Goal: Information Seeking & Learning: Check status

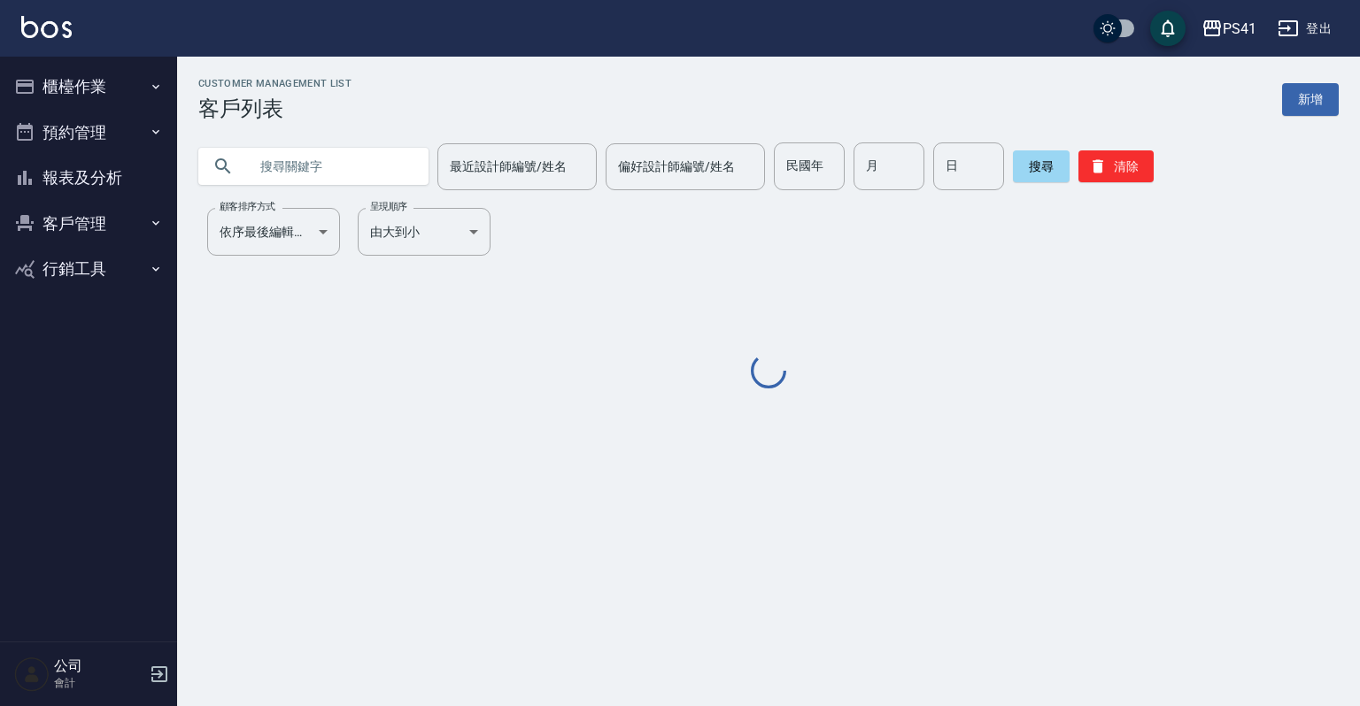
click at [159, 83] on icon "button" at bounding box center [156, 87] width 14 height 14
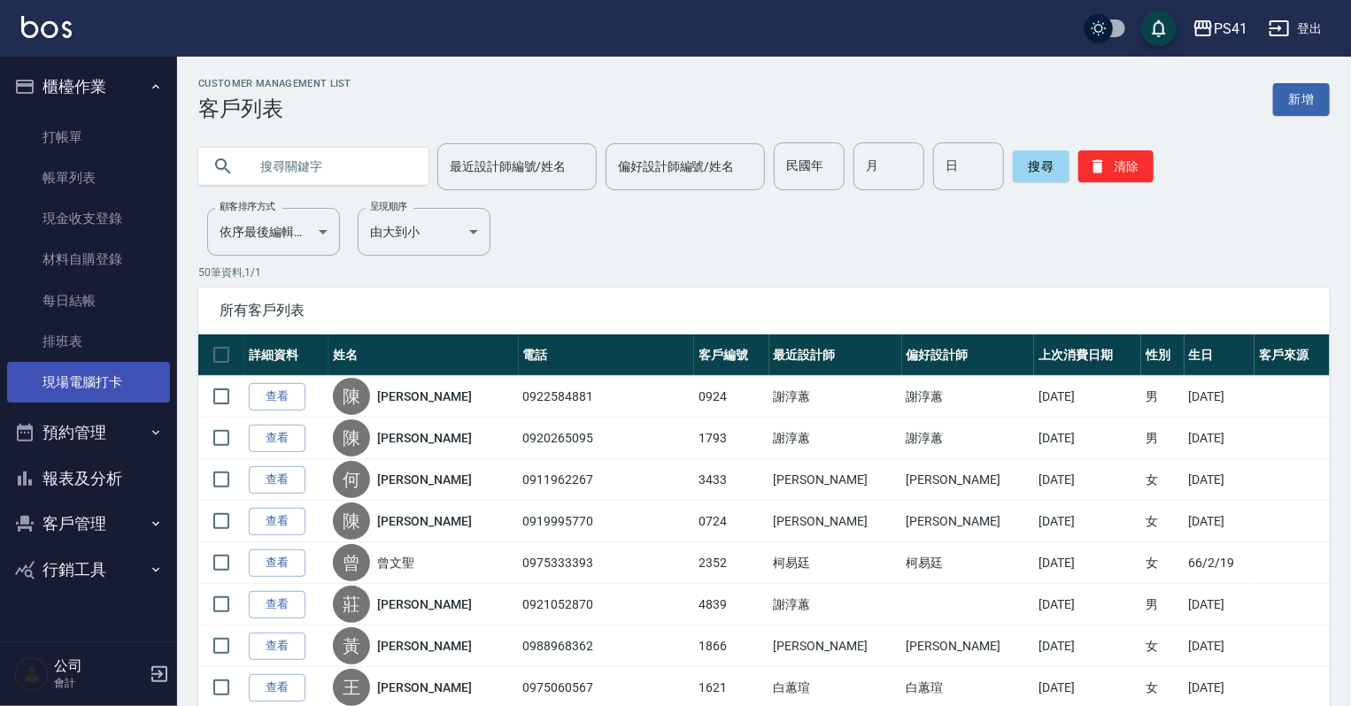
click at [84, 375] on link "現場電腦打卡" at bounding box center [88, 382] width 163 height 41
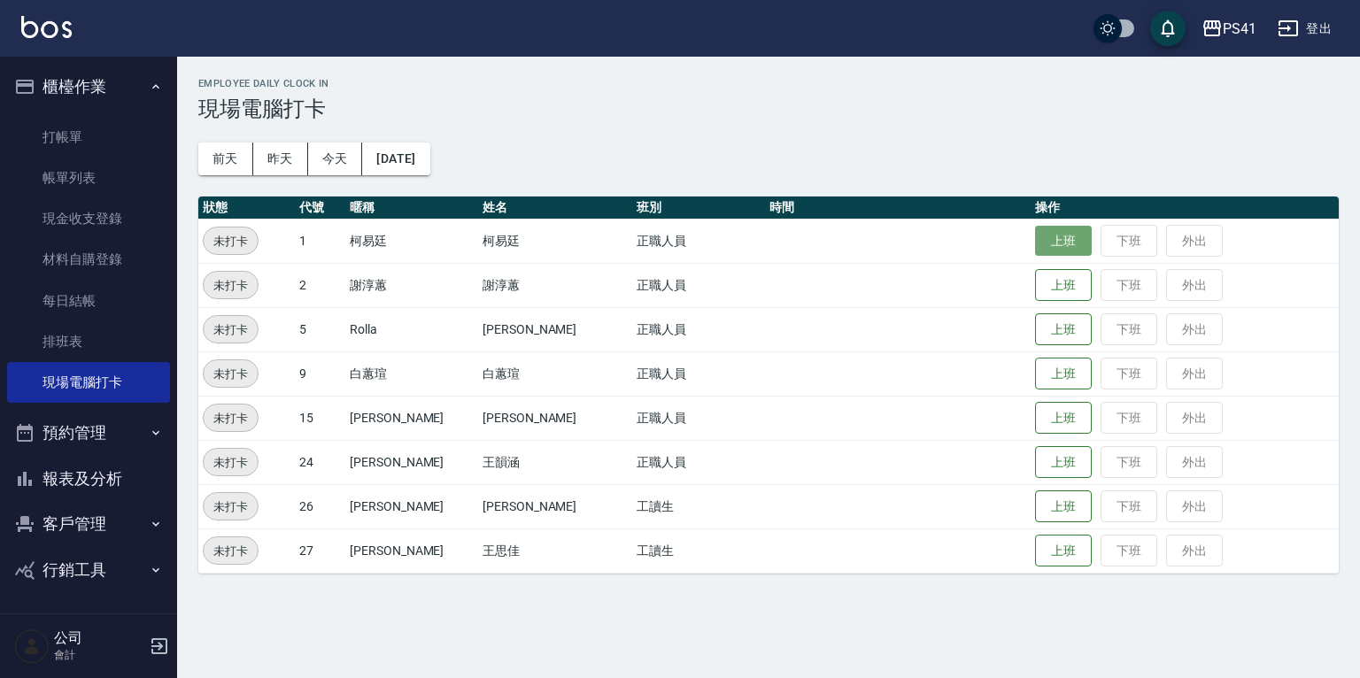
click at [1038, 241] on button "上班" at bounding box center [1063, 241] width 57 height 31
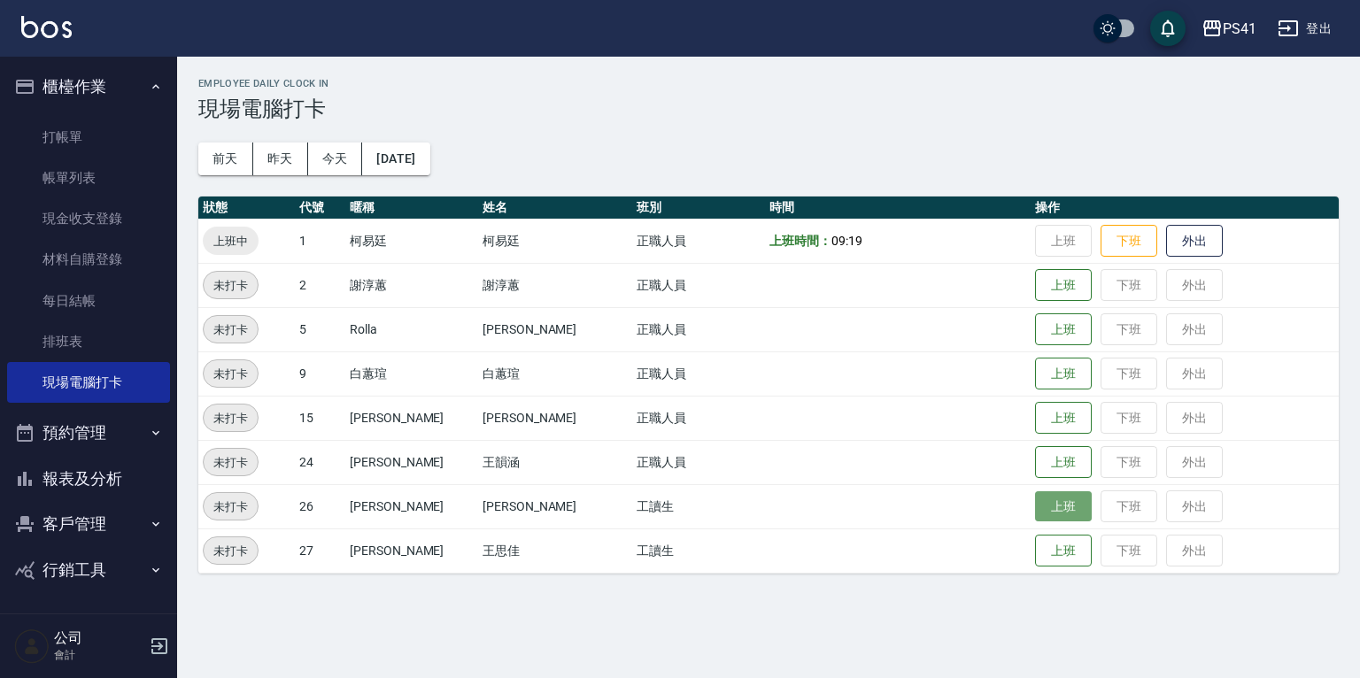
click at [1035, 513] on button "上班" at bounding box center [1063, 506] width 57 height 31
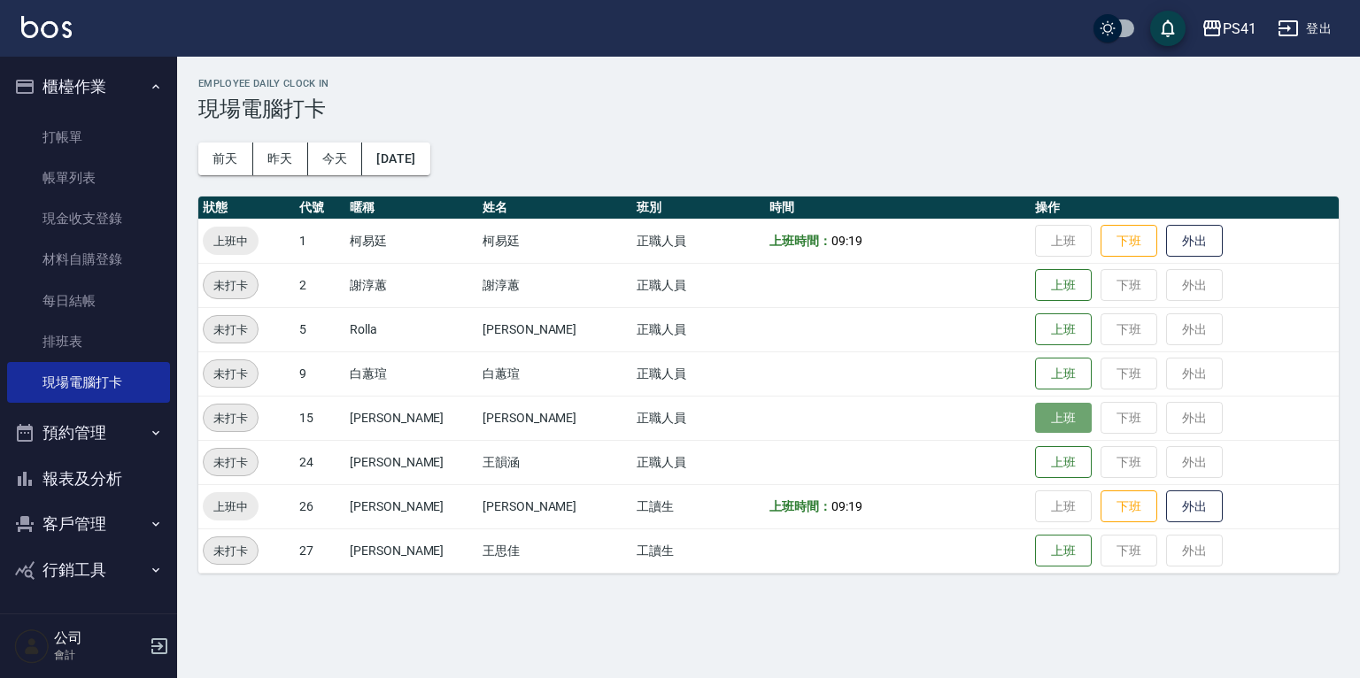
click at [1052, 425] on button "上班" at bounding box center [1063, 418] width 57 height 31
click at [1035, 285] on button "上班" at bounding box center [1063, 285] width 57 height 31
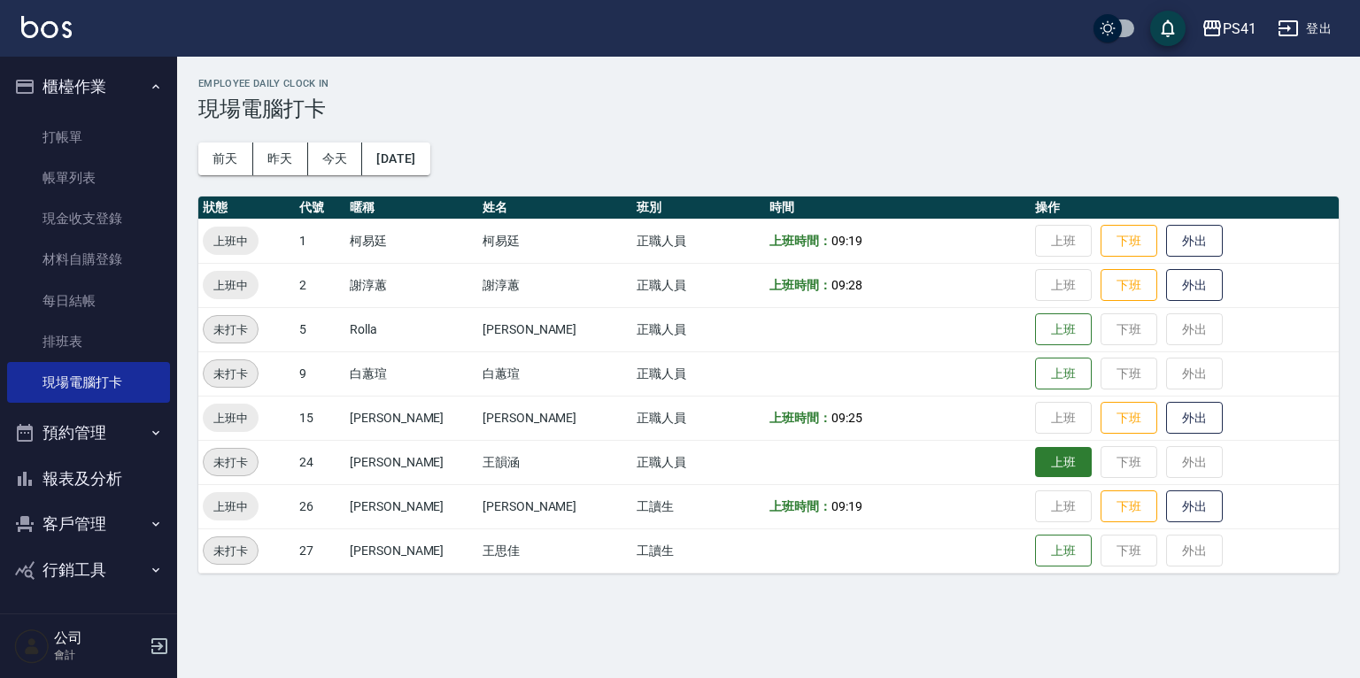
click at [1053, 467] on button "上班" at bounding box center [1063, 462] width 57 height 31
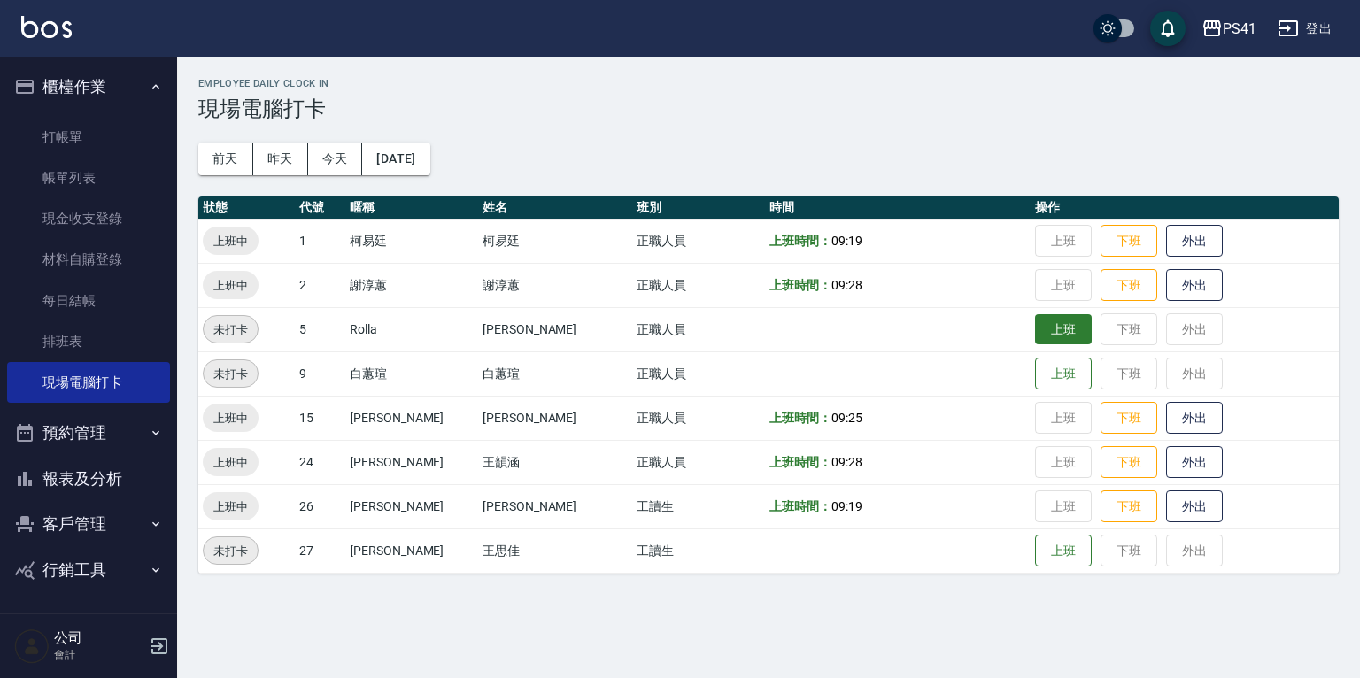
click at [1035, 329] on button "上班" at bounding box center [1063, 329] width 57 height 31
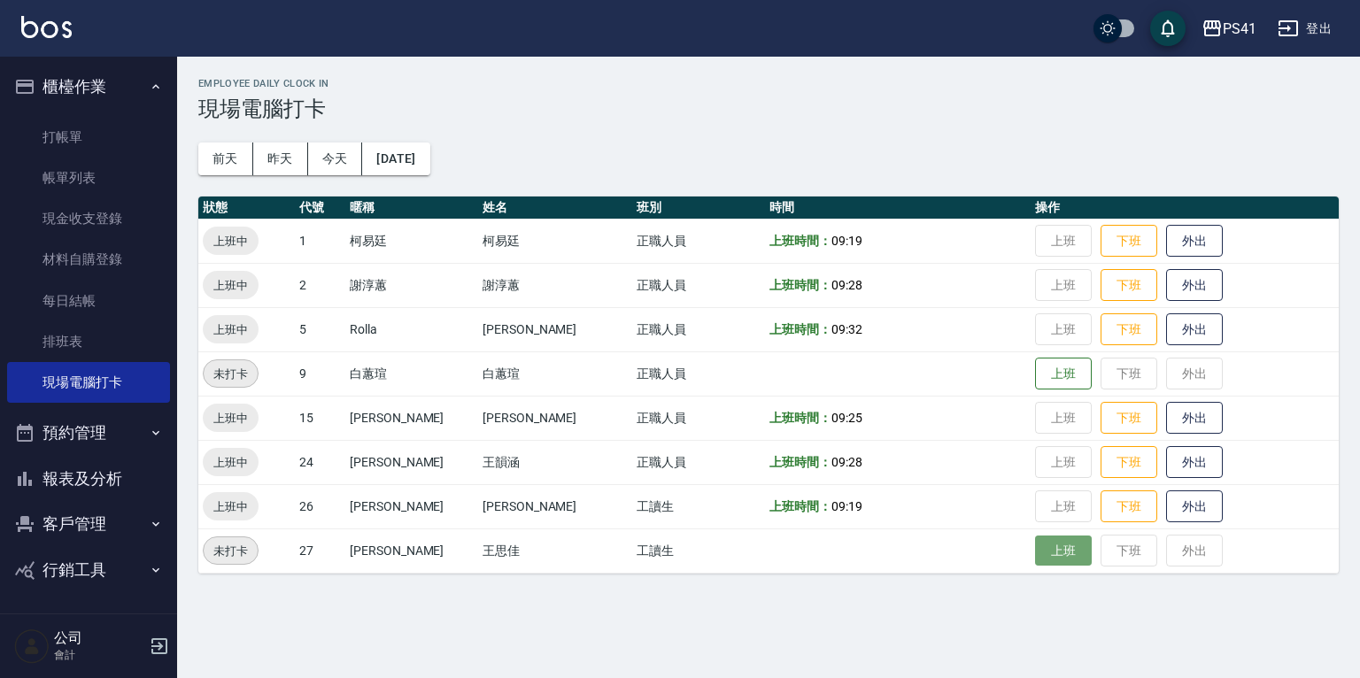
click at [1035, 548] on button "上班" at bounding box center [1063, 551] width 57 height 31
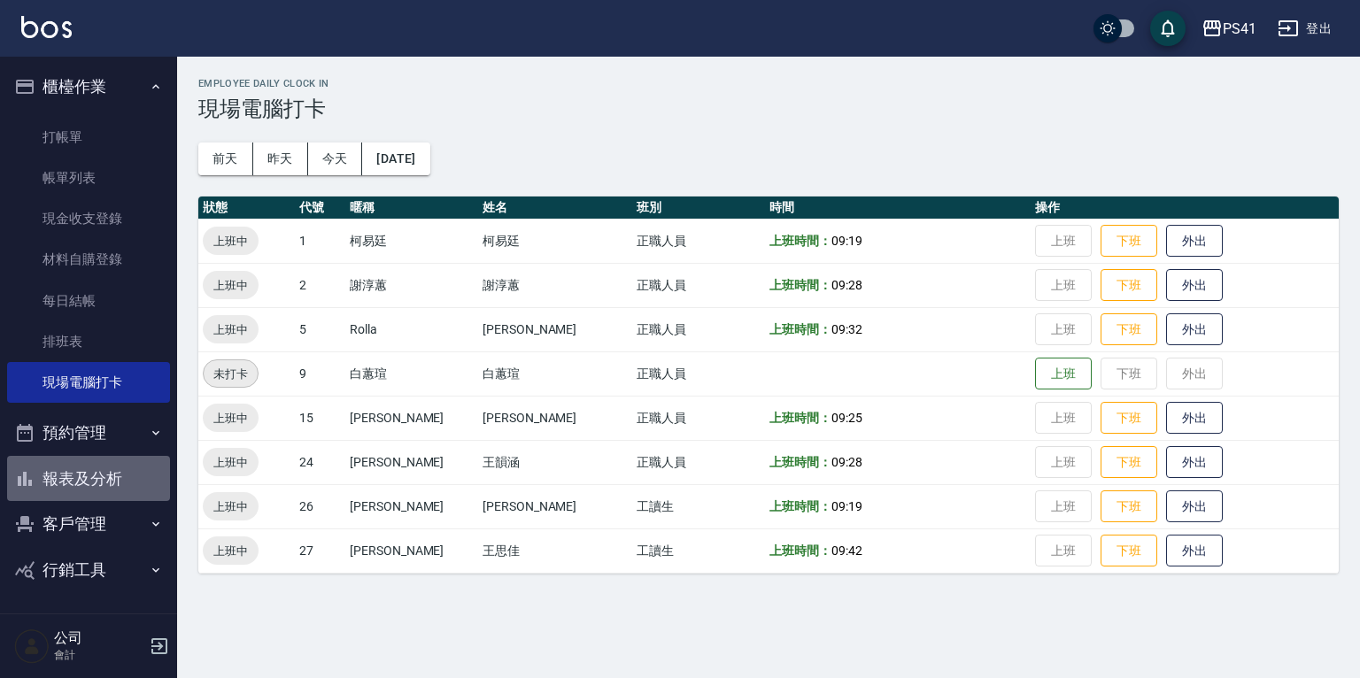
click at [116, 482] on button "報表及分析" at bounding box center [88, 479] width 163 height 46
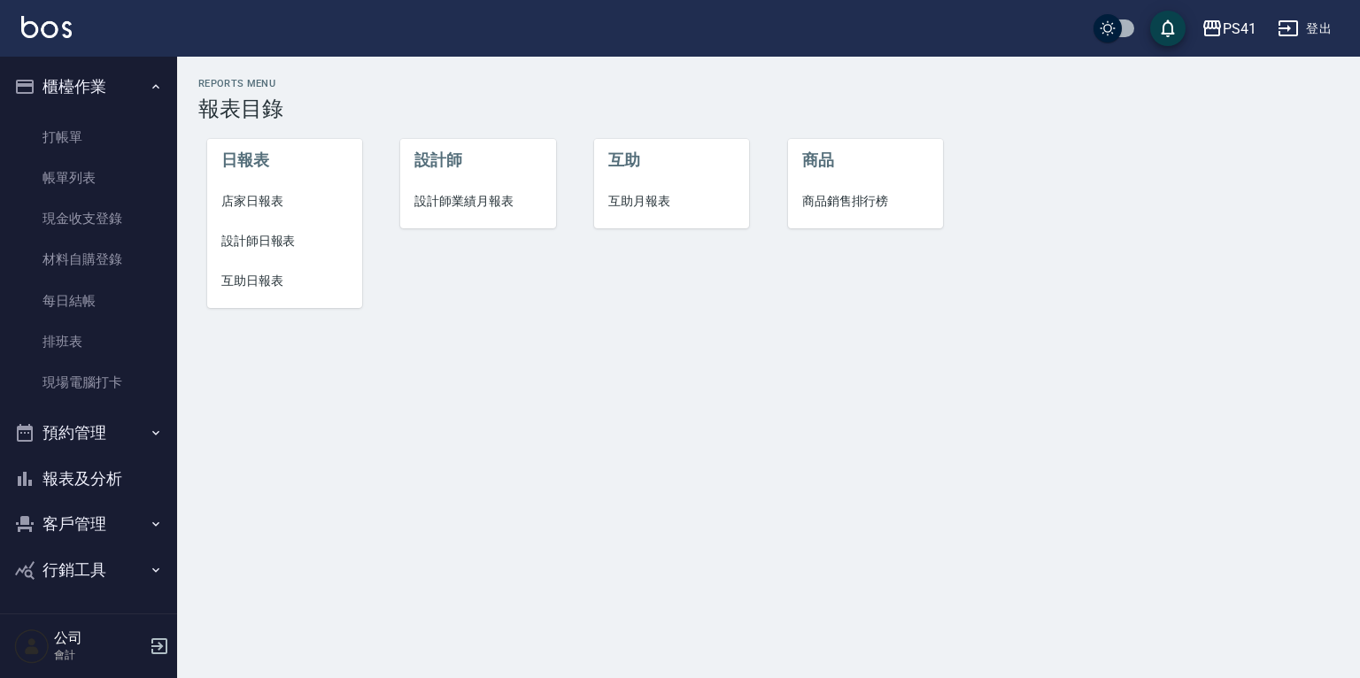
click at [237, 197] on span "店家日報表" at bounding box center [284, 201] width 127 height 19
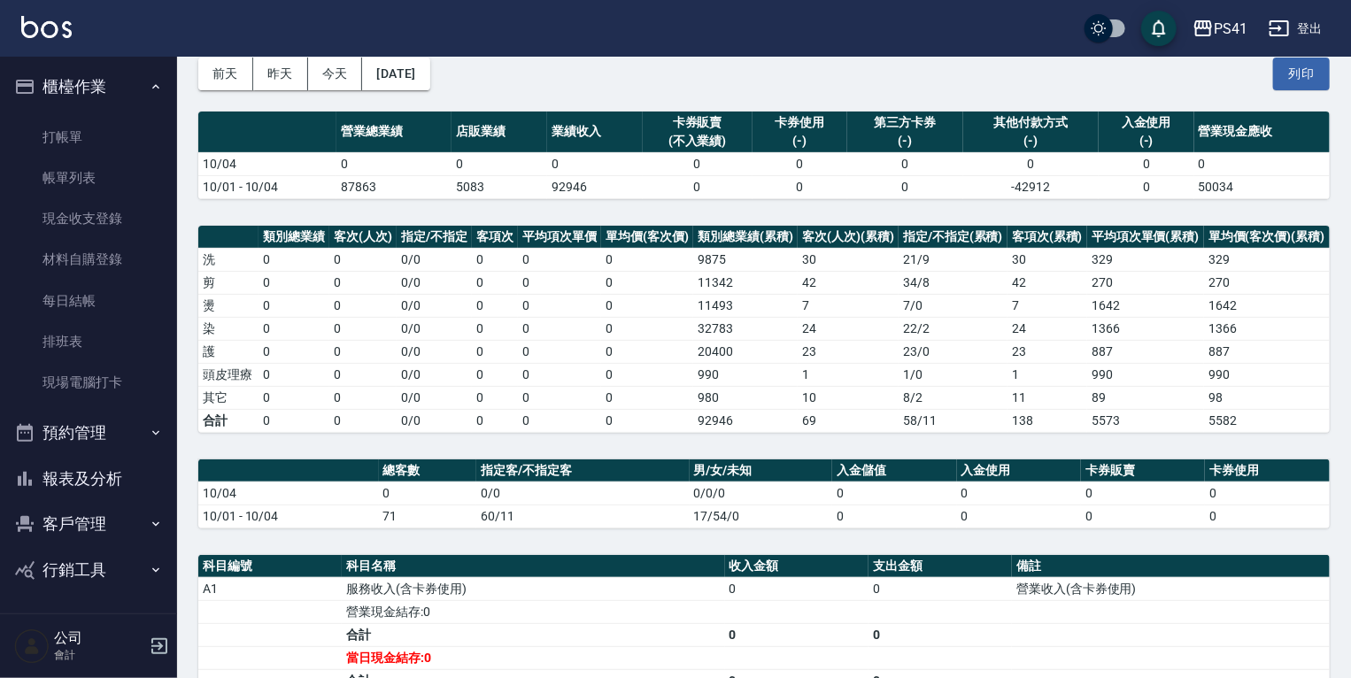
scroll to position [142, 0]
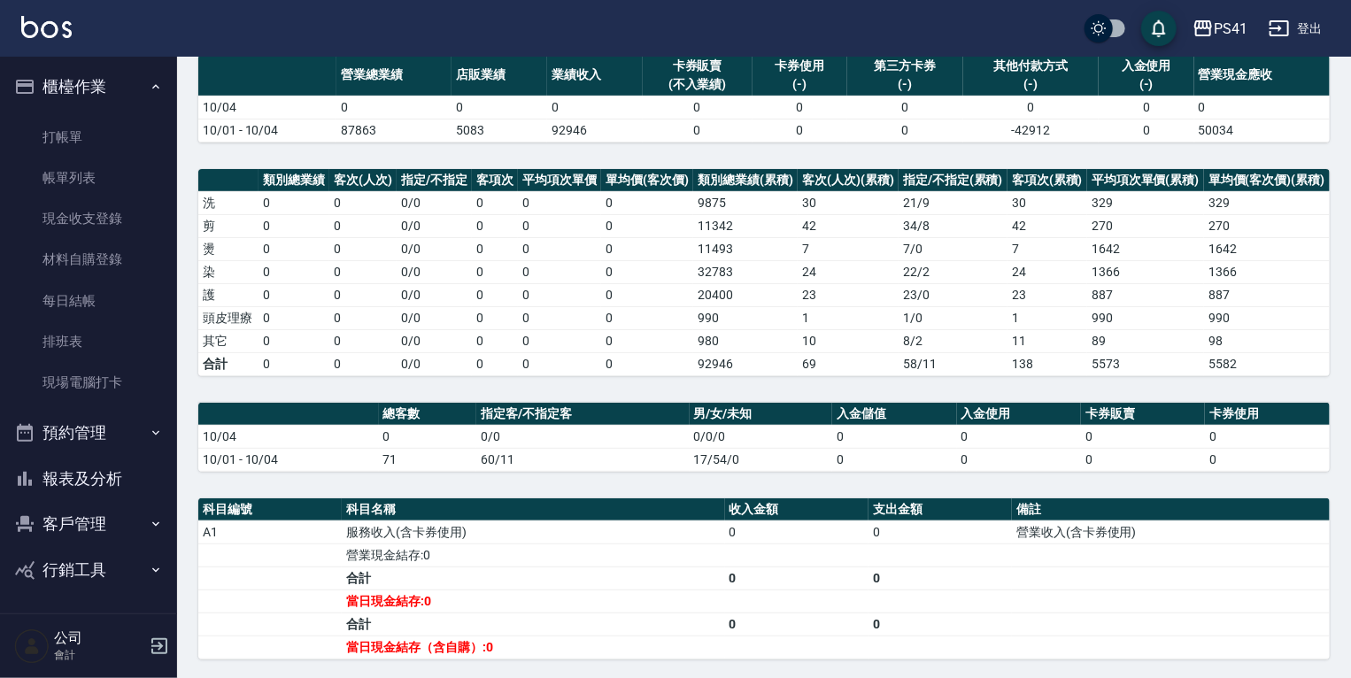
click at [96, 480] on button "報表及分析" at bounding box center [88, 479] width 163 height 46
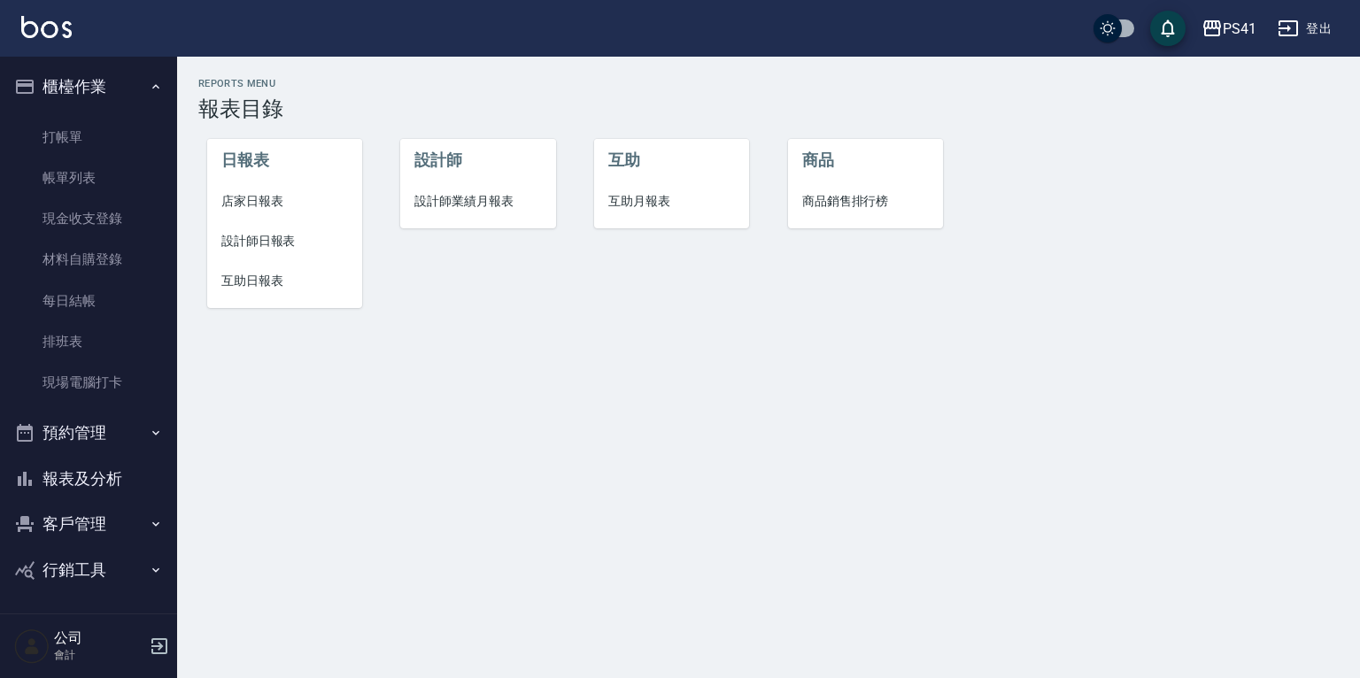
drag, startPoint x: 92, startPoint y: 513, endPoint x: 99, endPoint y: 538, distance: 26.6
click at [92, 513] on button "客戶管理" at bounding box center [88, 524] width 163 height 46
click at [101, 563] on link "客戶列表" at bounding box center [88, 574] width 163 height 41
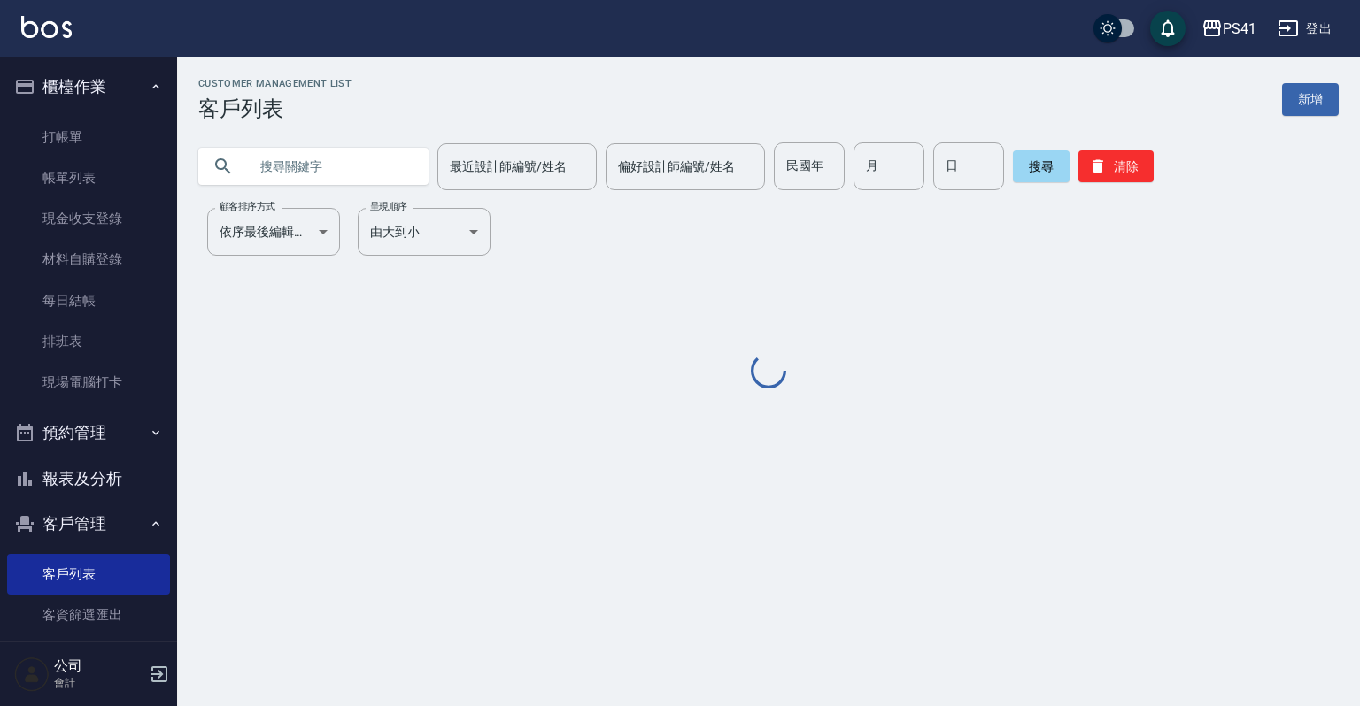
click at [379, 170] on input "text" at bounding box center [331, 167] width 166 height 48
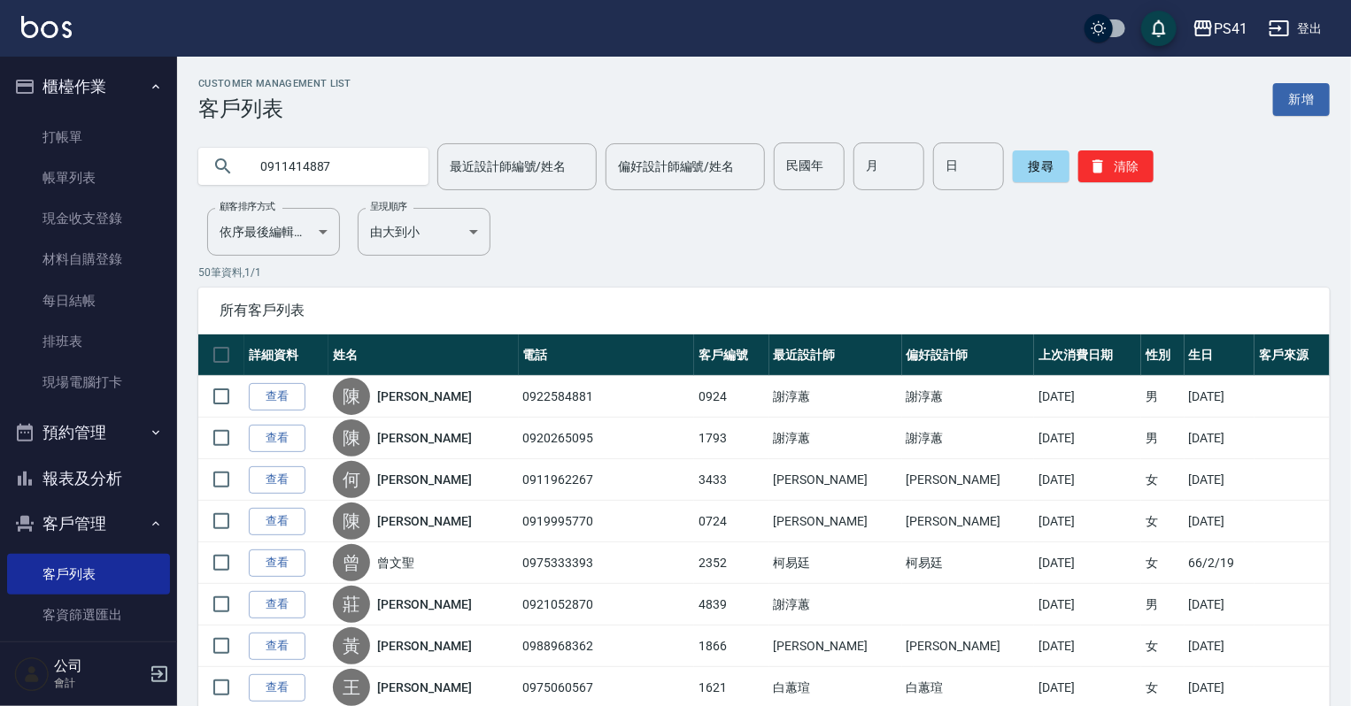
type input "0911414887"
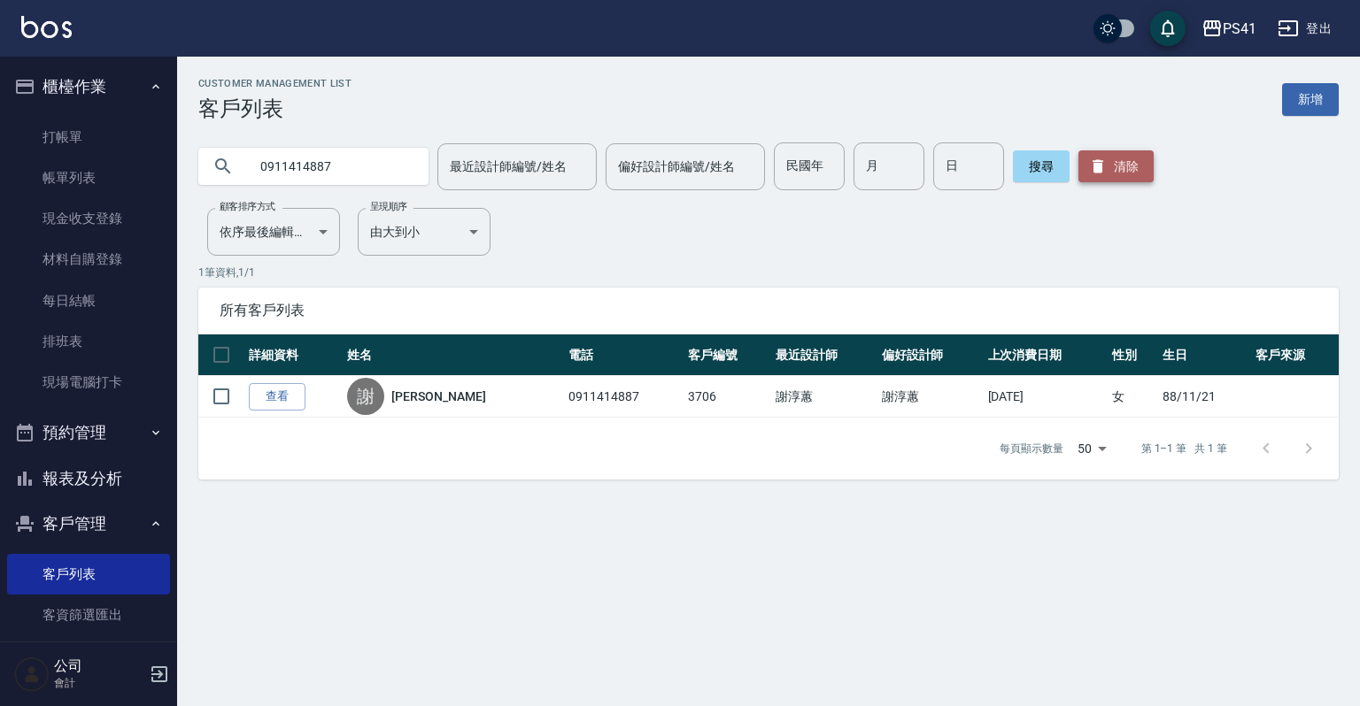
click at [1116, 171] on button "清除" at bounding box center [1115, 166] width 75 height 32
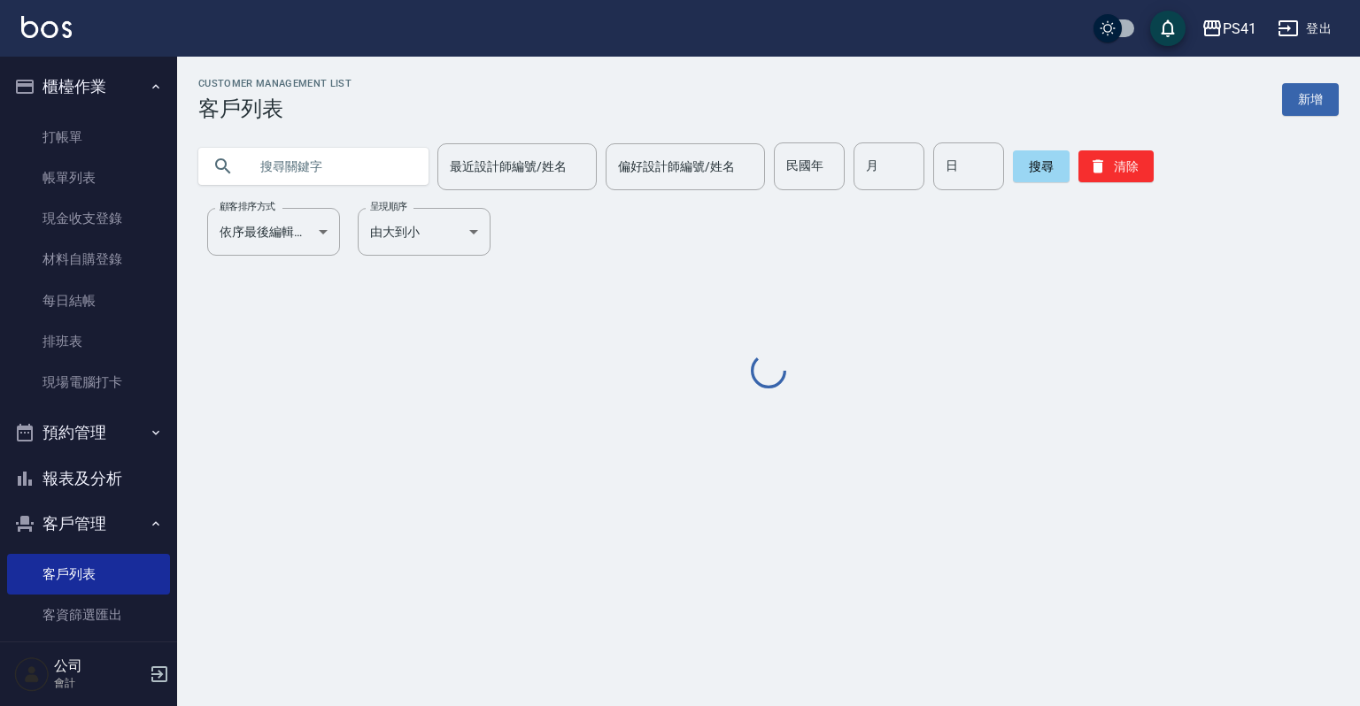
click at [381, 158] on input "text" at bounding box center [331, 167] width 166 height 48
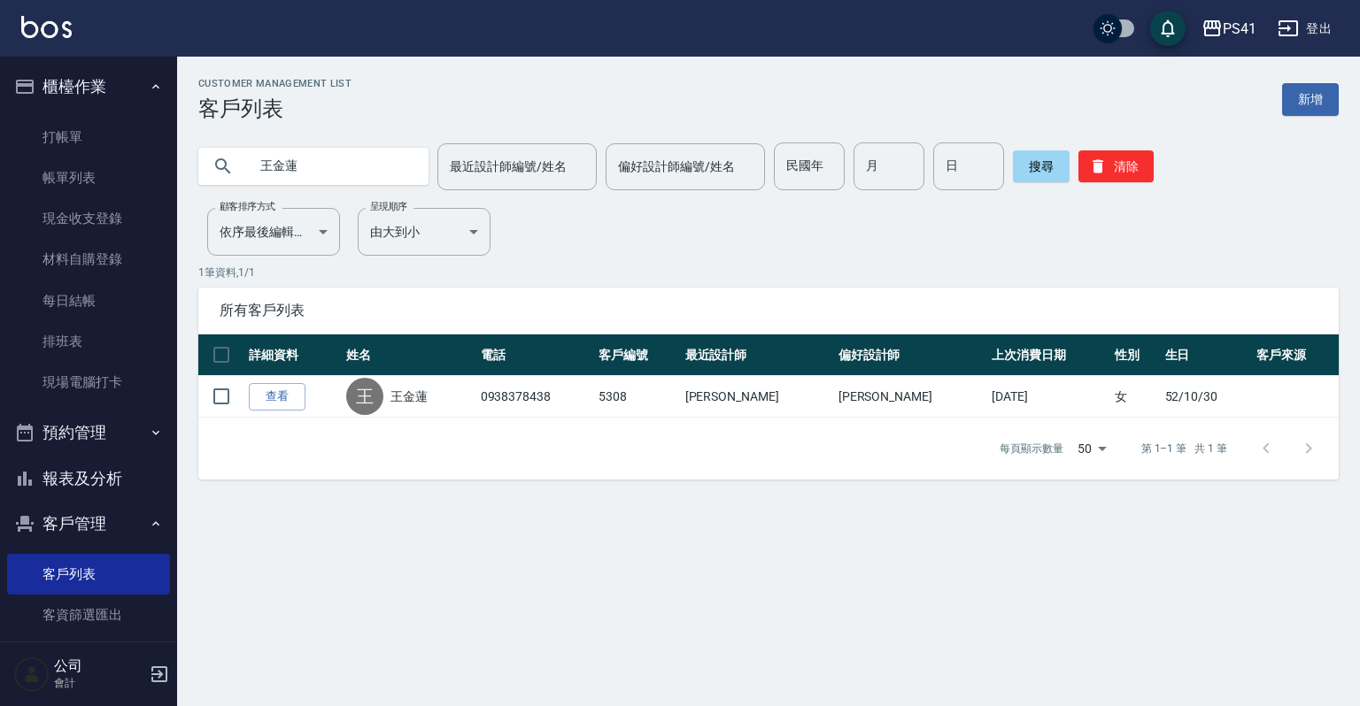
drag, startPoint x: 306, startPoint y: 167, endPoint x: 239, endPoint y: 176, distance: 67.9
click at [241, 175] on div "王金蓮" at bounding box center [313, 166] width 230 height 37
type input "蟹"
type input "謝英"
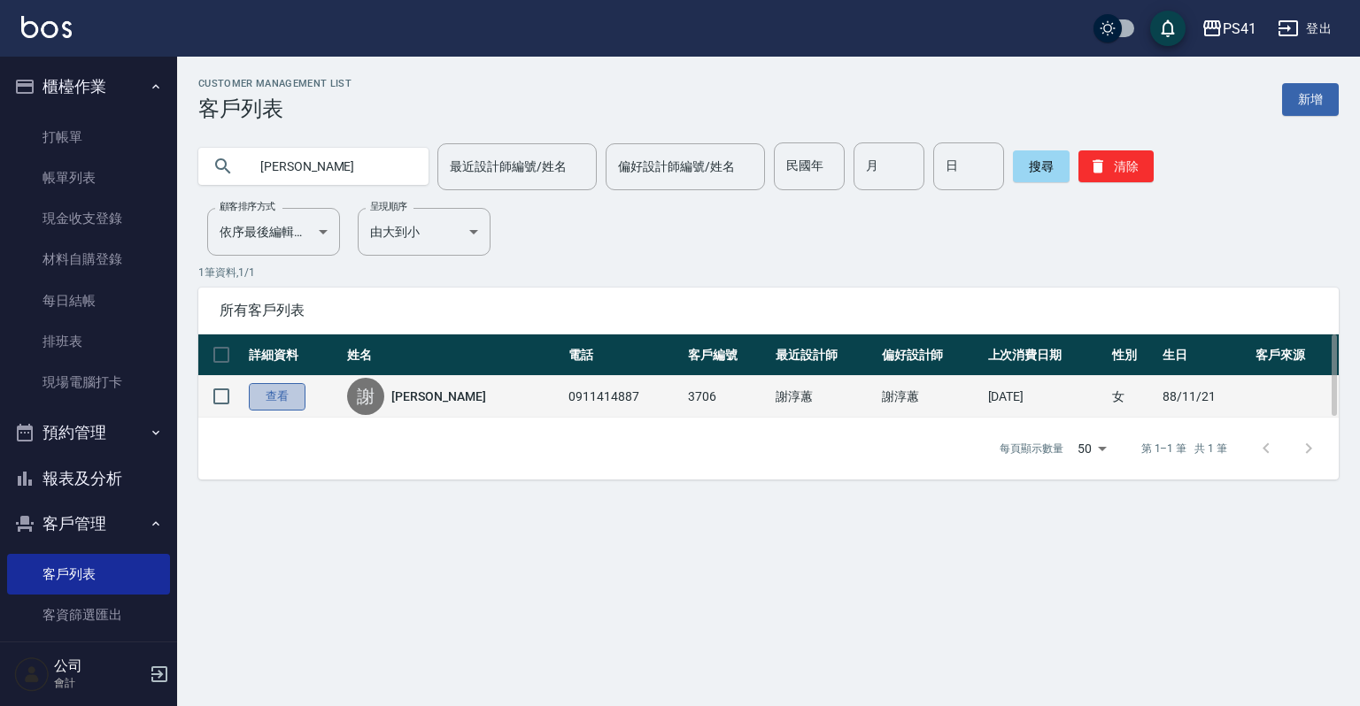
click at [273, 405] on link "查看" at bounding box center [277, 396] width 57 height 27
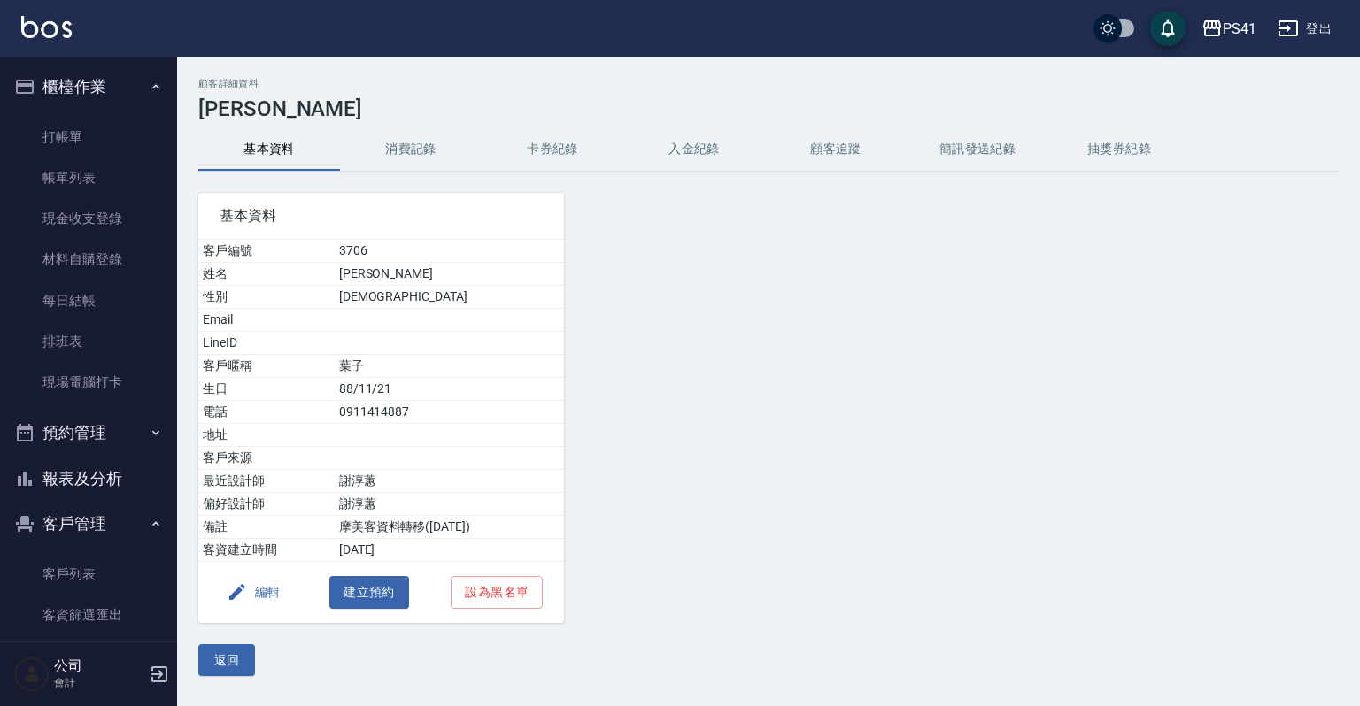
click at [418, 139] on button "消費記錄" at bounding box center [411, 149] width 142 height 42
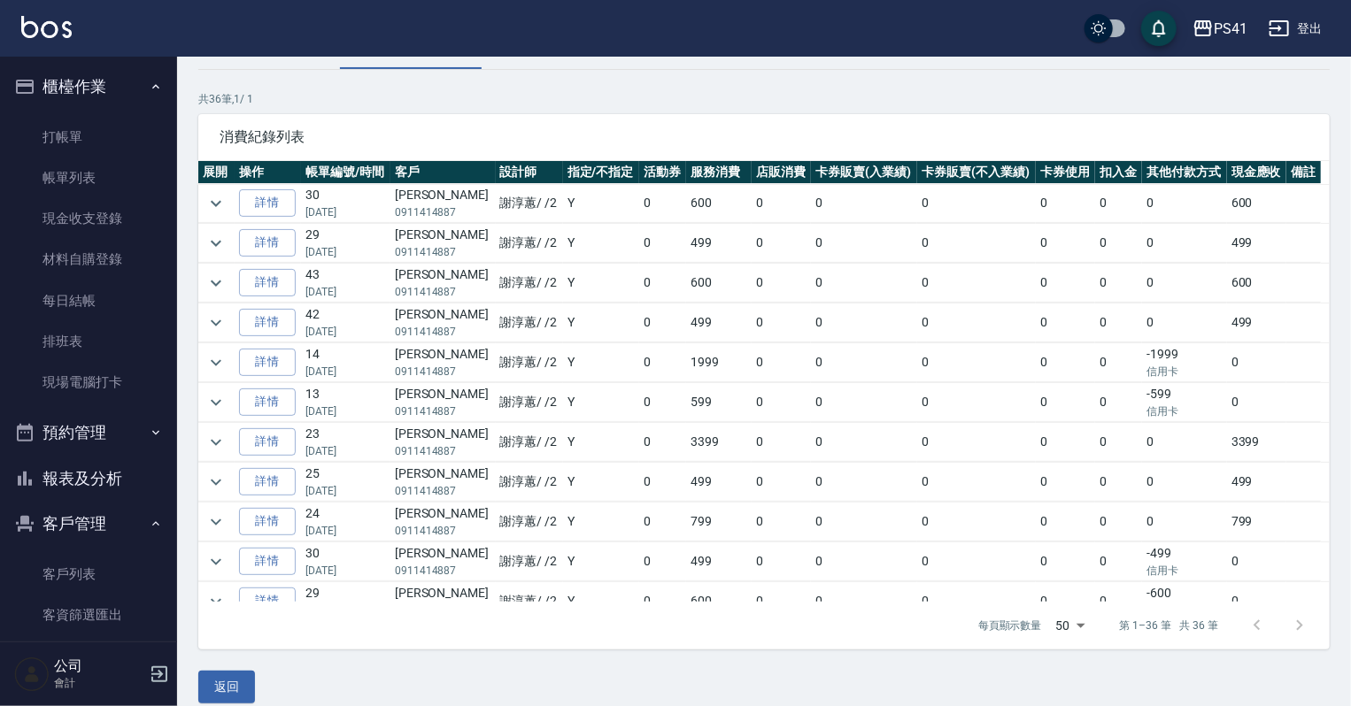
scroll to position [120, 0]
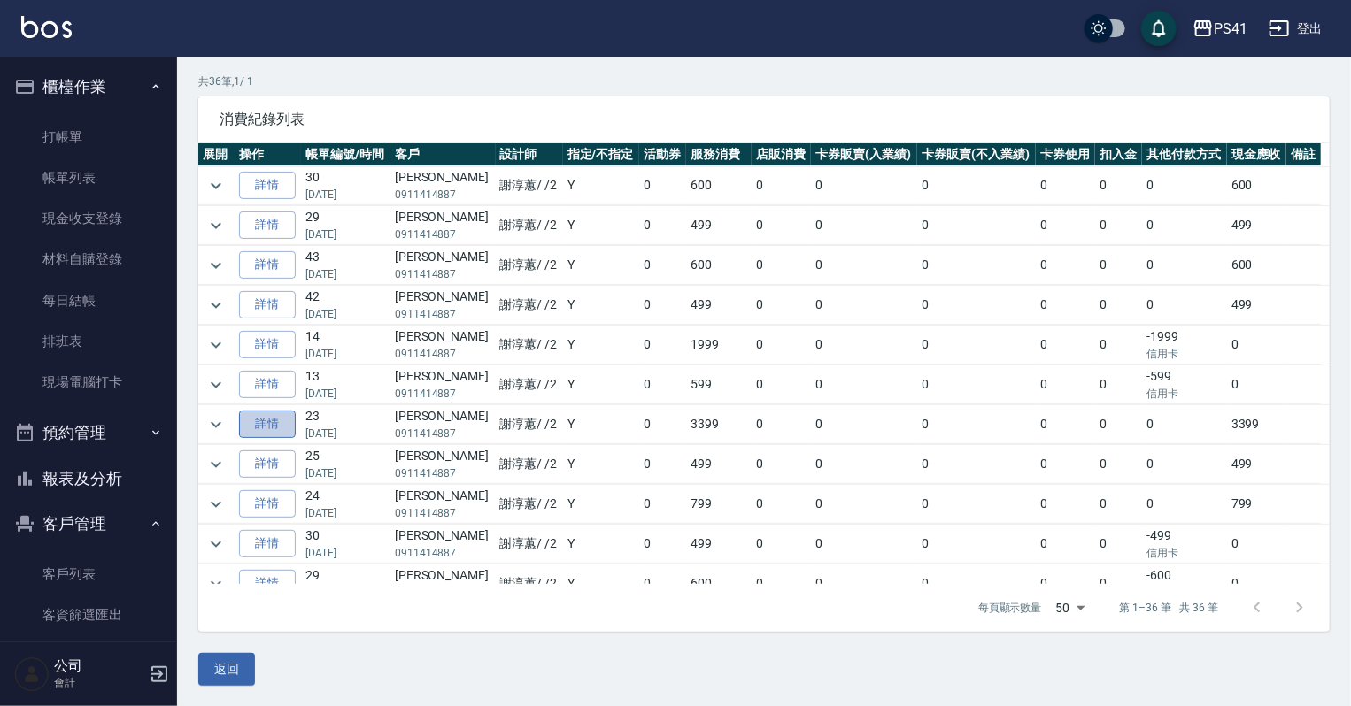
click at [290, 427] on link "詳情" at bounding box center [267, 424] width 57 height 27
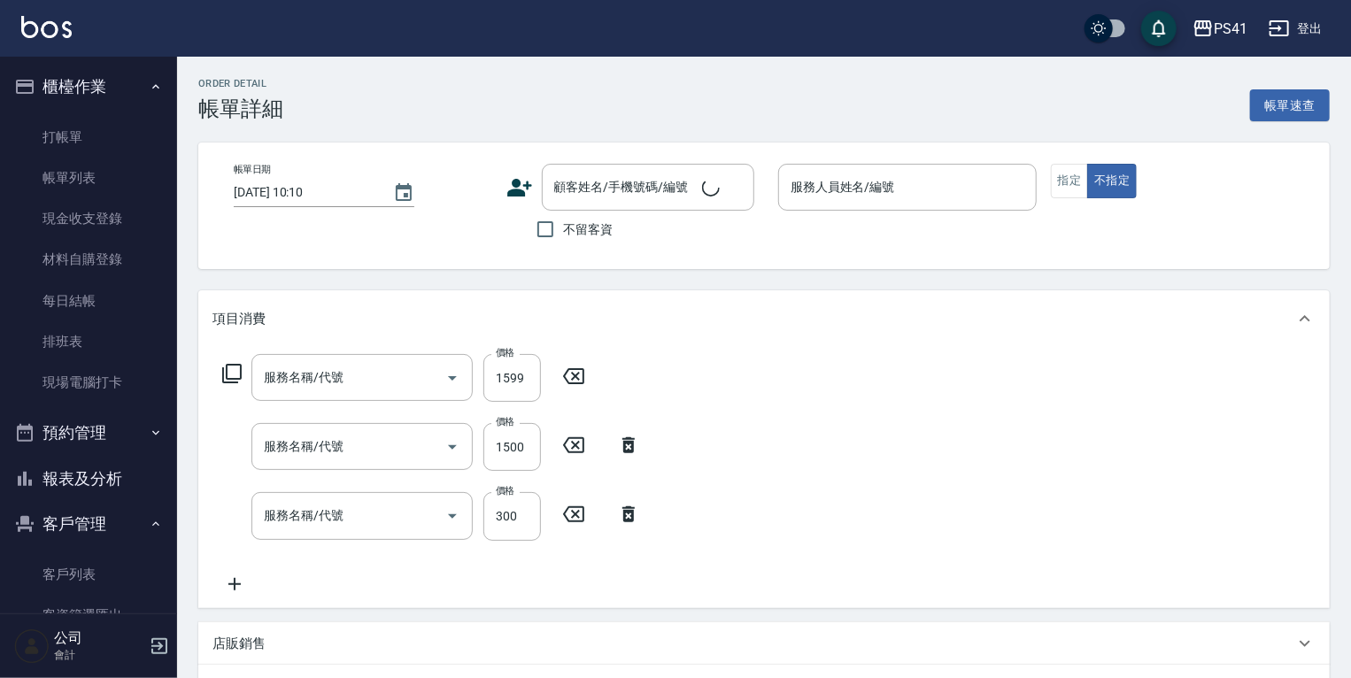
type input "2025/05/31 20:06"
type input "謝淳蕙-2"
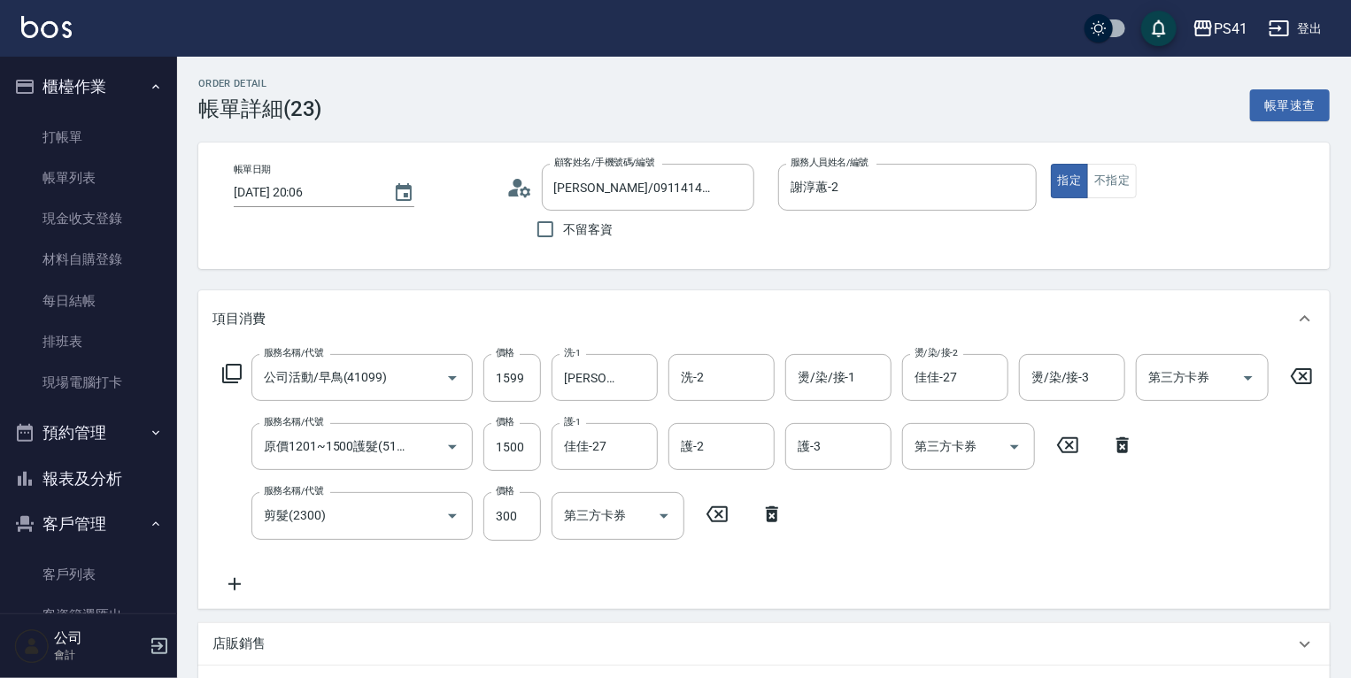
type input "謝英子/0911414887/3706"
type input "公司活動/早鳥(41099)"
type input "原價1201~1500護髮(51500)"
type input "剪髮(2300)"
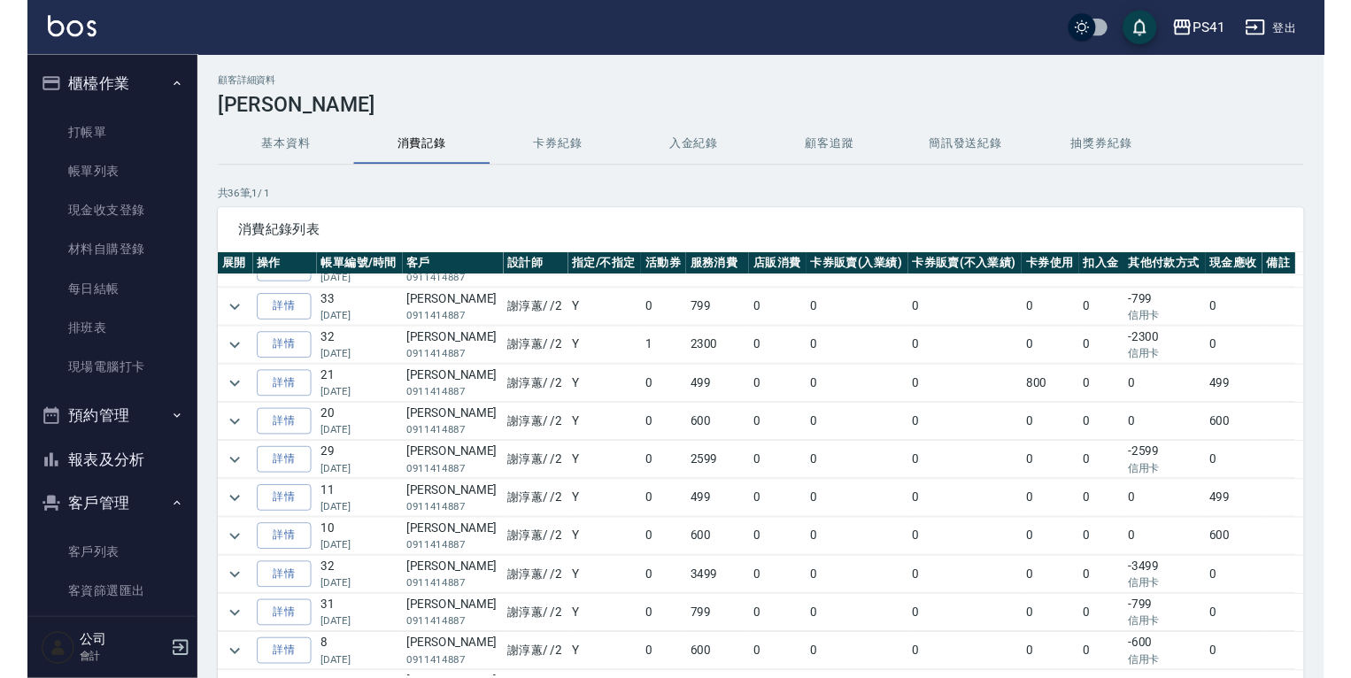
scroll to position [496, 0]
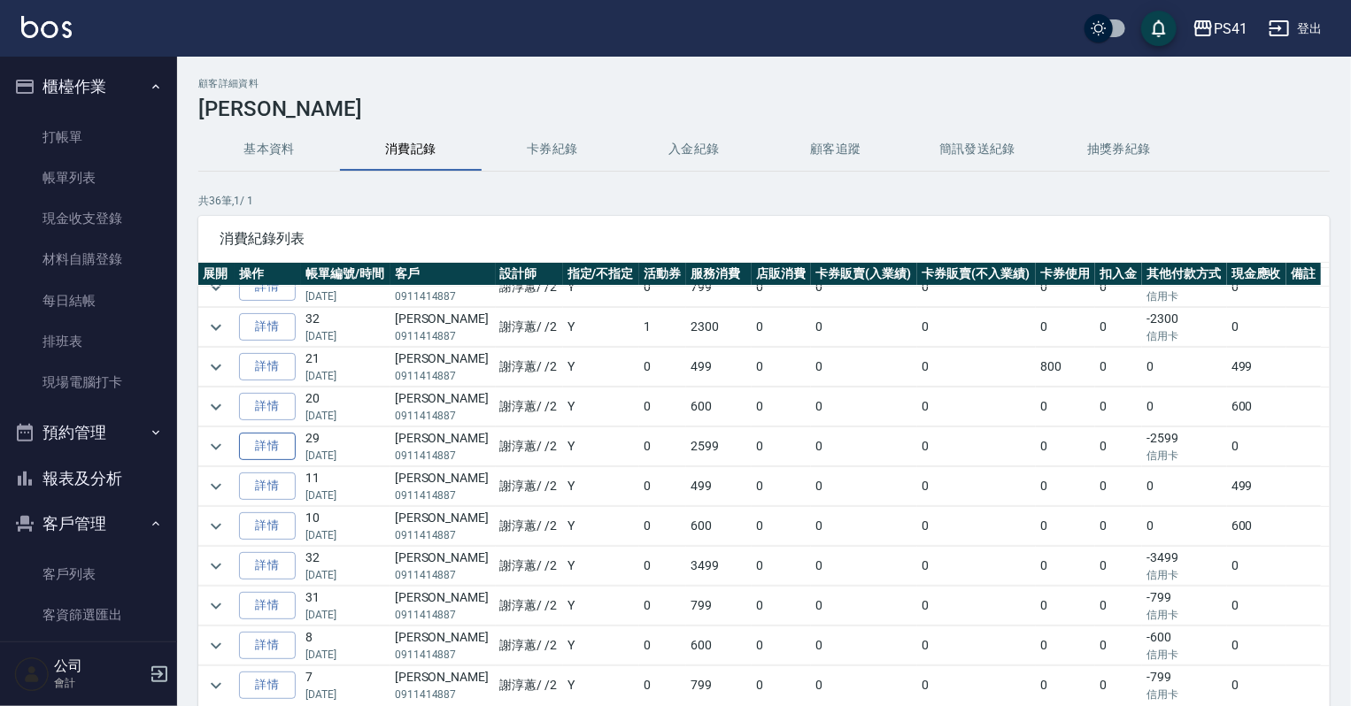
click at [274, 436] on link "詳情" at bounding box center [267, 446] width 57 height 27
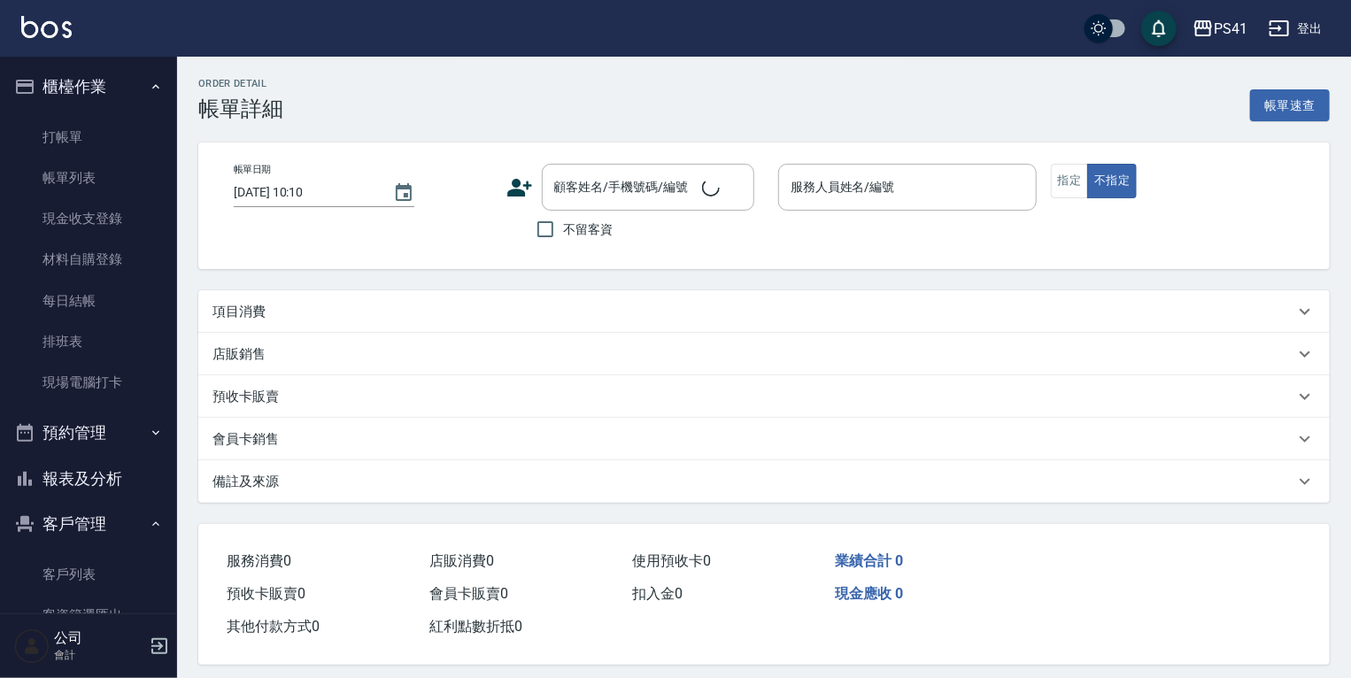
type input "2024/10/26 20:05"
type input "謝淳蕙-2"
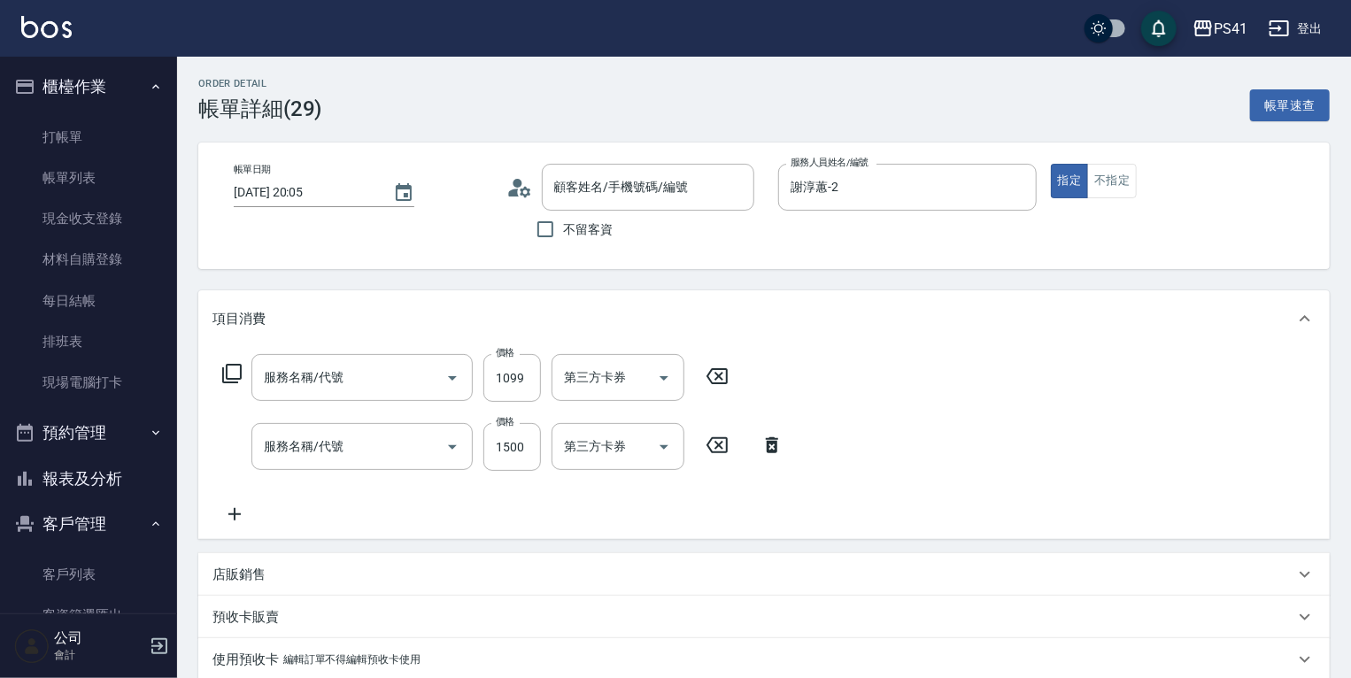
type input "謝英子/0911414887/3706"
type input "公司活動/早鳥(41099)"
type input "原價1201~1500護髮(51500)"
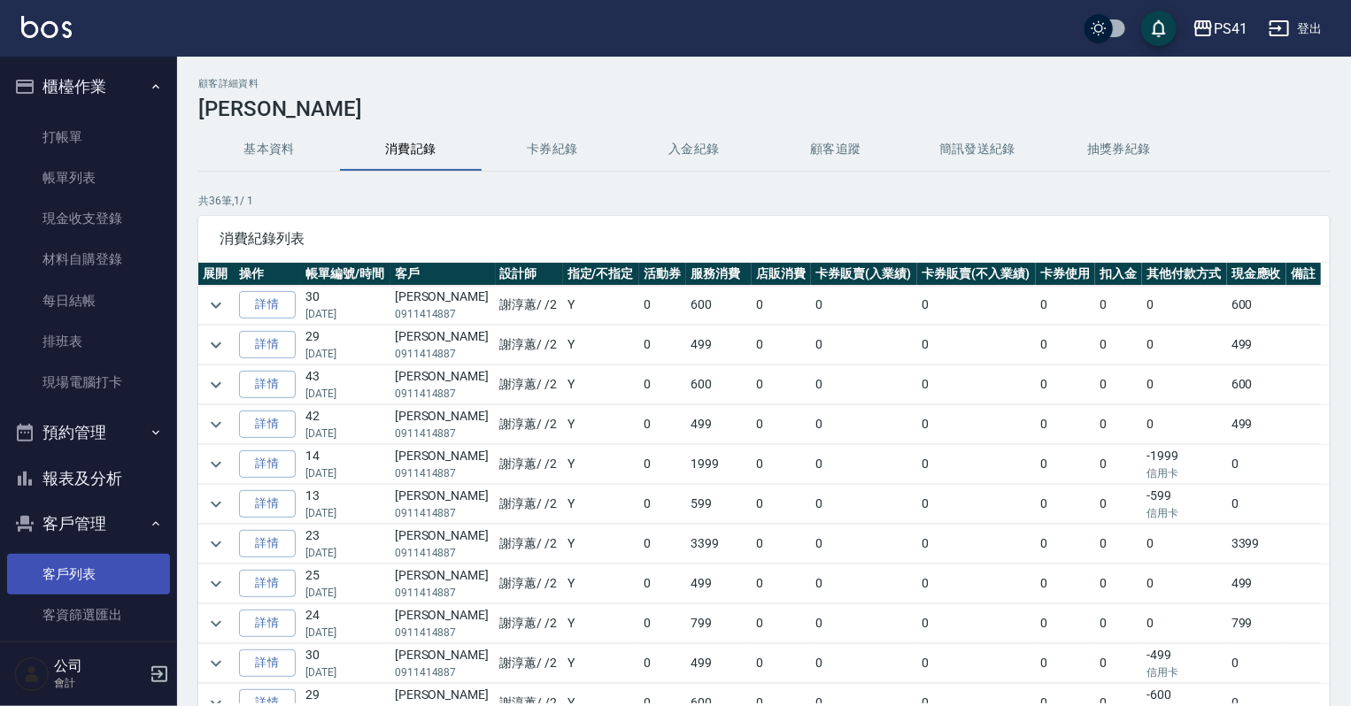
click at [82, 587] on link "客戶列表" at bounding box center [88, 574] width 163 height 41
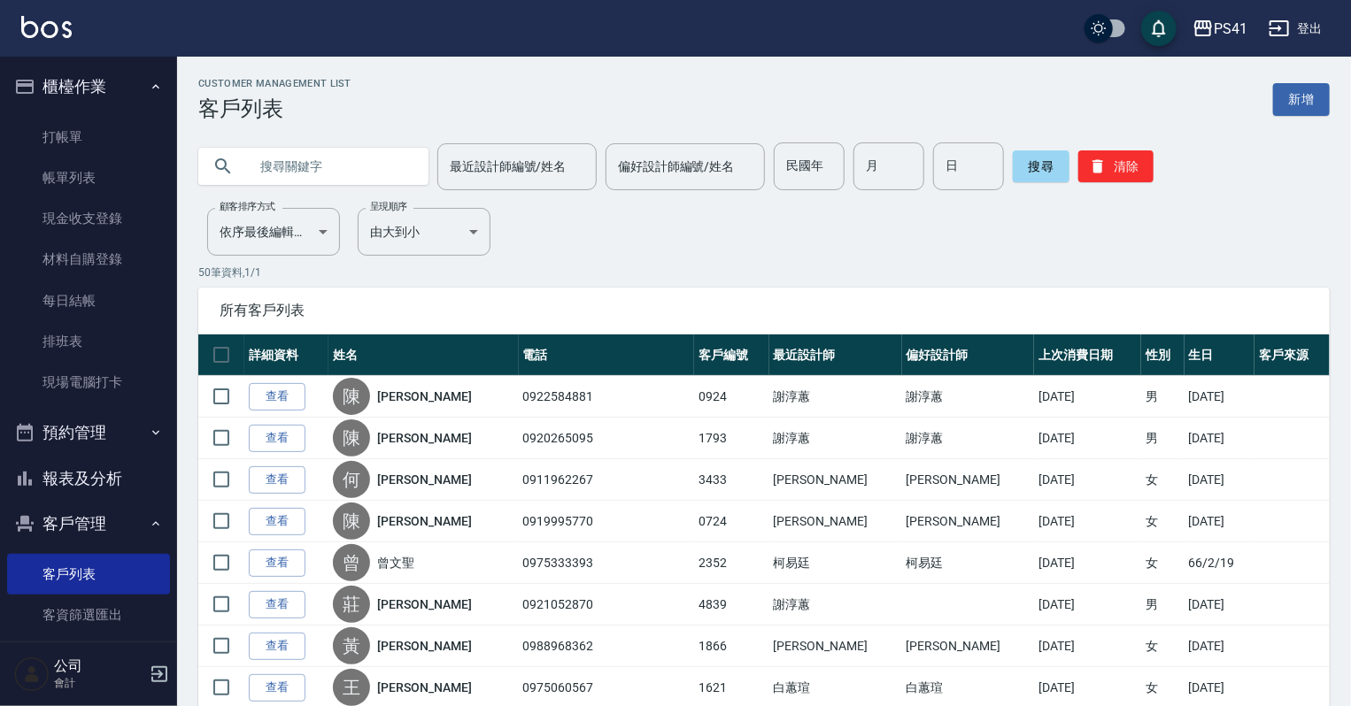
click at [81, 463] on button "報表及分析" at bounding box center [88, 479] width 163 height 46
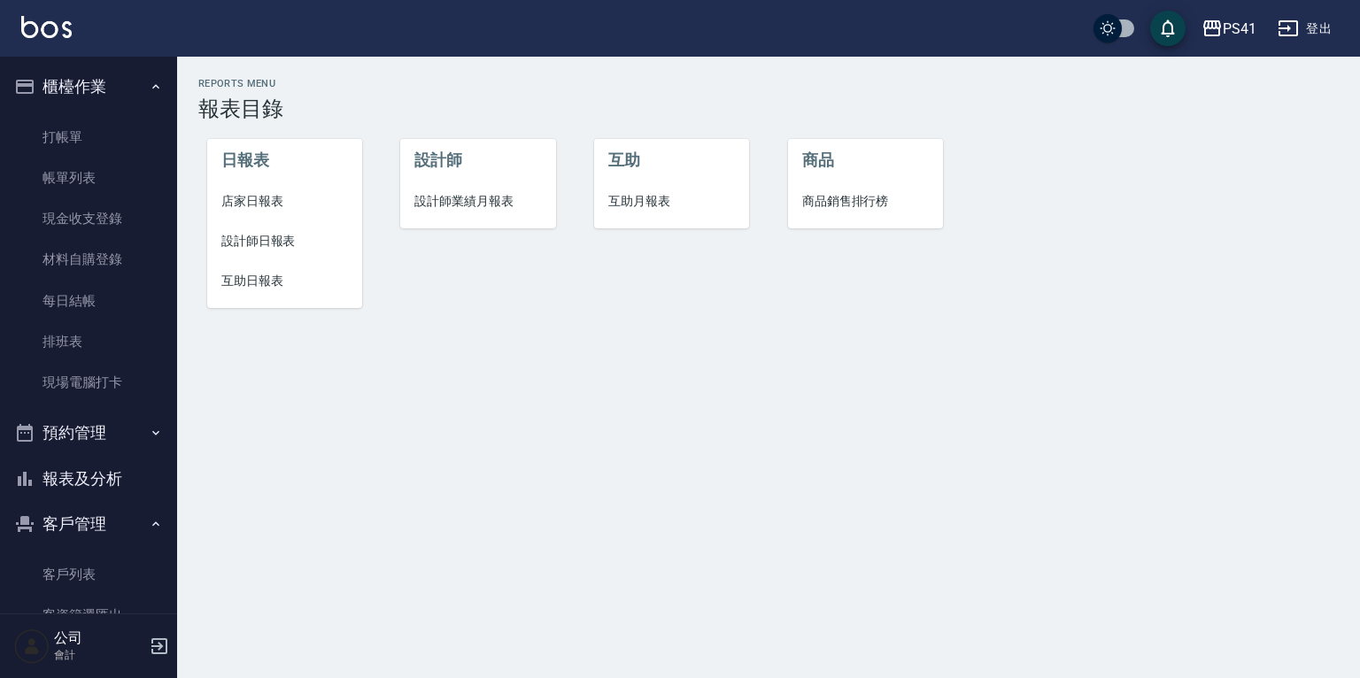
click at [249, 235] on span "設計師日報表" at bounding box center [284, 241] width 127 height 19
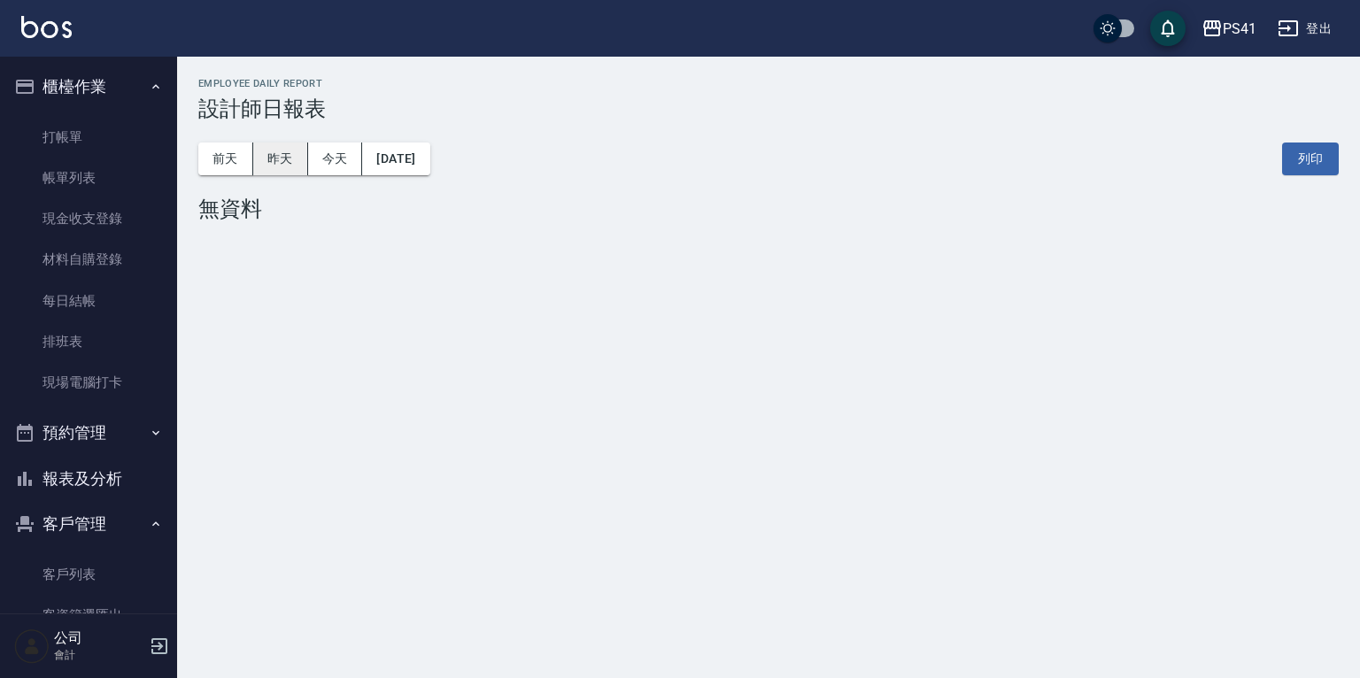
click at [283, 156] on button "昨天" at bounding box center [280, 159] width 55 height 33
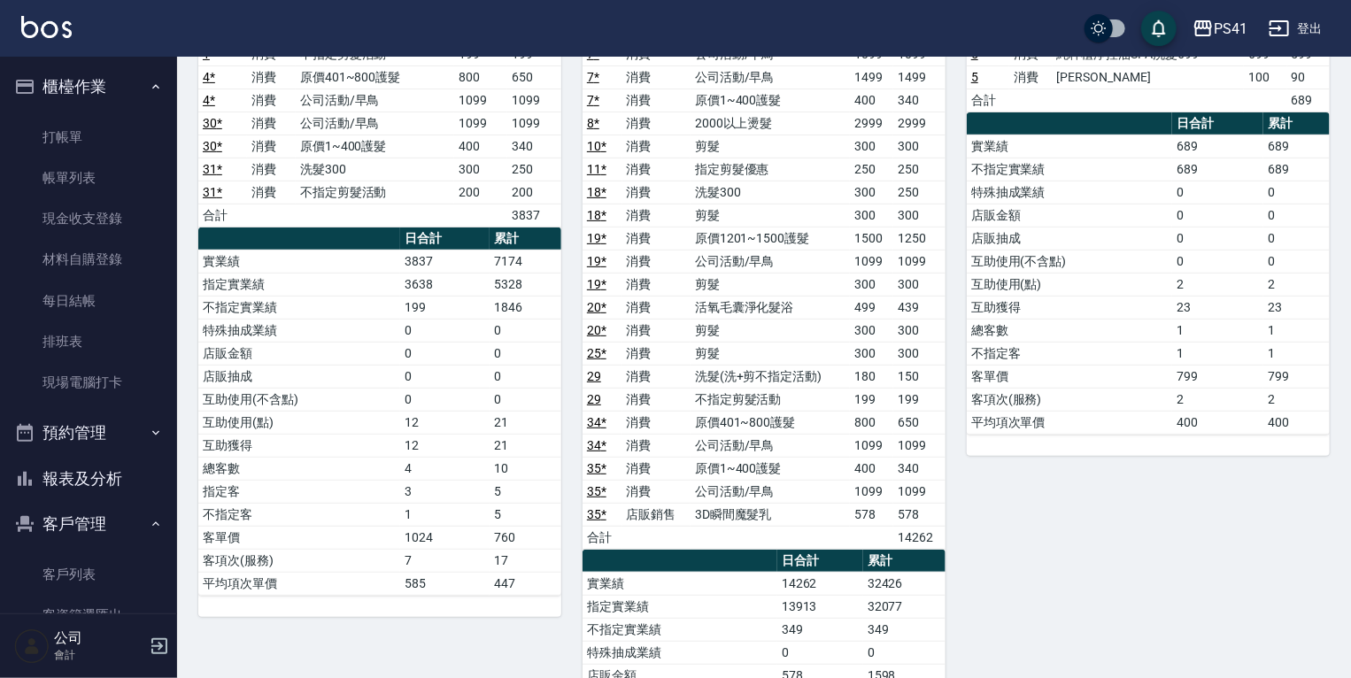
scroll to position [212, 0]
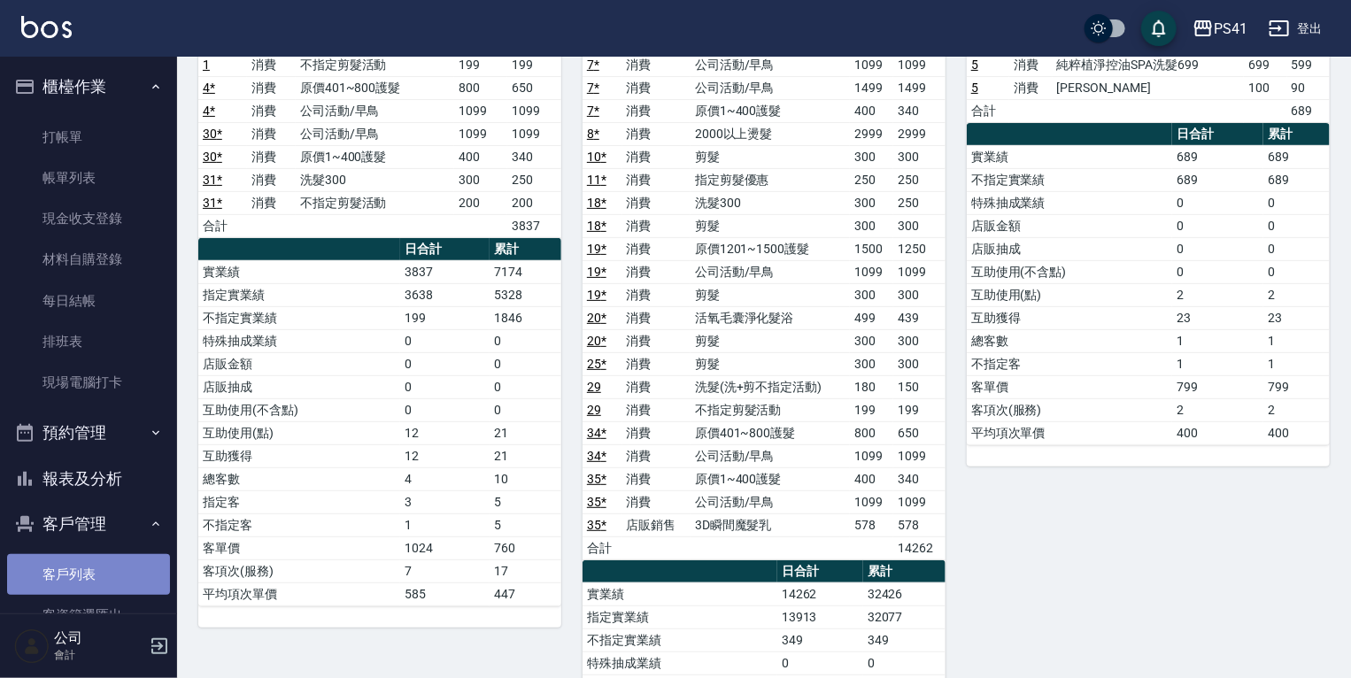
click at [104, 554] on link "客戶列表" at bounding box center [88, 574] width 163 height 41
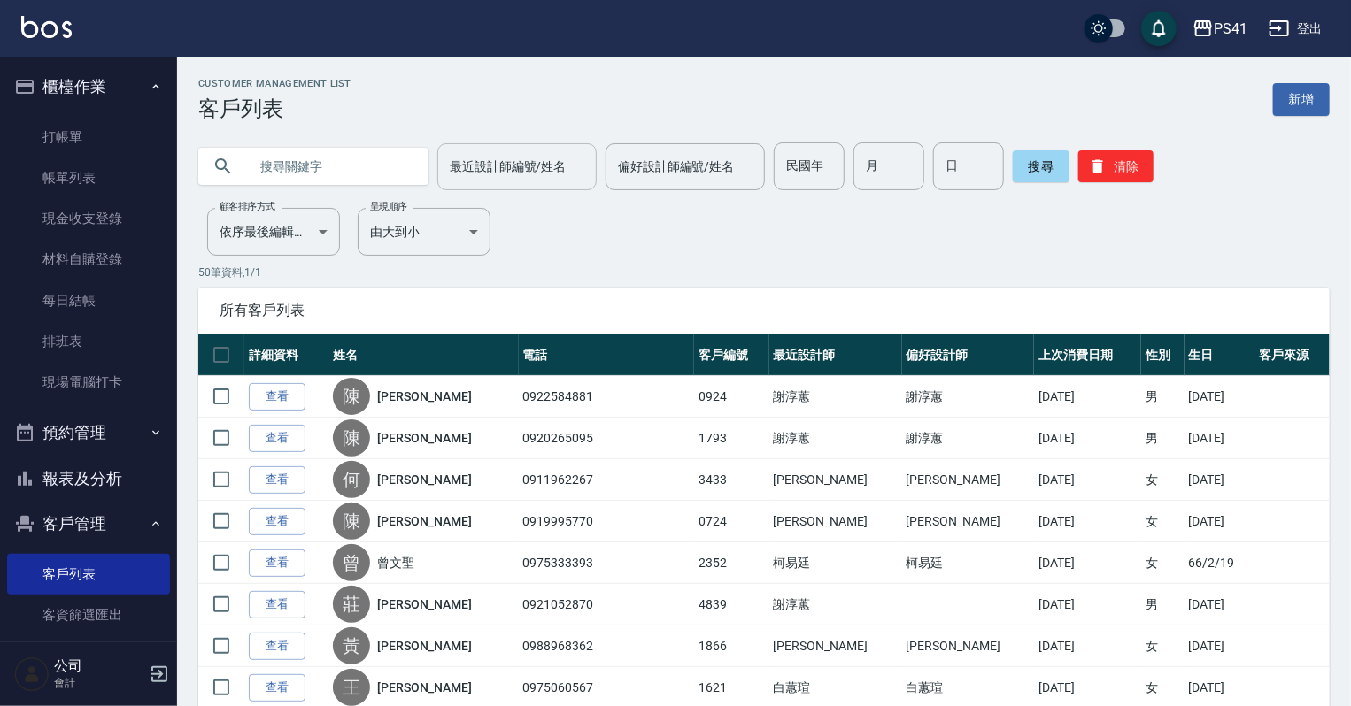
drag, startPoint x: 353, startPoint y: 169, endPoint x: 587, endPoint y: 143, distance: 235.1
click at [359, 167] on input "text" at bounding box center [331, 167] width 166 height 48
type input "吳秀"
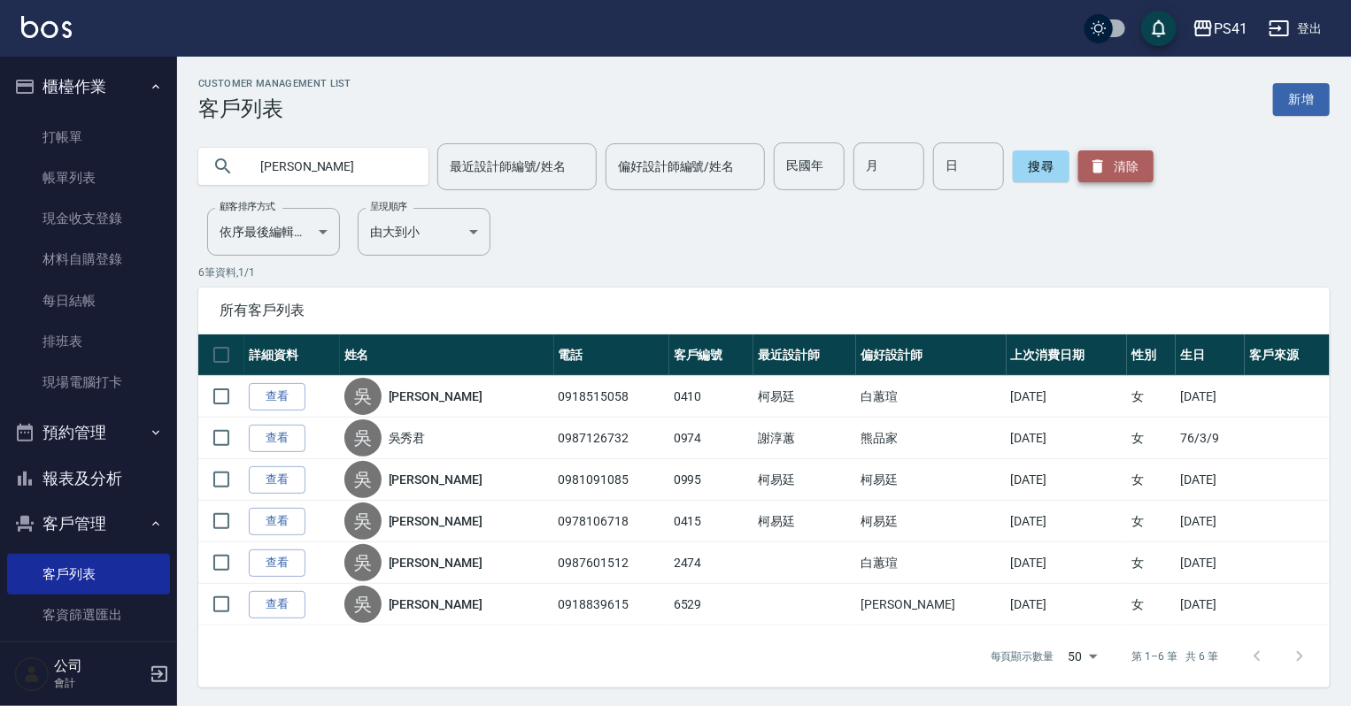
click at [1107, 152] on button "清除" at bounding box center [1115, 166] width 75 height 32
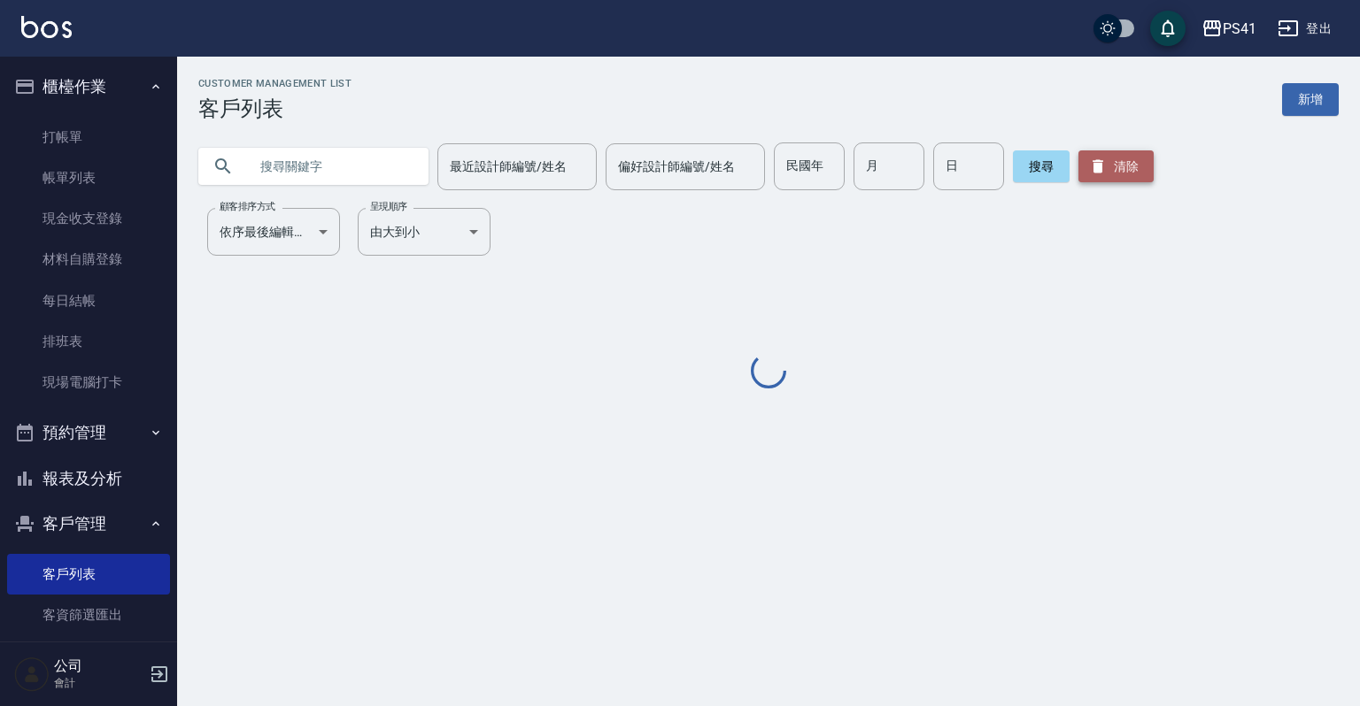
click at [1106, 153] on button "清除" at bounding box center [1115, 166] width 75 height 32
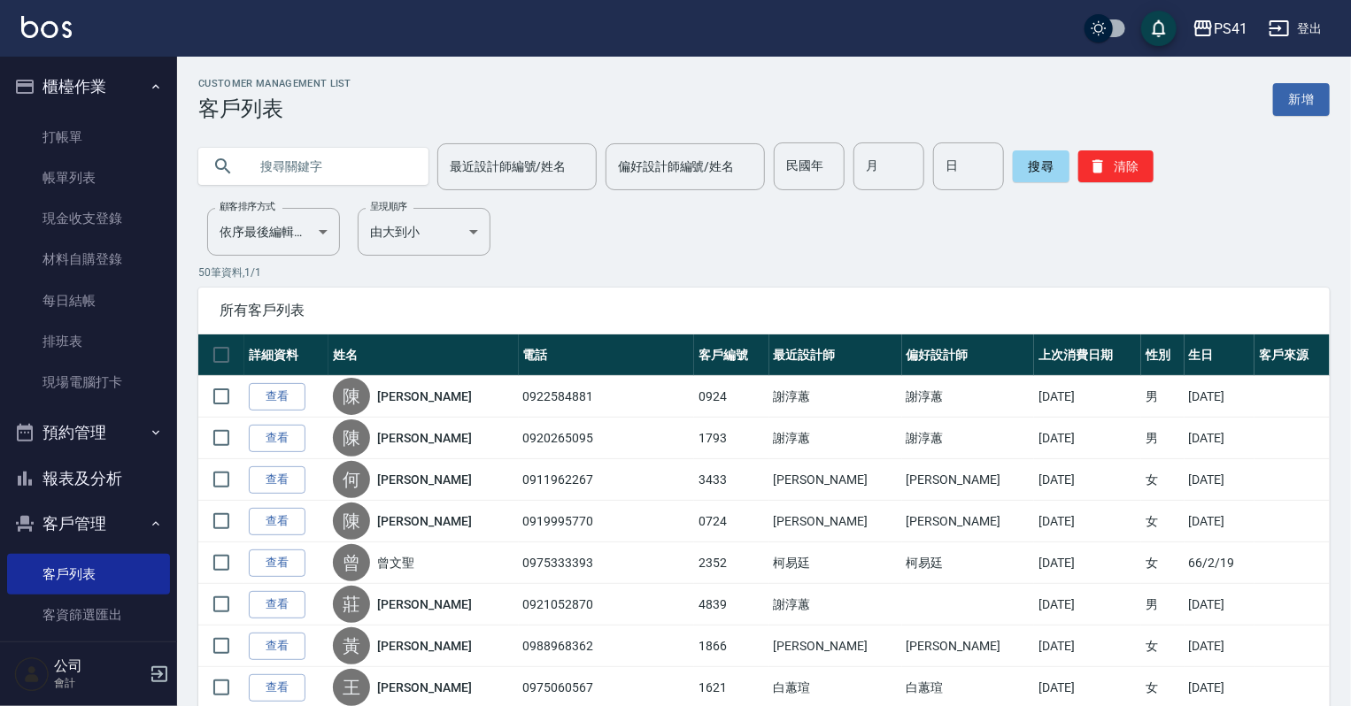
click at [259, 170] on input "text" at bounding box center [331, 167] width 166 height 48
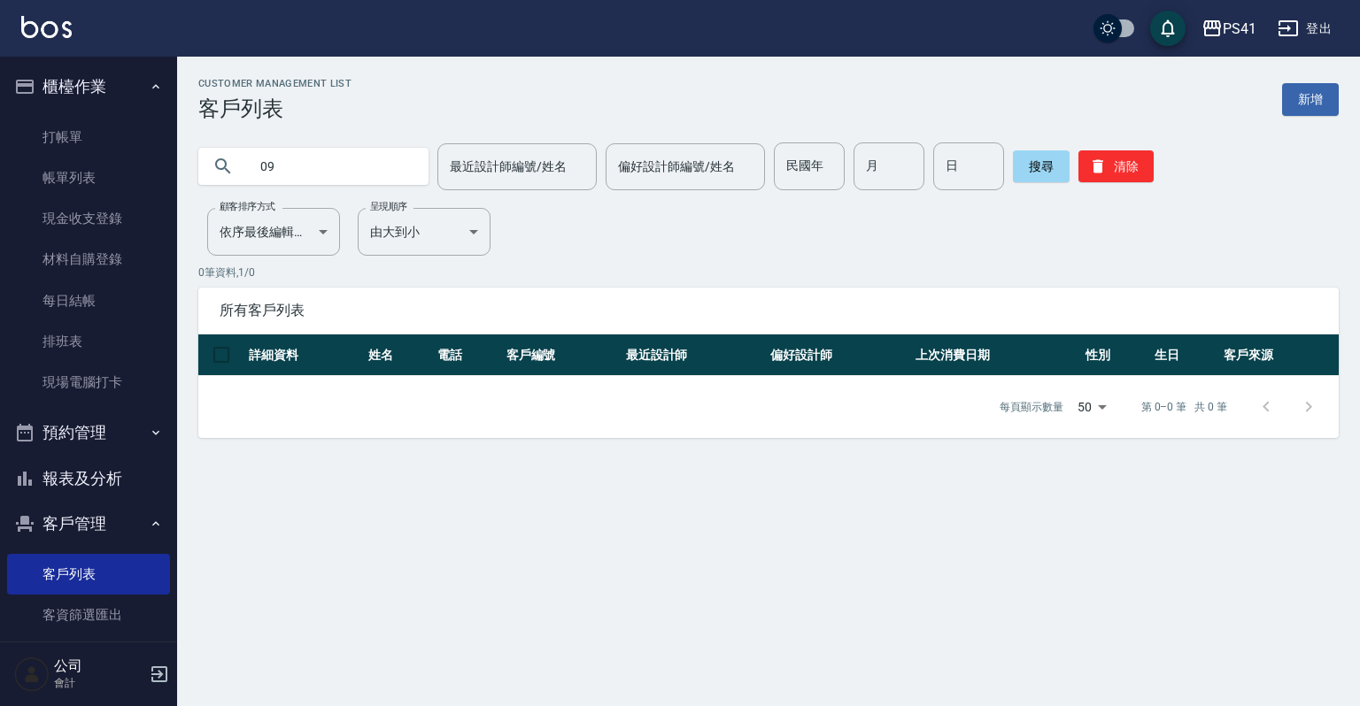
type input "0"
click at [357, 177] on input "text" at bounding box center [331, 167] width 166 height 48
type input "0919956857"
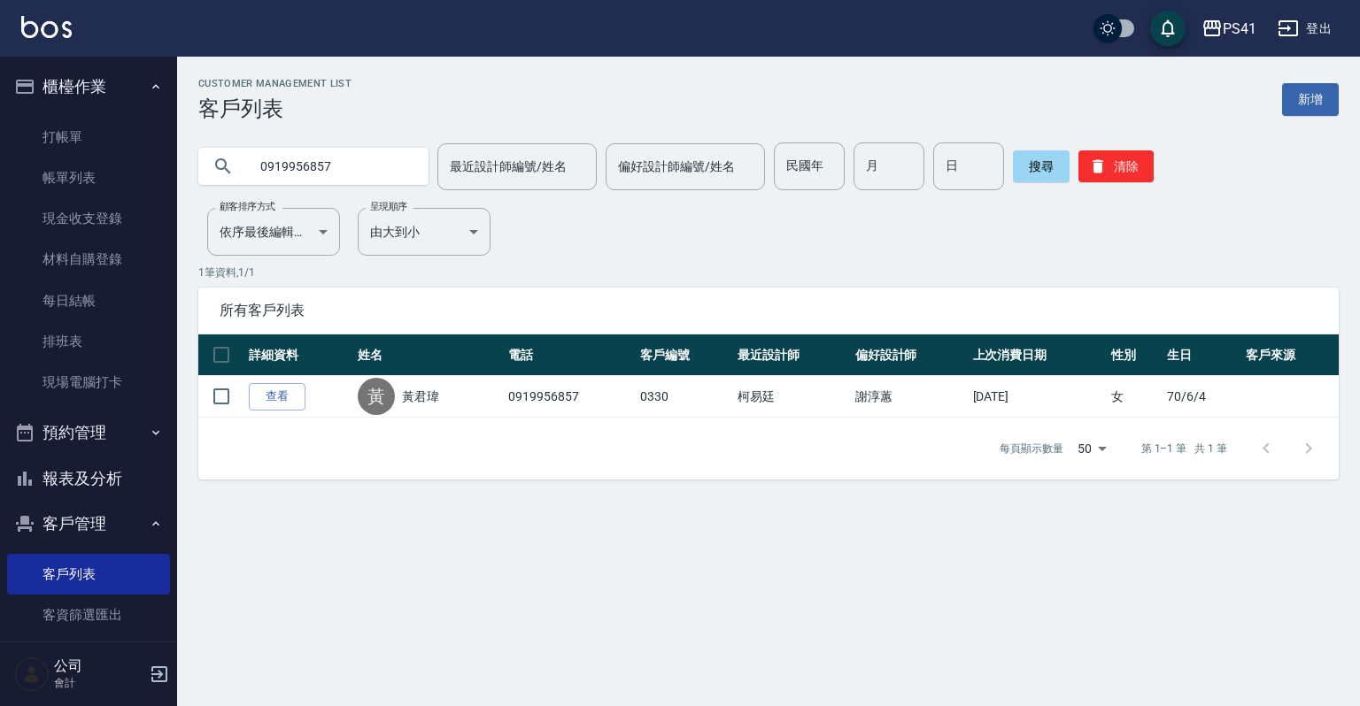
click at [91, 483] on button "報表及分析" at bounding box center [88, 479] width 163 height 46
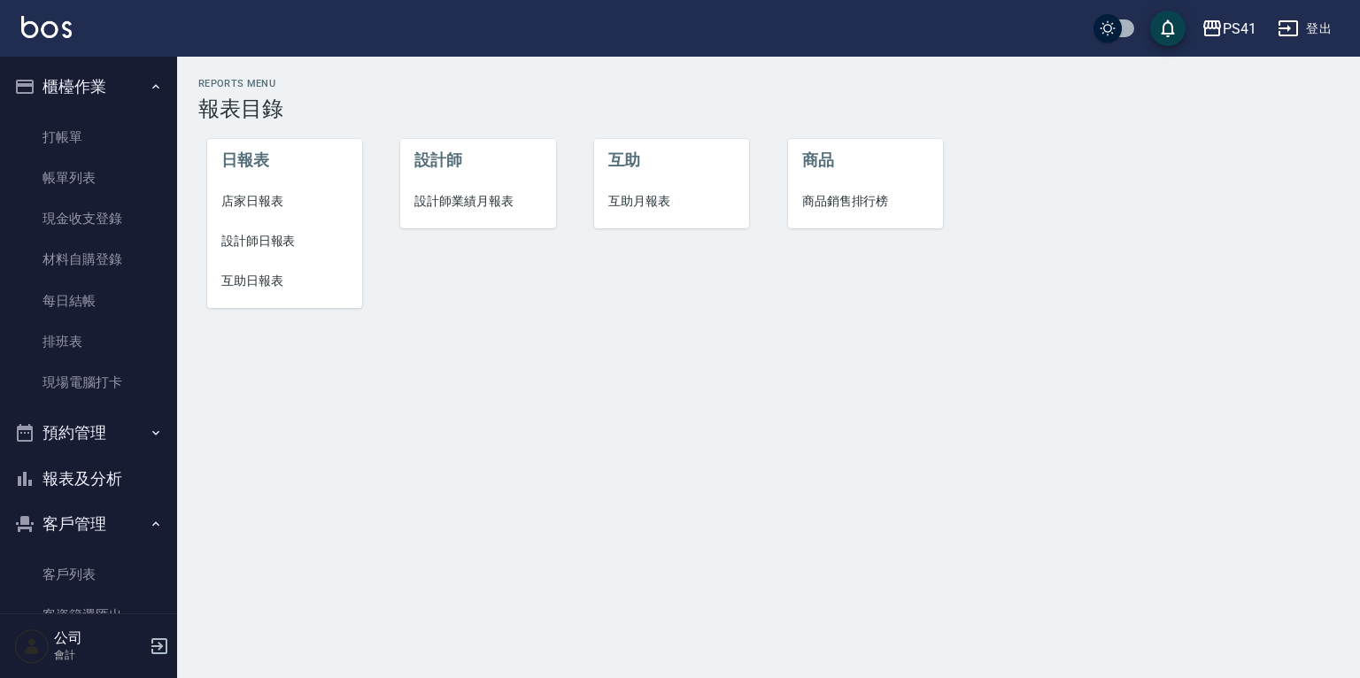
click at [241, 242] on span "設計師日報表" at bounding box center [284, 241] width 127 height 19
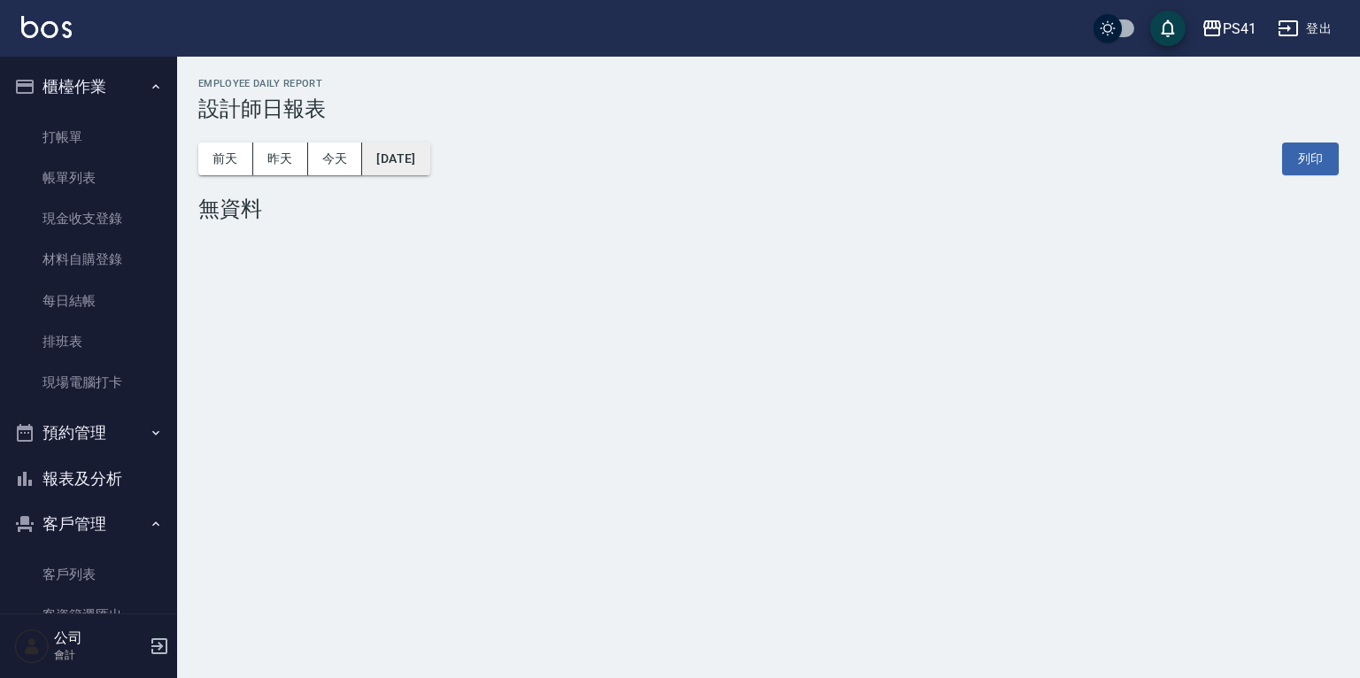
click at [407, 162] on button "2025/10/04" at bounding box center [395, 159] width 67 height 33
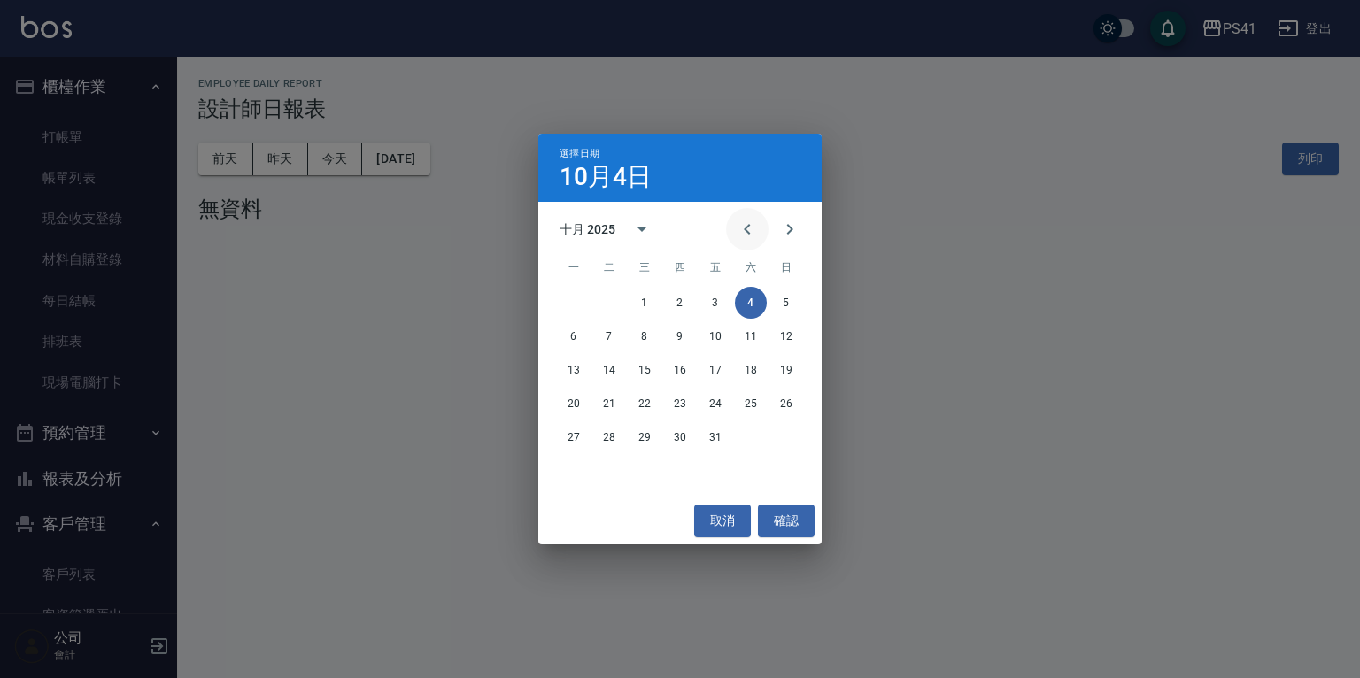
click at [740, 223] on icon "Previous month" at bounding box center [747, 229] width 21 height 21
click at [678, 302] on button "4" at bounding box center [680, 303] width 32 height 32
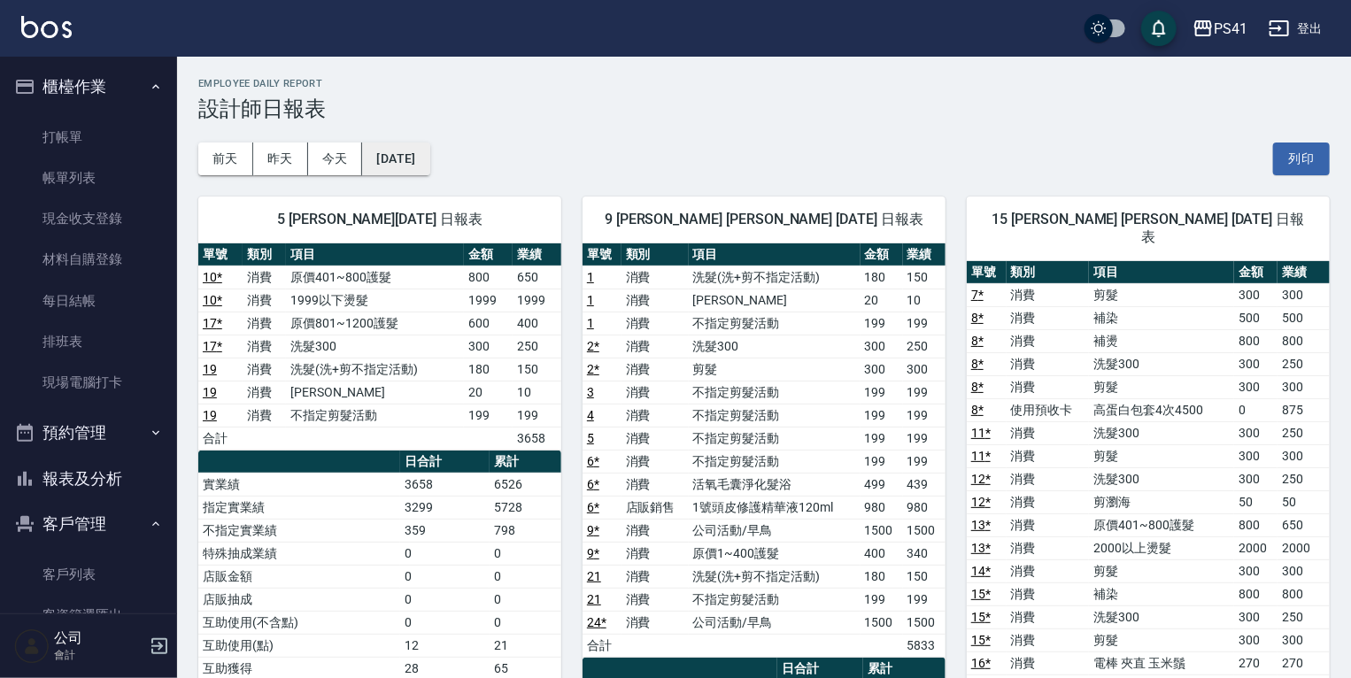
click at [382, 158] on button "2025/09/04" at bounding box center [395, 159] width 67 height 33
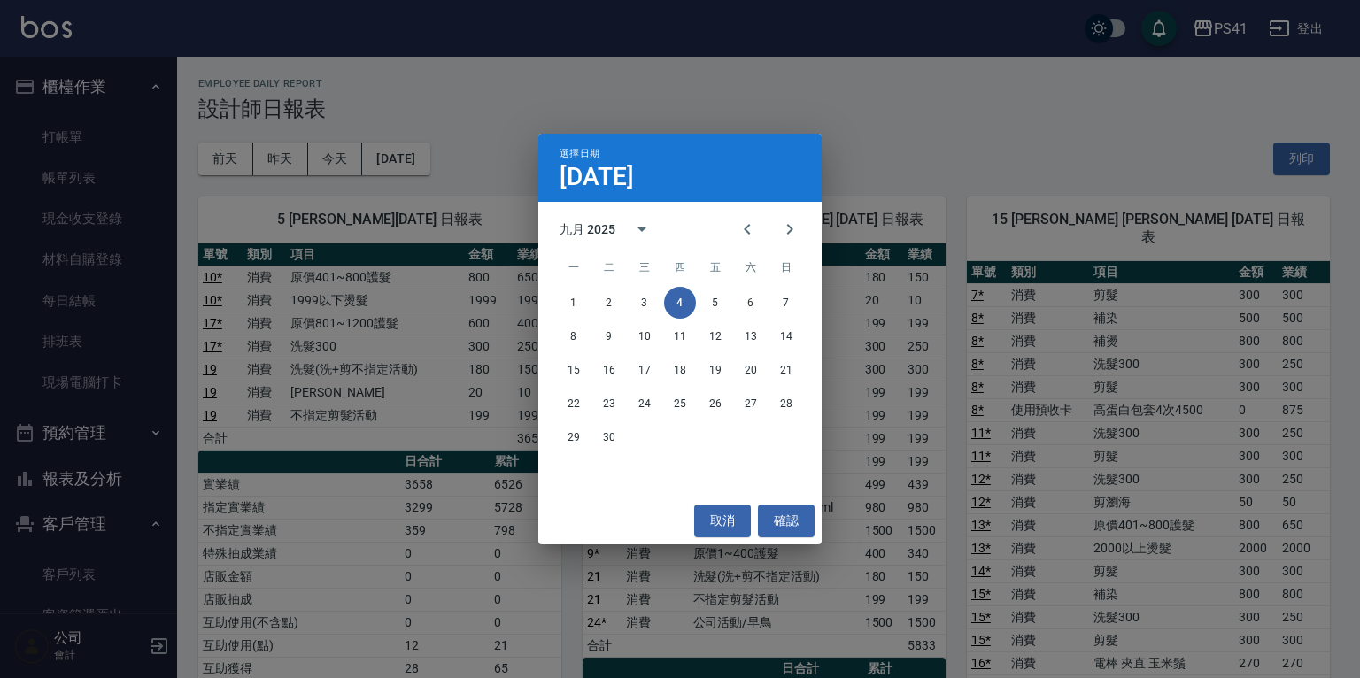
click at [779, 447] on div "29 30" at bounding box center [679, 437] width 283 height 32
click at [570, 305] on button "1" at bounding box center [574, 303] width 32 height 32
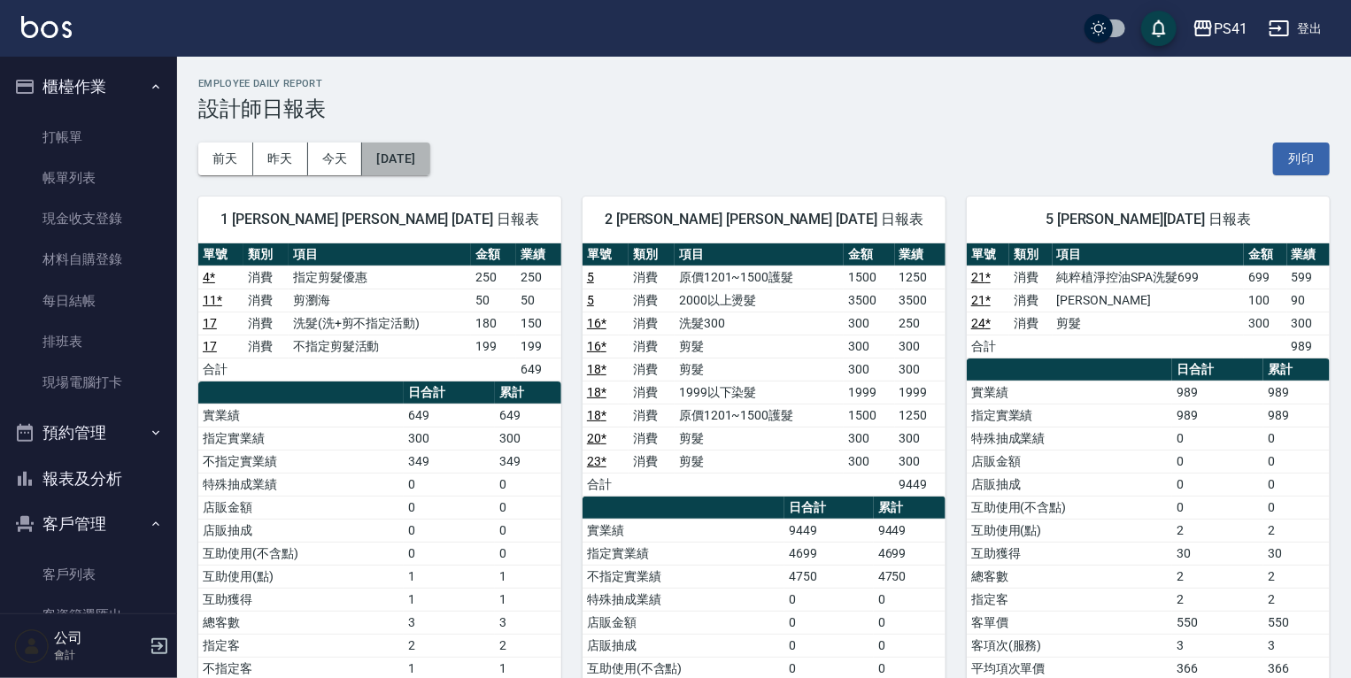
click at [420, 166] on button "2025/09/01" at bounding box center [395, 159] width 67 height 33
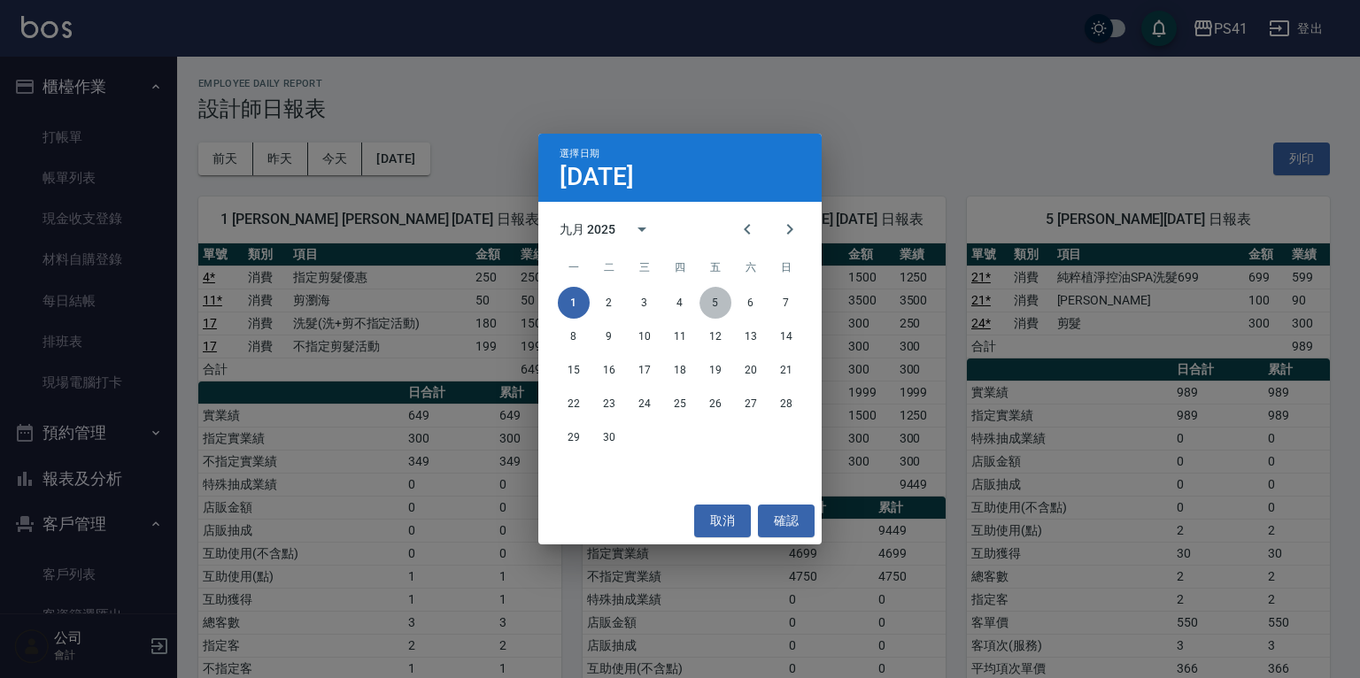
click at [723, 305] on button "5" at bounding box center [715, 303] width 32 height 32
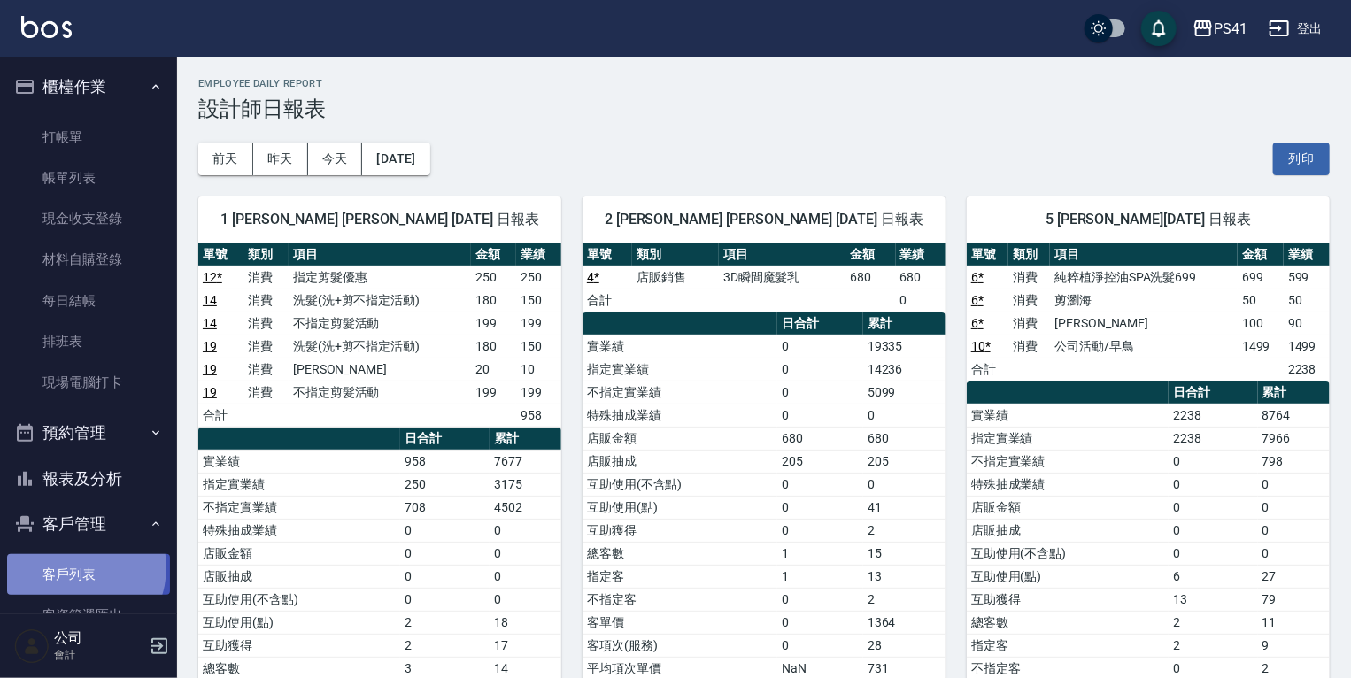
click at [74, 568] on link "客戶列表" at bounding box center [88, 574] width 163 height 41
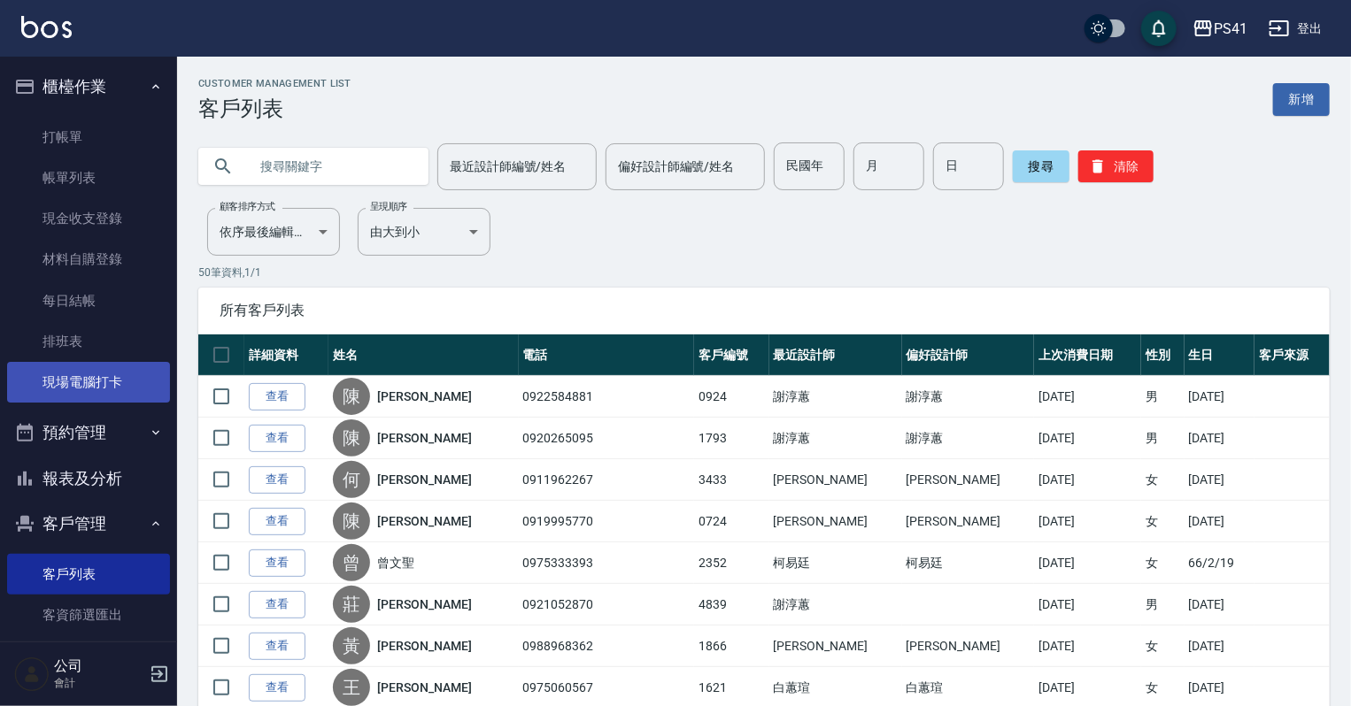
click at [81, 390] on link "現場電腦打卡" at bounding box center [88, 382] width 163 height 41
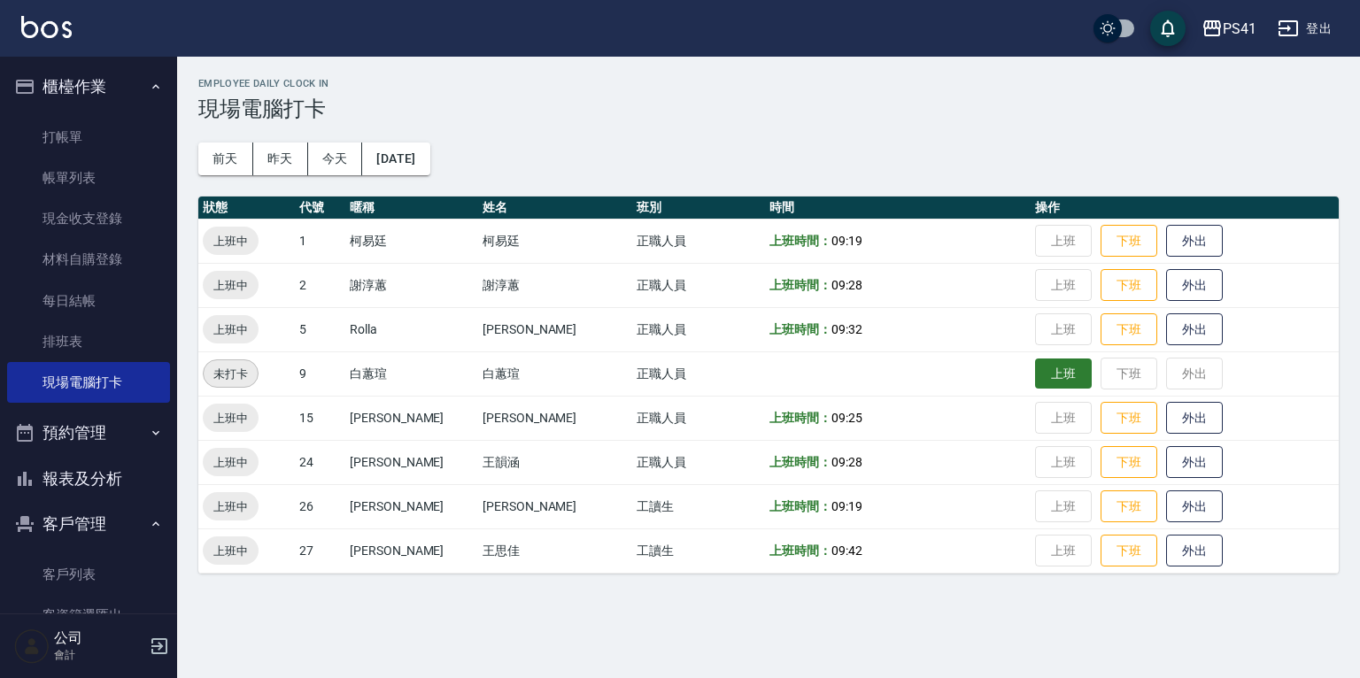
click at [1035, 364] on button "上班" at bounding box center [1063, 374] width 57 height 31
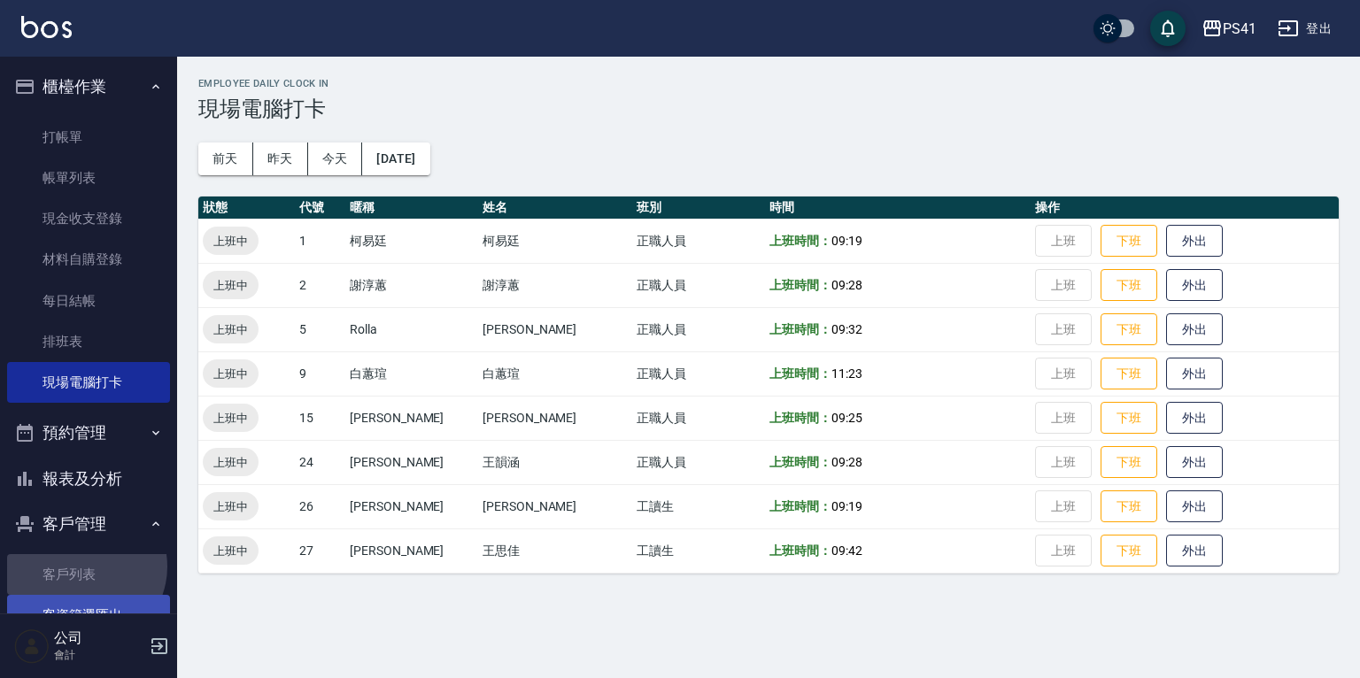
drag, startPoint x: 82, startPoint y: 567, endPoint x: 82, endPoint y: 595, distance: 28.3
click at [82, 567] on link "客戶列表" at bounding box center [88, 574] width 163 height 41
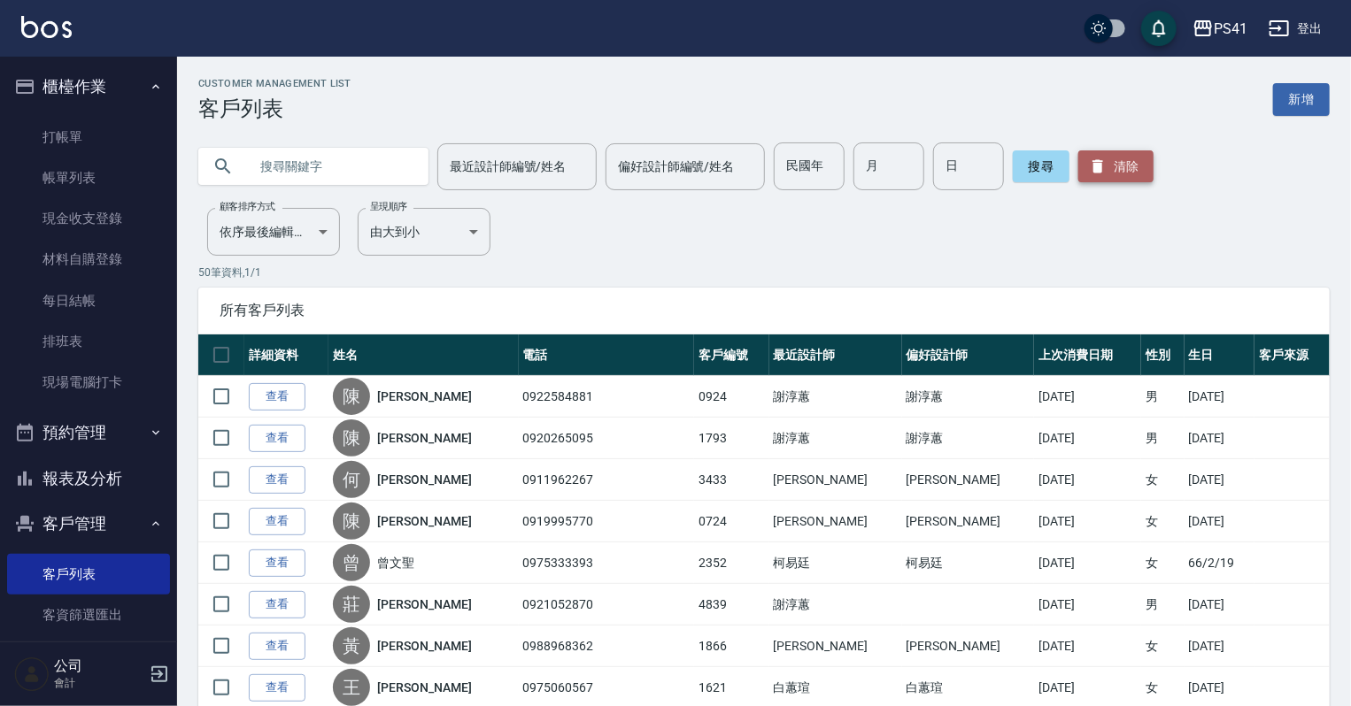
click at [1114, 159] on button "清除" at bounding box center [1115, 166] width 75 height 32
click at [312, 166] on input "text" at bounding box center [331, 167] width 166 height 48
type input "0920990133"
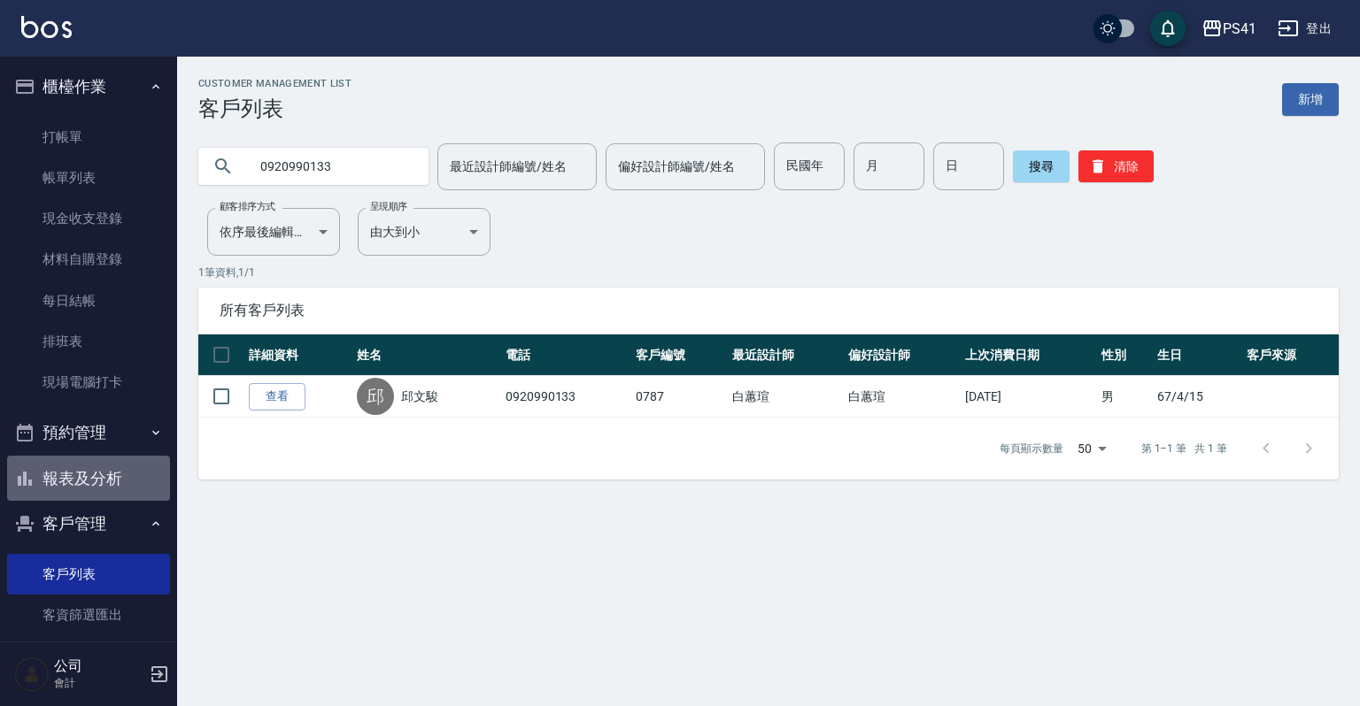
click at [120, 484] on button "報表及分析" at bounding box center [88, 479] width 163 height 46
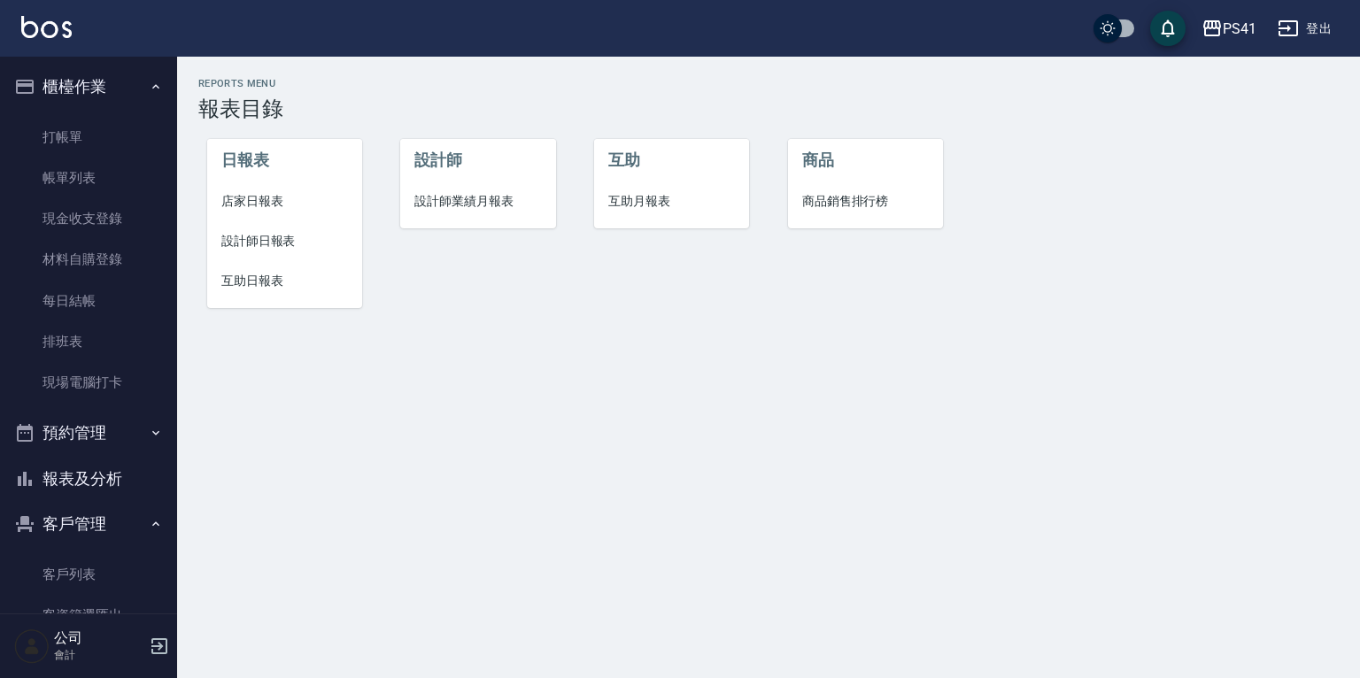
click at [241, 287] on span "互助日報表" at bounding box center [284, 281] width 127 height 19
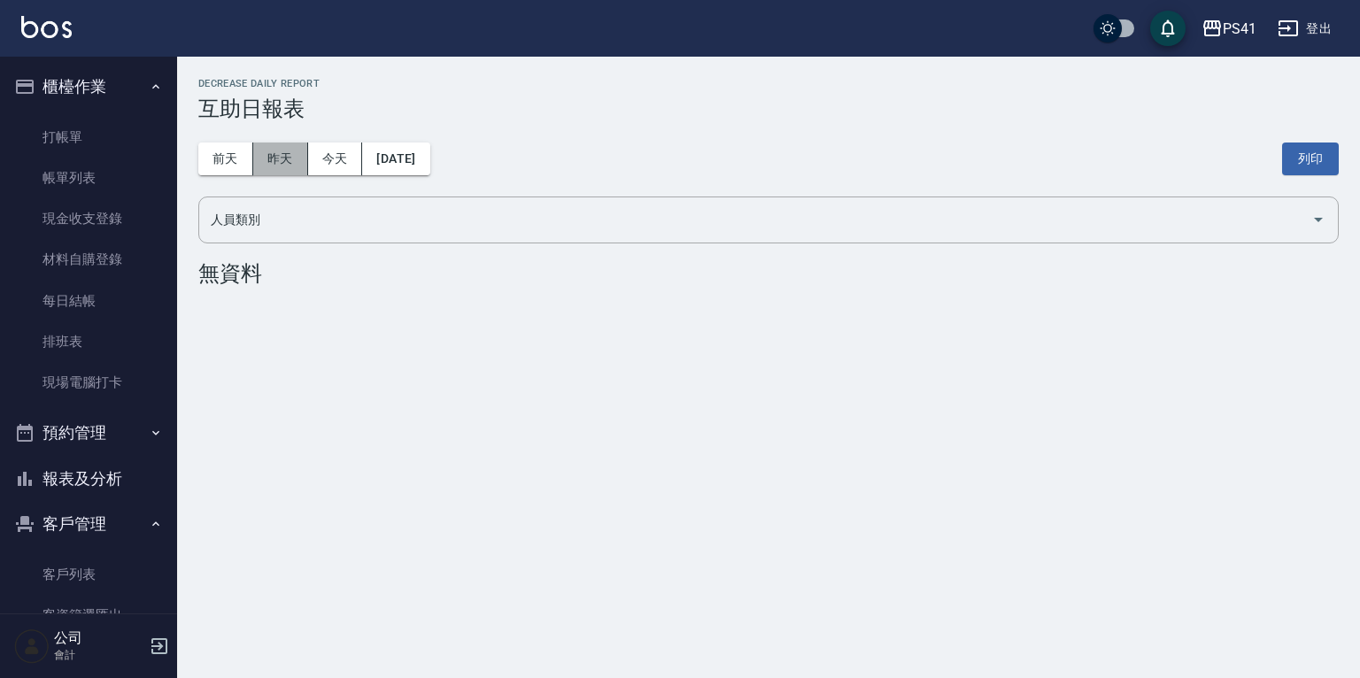
click at [280, 156] on button "昨天" at bounding box center [280, 159] width 55 height 33
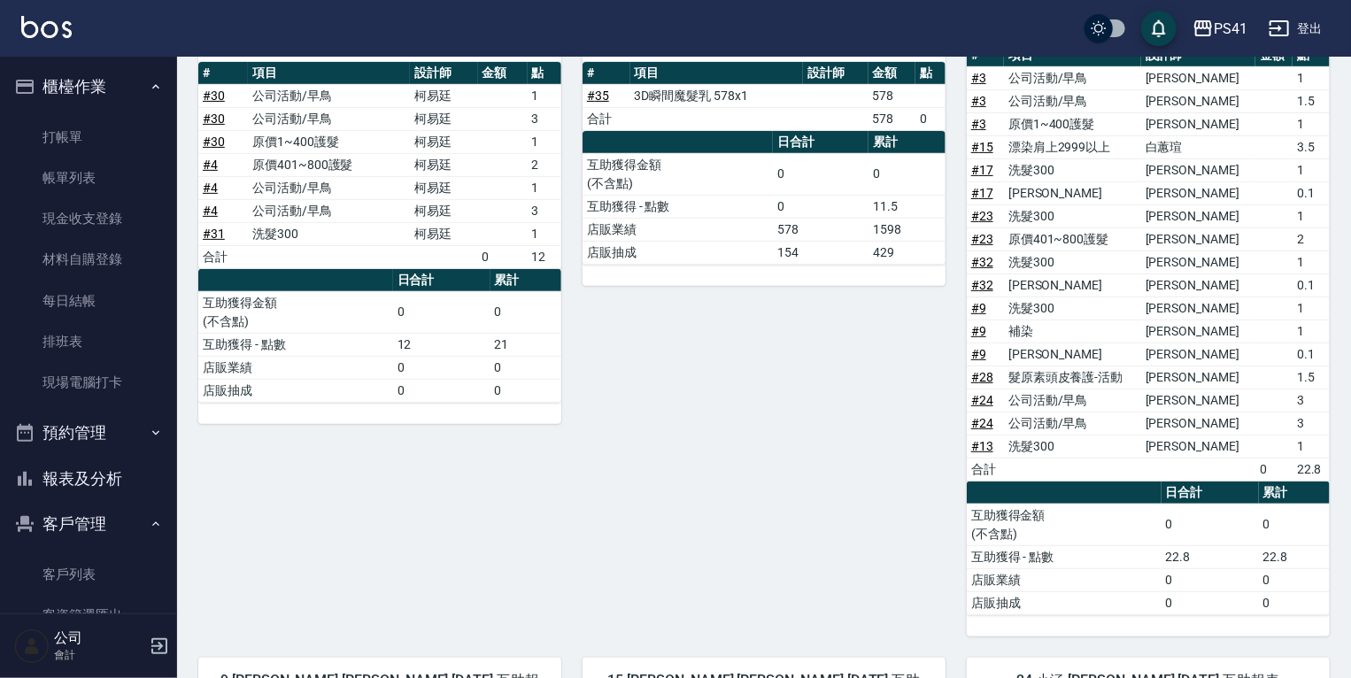
scroll to position [540, 0]
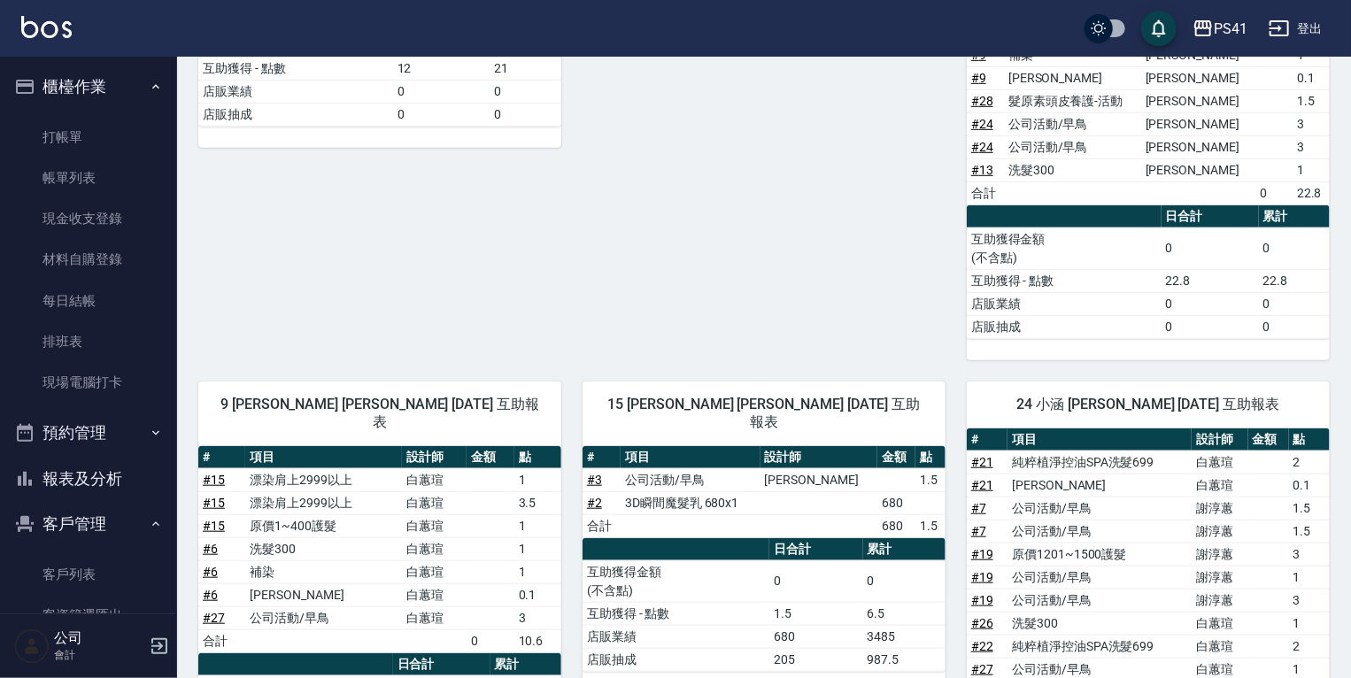
click at [595, 468] on td "# 3" at bounding box center [602, 479] width 38 height 23
click at [598, 468] on td "# 3" at bounding box center [602, 479] width 38 height 23
click at [598, 473] on link "# 3" at bounding box center [594, 480] width 15 height 14
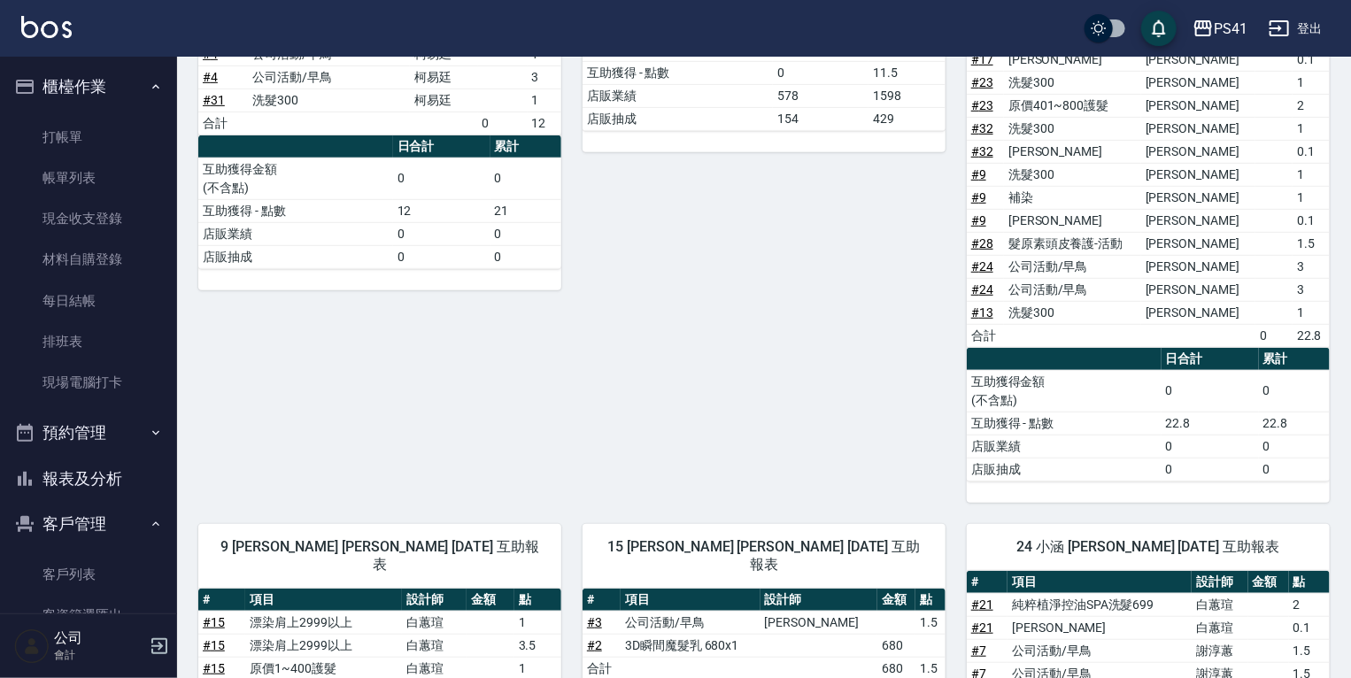
scroll to position [398, 0]
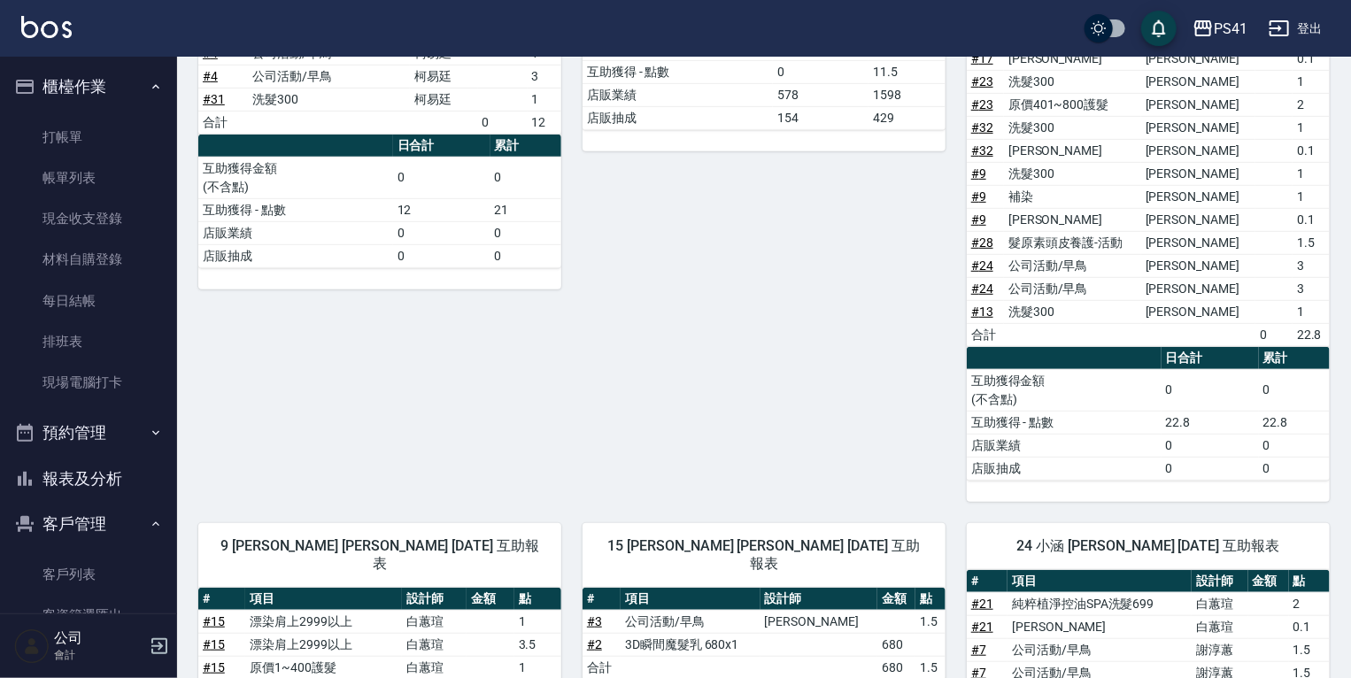
click at [593, 614] on link "# 3" at bounding box center [594, 621] width 15 height 14
click at [87, 481] on button "報表及分析" at bounding box center [88, 479] width 163 height 46
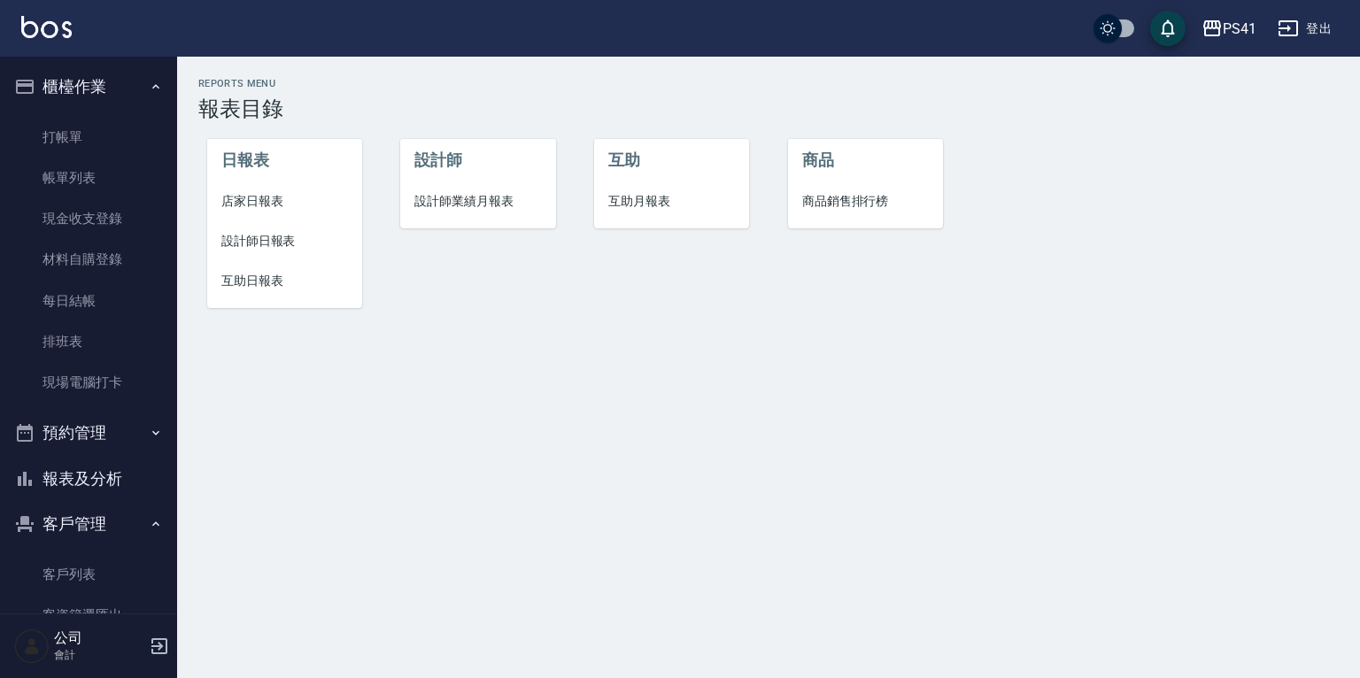
click at [265, 234] on span "設計師日報表" at bounding box center [284, 241] width 127 height 19
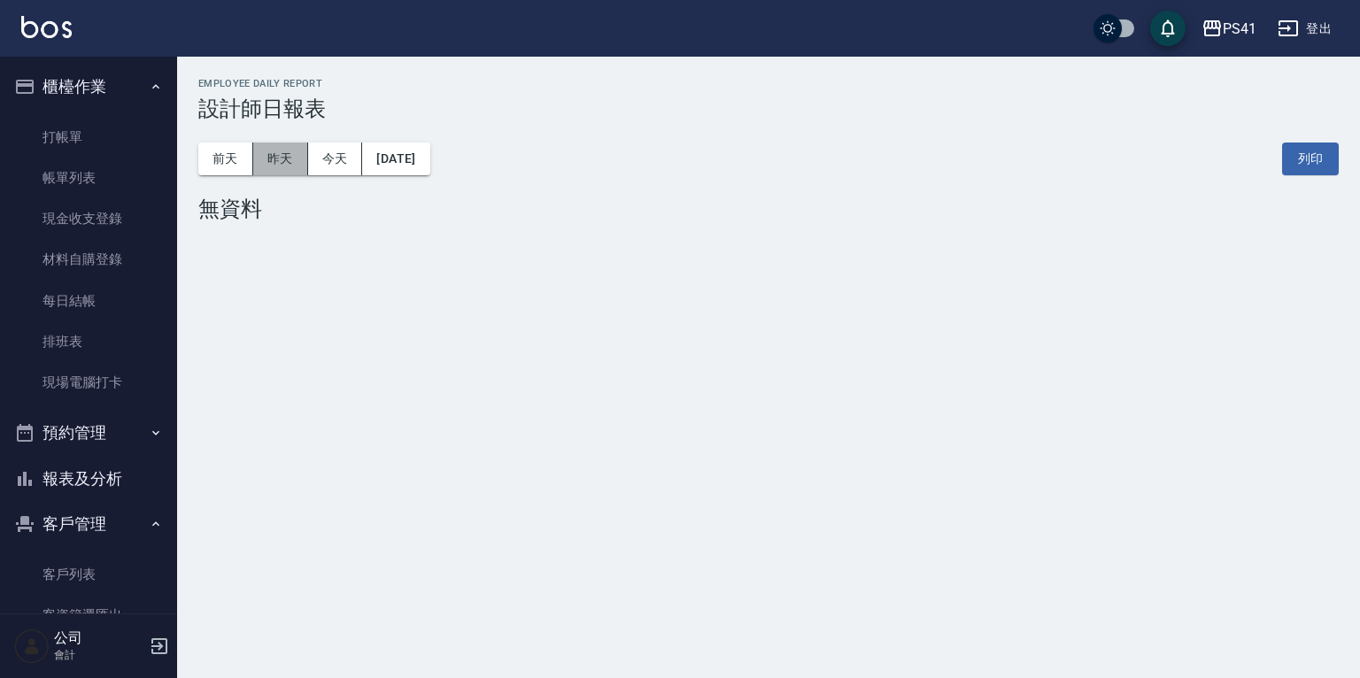
click at [277, 152] on button "昨天" at bounding box center [280, 159] width 55 height 33
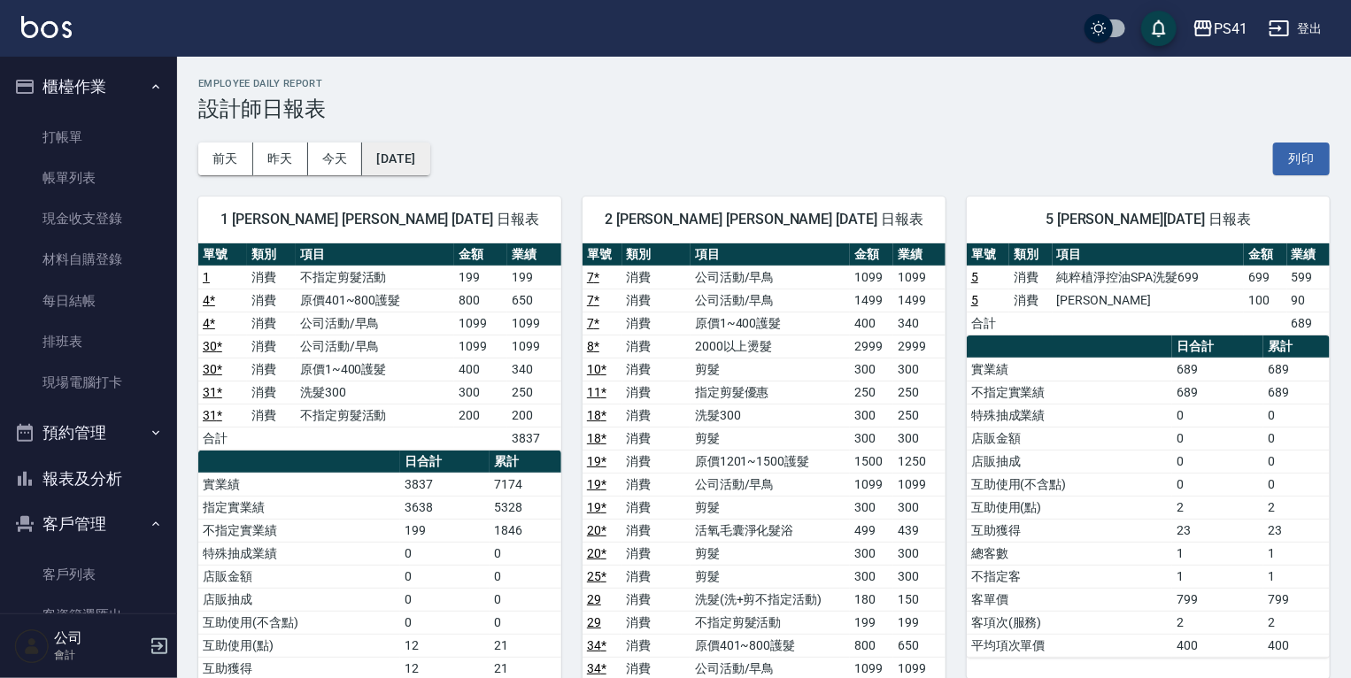
click at [398, 156] on button "2025/10/03" at bounding box center [395, 159] width 67 height 33
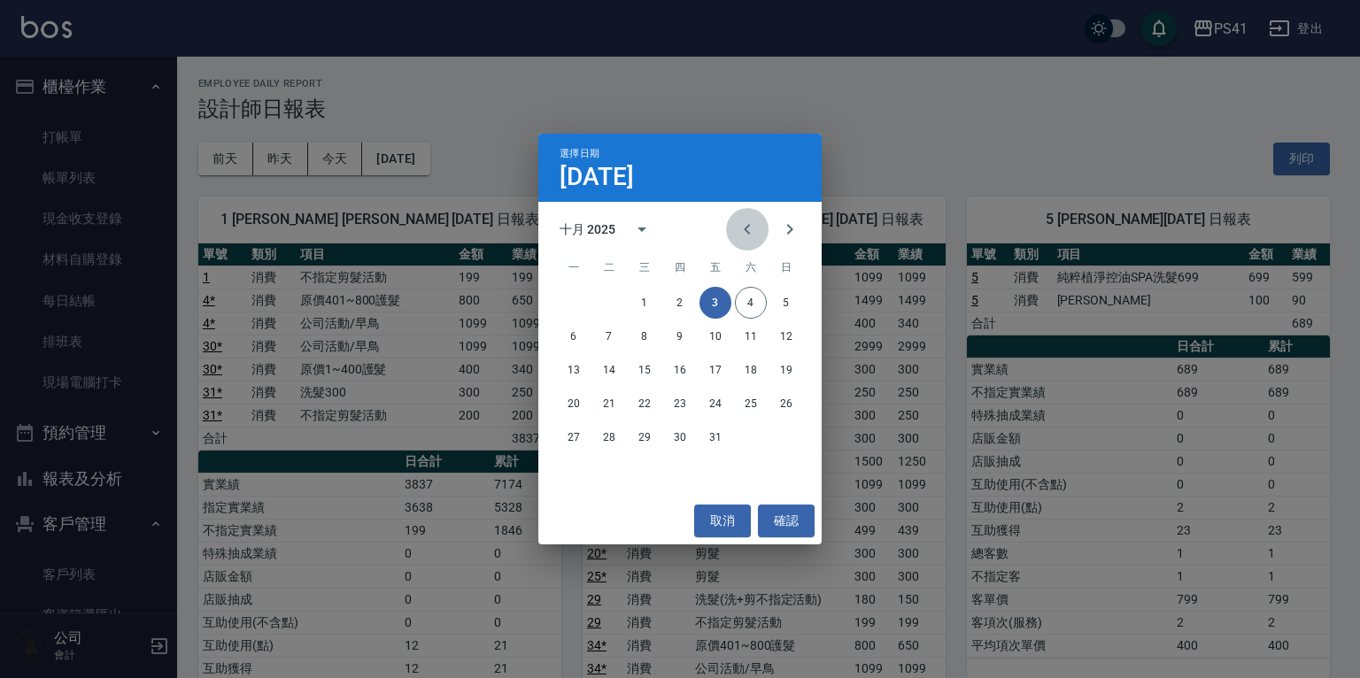
click at [757, 220] on icon "Previous month" at bounding box center [747, 229] width 21 height 21
click at [597, 436] on button "30" at bounding box center [609, 437] width 32 height 32
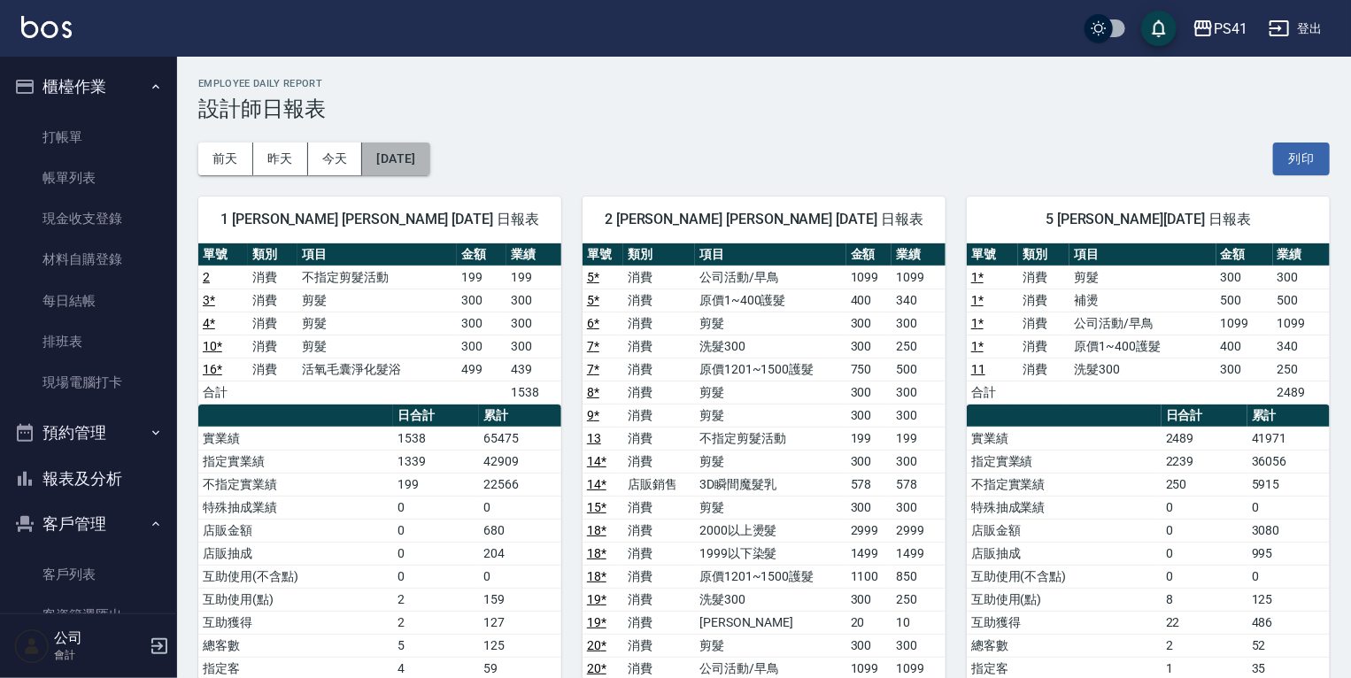
click at [429, 152] on button "2025/09/30" at bounding box center [395, 159] width 67 height 33
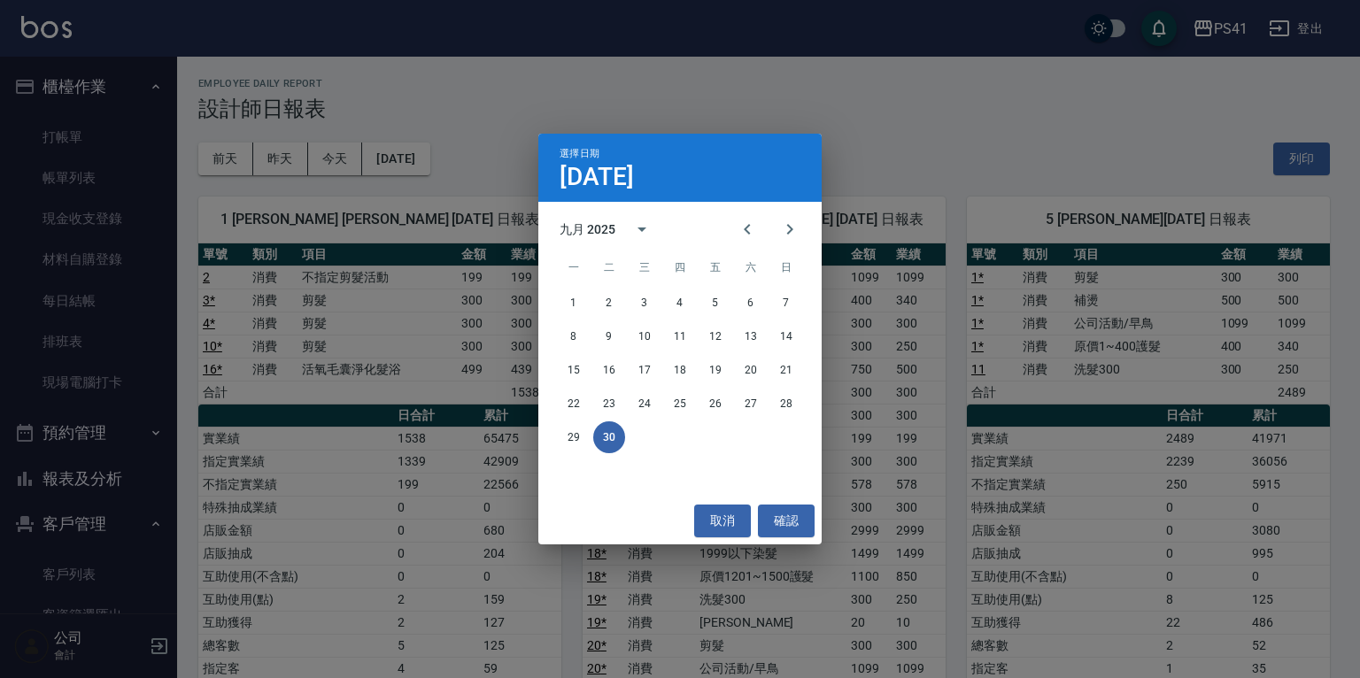
click at [990, 94] on div "選擇日期 9月30日 九月 2025 一 二 三 四 五 六 日 1 2 3 4 5 6 7 8 9 10 11 12 13 14 15 16 17 18 1…" at bounding box center [680, 339] width 1360 height 678
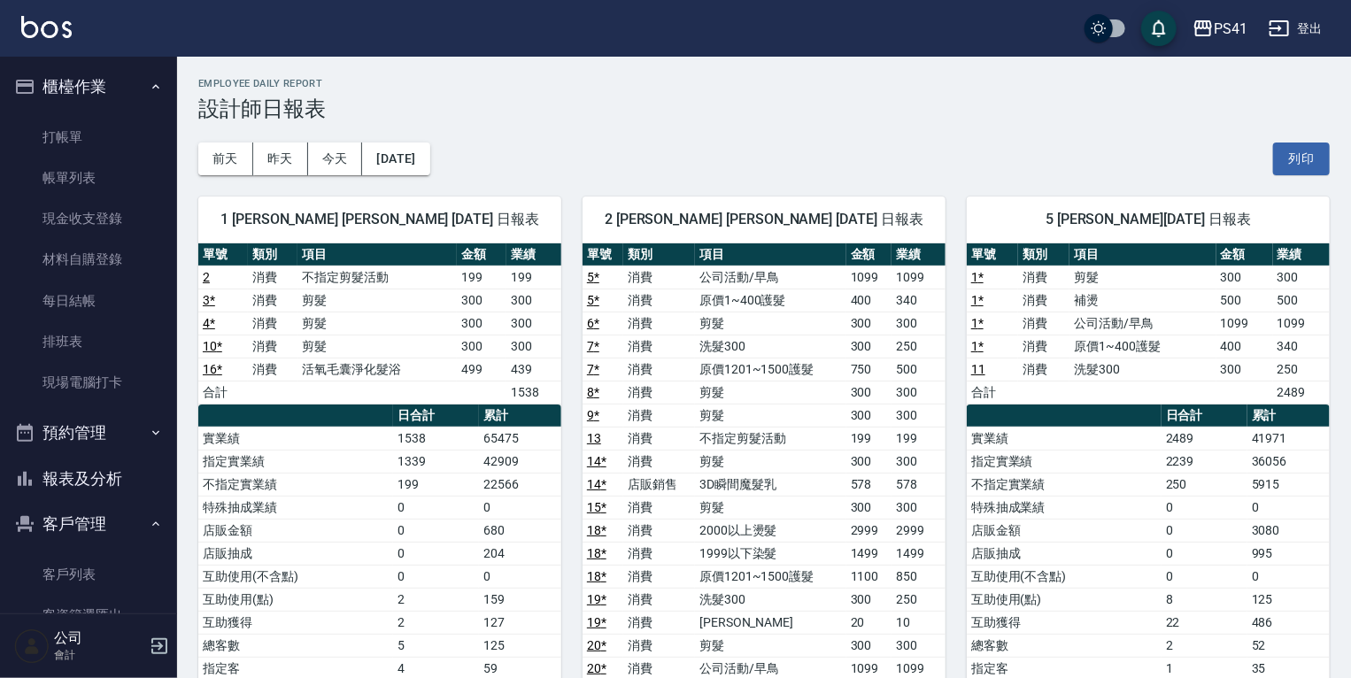
click at [96, 474] on button "報表及分析" at bounding box center [88, 479] width 163 height 46
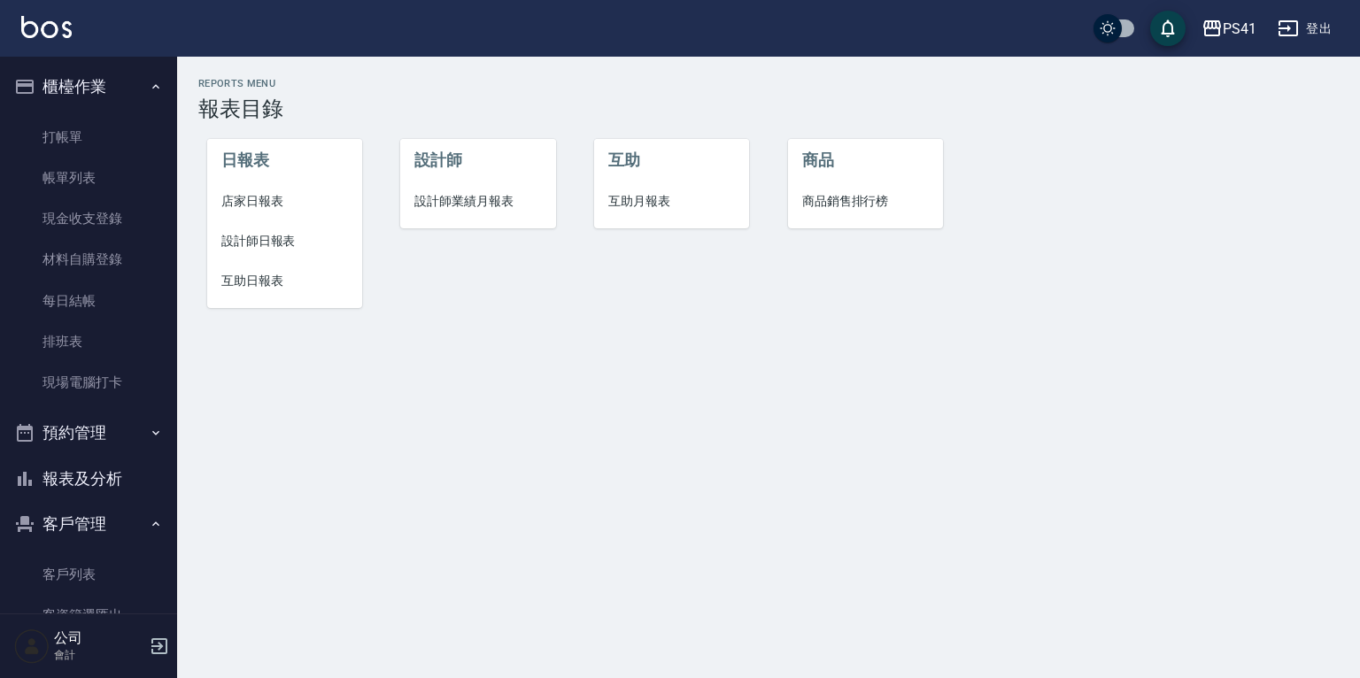
click at [258, 285] on span "互助日報表" at bounding box center [284, 281] width 127 height 19
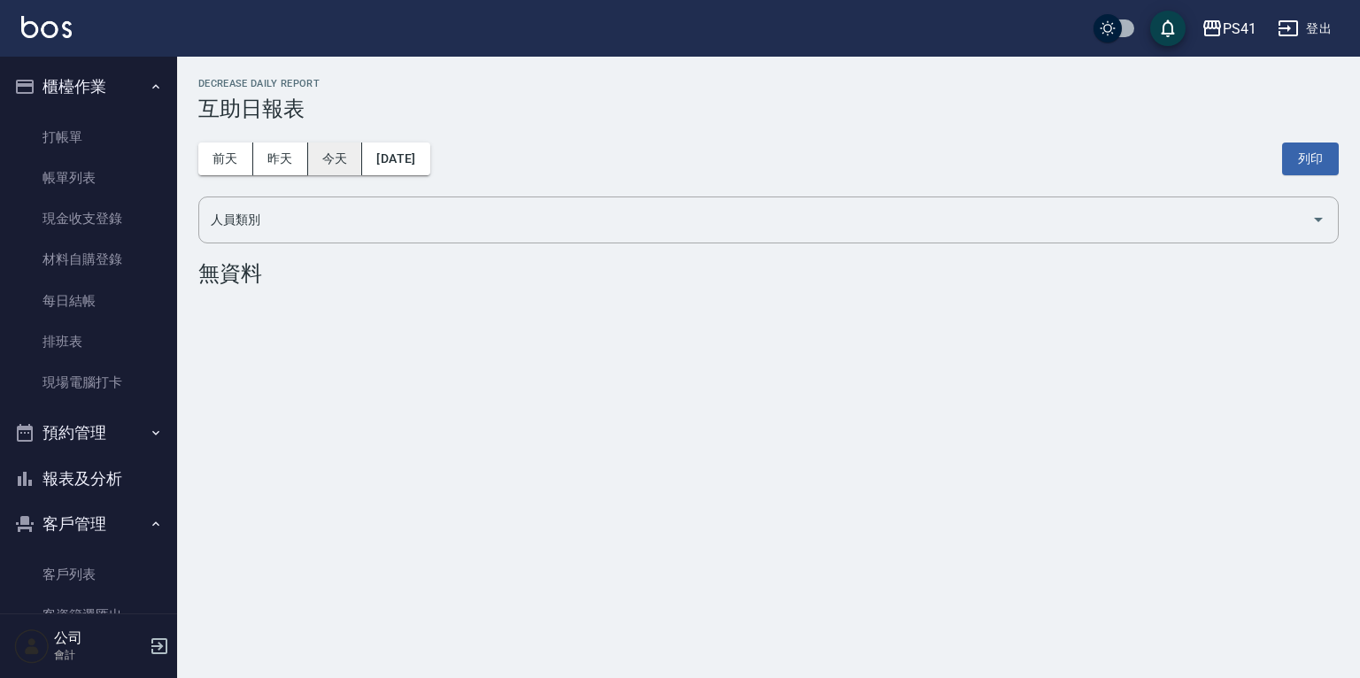
click at [402, 147] on button "2025/10/04" at bounding box center [395, 159] width 67 height 33
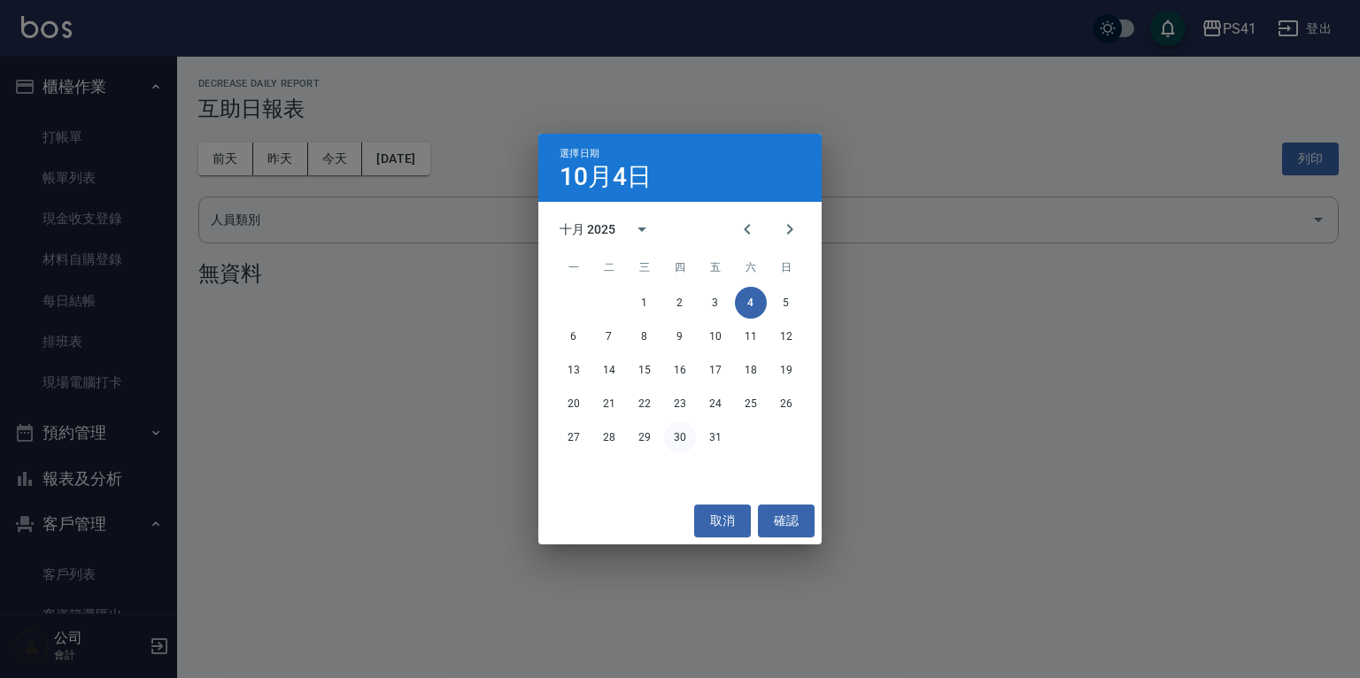
click at [675, 438] on button "30" at bounding box center [680, 437] width 32 height 32
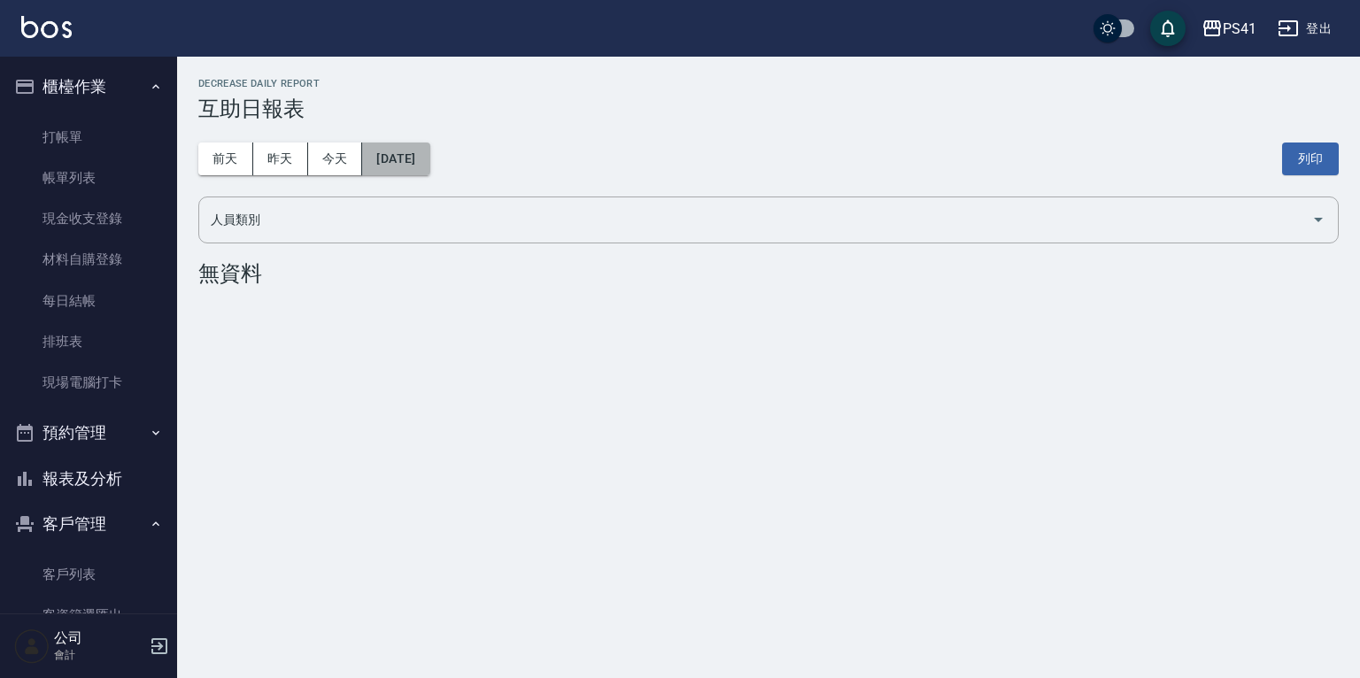
click at [382, 163] on button "2025/10/30" at bounding box center [395, 159] width 67 height 33
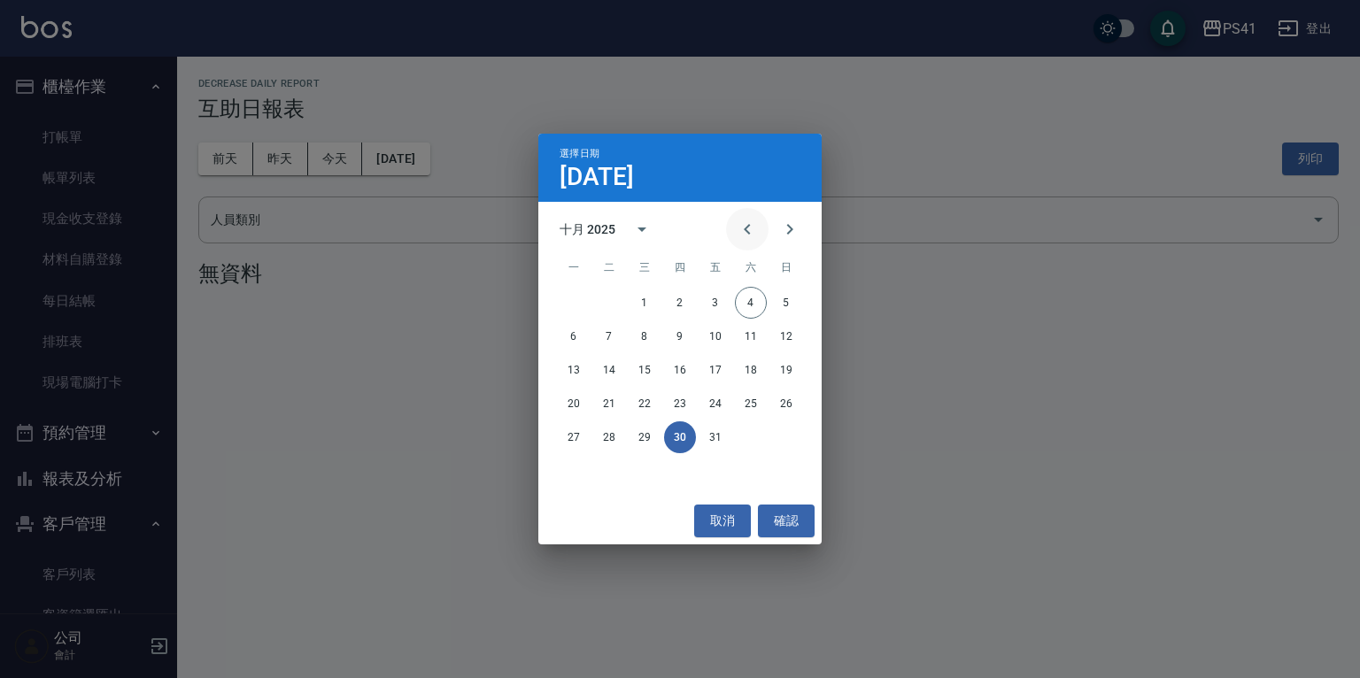
click at [748, 235] on icon "Previous month" at bounding box center [747, 229] width 21 height 21
click at [613, 434] on button "30" at bounding box center [609, 437] width 32 height 32
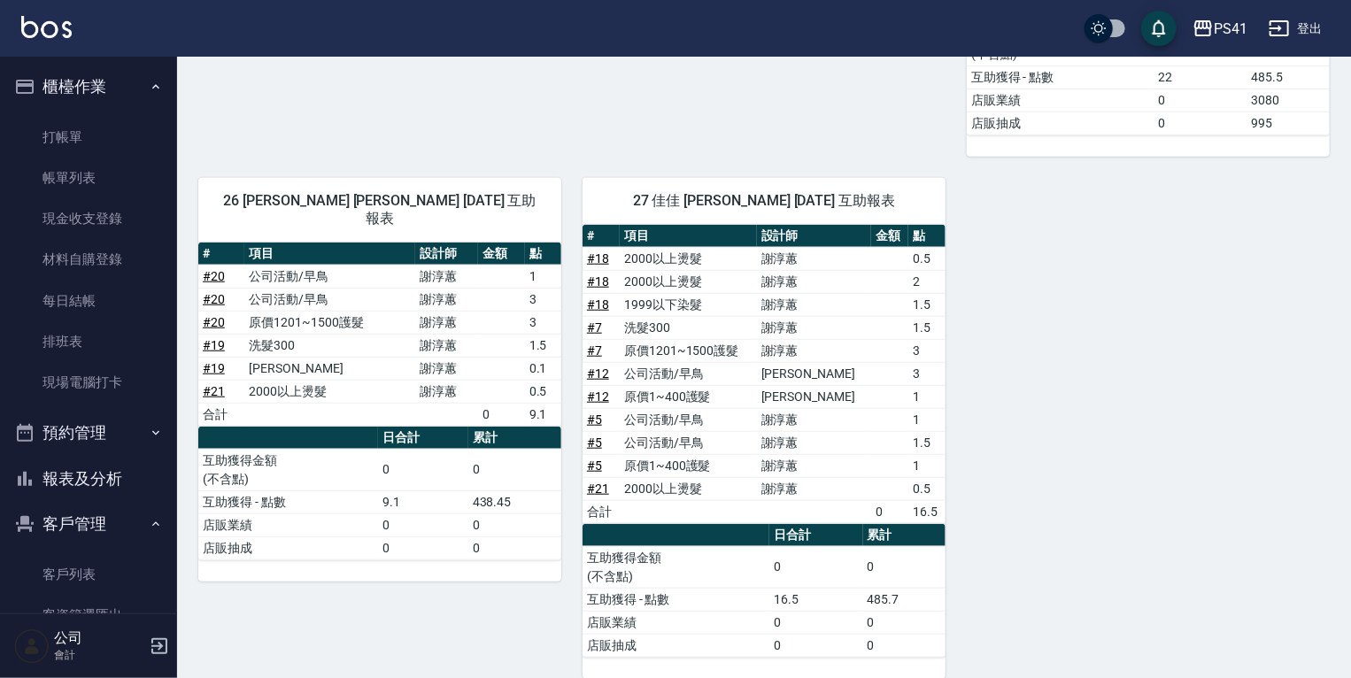
scroll to position [666, 0]
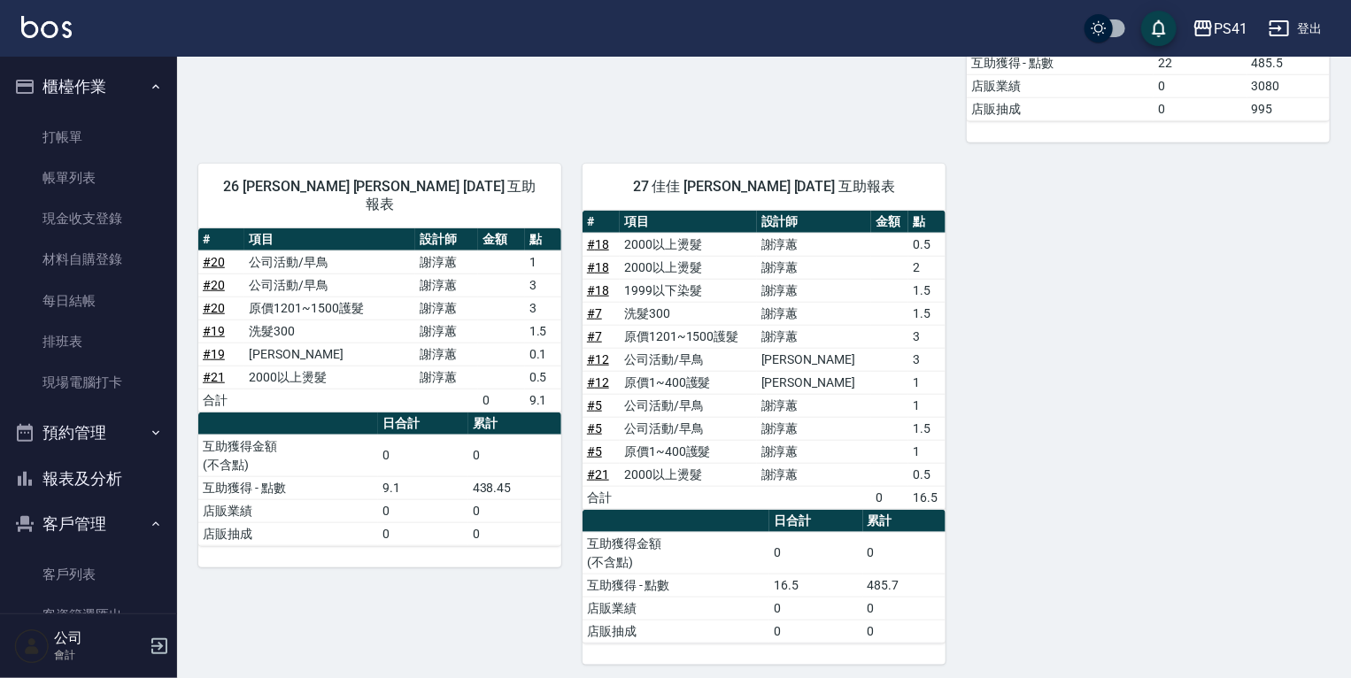
click at [228, 251] on td "# 20" at bounding box center [221, 262] width 46 height 23
click at [224, 251] on td "# 20" at bounding box center [221, 262] width 46 height 23
click at [220, 255] on link "# 20" at bounding box center [214, 262] width 22 height 14
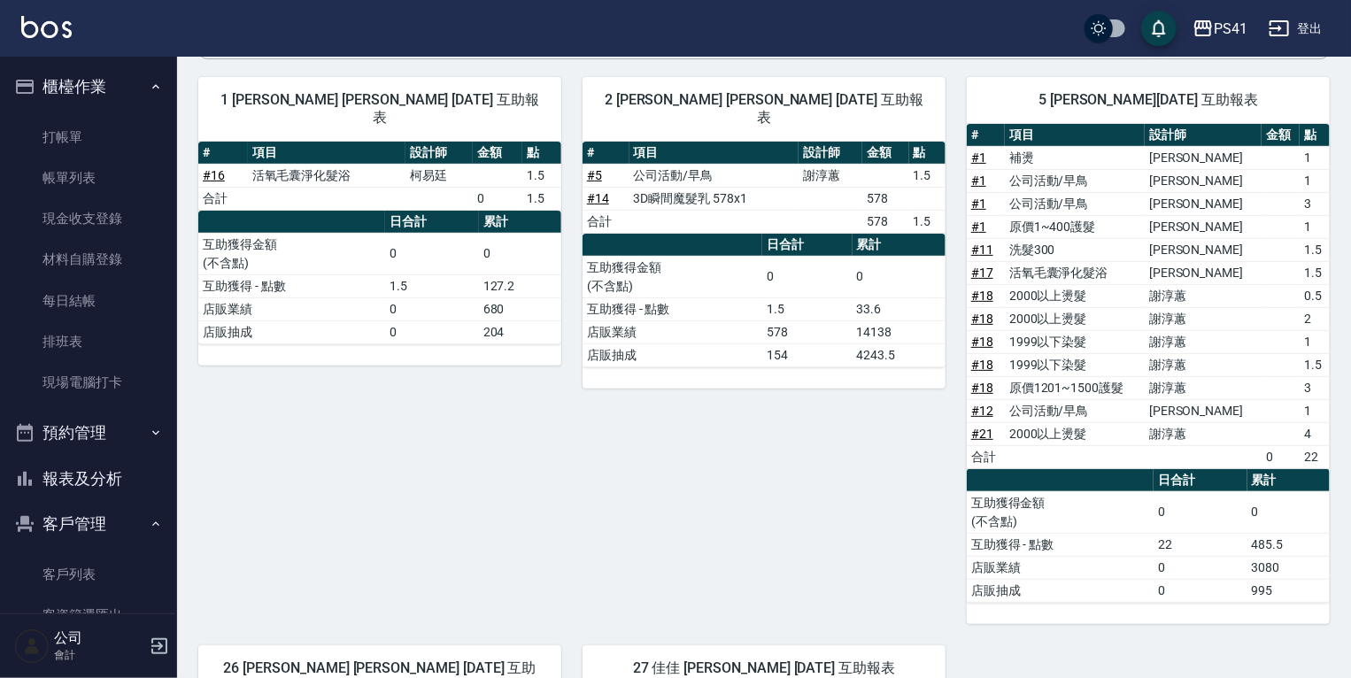
scroll to position [170, 0]
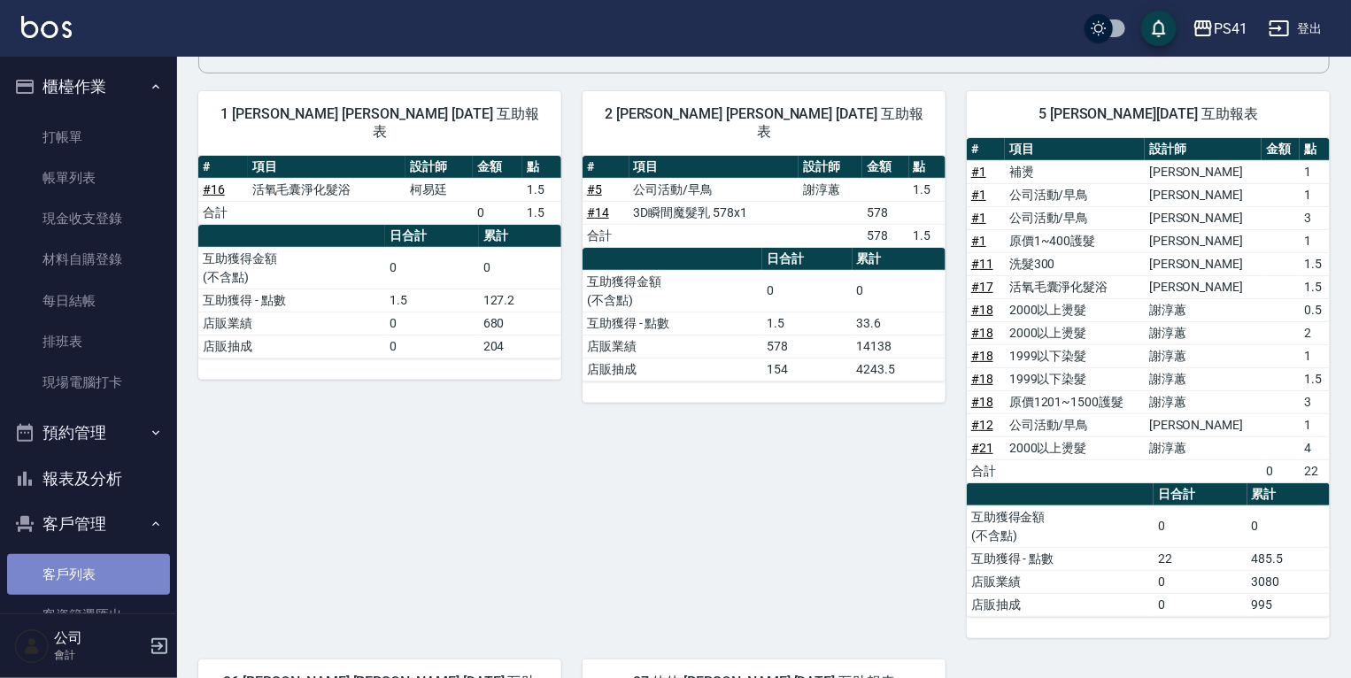
click at [120, 571] on link "客戶列表" at bounding box center [88, 574] width 163 height 41
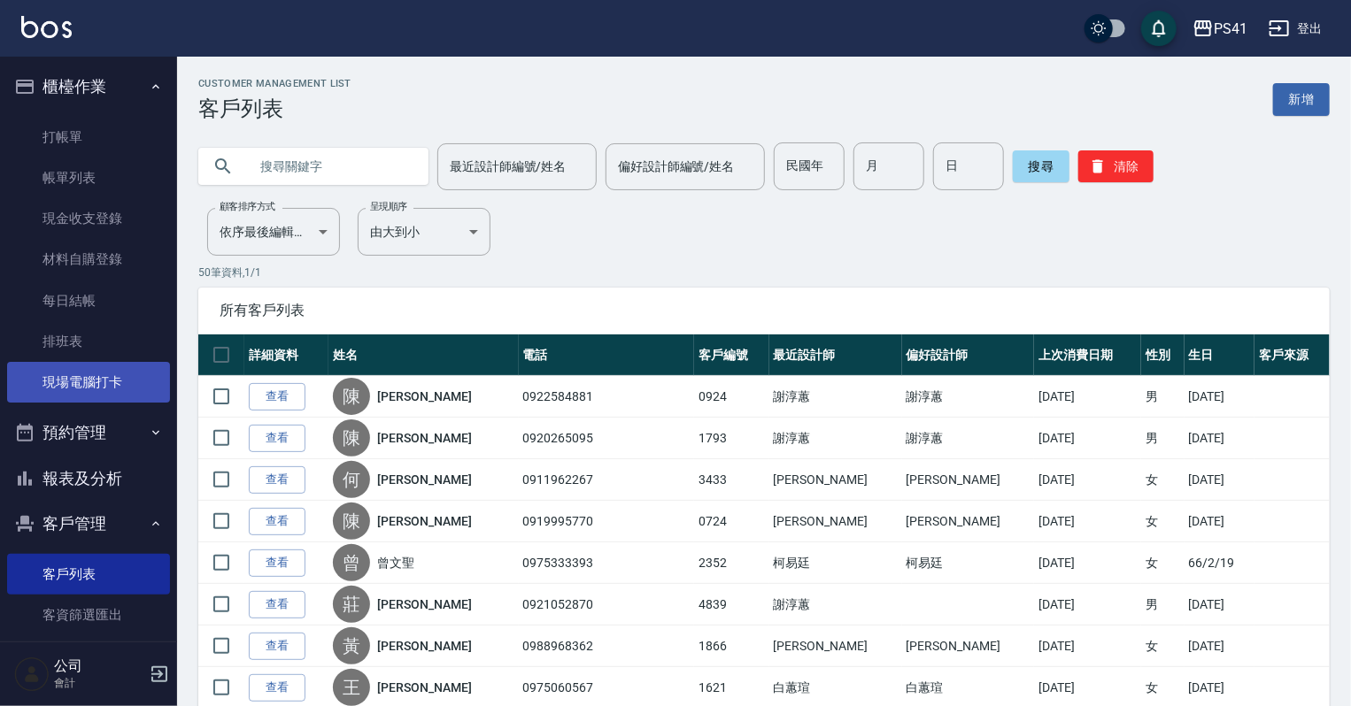
click at [139, 368] on link "現場電腦打卡" at bounding box center [88, 382] width 163 height 41
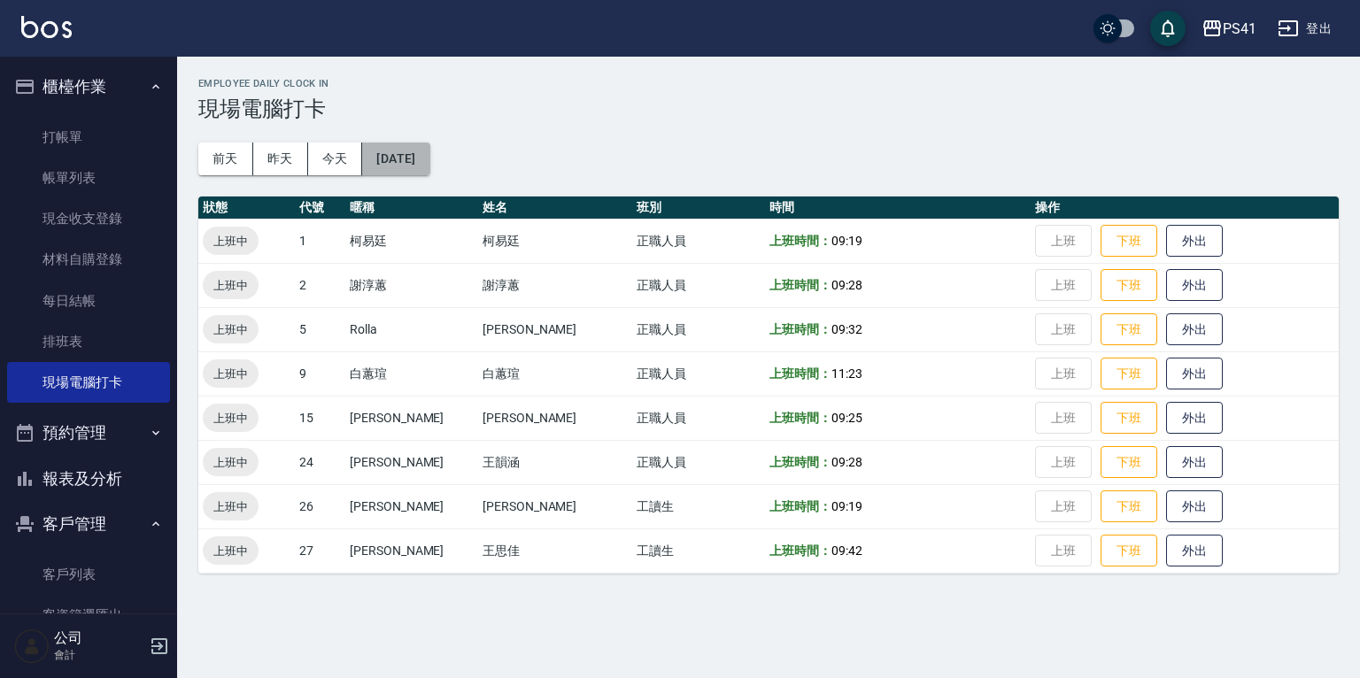
click at [429, 153] on button "2025/10/04" at bounding box center [395, 159] width 67 height 33
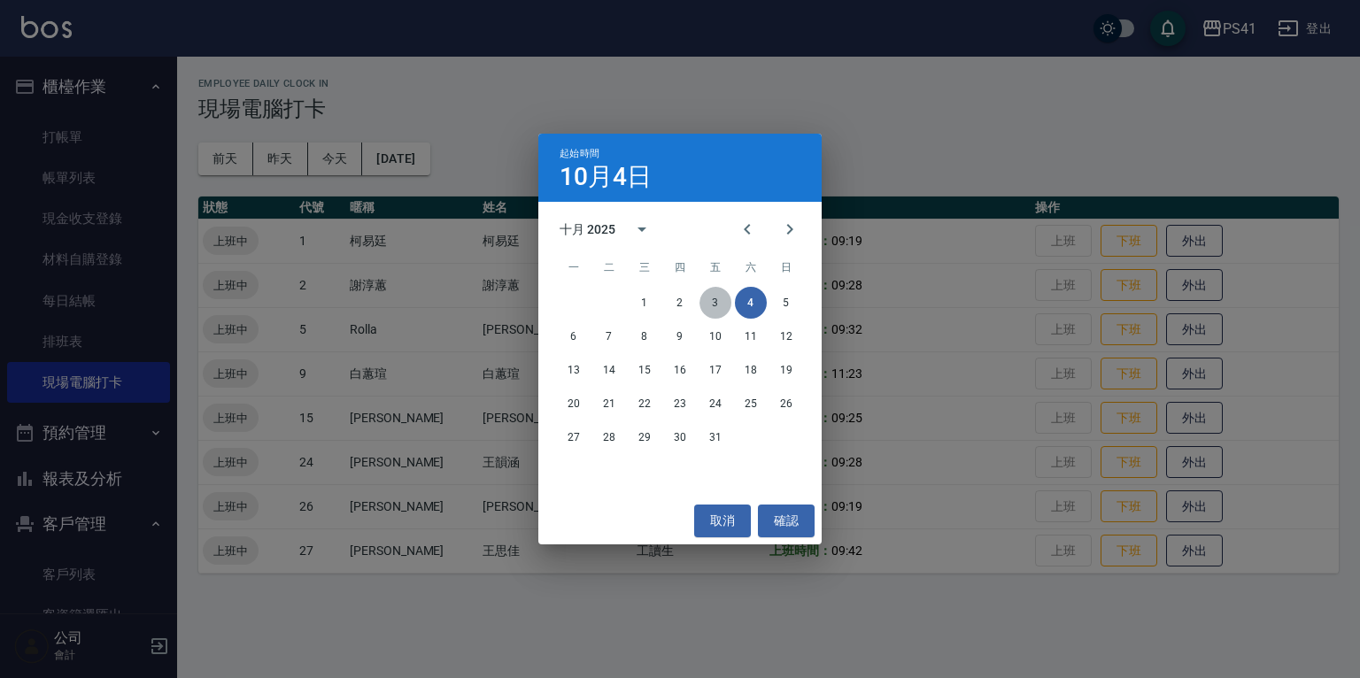
click at [706, 308] on button "3" at bounding box center [715, 303] width 32 height 32
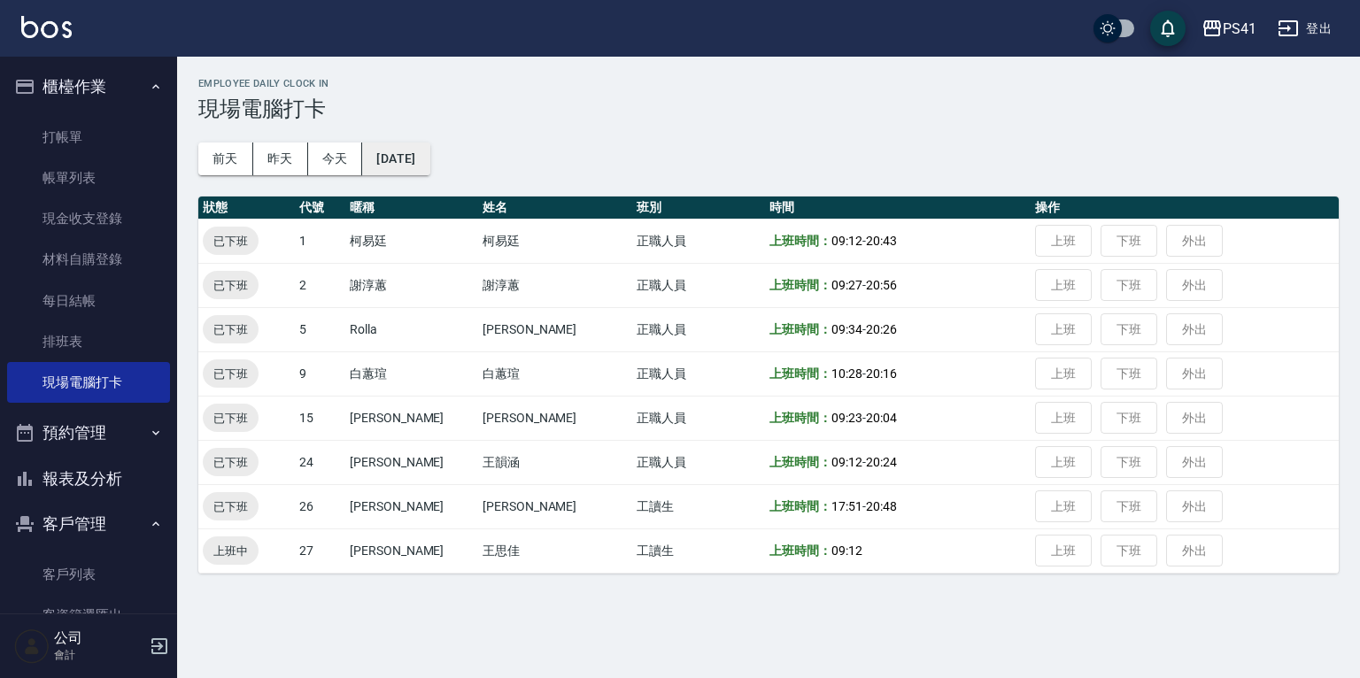
click at [429, 163] on button "2025/10/03" at bounding box center [395, 159] width 67 height 33
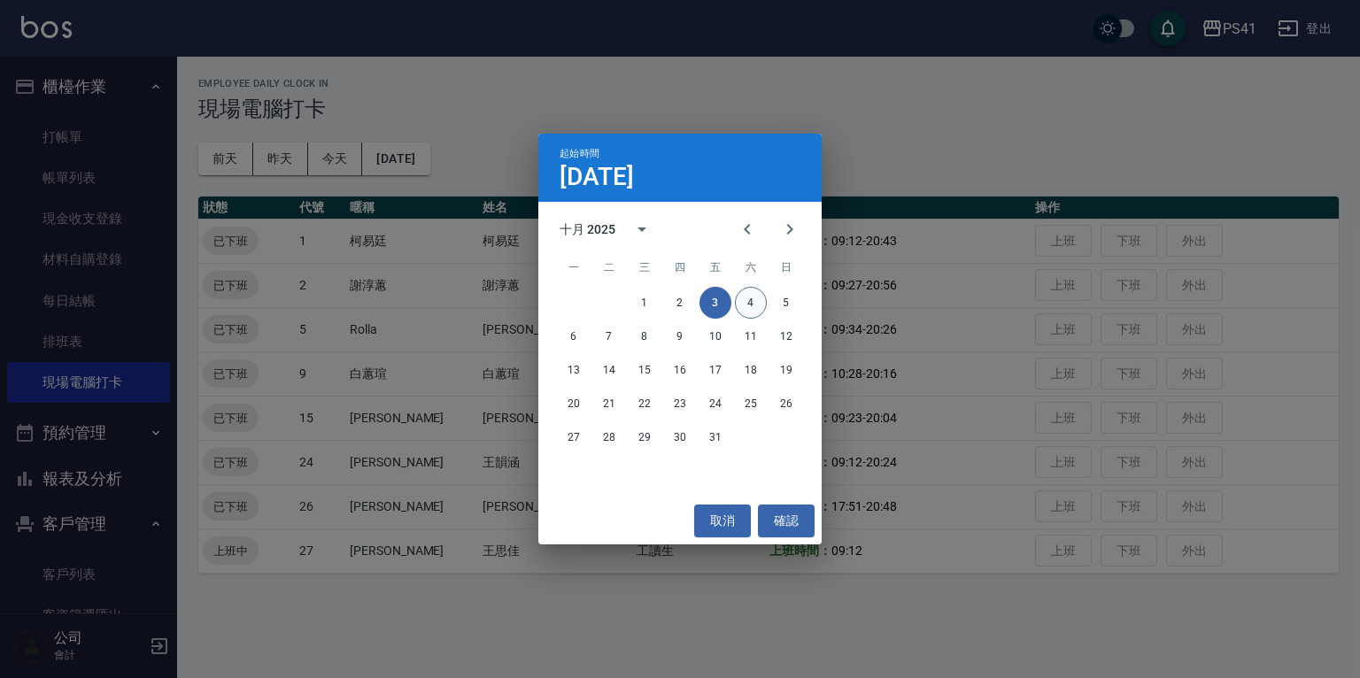
click at [758, 301] on button "4" at bounding box center [751, 303] width 32 height 32
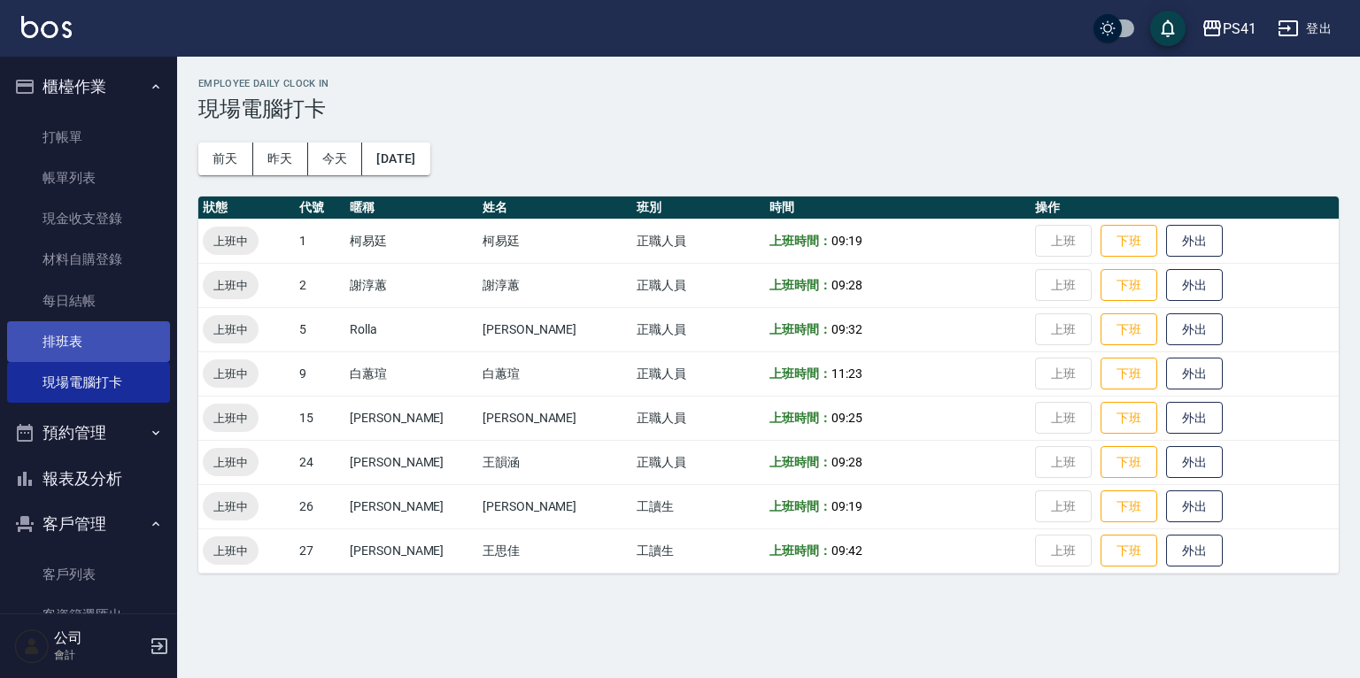
click at [139, 327] on link "排班表" at bounding box center [88, 341] width 163 height 41
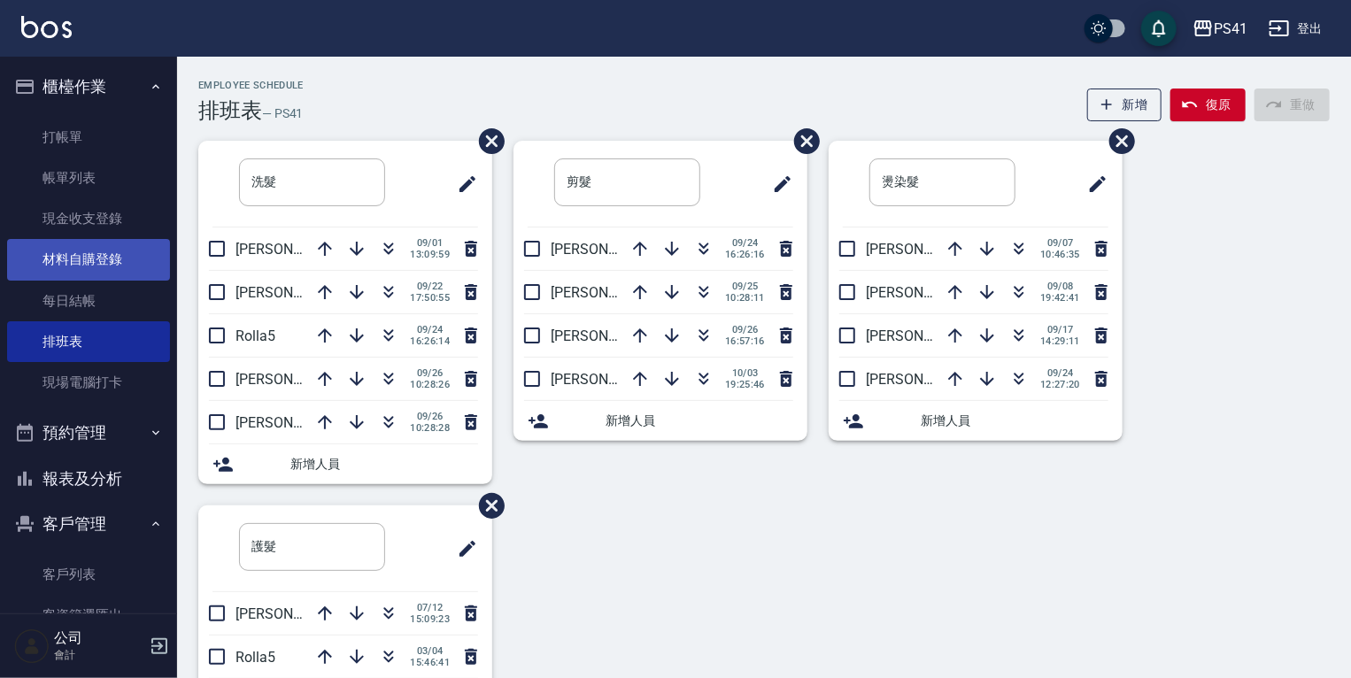
click at [118, 266] on link "材料自購登錄" at bounding box center [88, 259] width 163 height 41
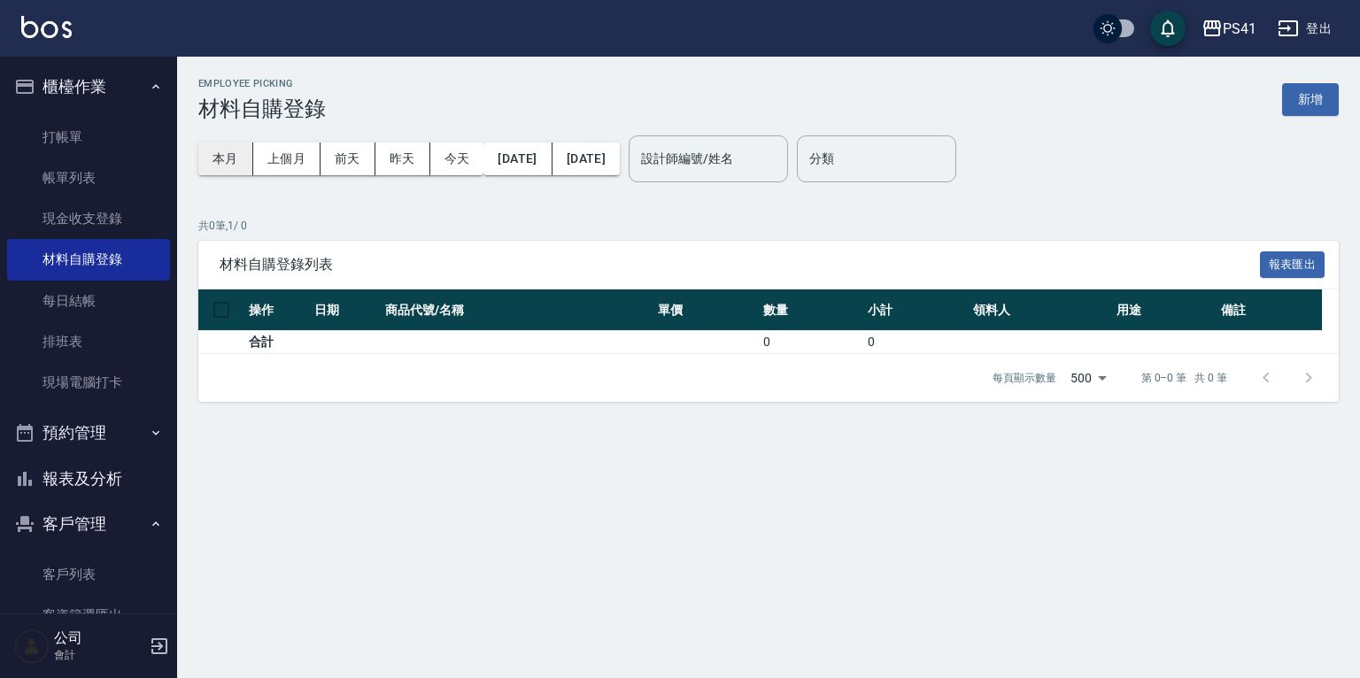
click at [227, 163] on button "本月" at bounding box center [225, 159] width 55 height 33
click at [282, 152] on button "上個月" at bounding box center [286, 159] width 67 height 33
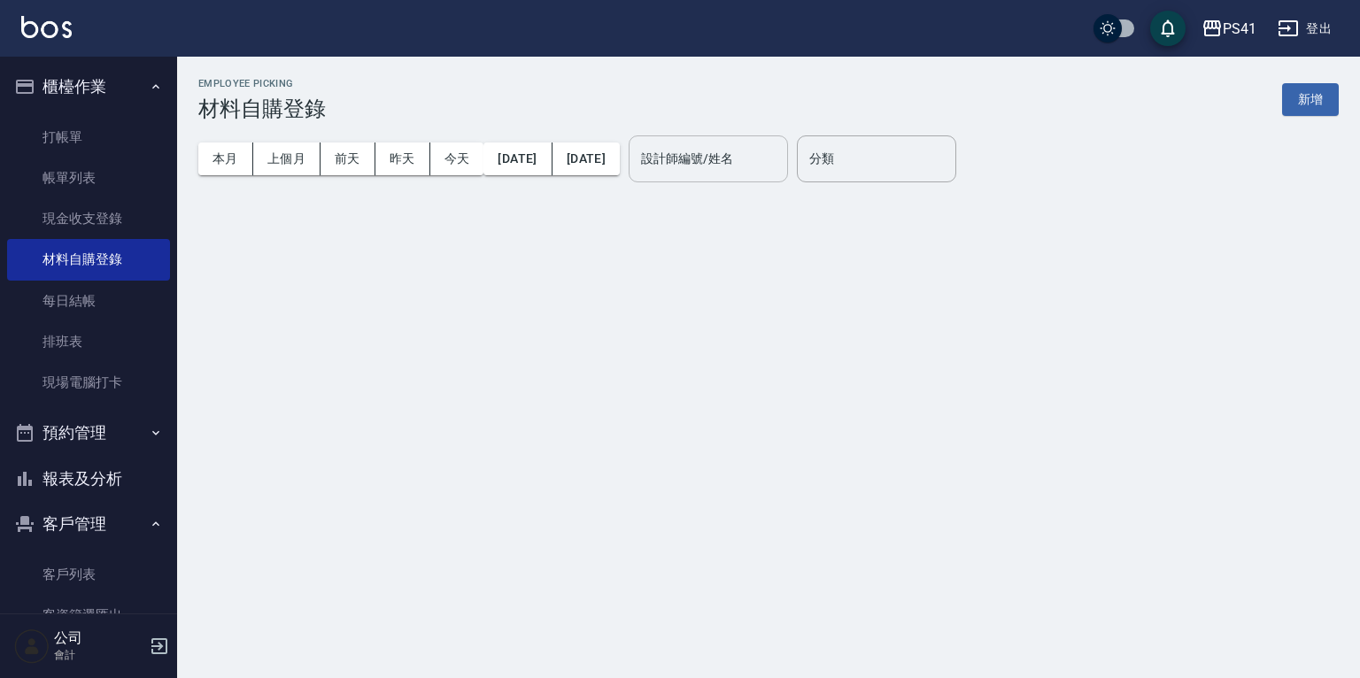
click at [734, 152] on input "設計師編號/姓名" at bounding box center [708, 158] width 143 height 31
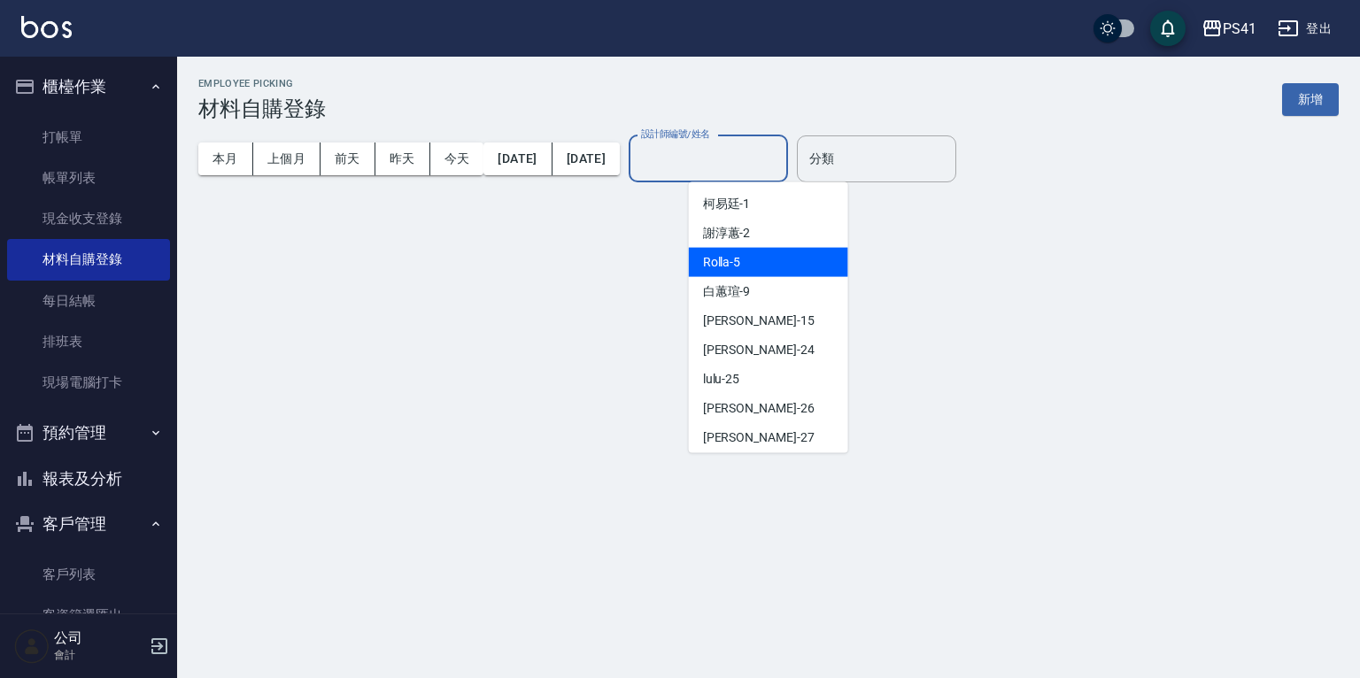
click at [765, 255] on div "Rolla -5" at bounding box center [768, 262] width 159 height 29
type input "Rolla-5"
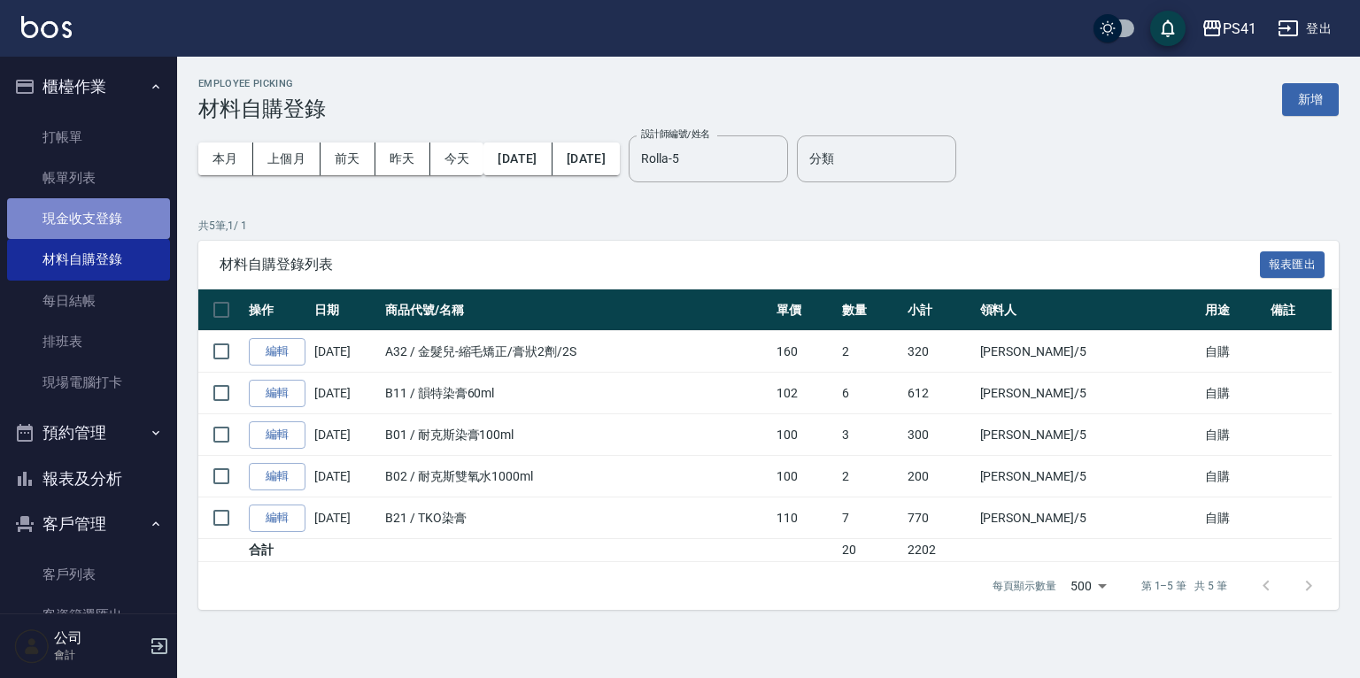
click at [138, 203] on link "現金收支登錄" at bounding box center [88, 218] width 163 height 41
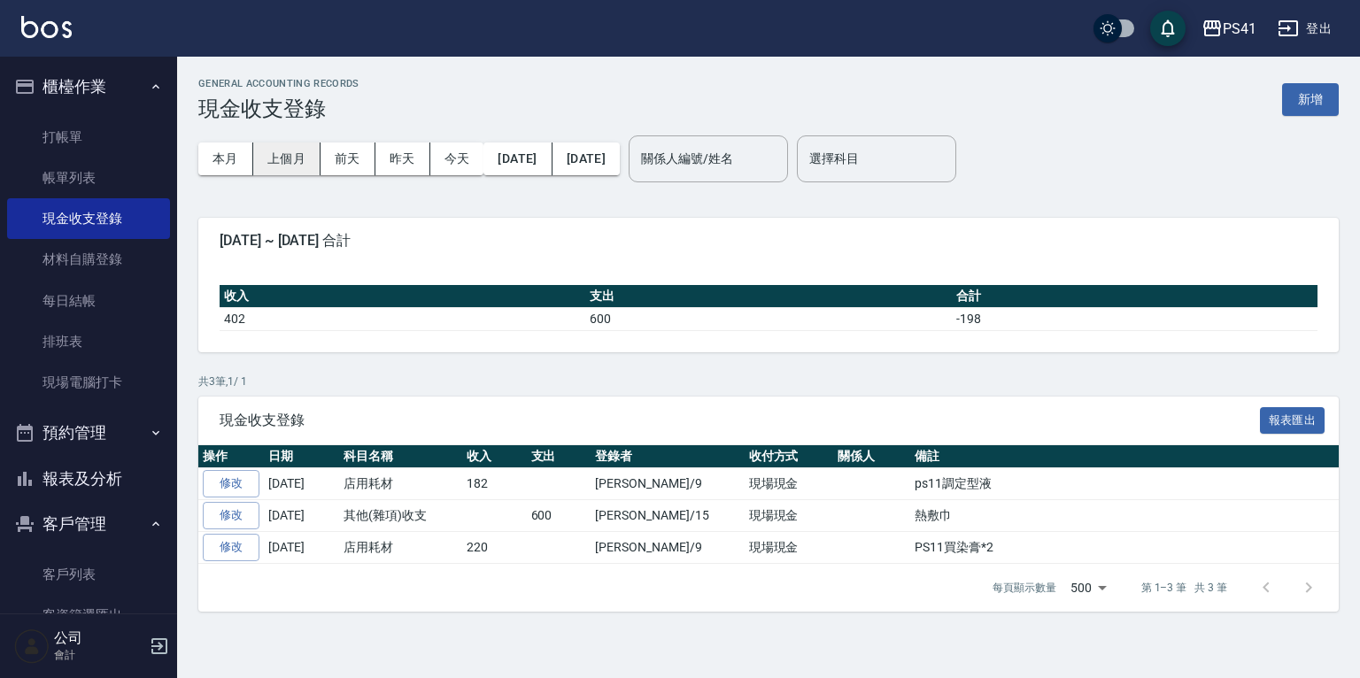
click at [281, 152] on button "上個月" at bounding box center [286, 159] width 67 height 33
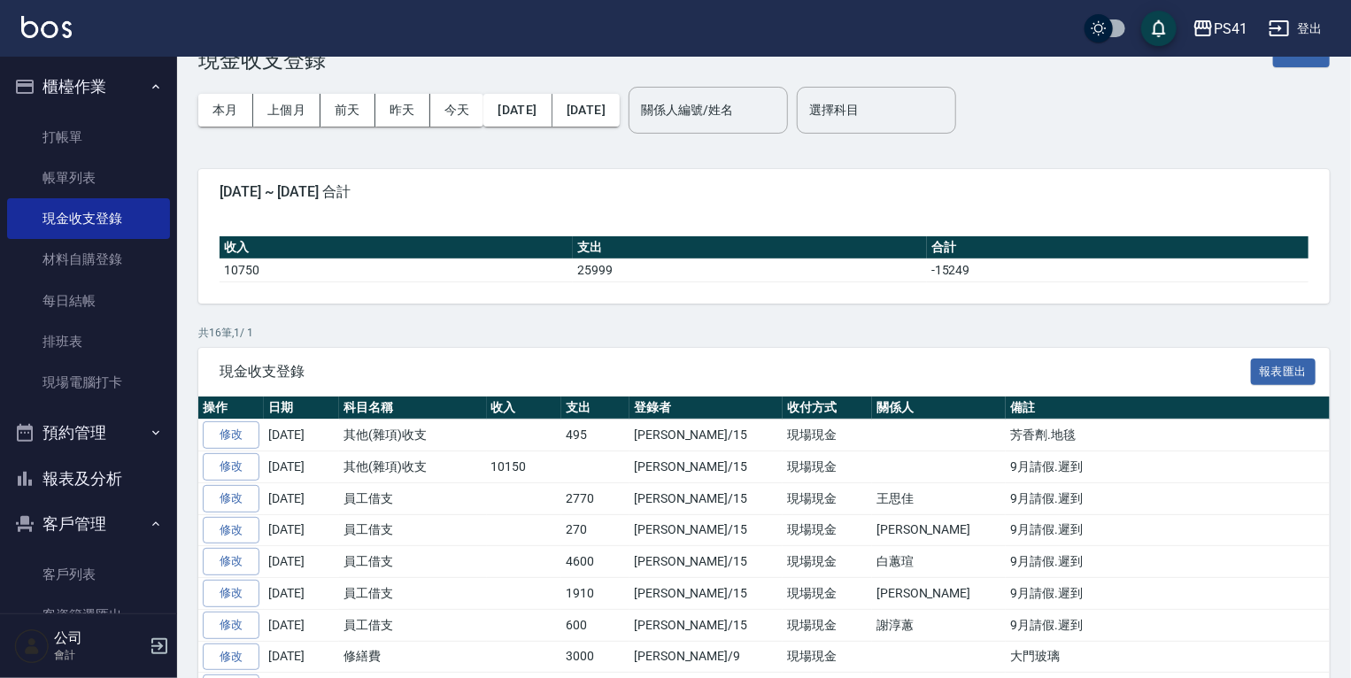
scroll to position [71, 0]
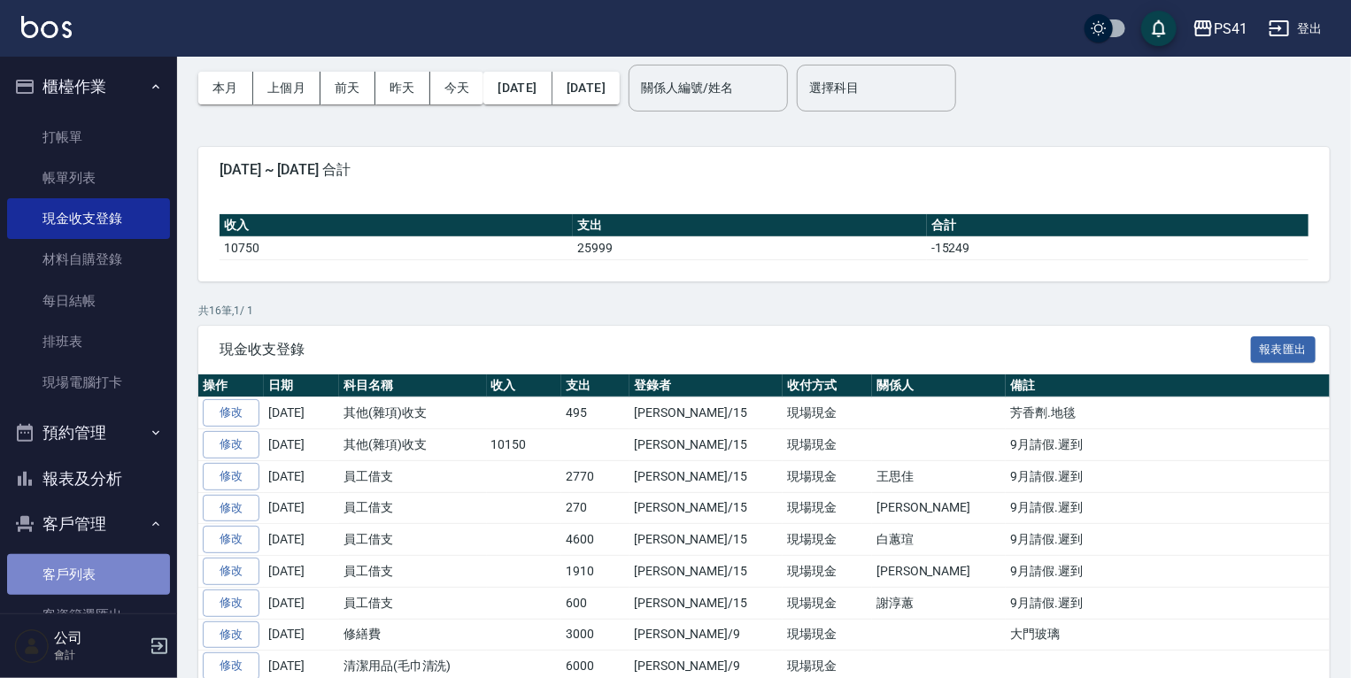
click at [103, 567] on link "客戶列表" at bounding box center [88, 574] width 163 height 41
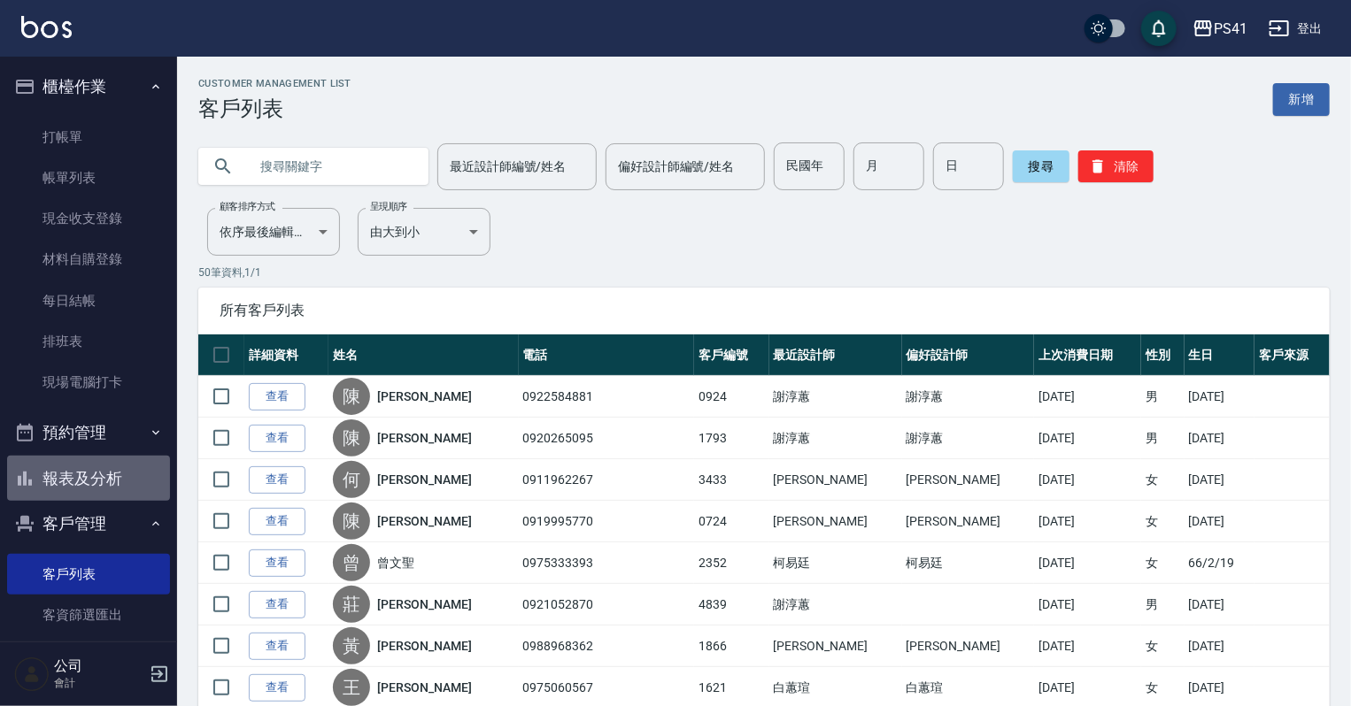
drag, startPoint x: 104, startPoint y: 482, endPoint x: 104, endPoint y: 460, distance: 21.2
click at [104, 482] on button "報表及分析" at bounding box center [88, 479] width 163 height 46
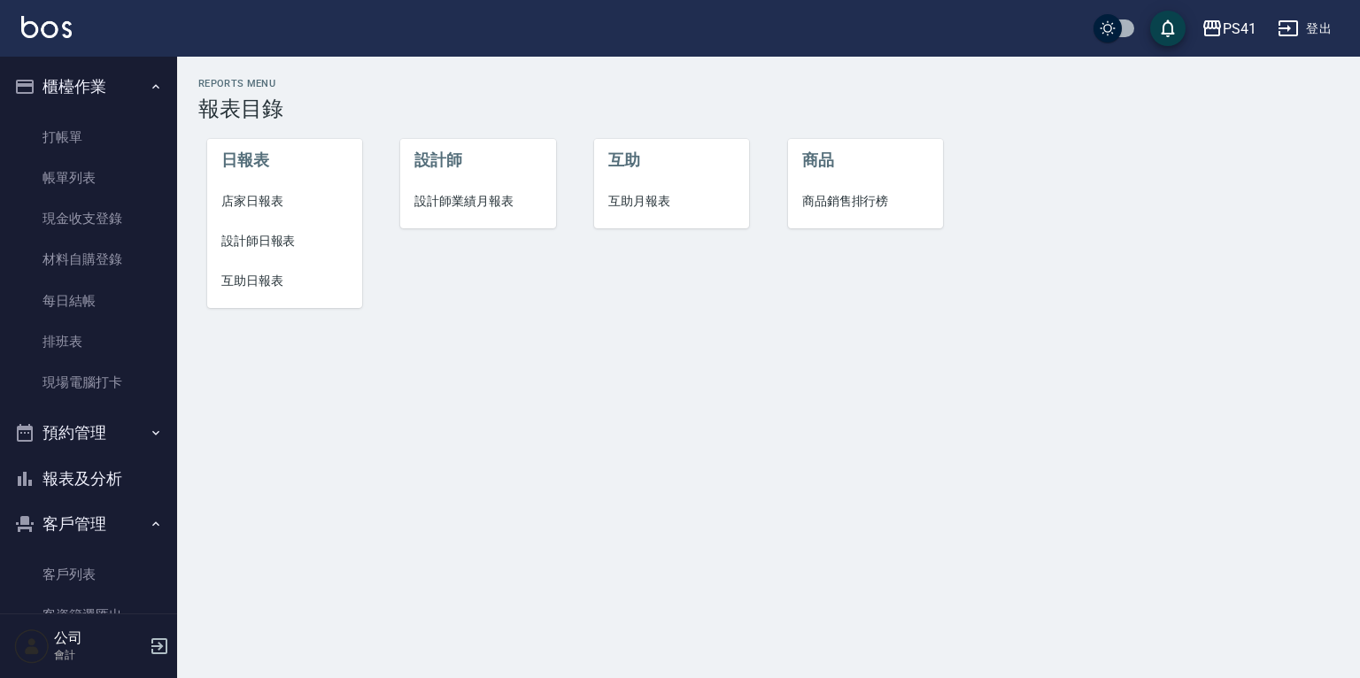
click at [266, 235] on span "設計師日報表" at bounding box center [284, 241] width 127 height 19
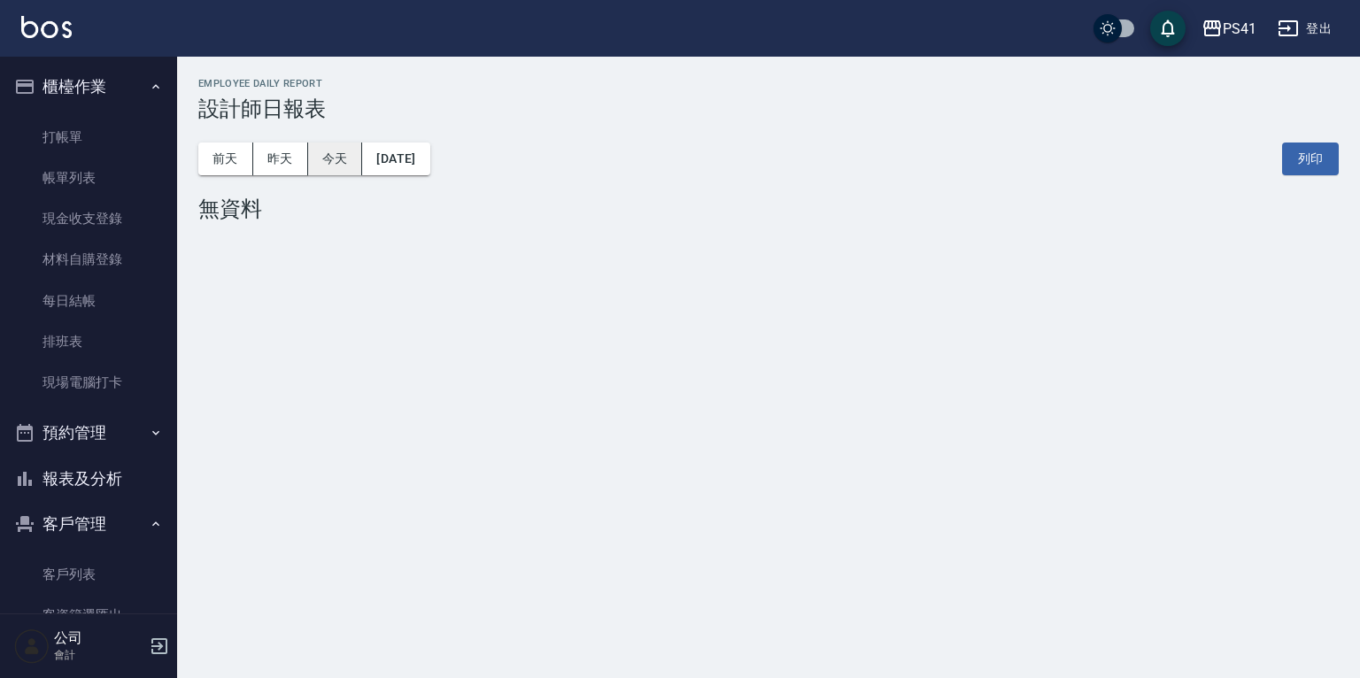
click at [336, 152] on button "今天" at bounding box center [335, 159] width 55 height 33
click at [284, 158] on button "昨天" at bounding box center [280, 159] width 55 height 33
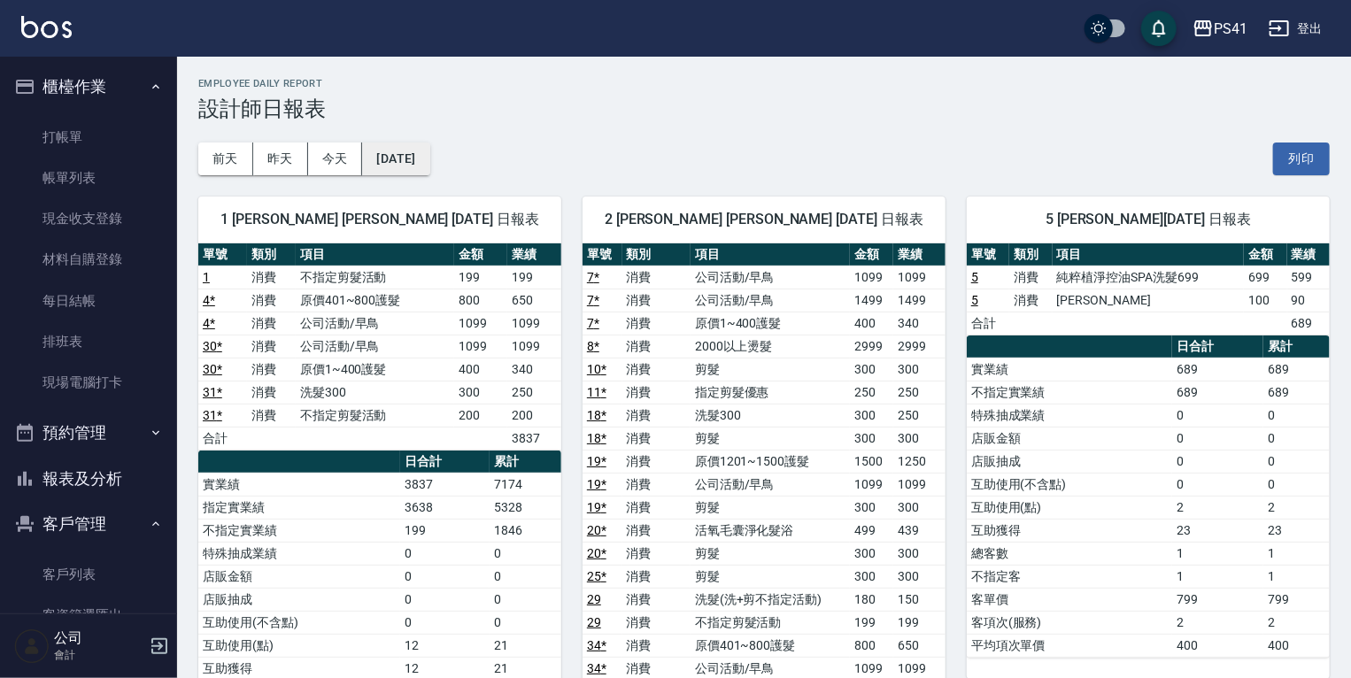
click at [425, 169] on button "2025/10/03" at bounding box center [395, 159] width 67 height 33
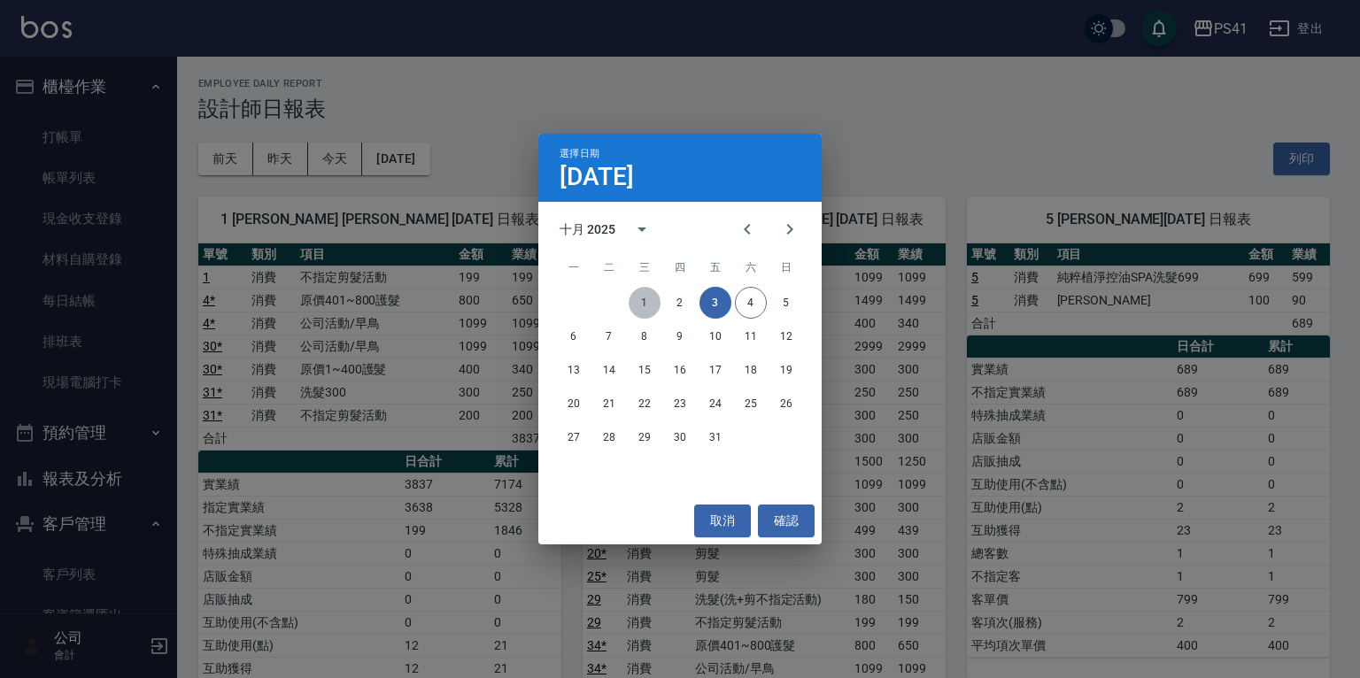
click at [652, 294] on button "1" at bounding box center [645, 303] width 32 height 32
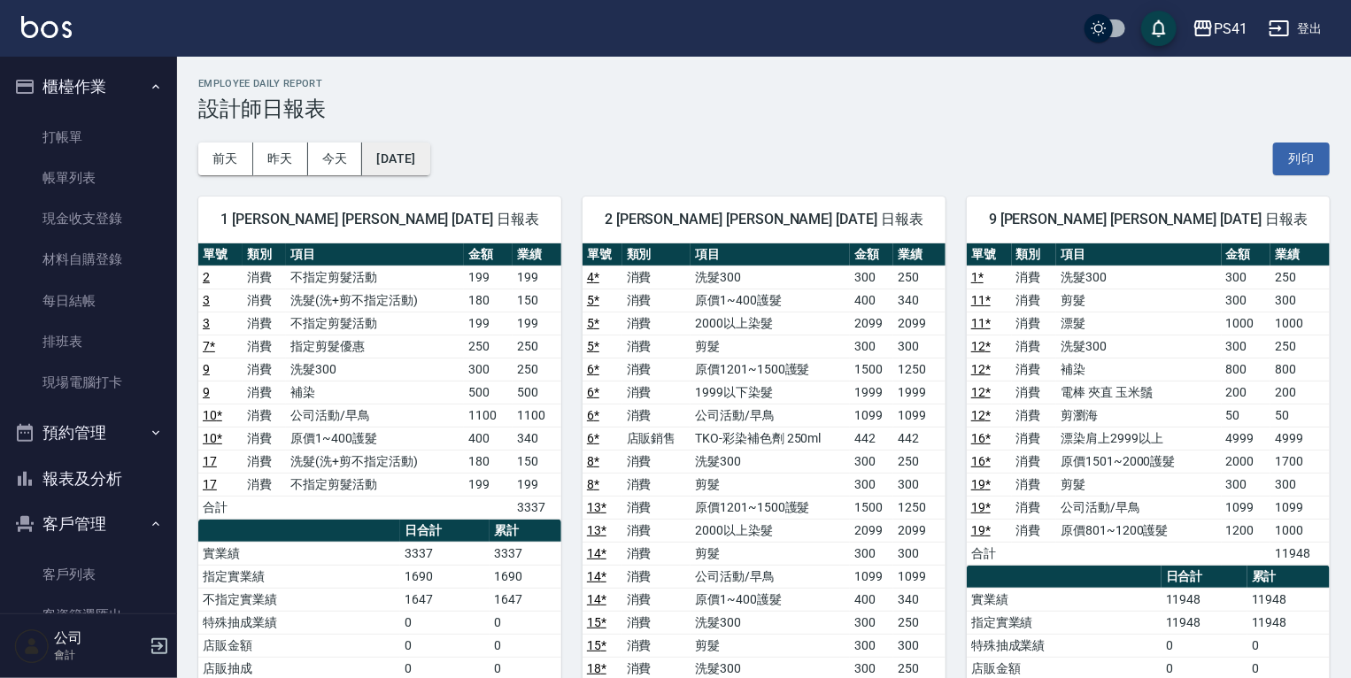
click at [405, 159] on button "2025/10/01" at bounding box center [395, 159] width 67 height 33
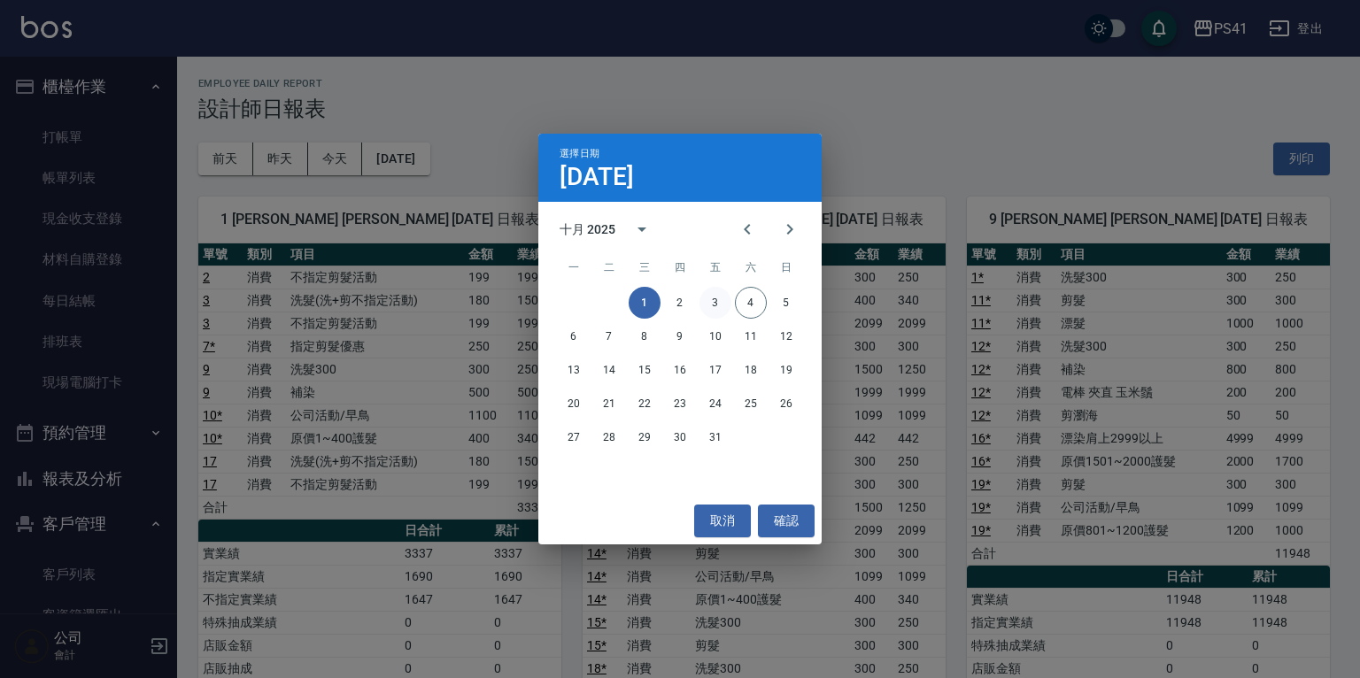
click at [717, 301] on button "3" at bounding box center [715, 303] width 32 height 32
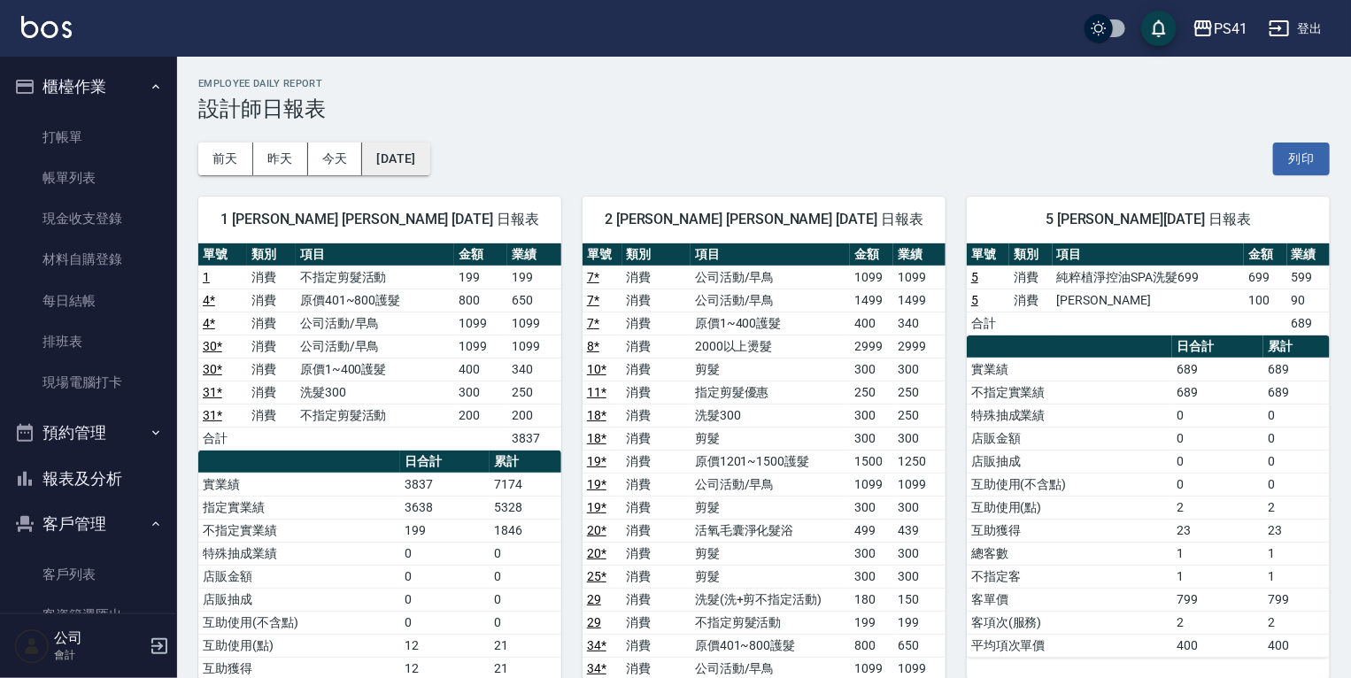
click at [417, 154] on button "2025/10/03" at bounding box center [395, 159] width 67 height 33
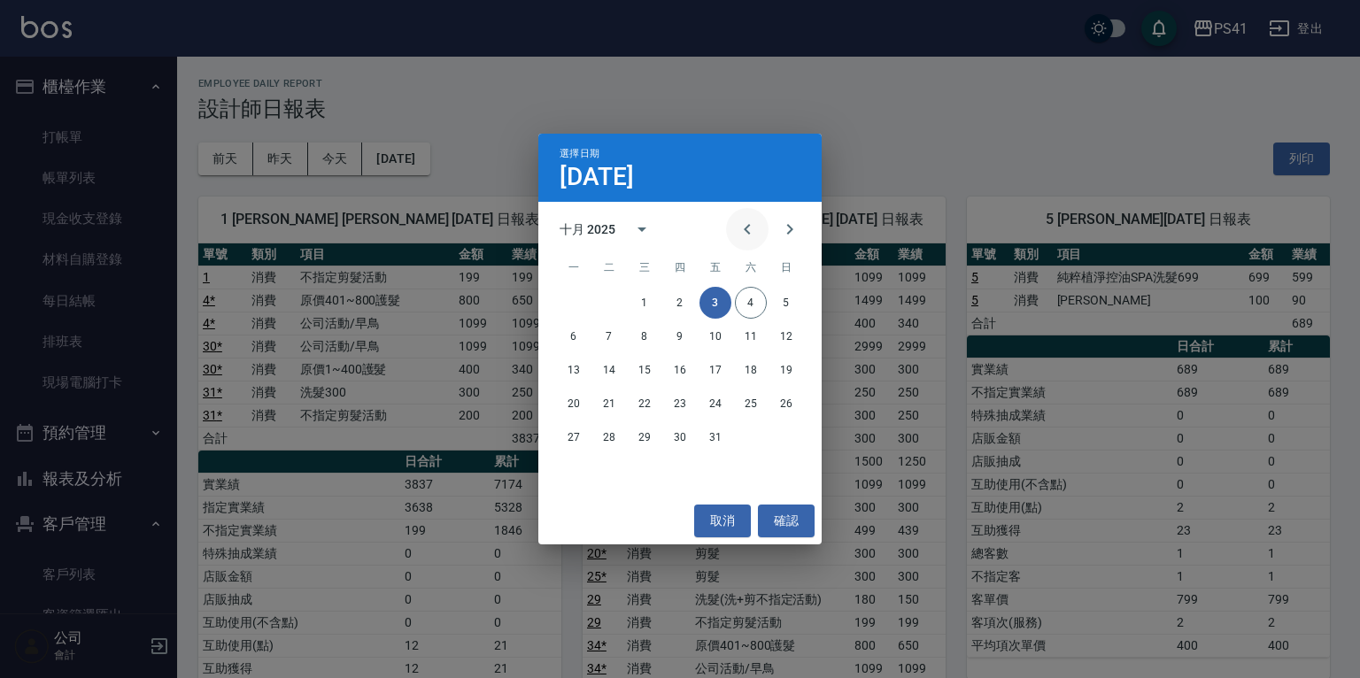
click at [740, 228] on icon "Previous month" at bounding box center [747, 229] width 21 height 21
click at [565, 300] on button "1" at bounding box center [574, 303] width 32 height 32
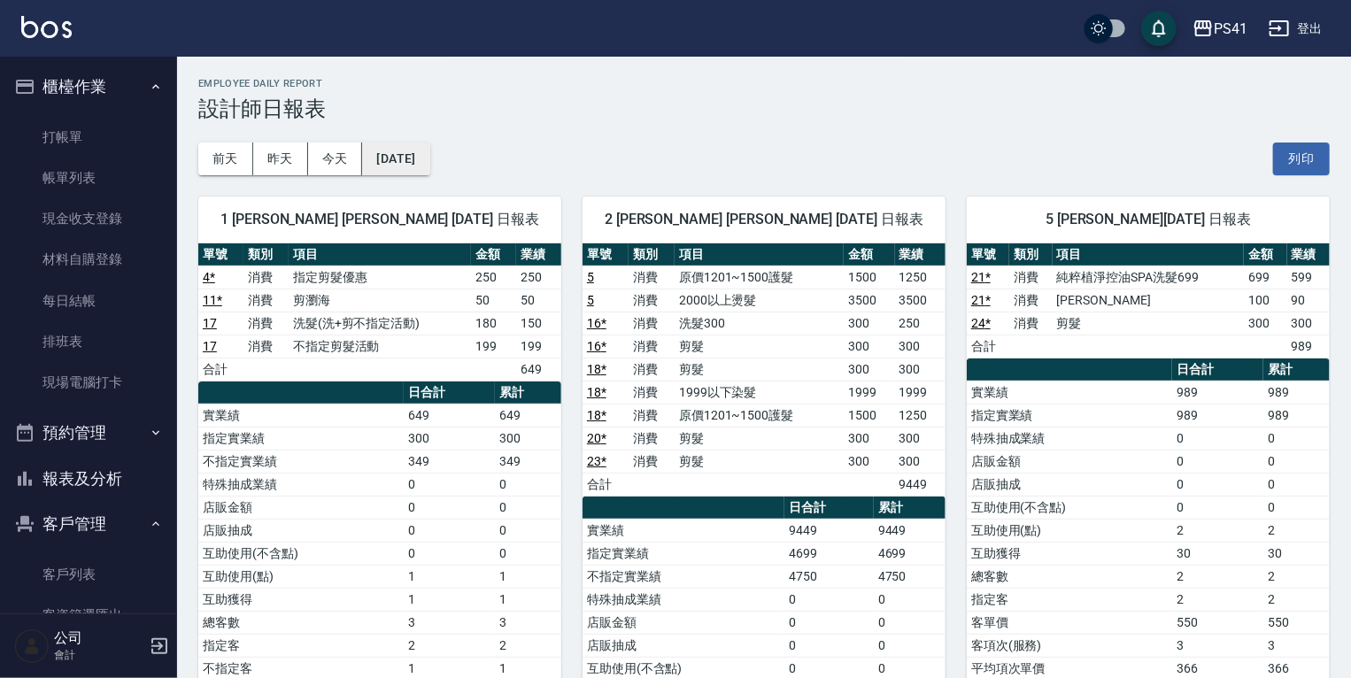
click at [421, 144] on button "2025/09/01" at bounding box center [395, 159] width 67 height 33
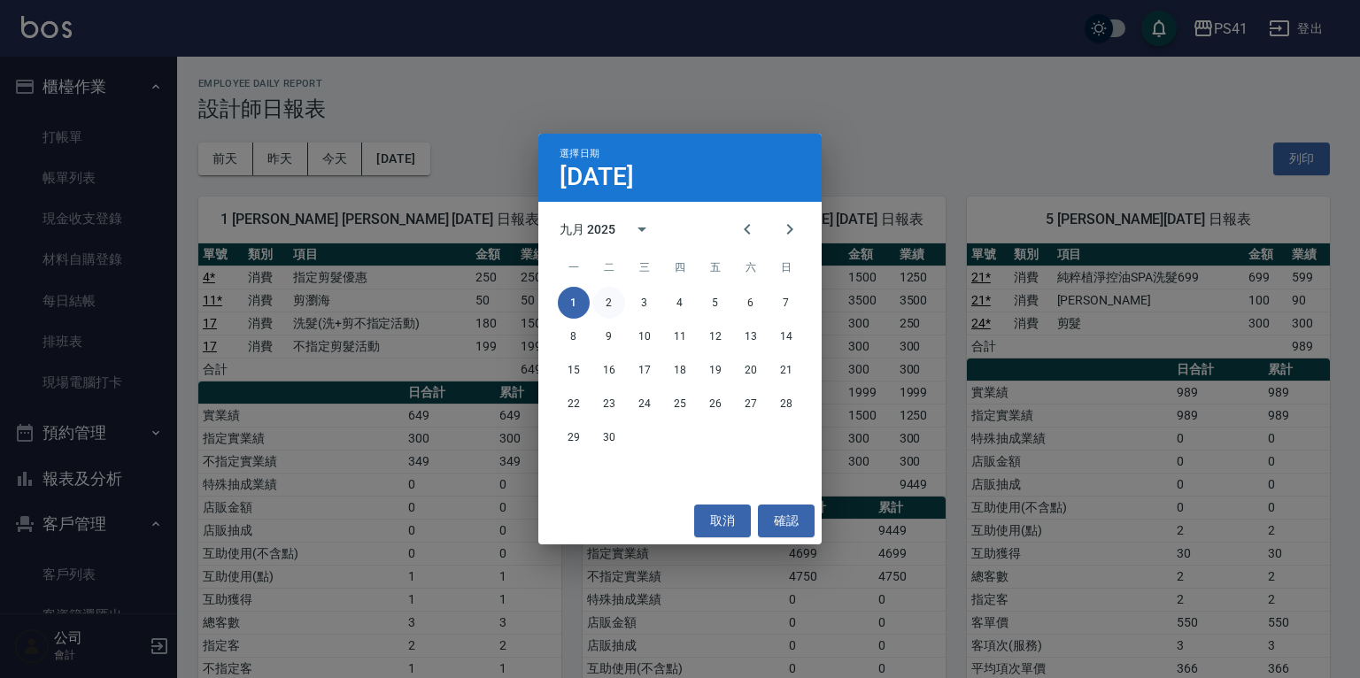
click at [616, 309] on button "2" at bounding box center [609, 303] width 32 height 32
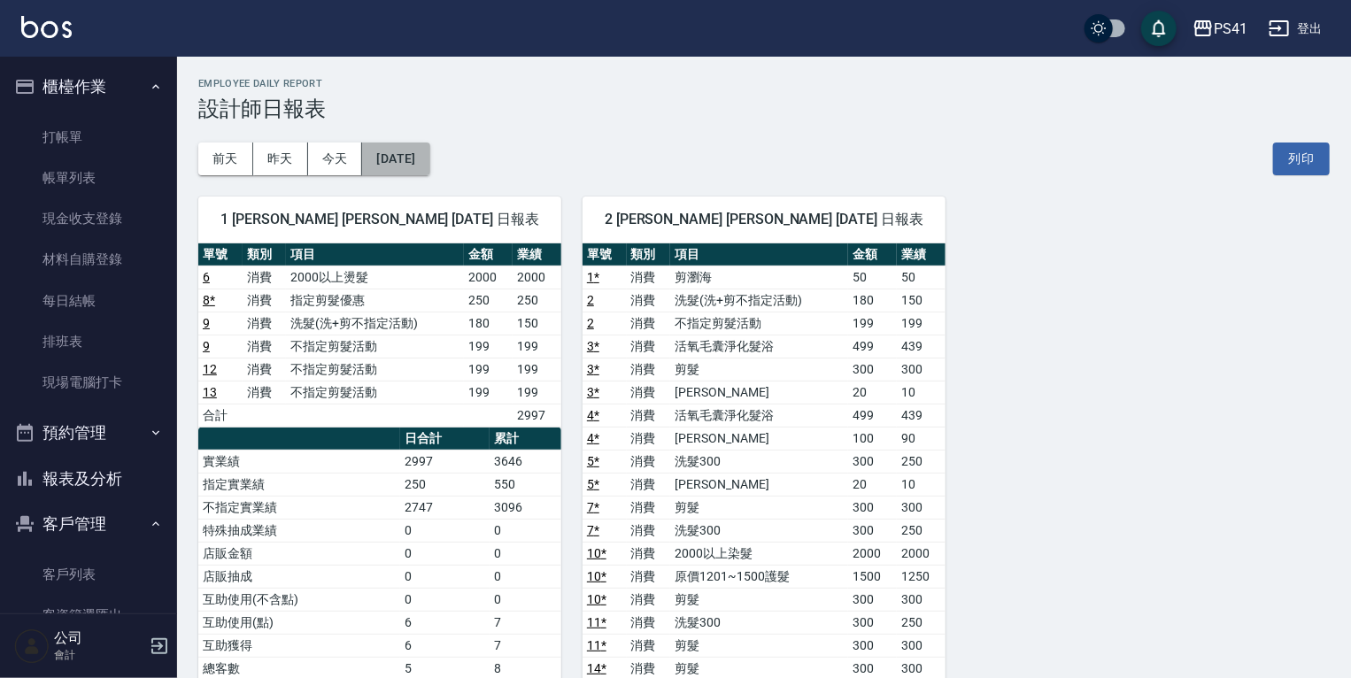
click at [400, 150] on button "2025/09/02" at bounding box center [395, 159] width 67 height 33
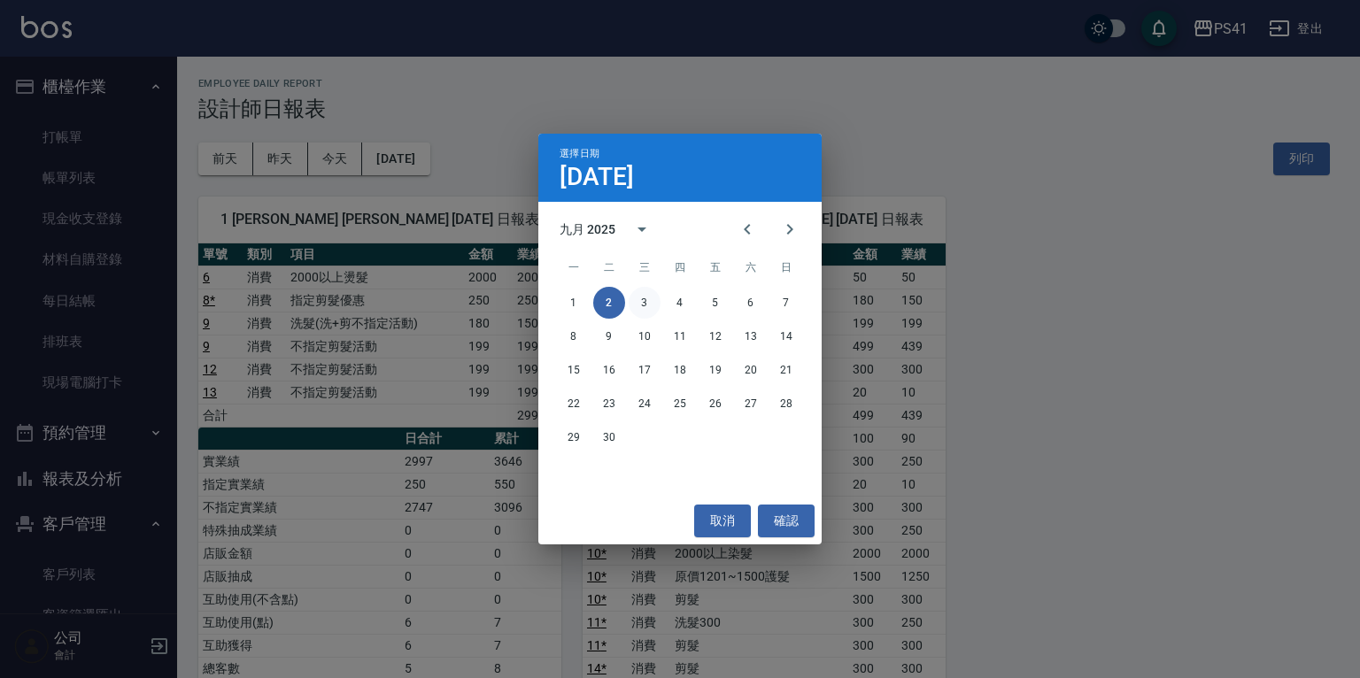
click at [642, 296] on button "3" at bounding box center [645, 303] width 32 height 32
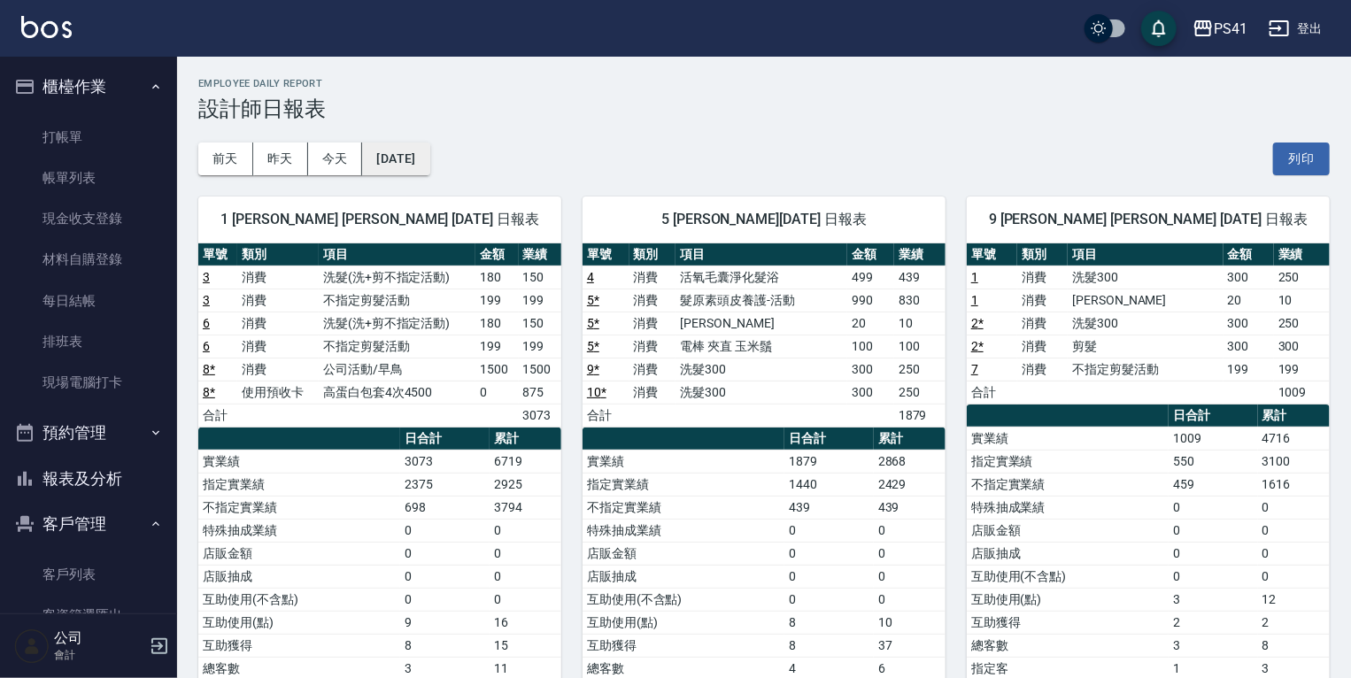
click at [429, 161] on button "2025/09/03" at bounding box center [395, 159] width 67 height 33
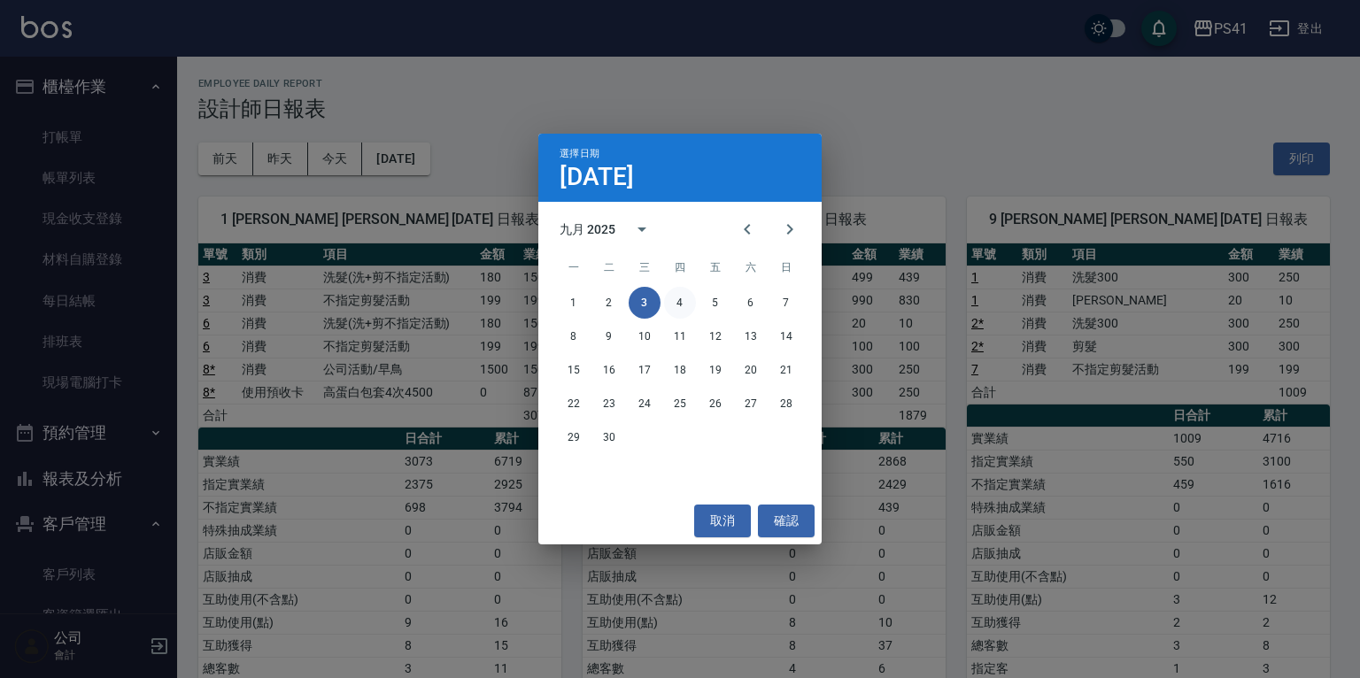
click at [687, 300] on button "4" at bounding box center [680, 303] width 32 height 32
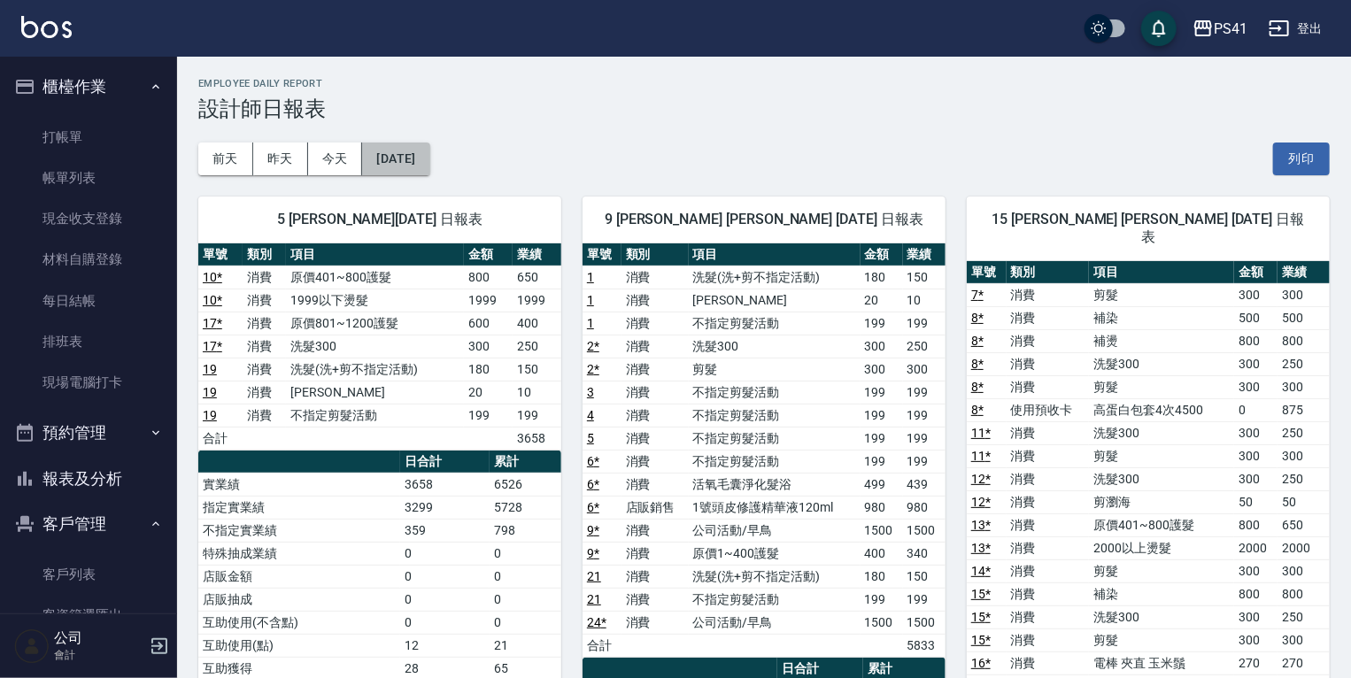
drag, startPoint x: 389, startPoint y: 156, endPoint x: 757, endPoint y: 156, distance: 368.3
click at [426, 163] on button "2025/09/04" at bounding box center [395, 159] width 67 height 33
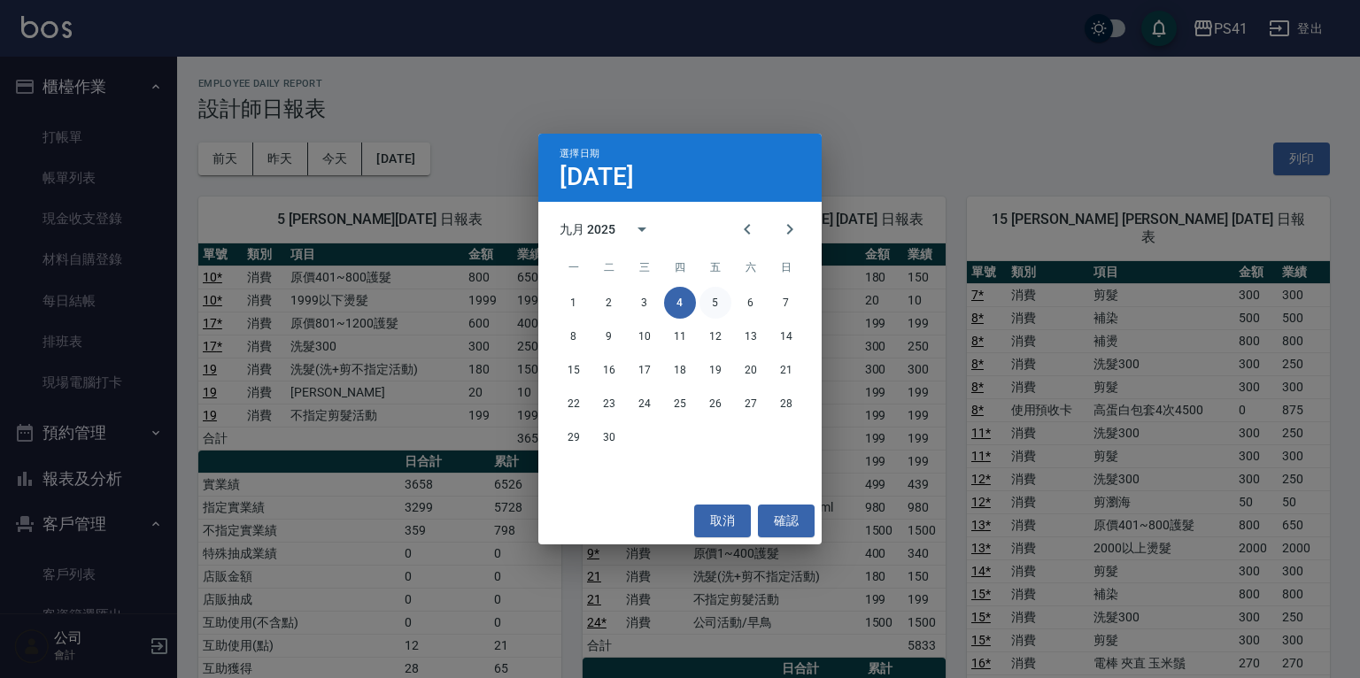
click at [726, 302] on button "5" at bounding box center [715, 303] width 32 height 32
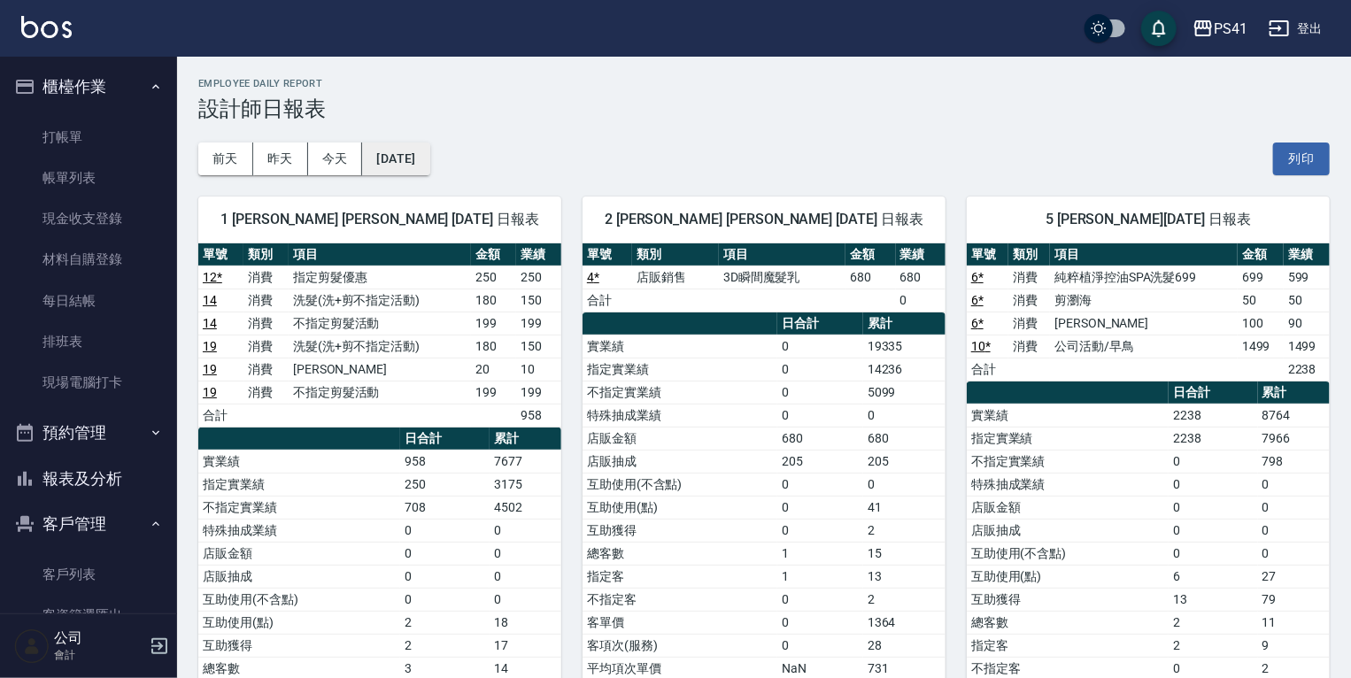
click at [413, 150] on button "2025/09/05" at bounding box center [395, 159] width 67 height 33
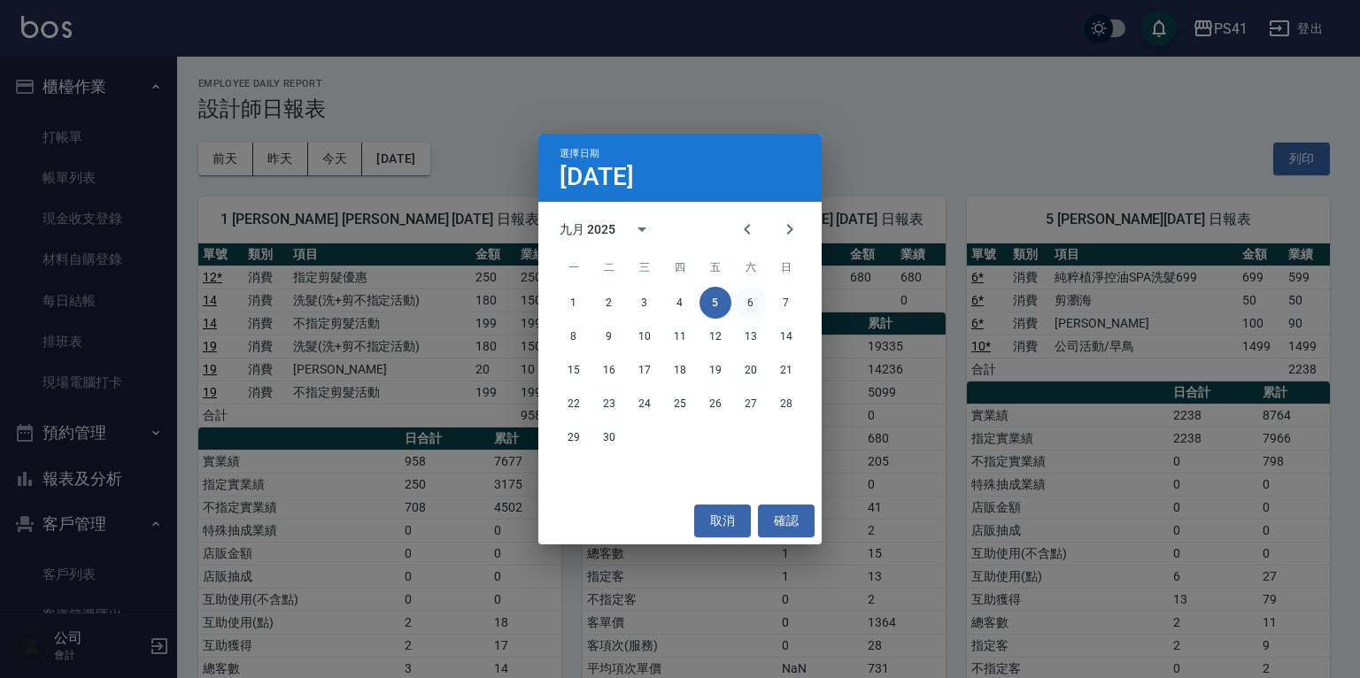
click at [751, 297] on button "6" at bounding box center [751, 303] width 32 height 32
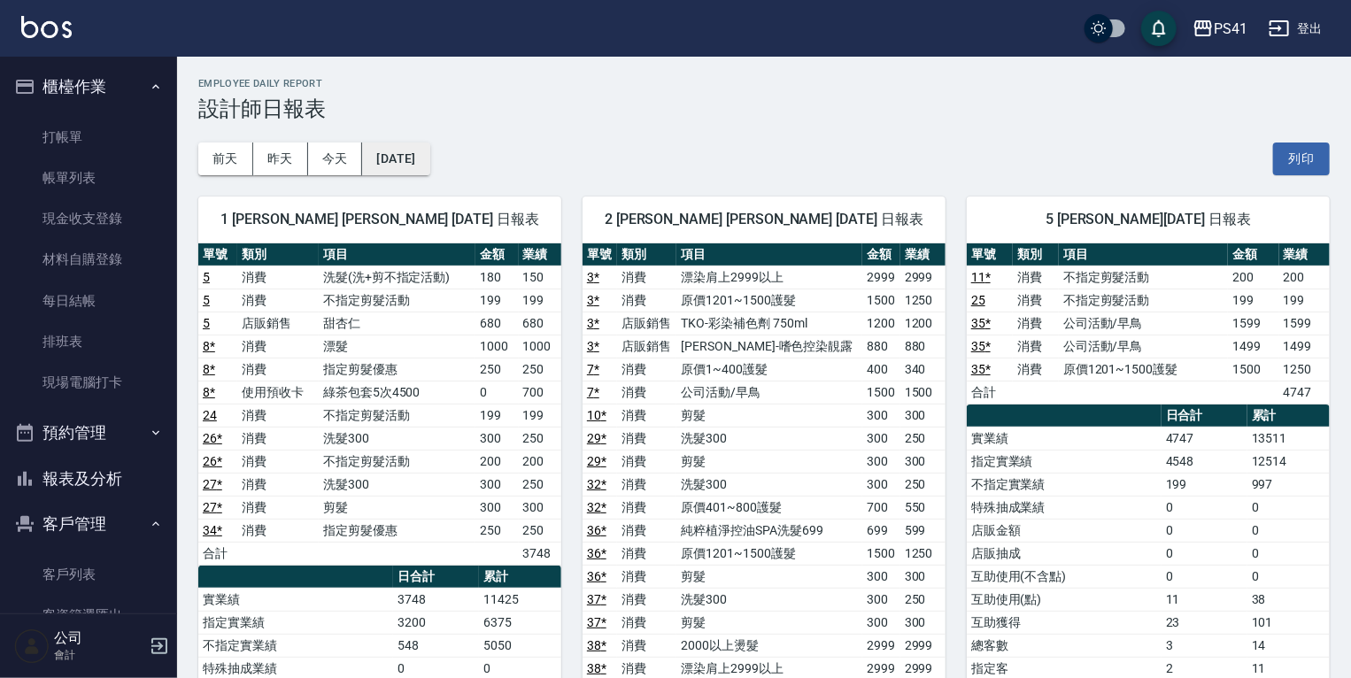
click at [405, 147] on button "2025/09/06" at bounding box center [395, 159] width 67 height 33
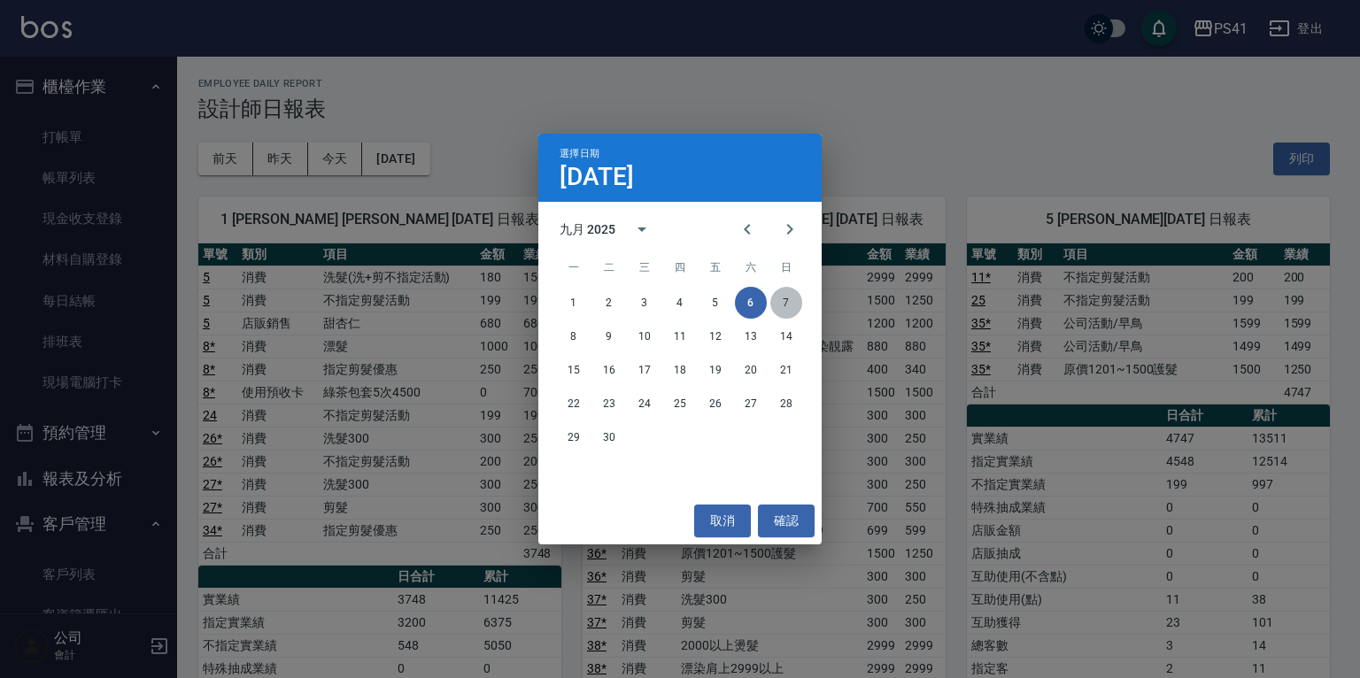
click at [787, 291] on button "7" at bounding box center [786, 303] width 32 height 32
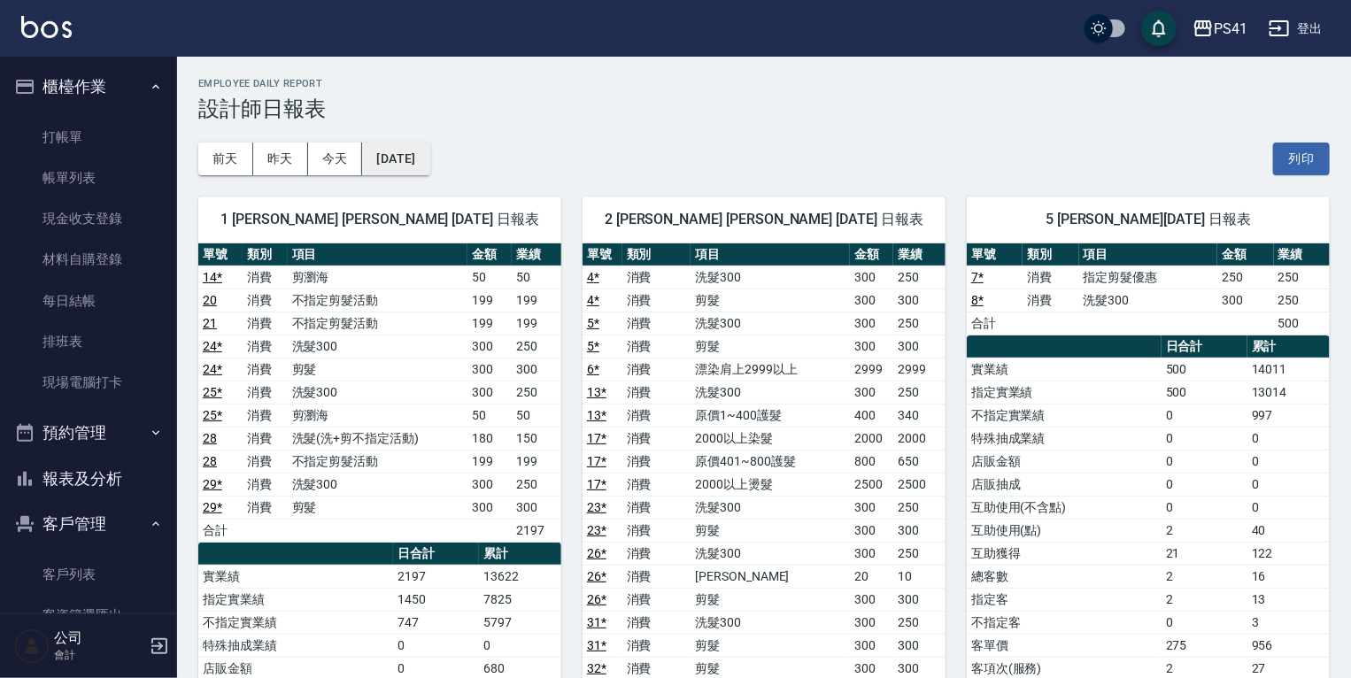
click at [429, 161] on button "2025/09/07" at bounding box center [395, 159] width 67 height 33
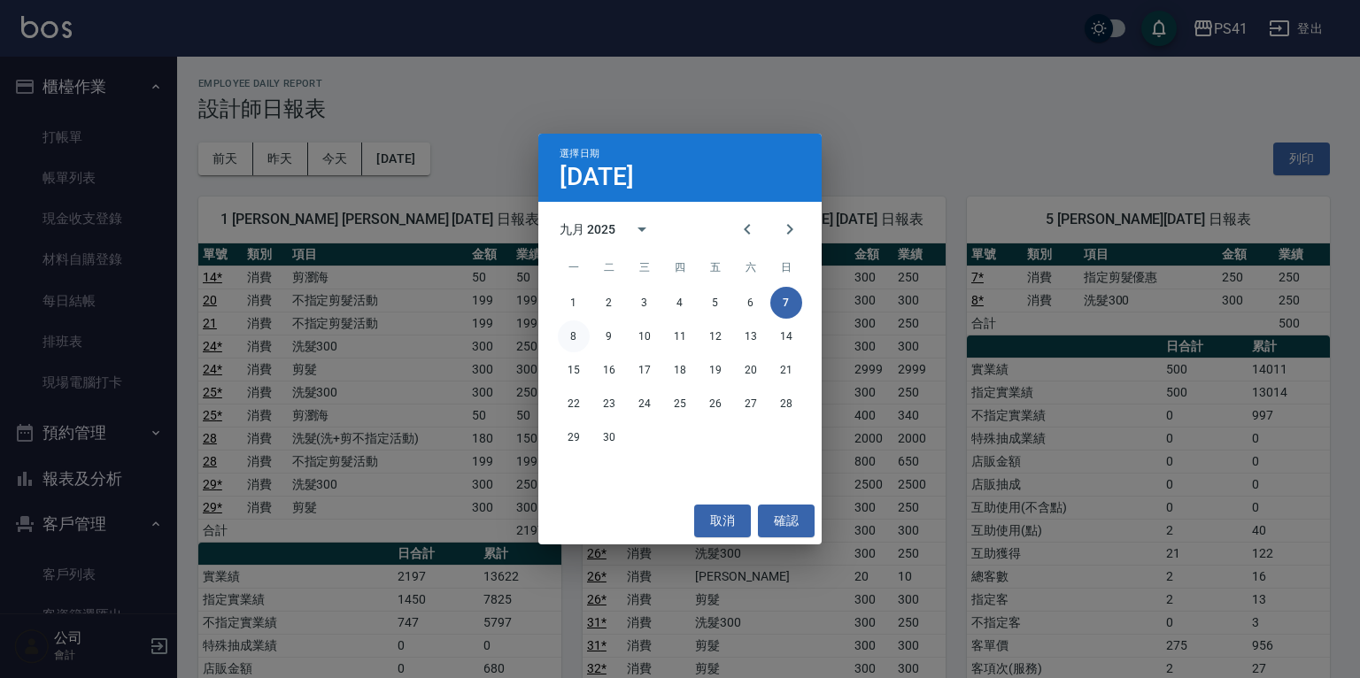
click at [559, 336] on button "8" at bounding box center [574, 336] width 32 height 32
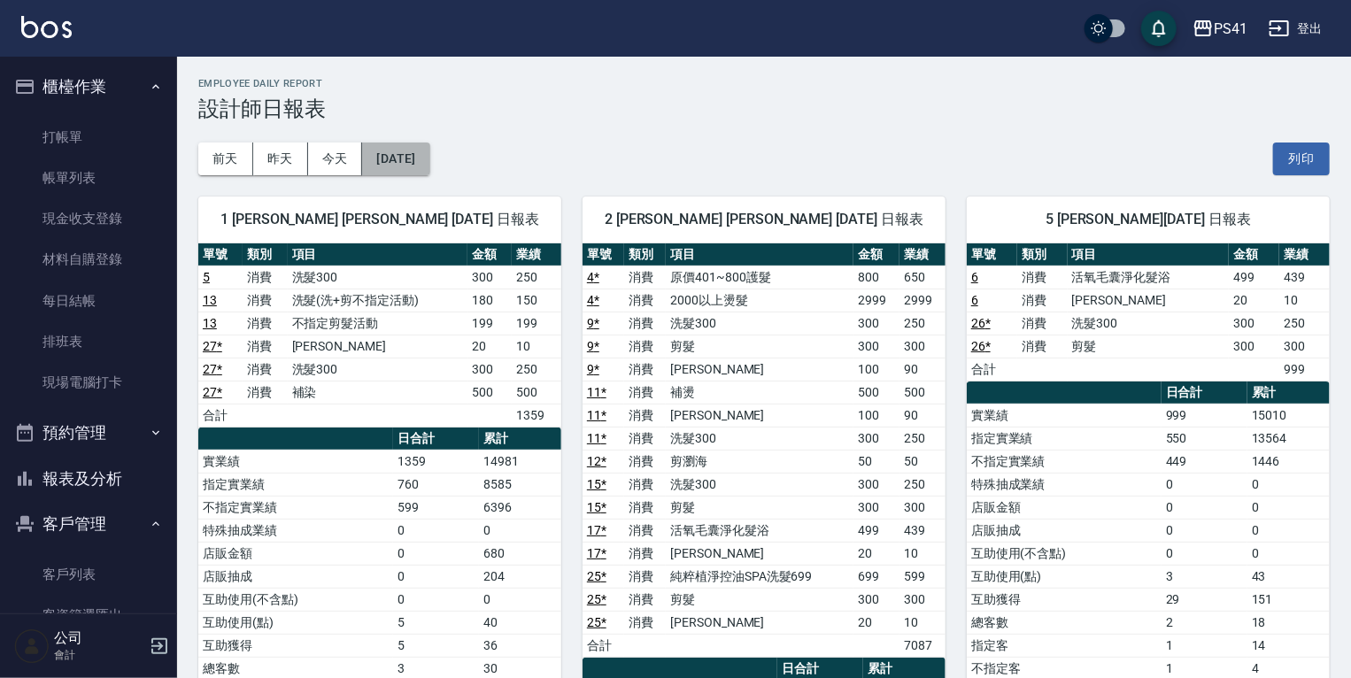
click at [429, 165] on button "2025/09/08" at bounding box center [395, 159] width 67 height 33
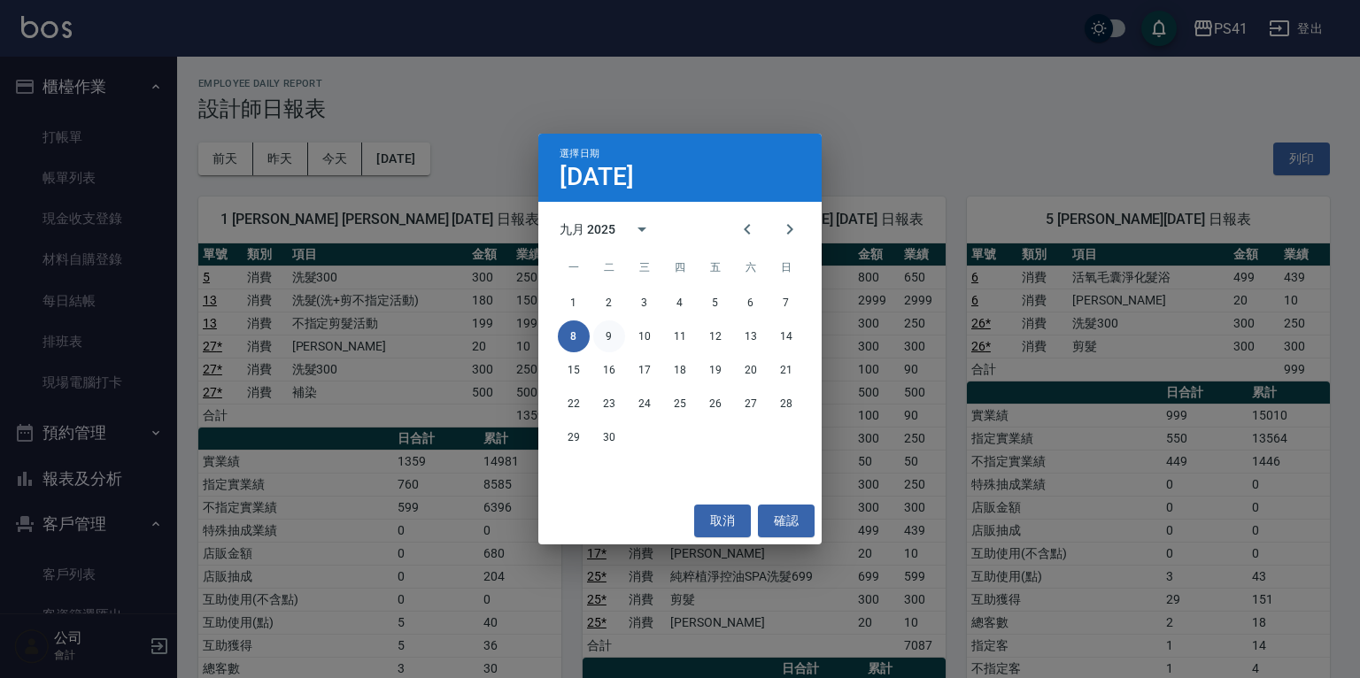
click at [602, 328] on button "9" at bounding box center [609, 336] width 32 height 32
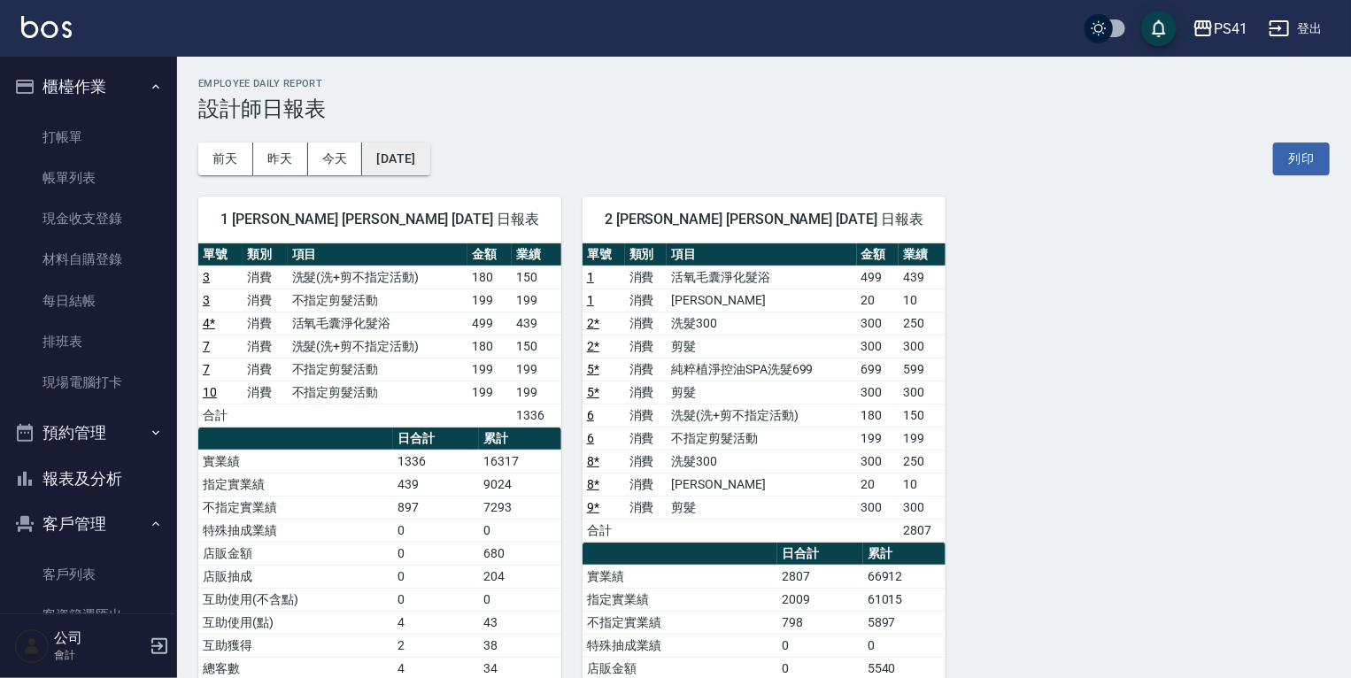
click at [429, 156] on button "2025/09/09" at bounding box center [395, 159] width 67 height 33
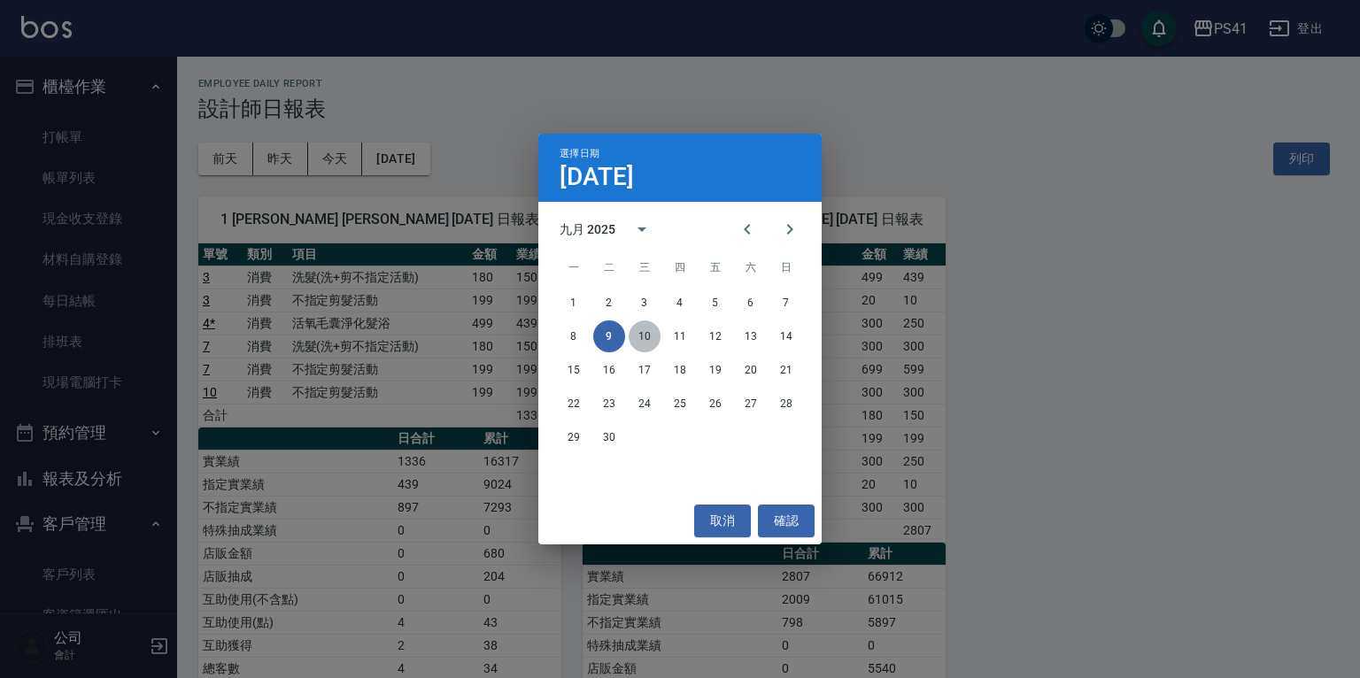
click at [650, 329] on button "10" at bounding box center [645, 336] width 32 height 32
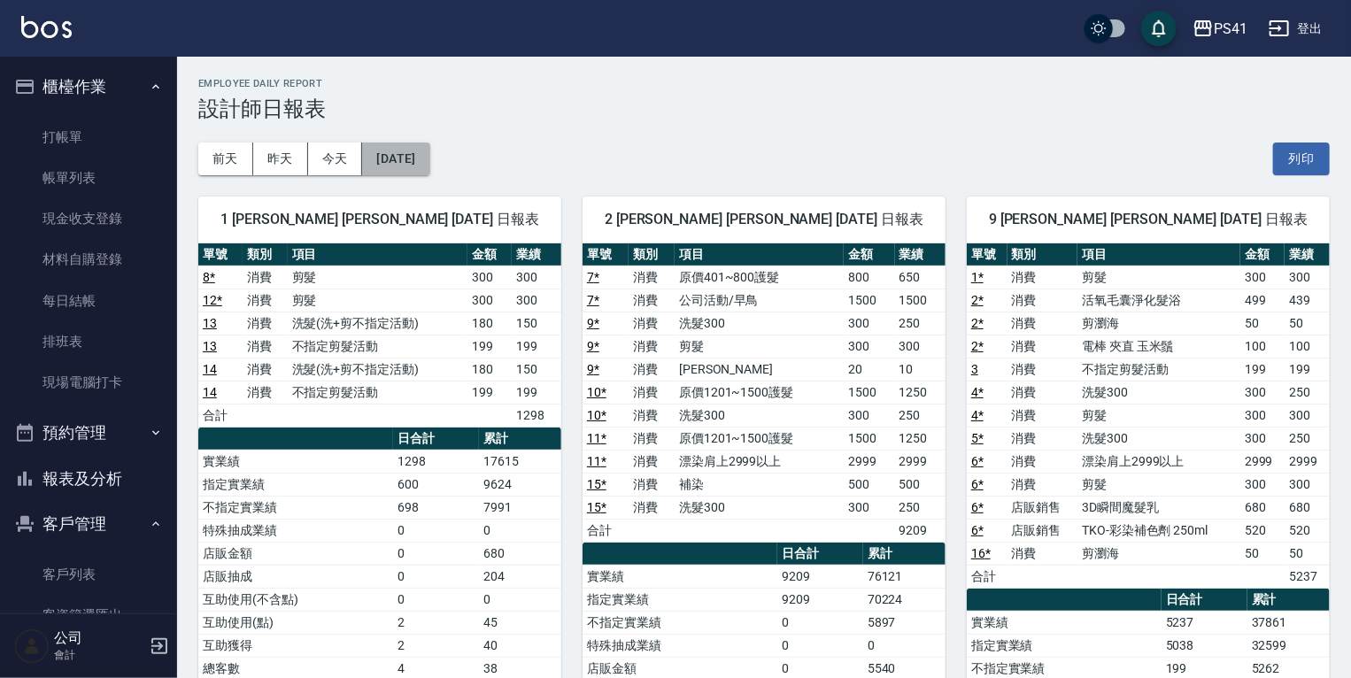
click at [425, 159] on button "2025/09/10" at bounding box center [395, 159] width 67 height 33
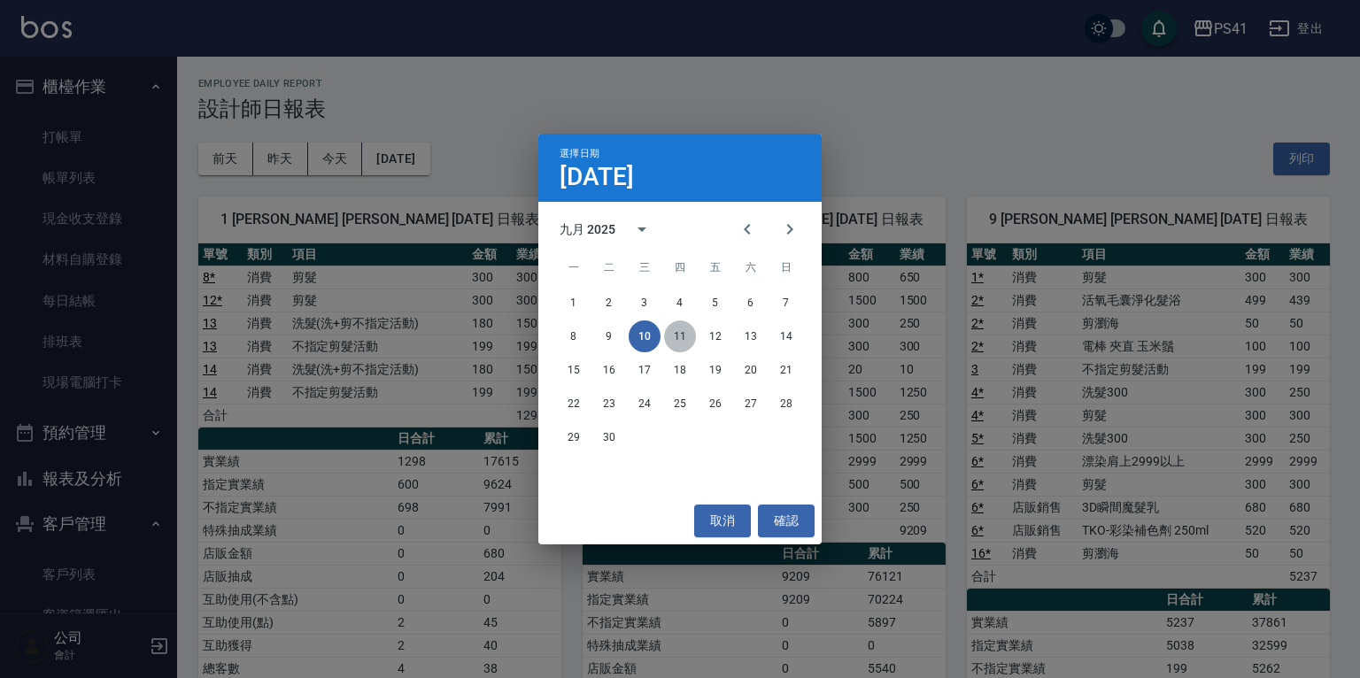
click at [683, 333] on button "11" at bounding box center [680, 336] width 32 height 32
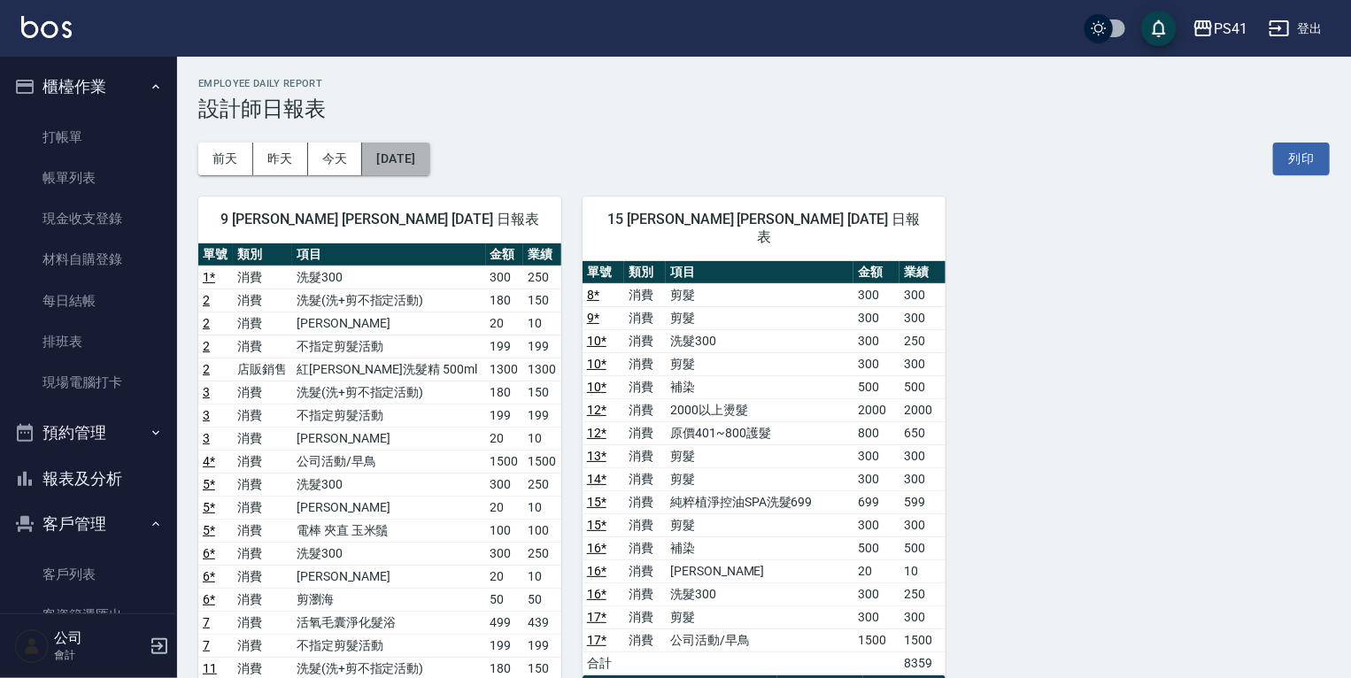
click at [407, 143] on button "2025/09/11" at bounding box center [395, 159] width 67 height 33
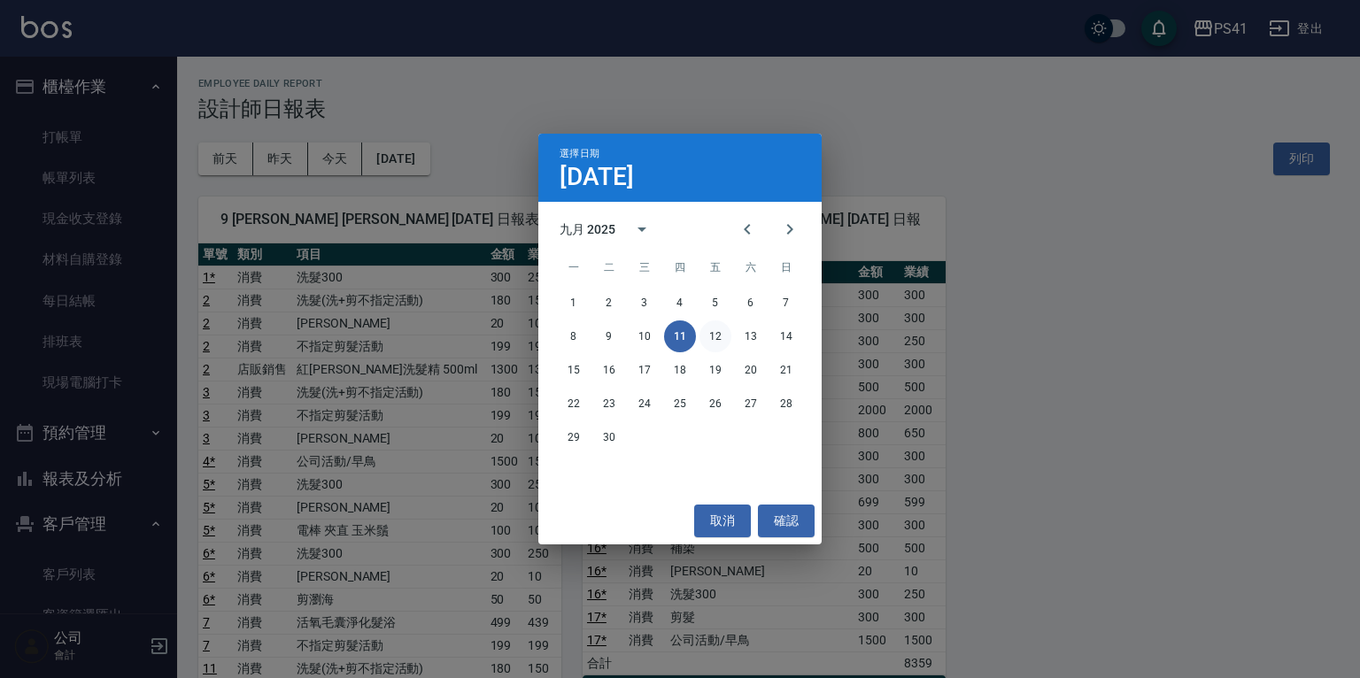
click at [725, 332] on button "12" at bounding box center [715, 336] width 32 height 32
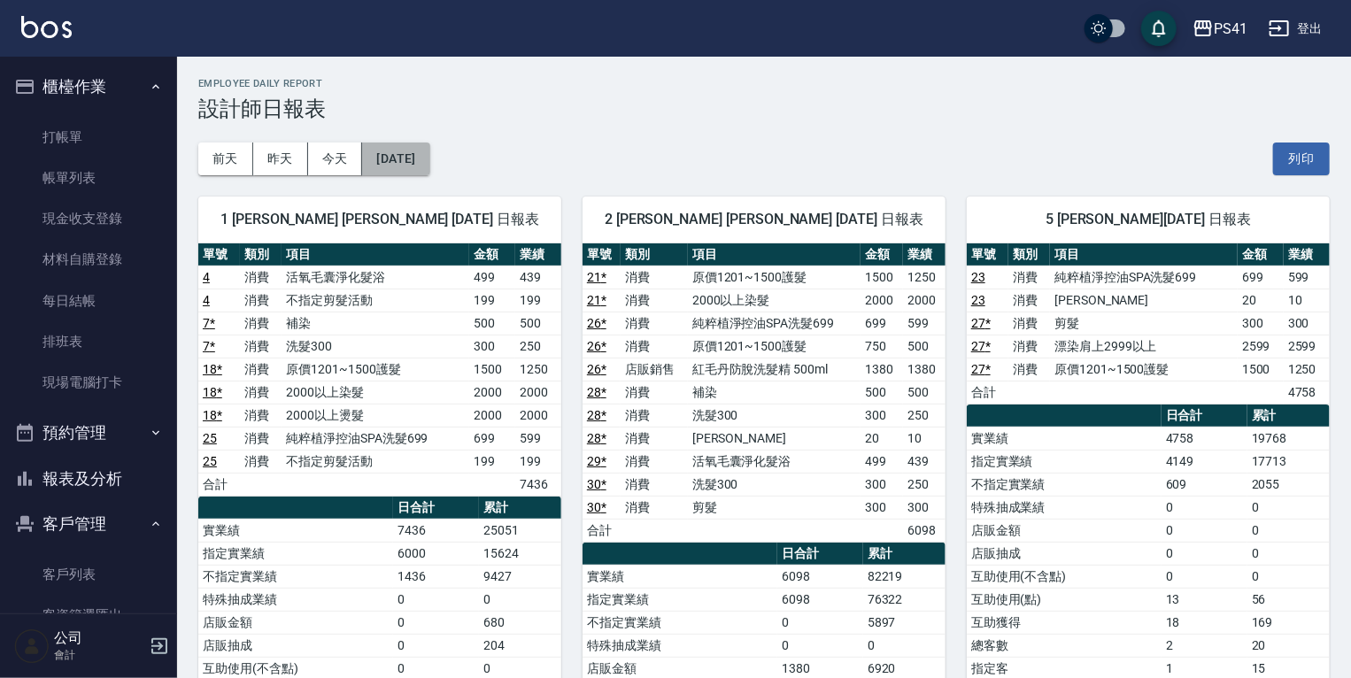
click at [403, 150] on button "2025/09/12" at bounding box center [395, 159] width 67 height 33
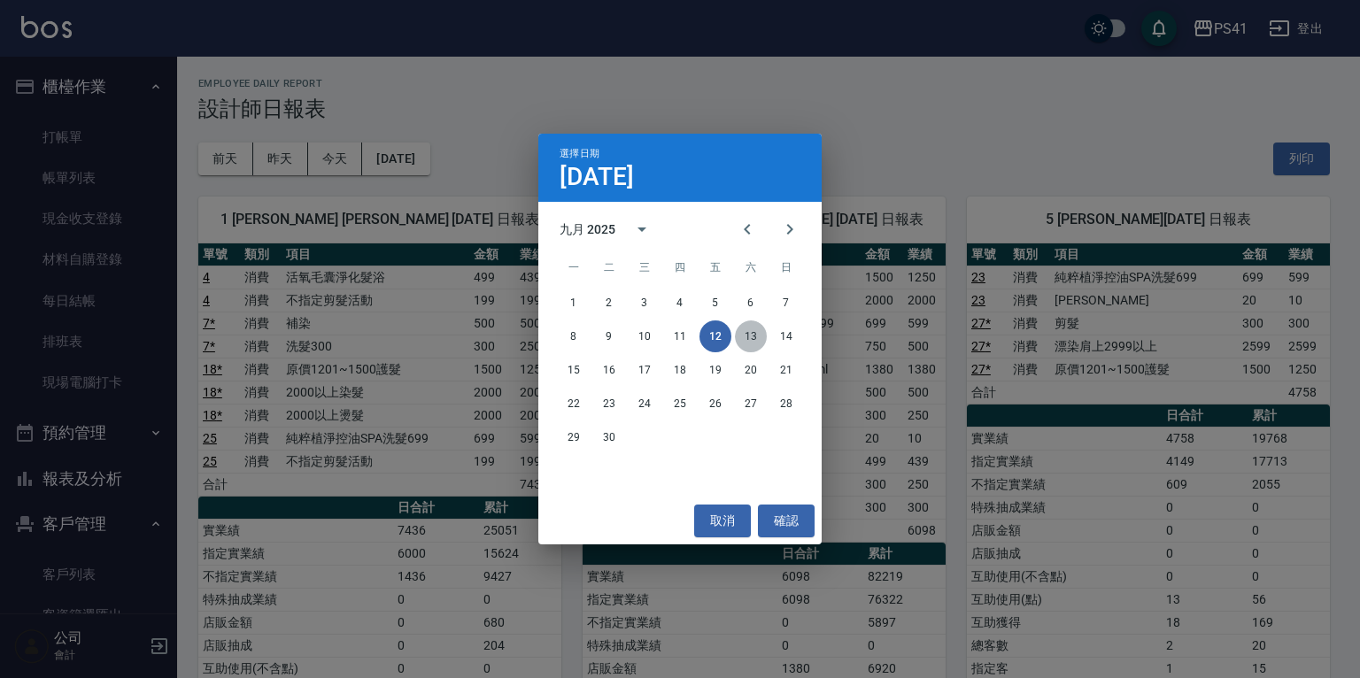
click at [760, 335] on button "13" at bounding box center [751, 336] width 32 height 32
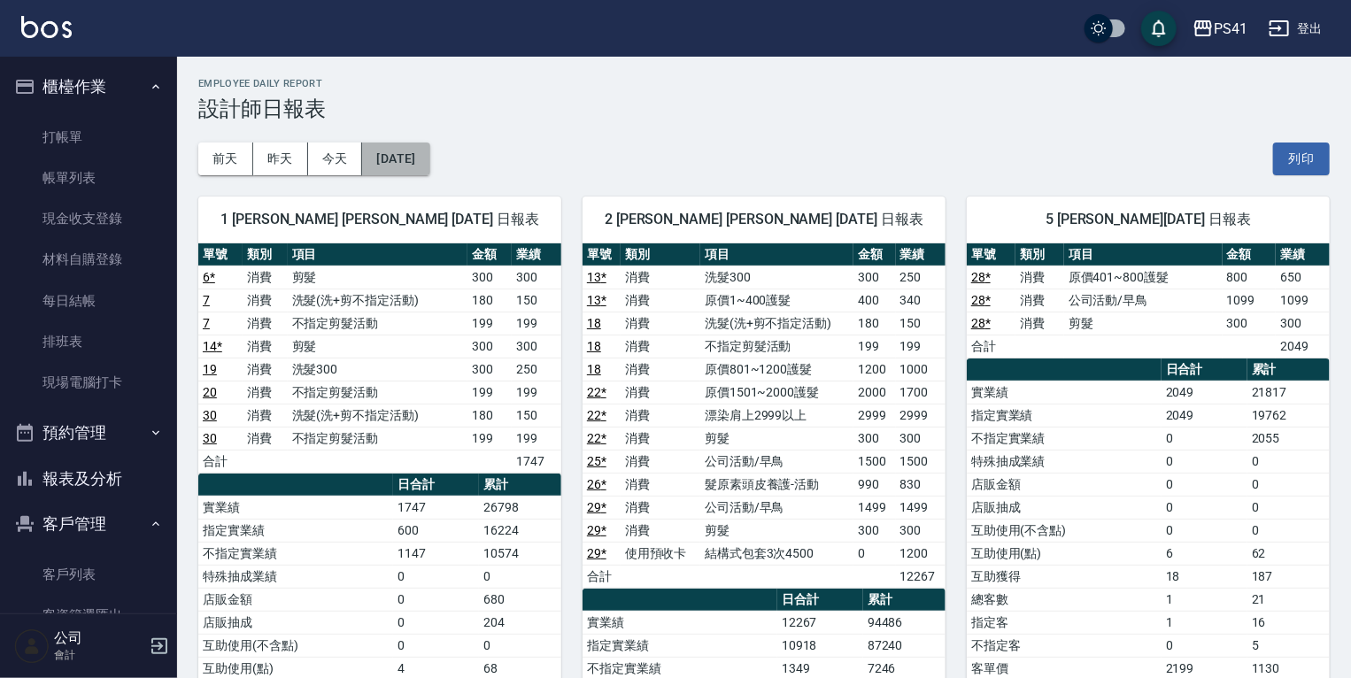
click at [429, 158] on button "2025/09/13" at bounding box center [395, 159] width 67 height 33
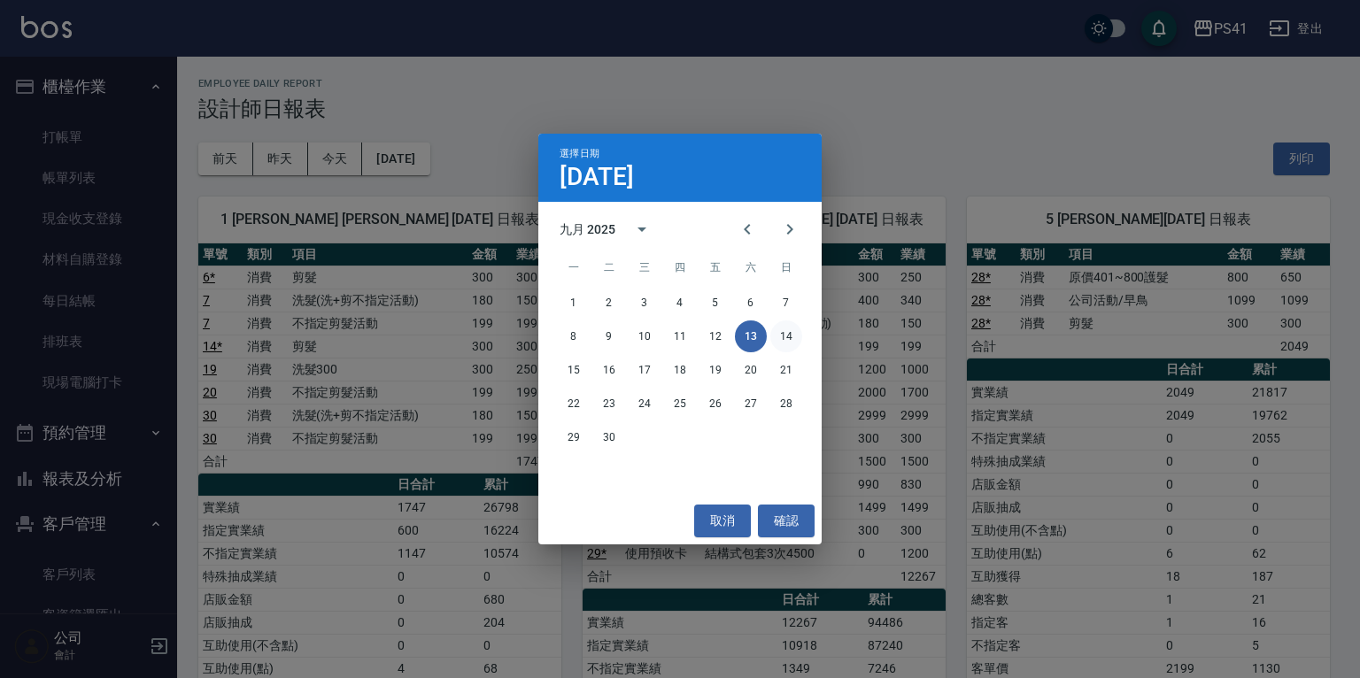
click at [783, 333] on button "14" at bounding box center [786, 336] width 32 height 32
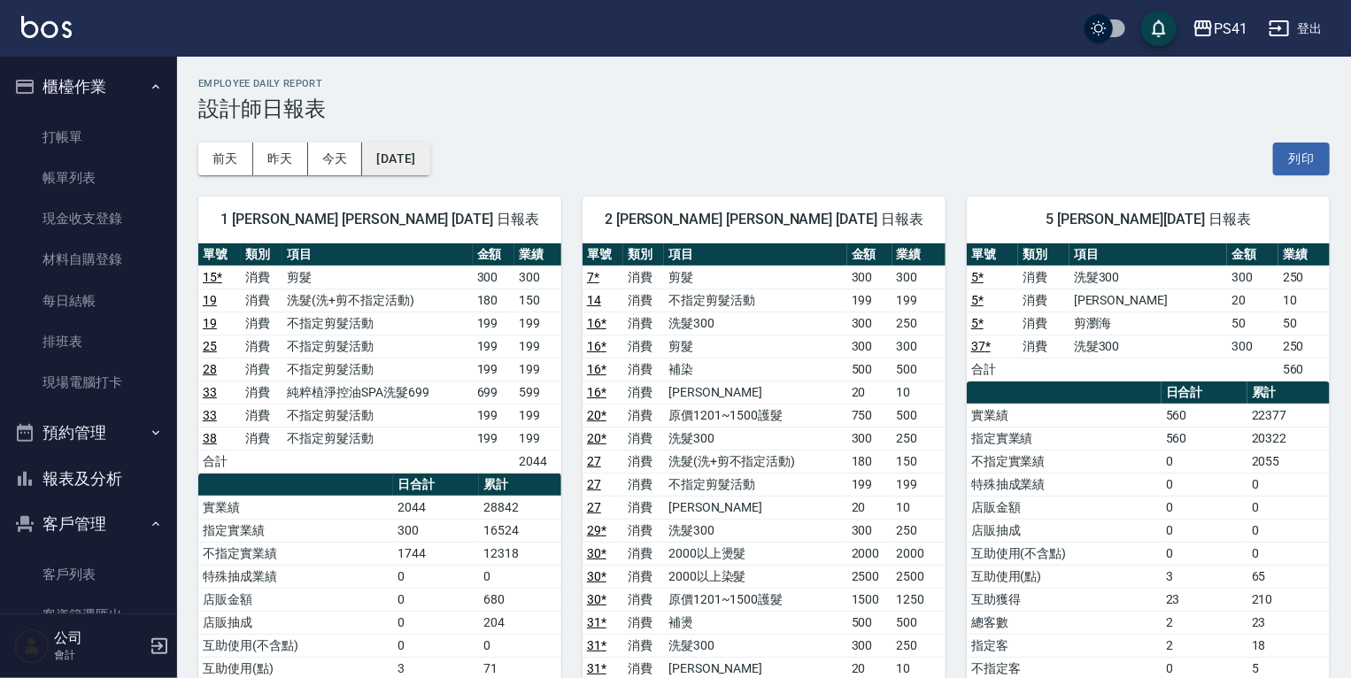
click at [393, 159] on button "2025/09/14" at bounding box center [395, 159] width 67 height 33
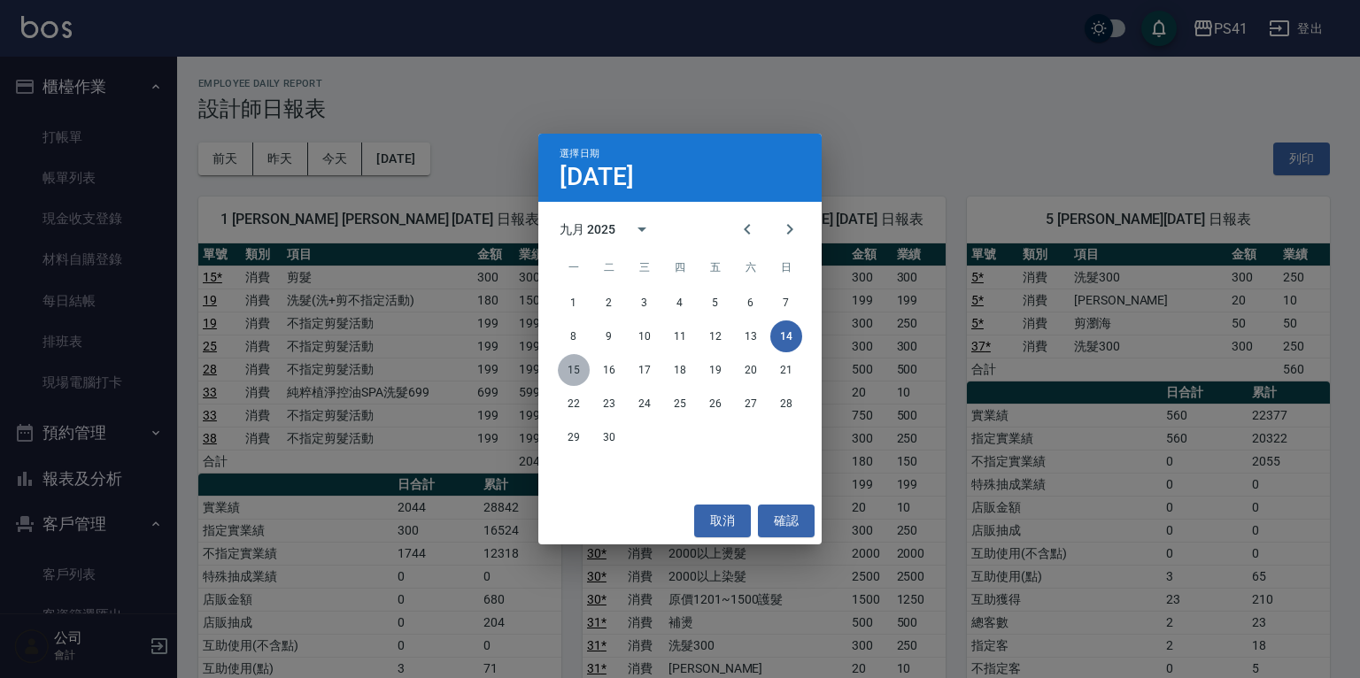
click at [568, 363] on button "15" at bounding box center [574, 370] width 32 height 32
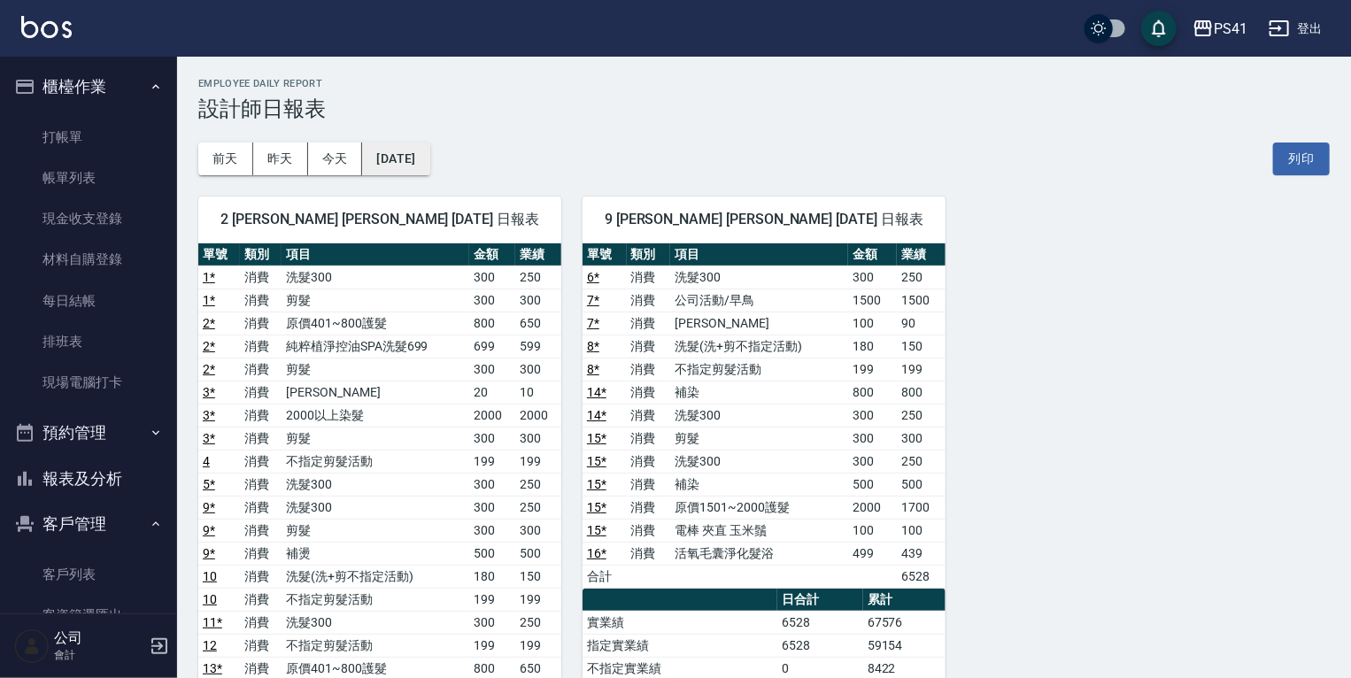
click at [412, 166] on button "2025/09/15" at bounding box center [395, 159] width 67 height 33
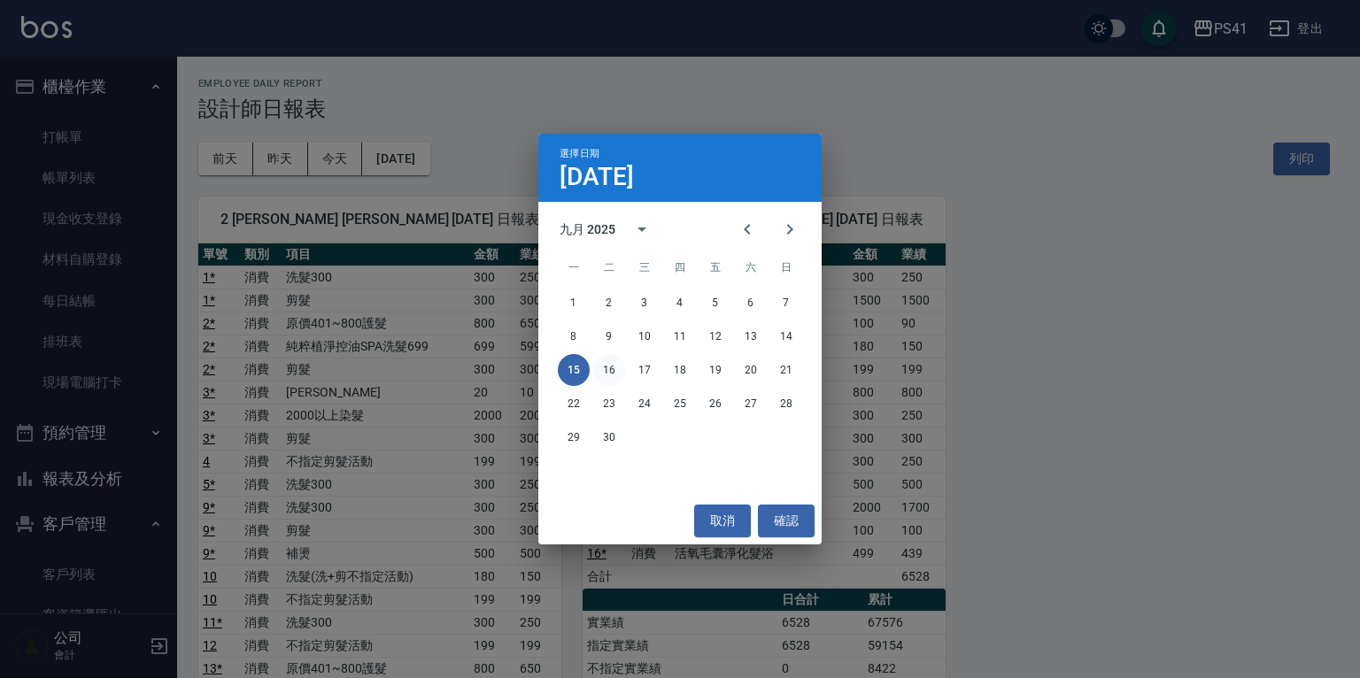
click at [617, 371] on button "16" at bounding box center [609, 370] width 32 height 32
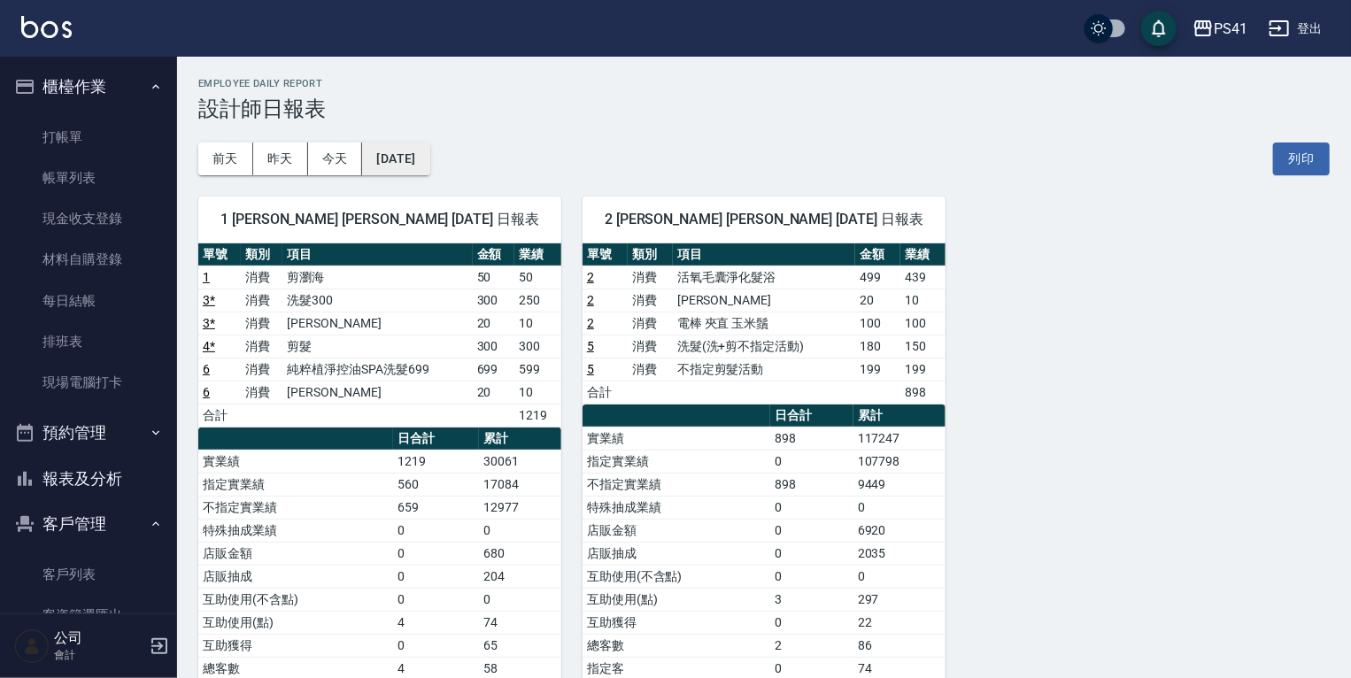
click at [429, 161] on button "2025/09/16" at bounding box center [395, 159] width 67 height 33
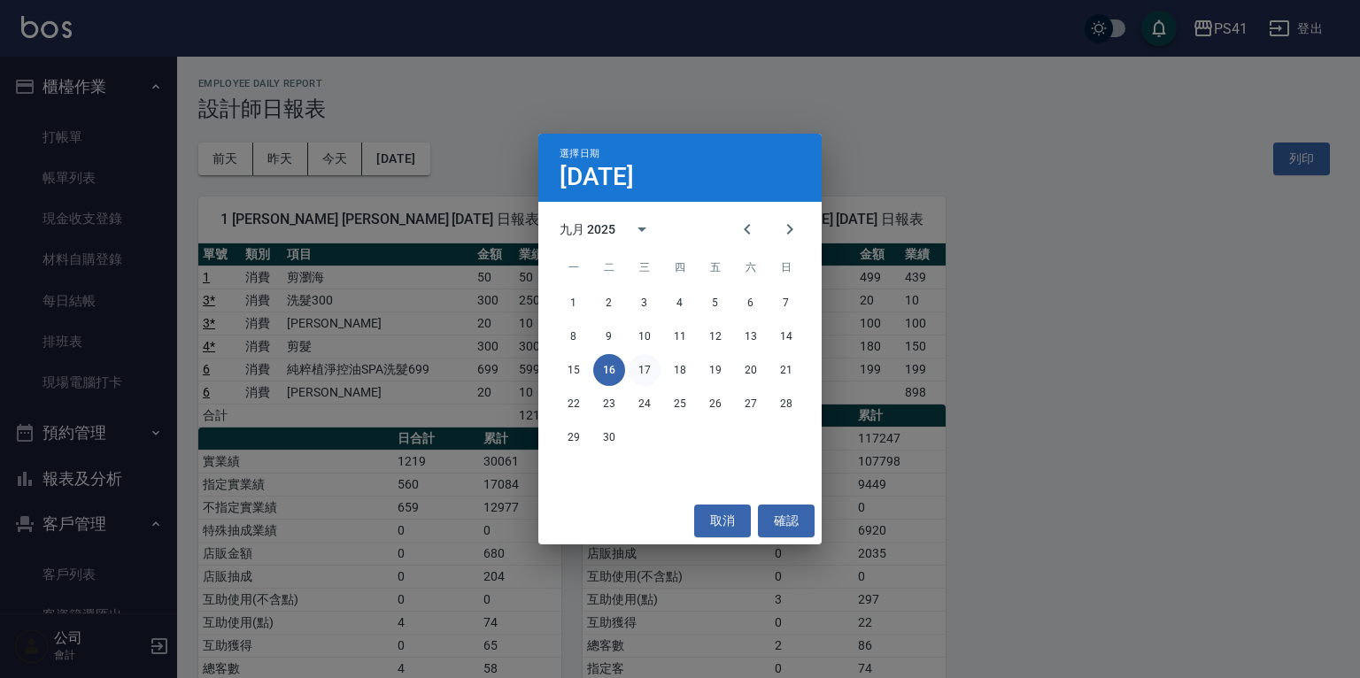
click at [643, 369] on button "17" at bounding box center [645, 370] width 32 height 32
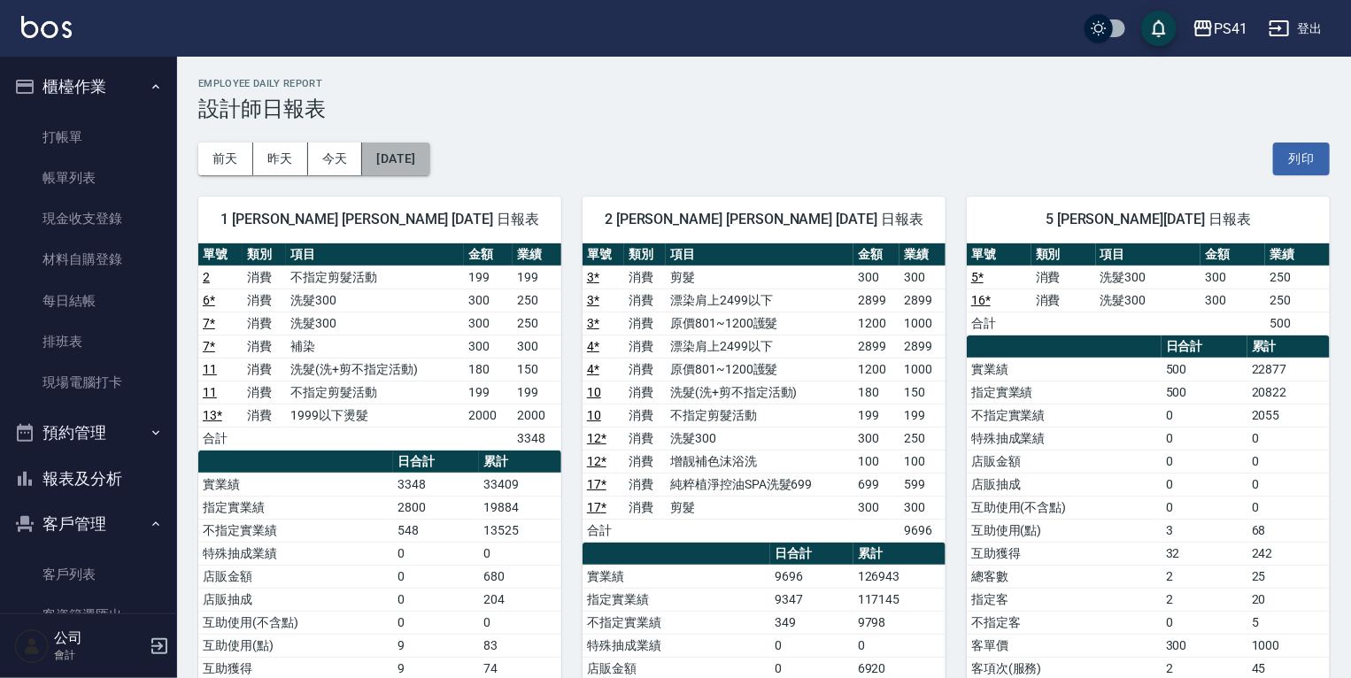
click at [429, 162] on button "2025/09/17" at bounding box center [395, 159] width 67 height 33
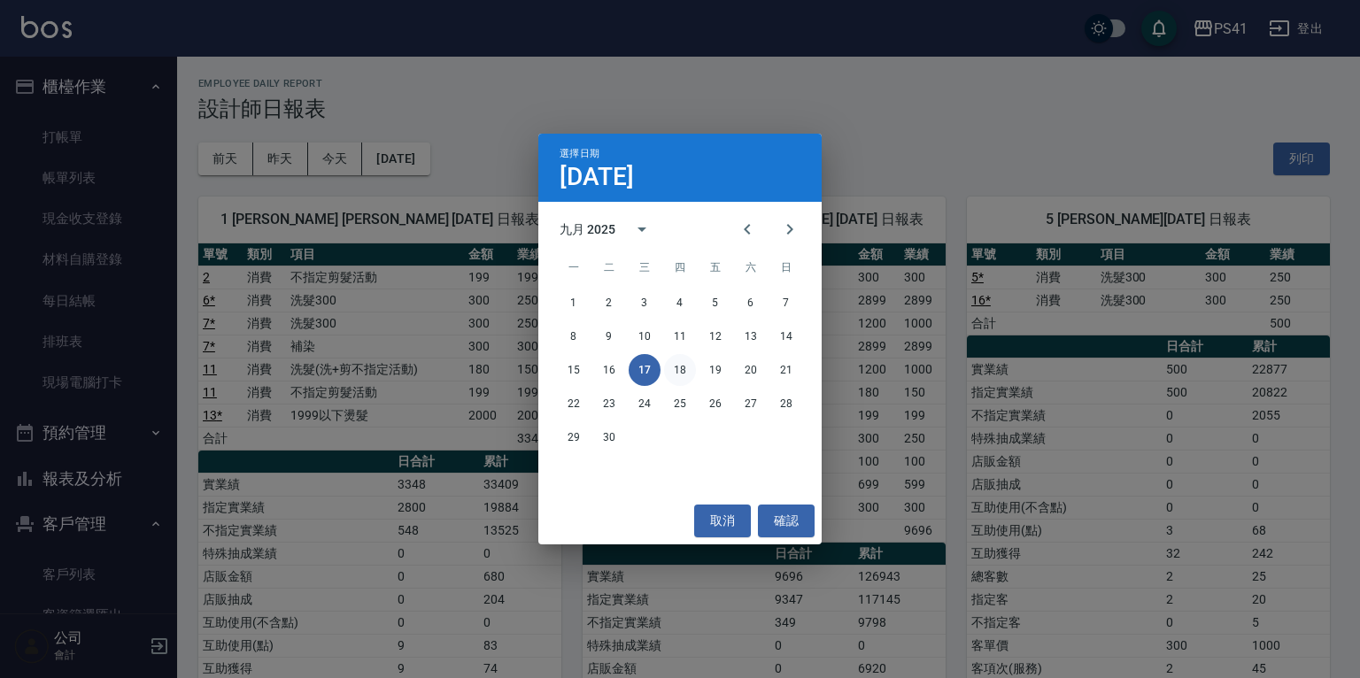
click at [676, 359] on button "18" at bounding box center [680, 370] width 32 height 32
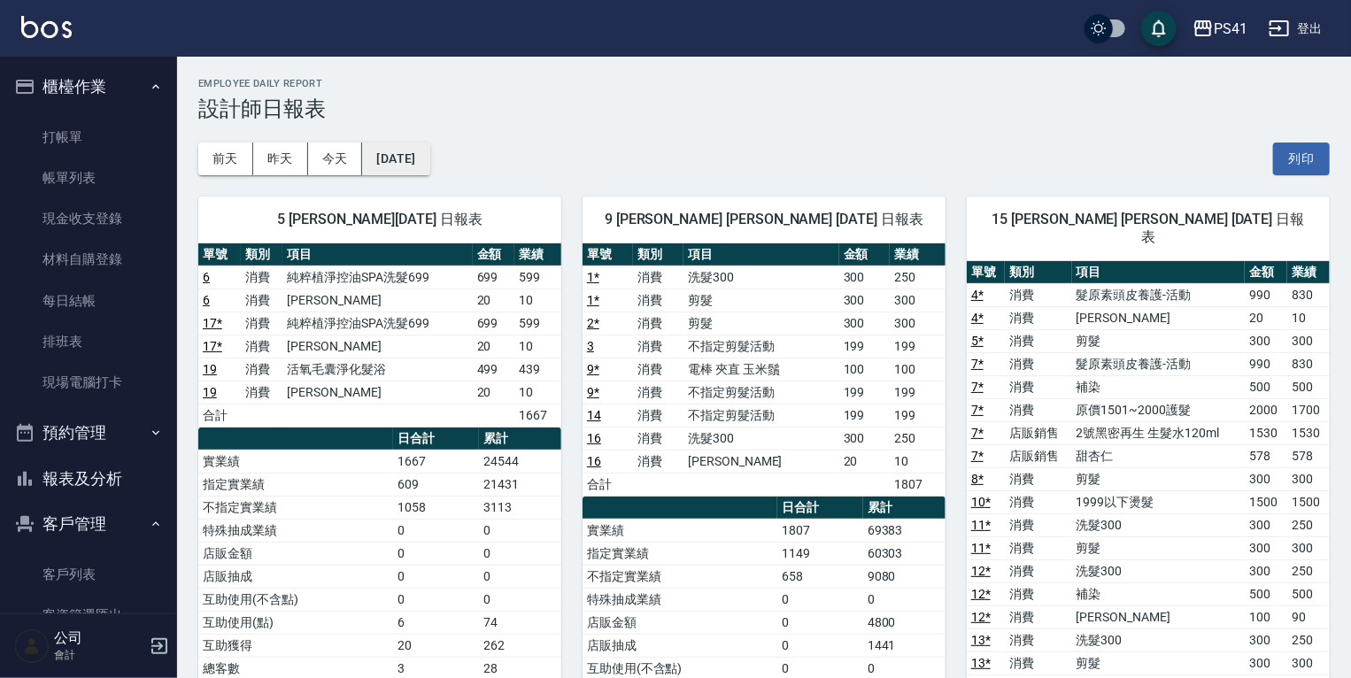
click at [425, 157] on button "2025/09/18" at bounding box center [395, 159] width 67 height 33
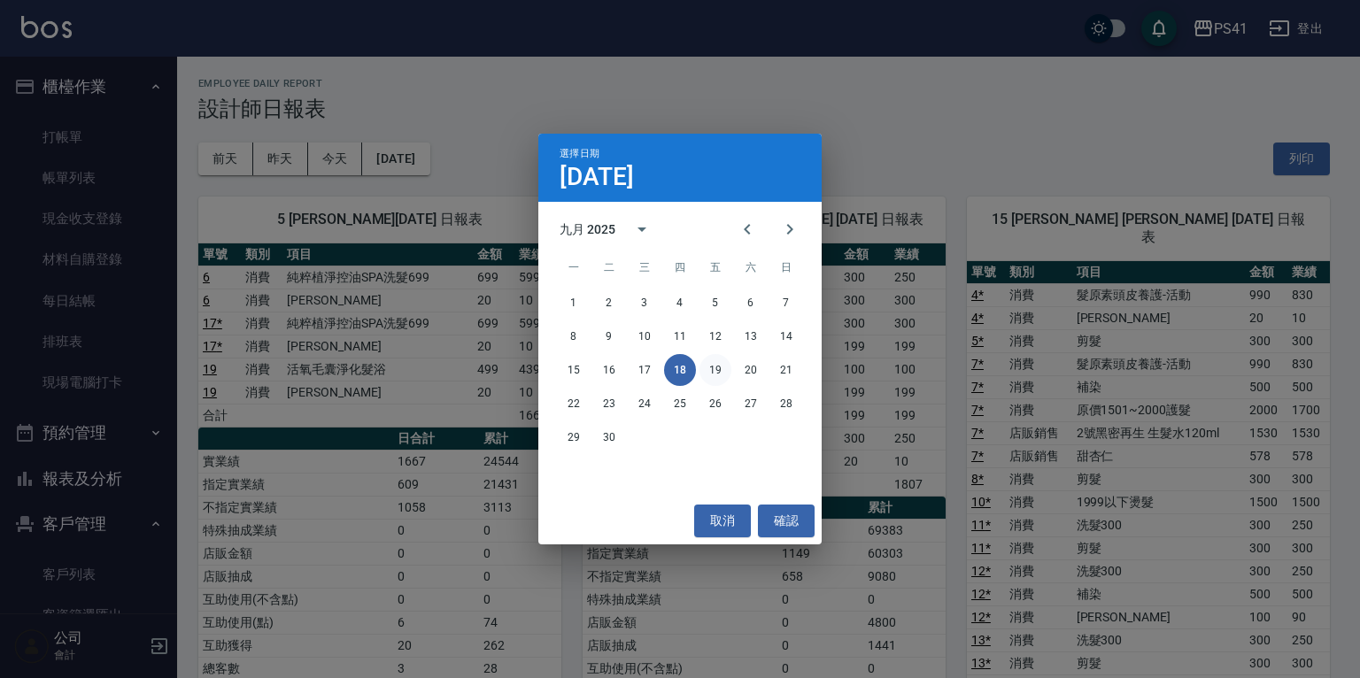
click at [721, 368] on button "19" at bounding box center [715, 370] width 32 height 32
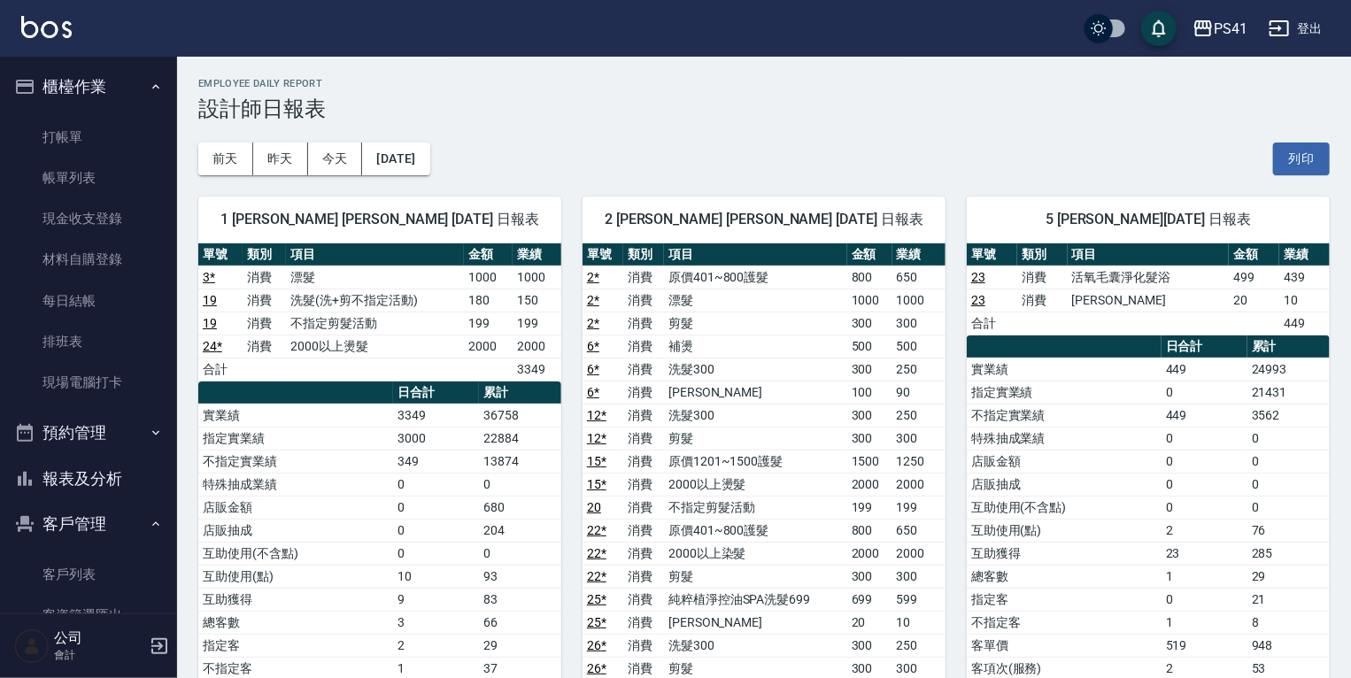
click at [454, 142] on div "前天 昨天 今天 2025/09/19 列印" at bounding box center [763, 158] width 1131 height 75
click at [429, 150] on button "2025/09/19" at bounding box center [395, 159] width 67 height 33
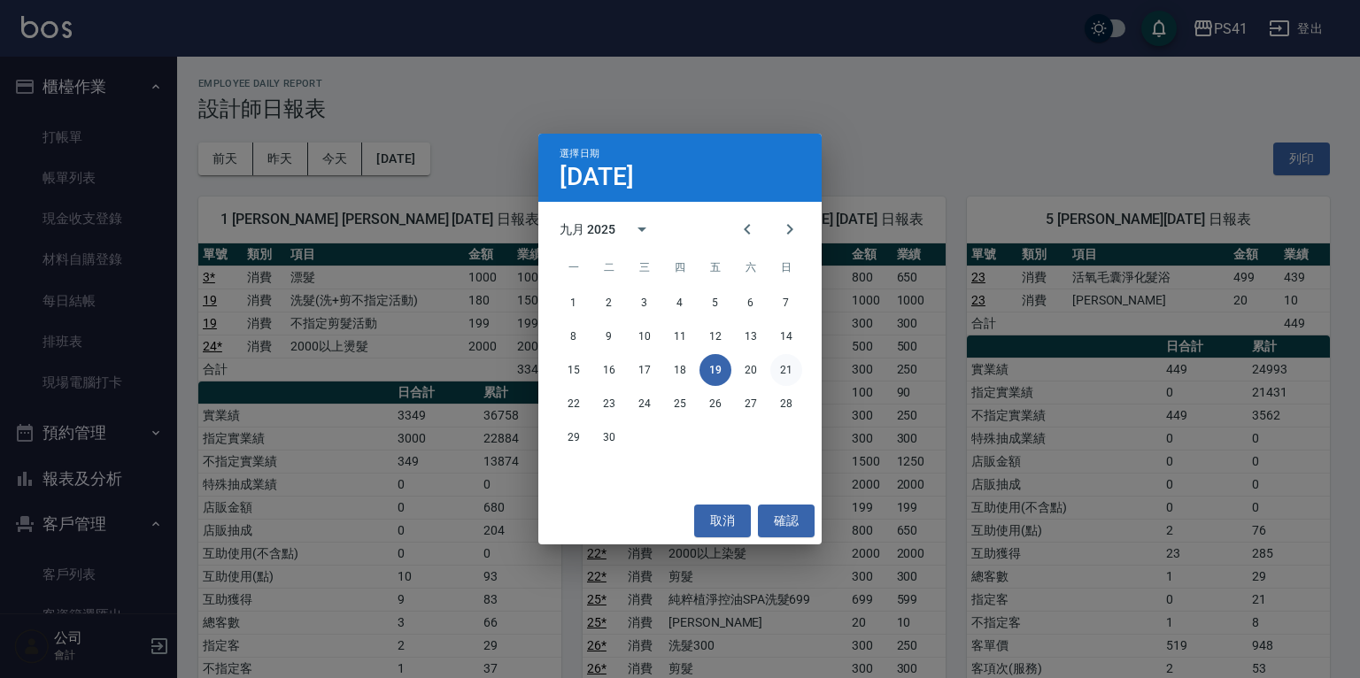
click at [770, 368] on button "21" at bounding box center [786, 370] width 32 height 32
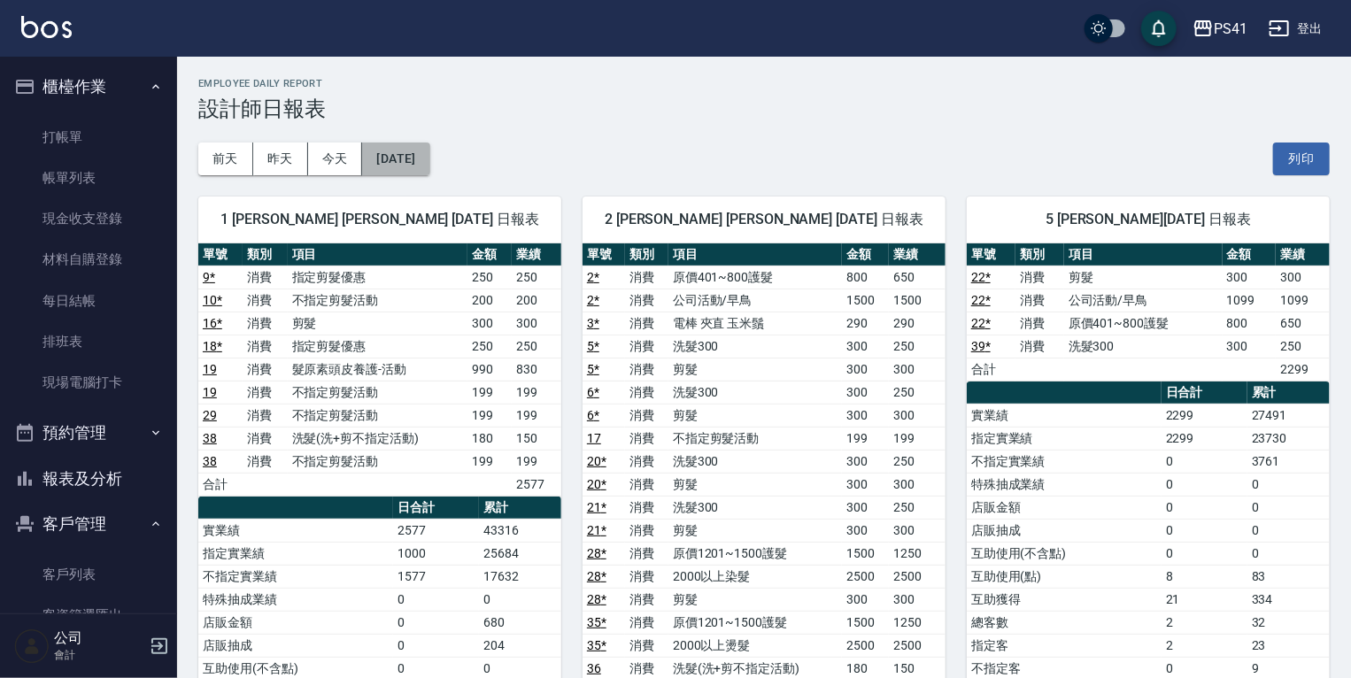
click at [401, 162] on button "2025/09/21" at bounding box center [395, 159] width 67 height 33
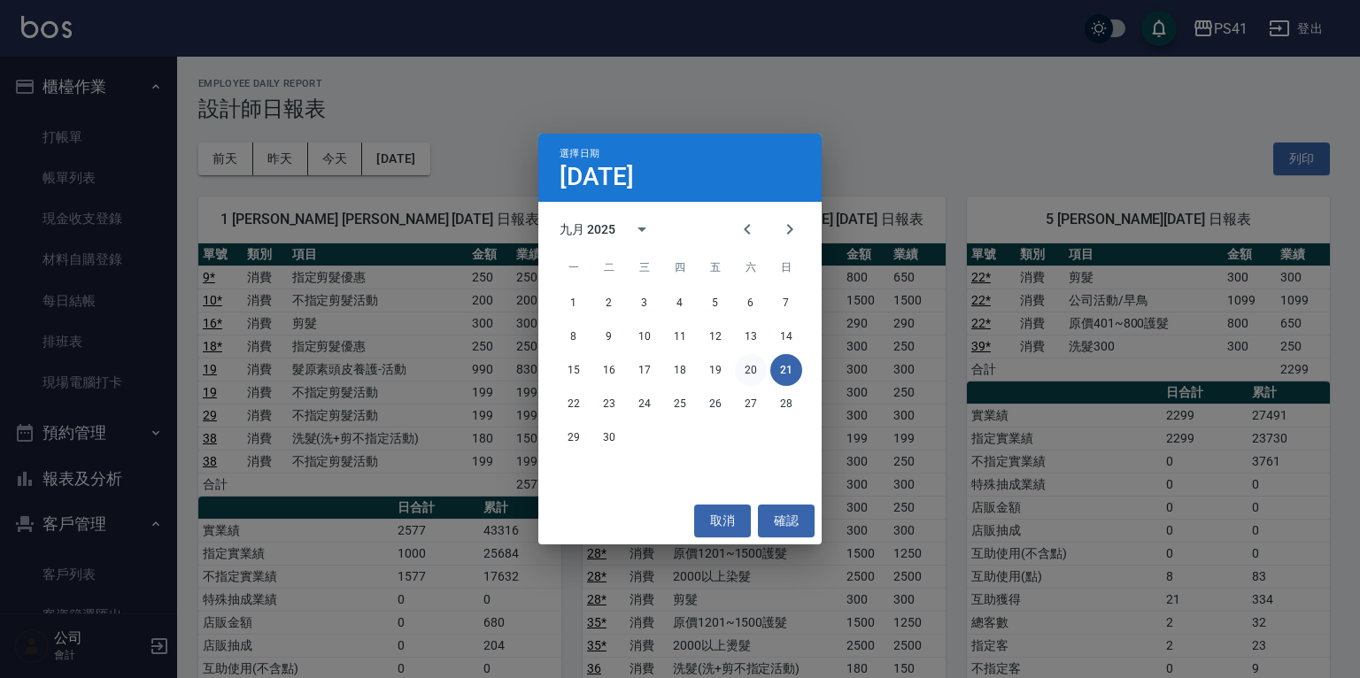
click at [745, 370] on button "20" at bounding box center [751, 370] width 32 height 32
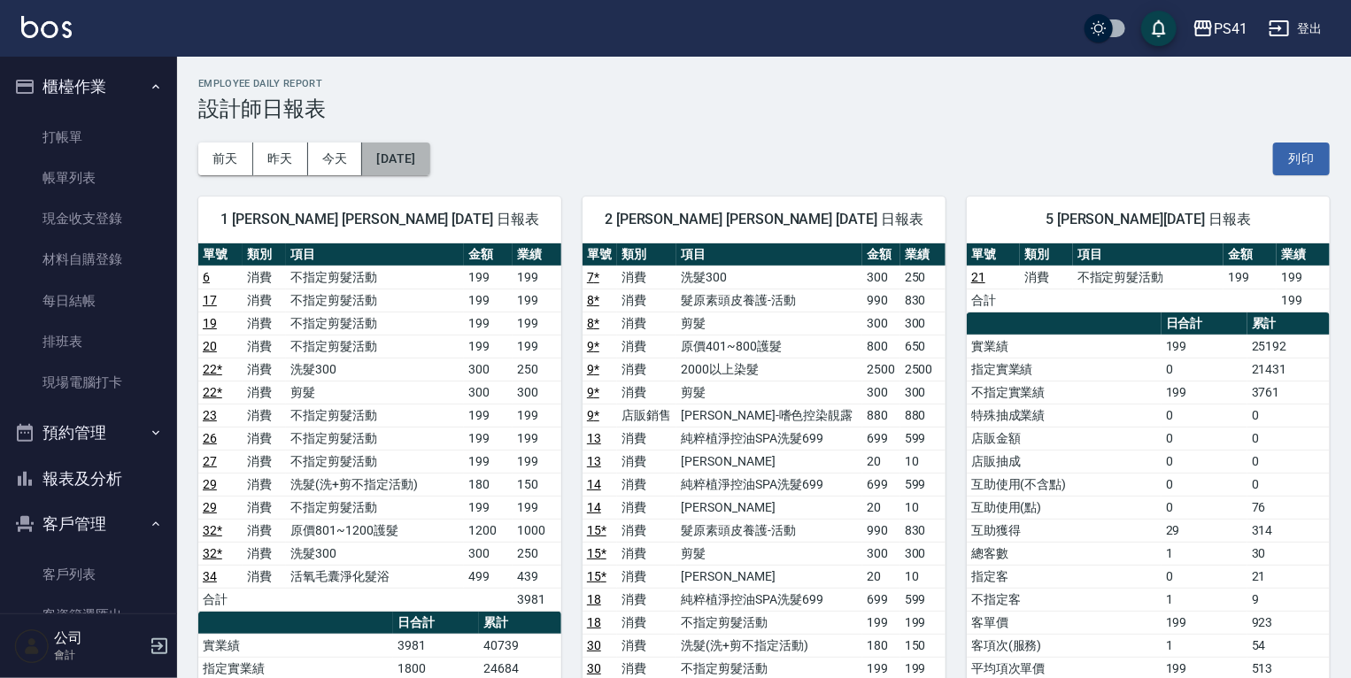
click at [421, 164] on button "2025/09/20" at bounding box center [395, 159] width 67 height 33
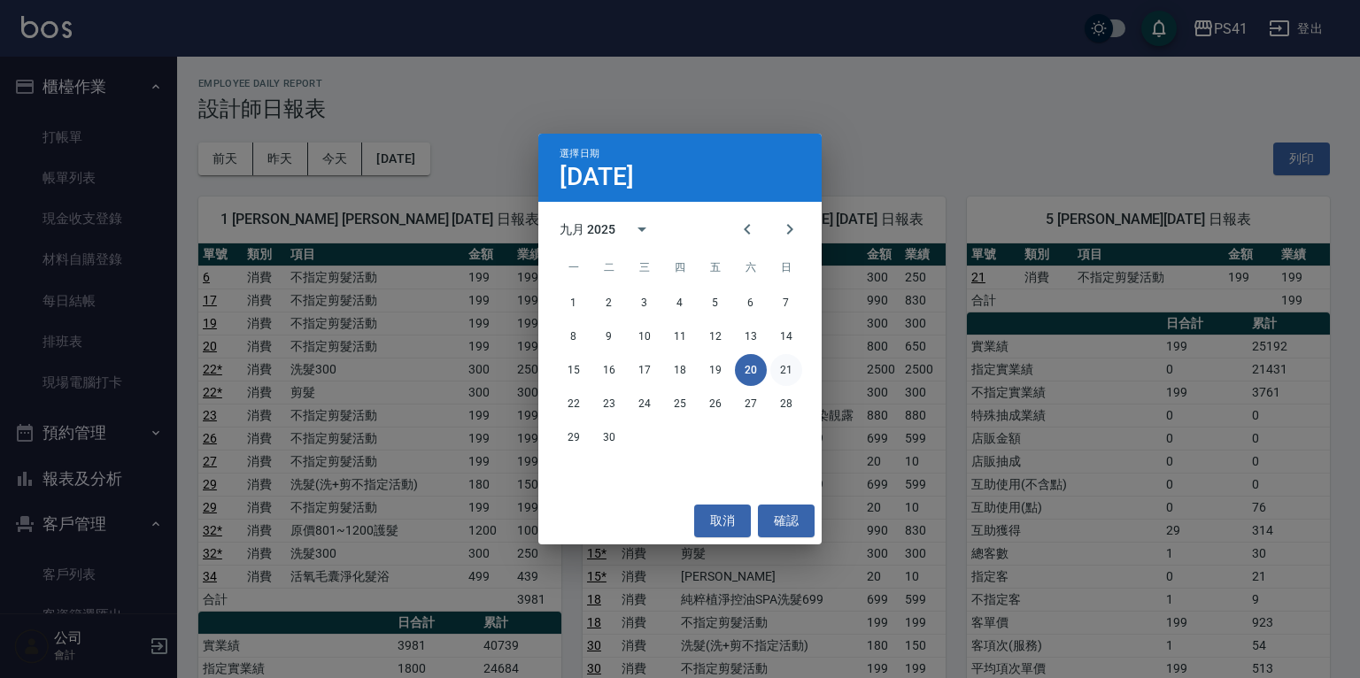
click at [787, 372] on button "21" at bounding box center [786, 370] width 32 height 32
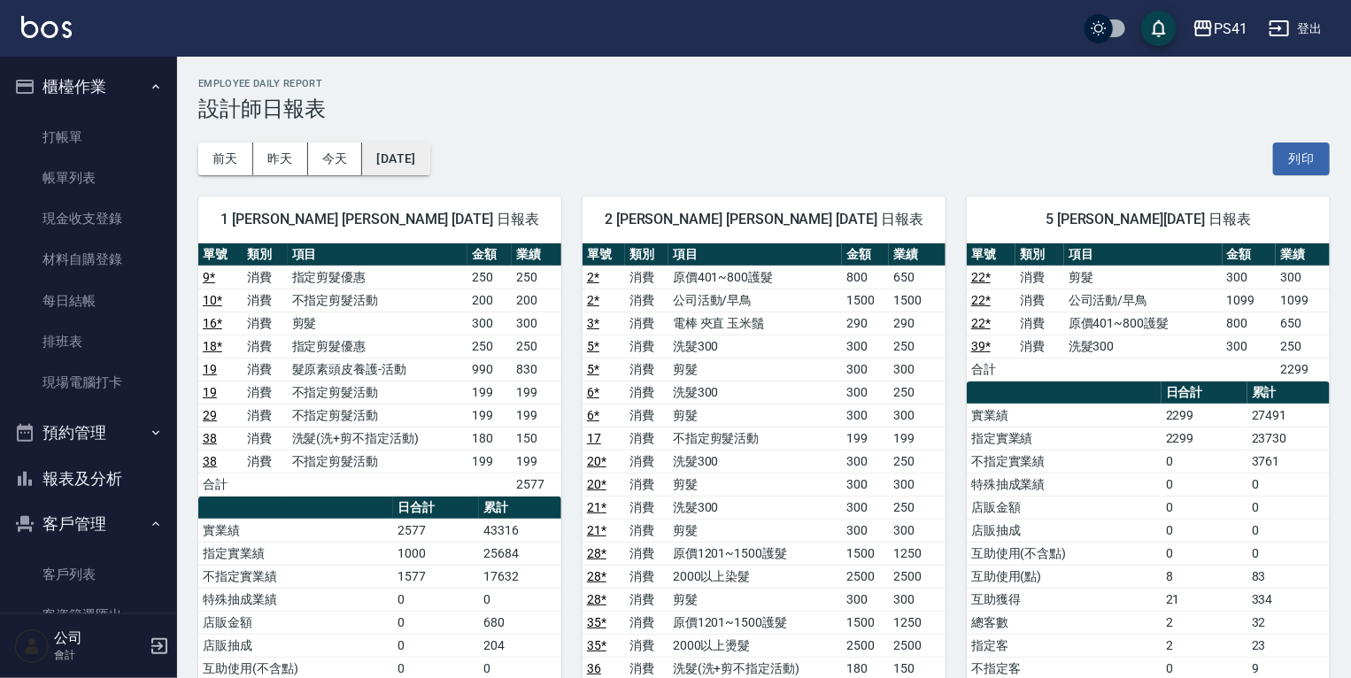
click at [426, 160] on button "2025/09/21" at bounding box center [395, 159] width 67 height 33
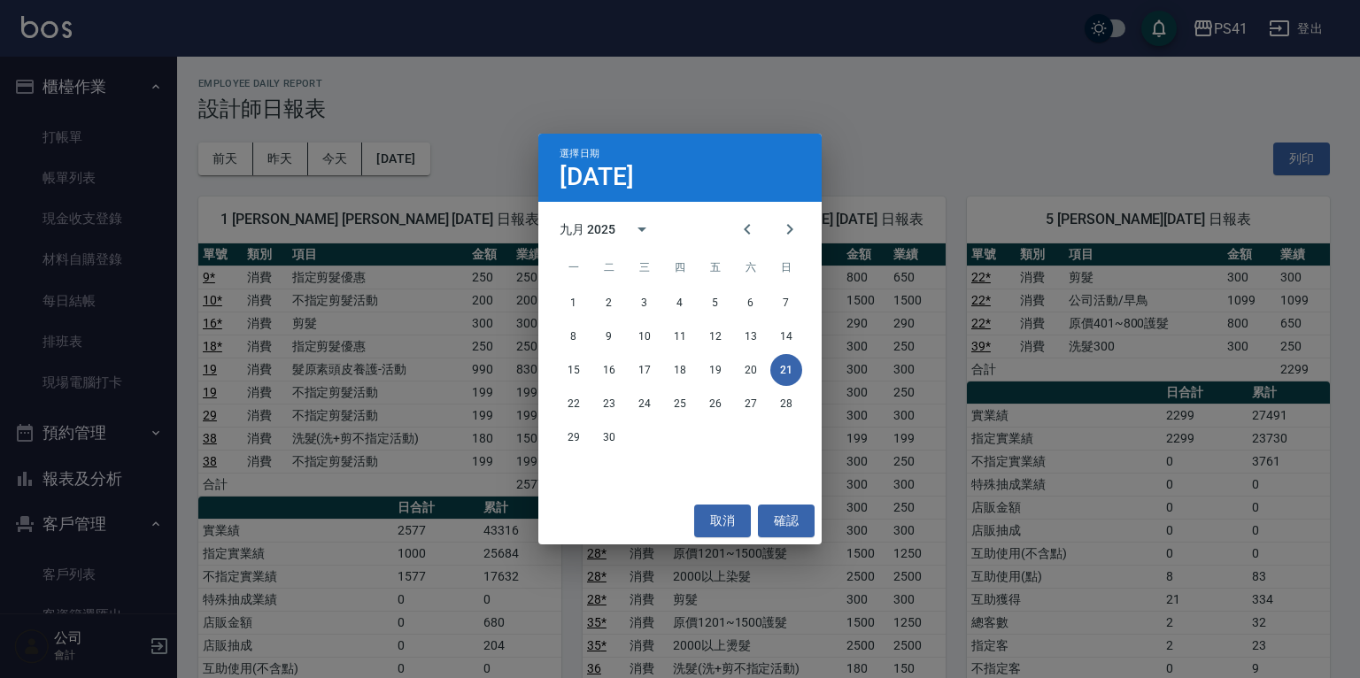
click at [557, 398] on div "22 23 24 25 26 27 28" at bounding box center [679, 404] width 283 height 32
click at [578, 401] on button "22" at bounding box center [574, 404] width 32 height 32
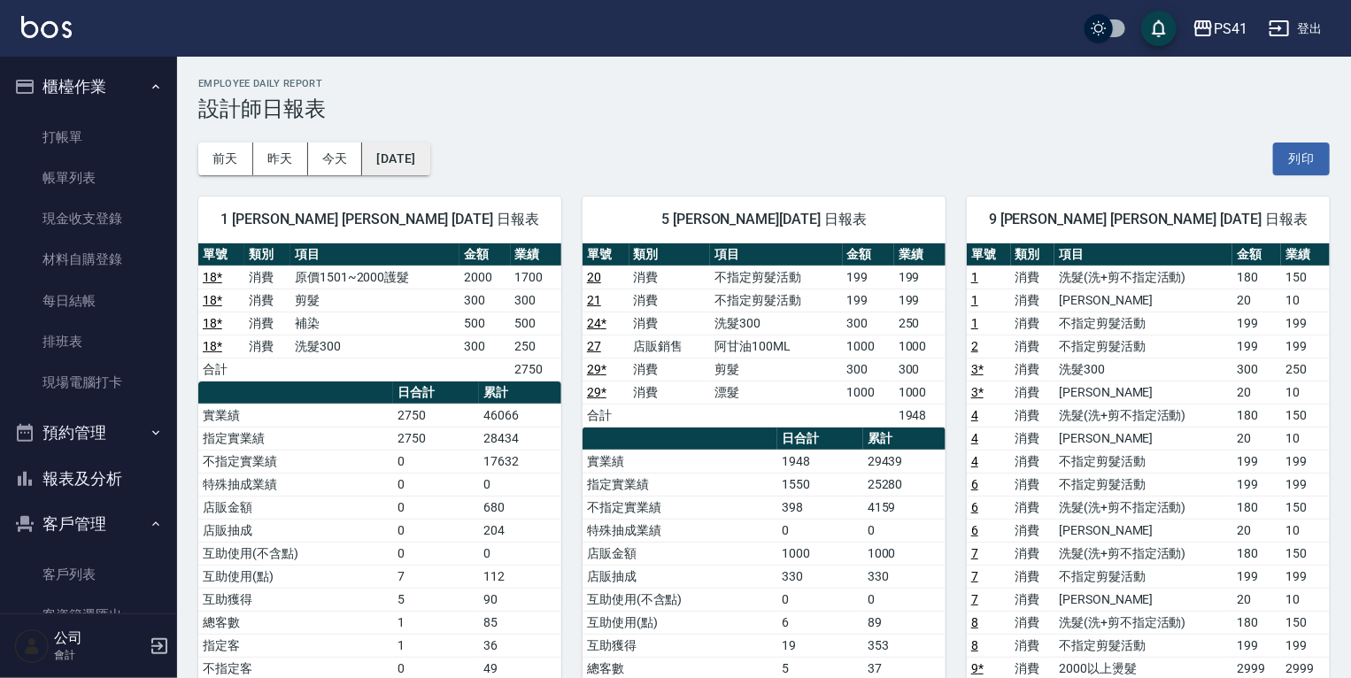
click at [407, 152] on button "2025/09/22" at bounding box center [395, 159] width 67 height 33
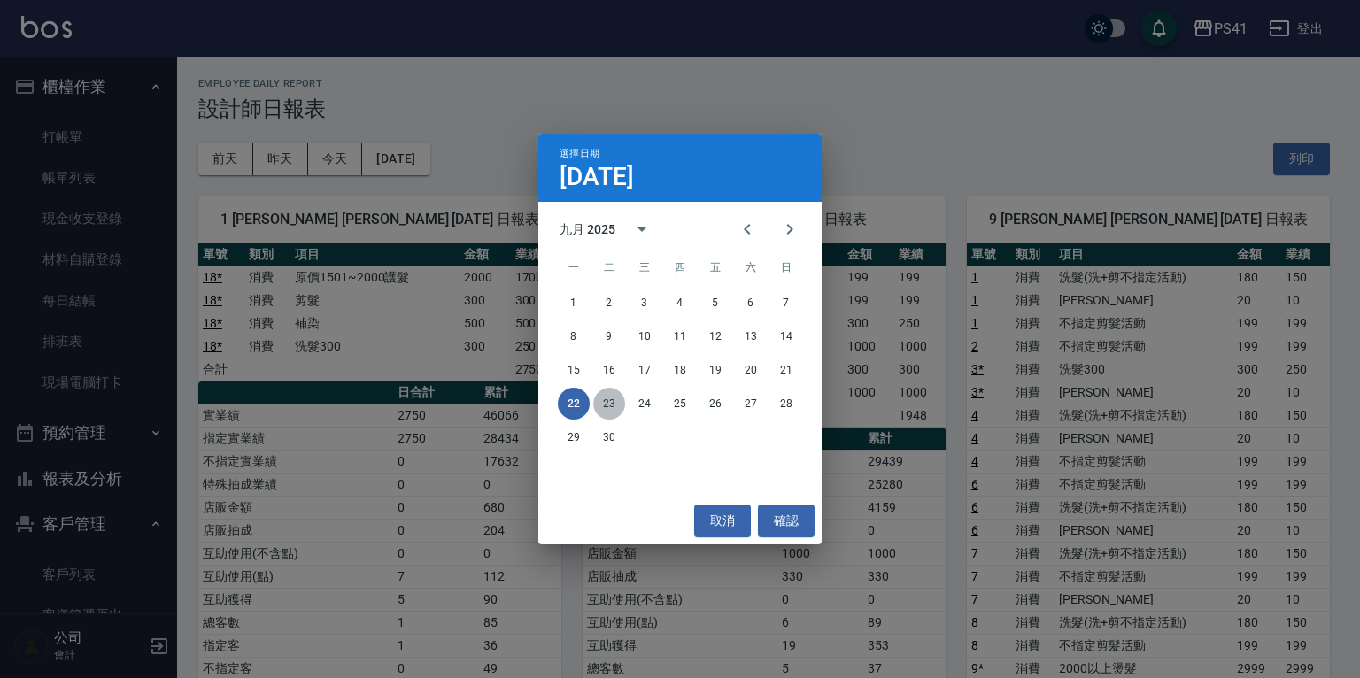
click at [614, 400] on button "23" at bounding box center [609, 404] width 32 height 32
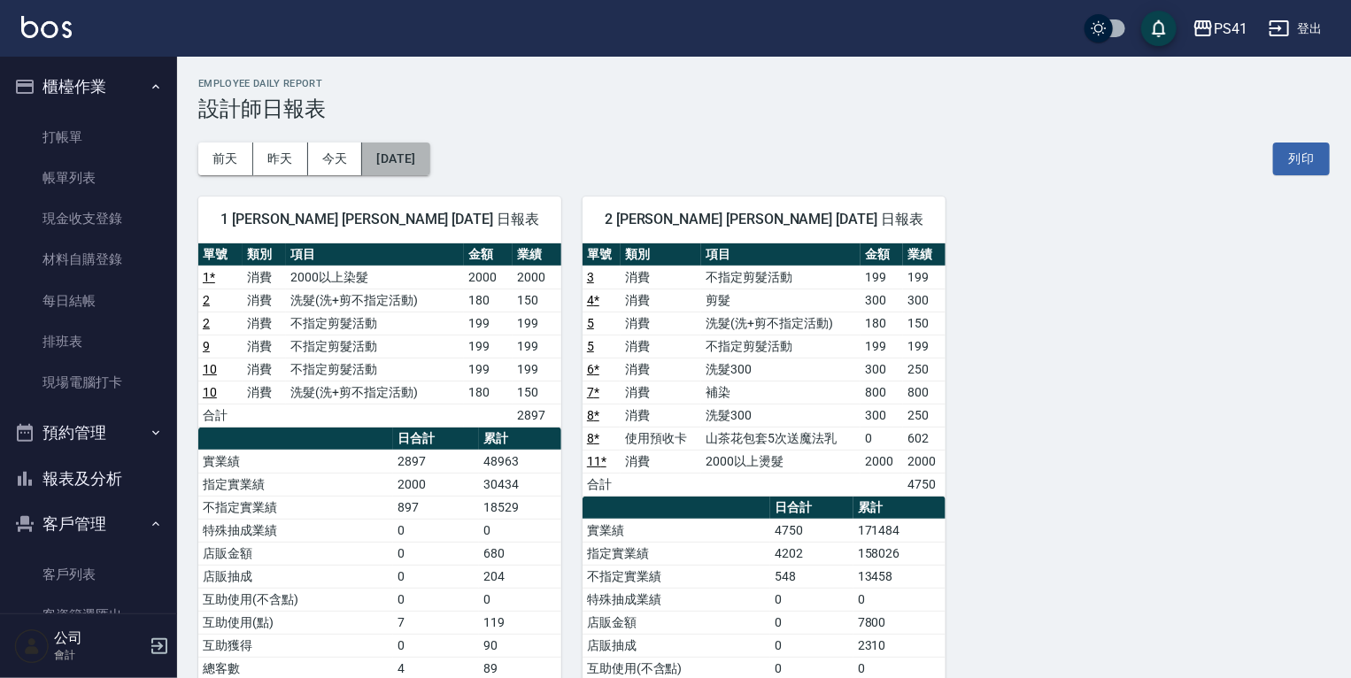
click at [411, 149] on button "2025/09/23" at bounding box center [395, 159] width 67 height 33
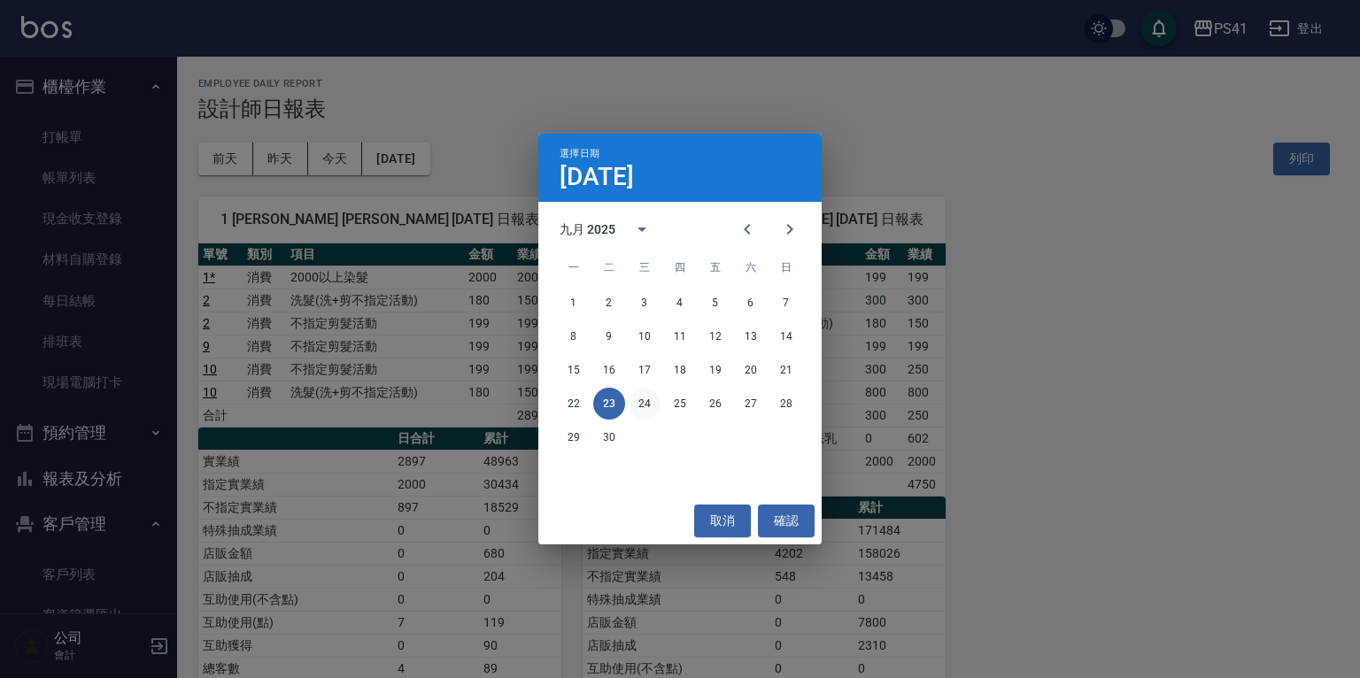
click at [637, 405] on button "24" at bounding box center [645, 404] width 32 height 32
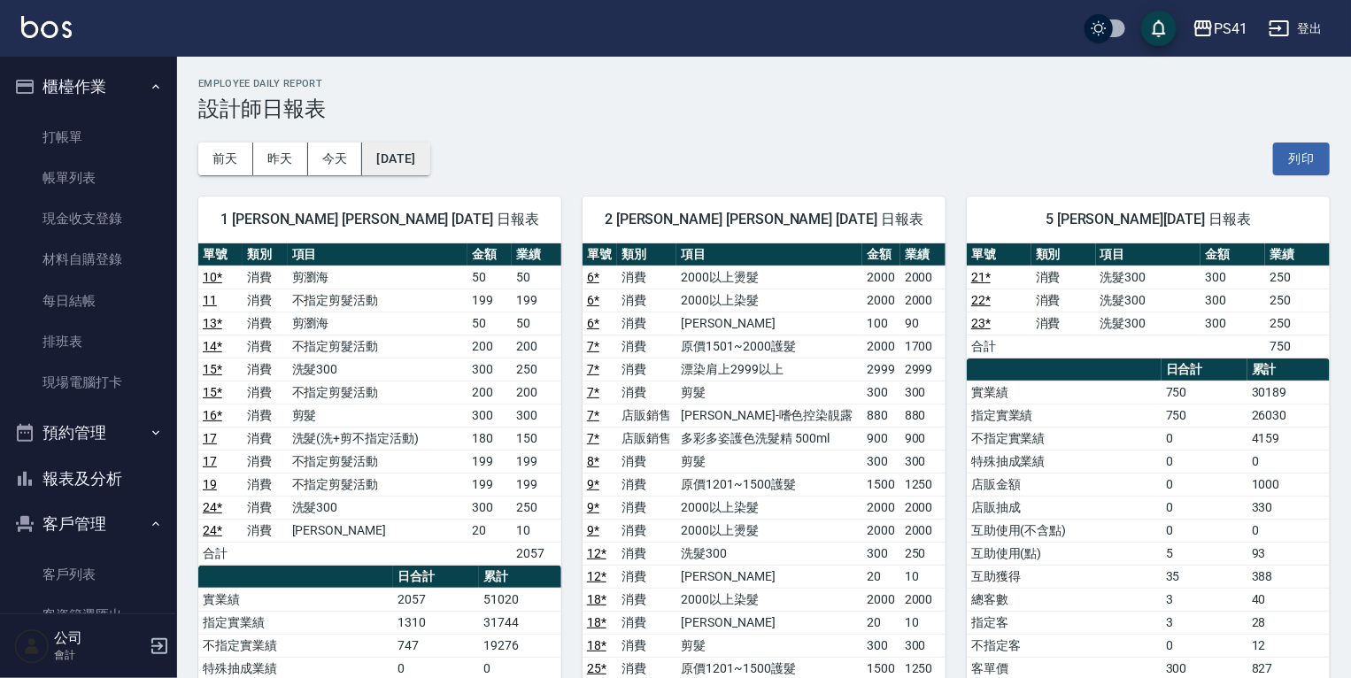
click at [429, 157] on button "2025/09/24" at bounding box center [395, 159] width 67 height 33
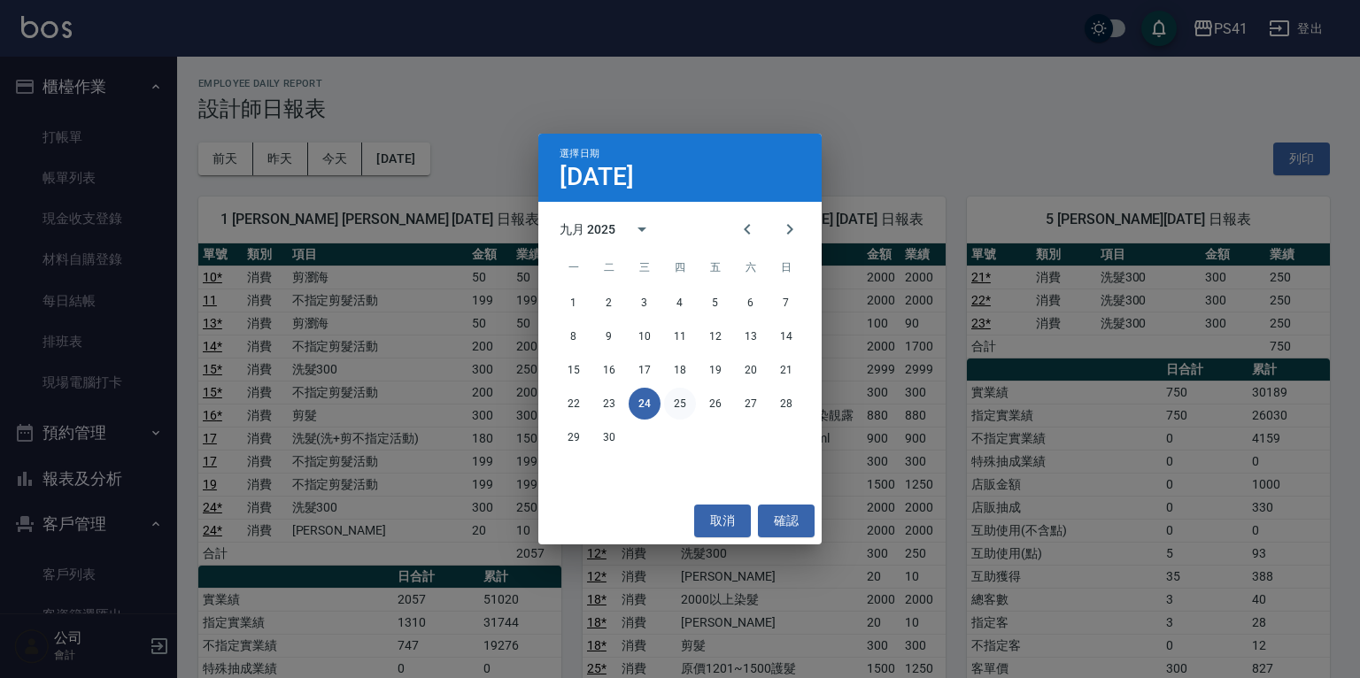
click at [683, 398] on button "25" at bounding box center [680, 404] width 32 height 32
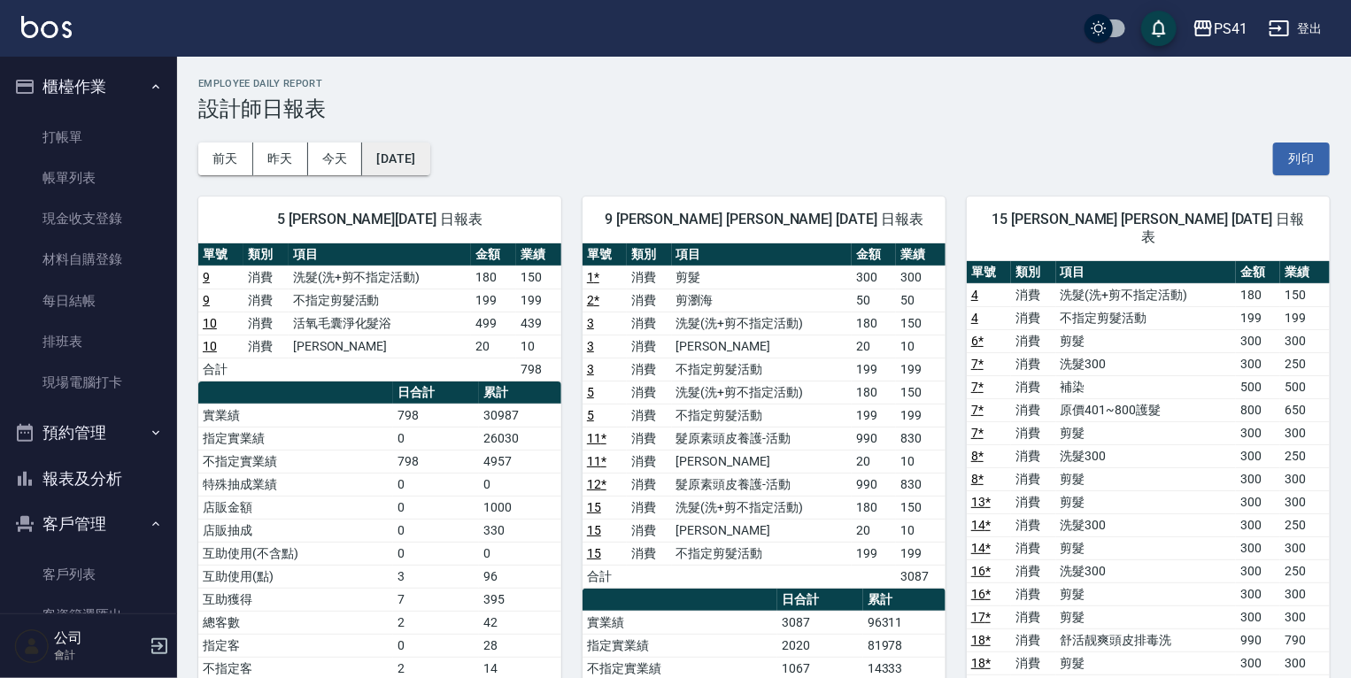
click at [429, 163] on button "2025/09/25" at bounding box center [395, 159] width 67 height 33
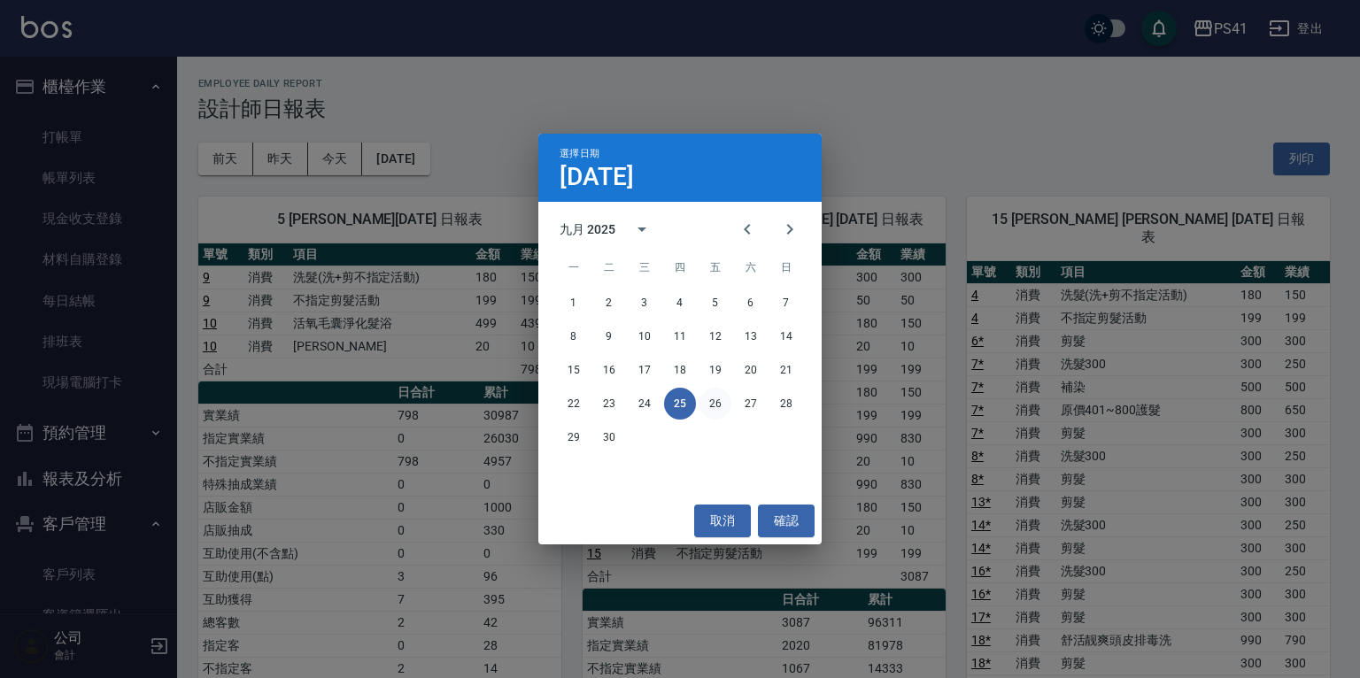
click at [714, 399] on button "26" at bounding box center [715, 404] width 32 height 32
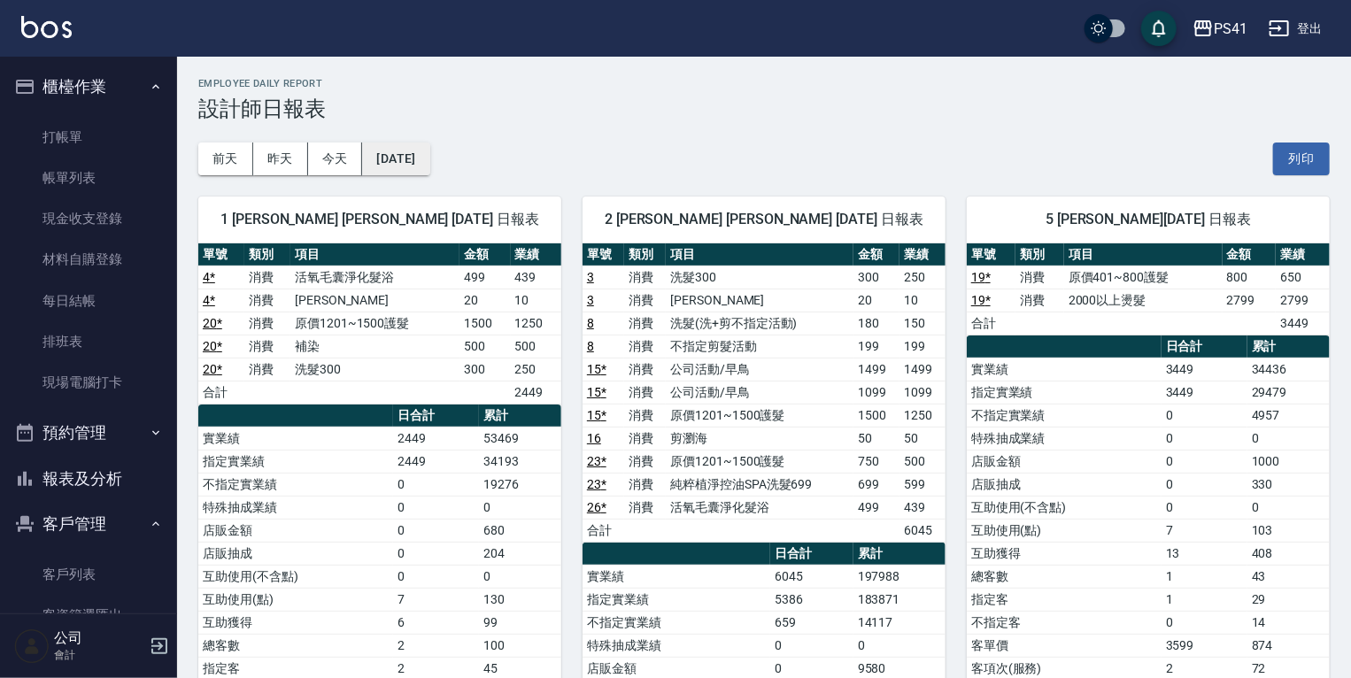
click at [425, 148] on button "2025/09/26" at bounding box center [395, 159] width 67 height 33
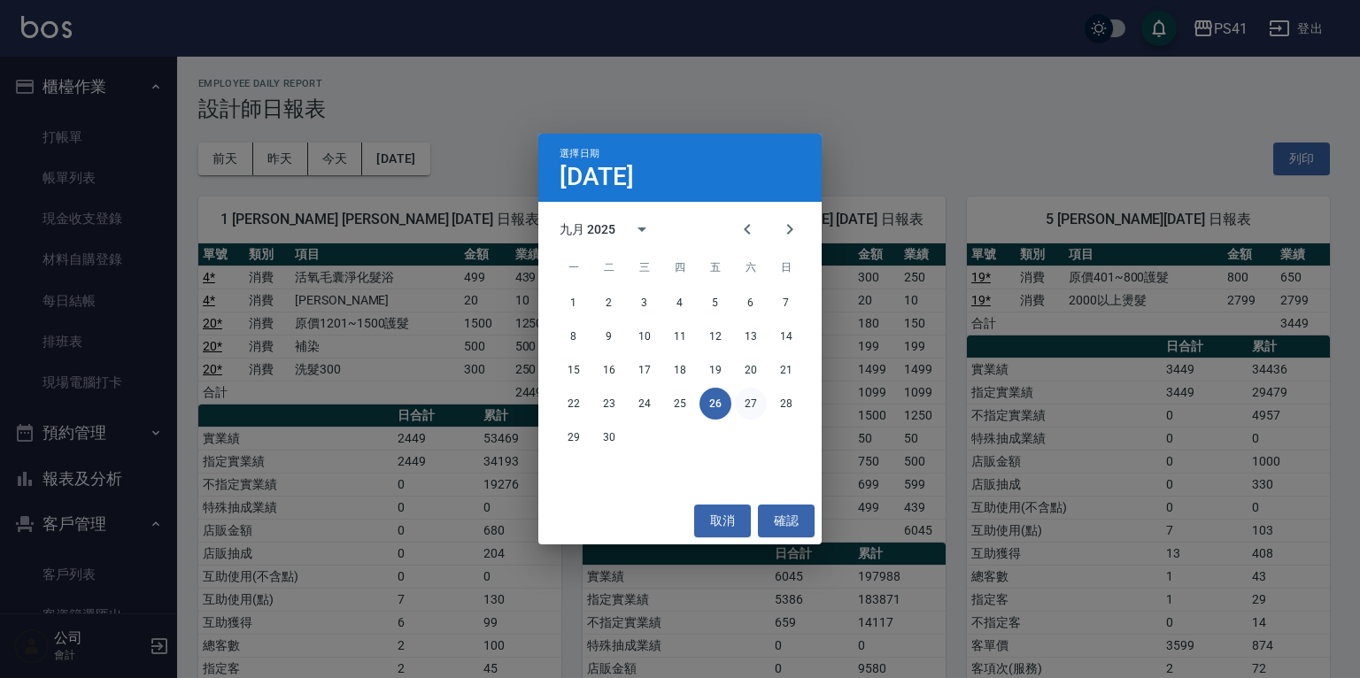
click at [748, 400] on button "27" at bounding box center [751, 404] width 32 height 32
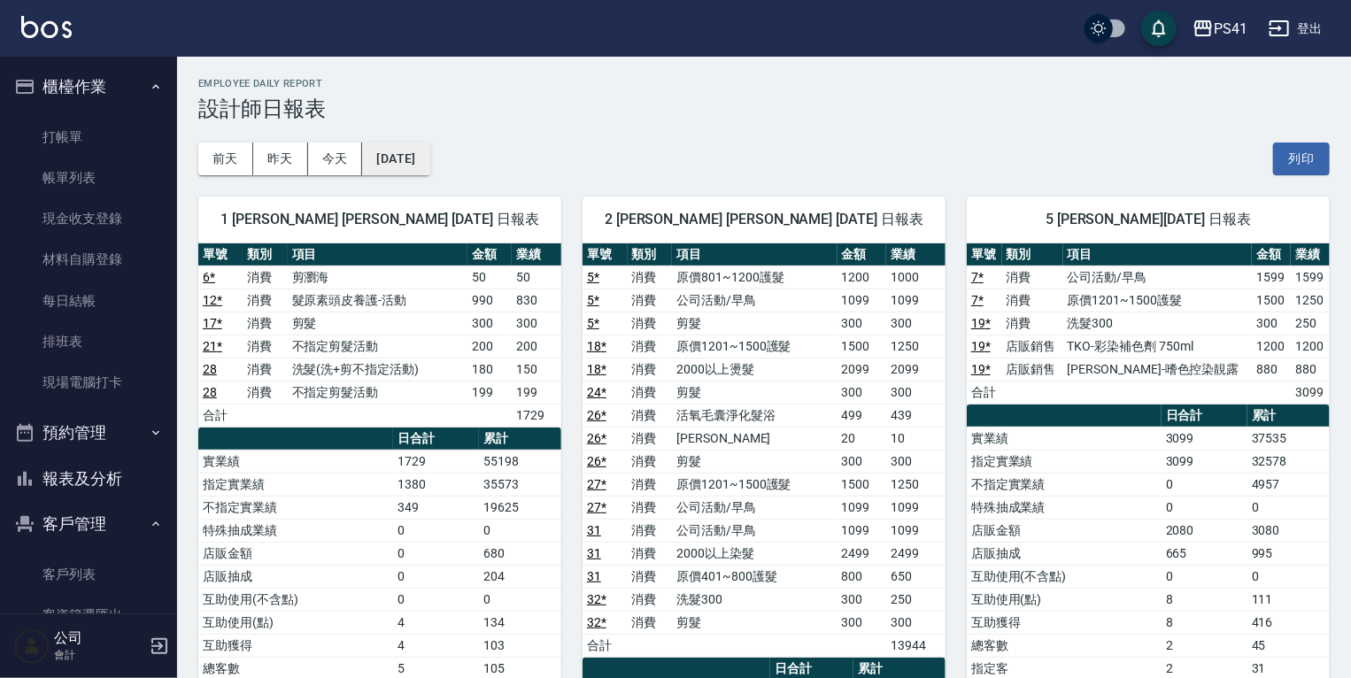
click at [429, 165] on button "2025/09/27" at bounding box center [395, 159] width 67 height 33
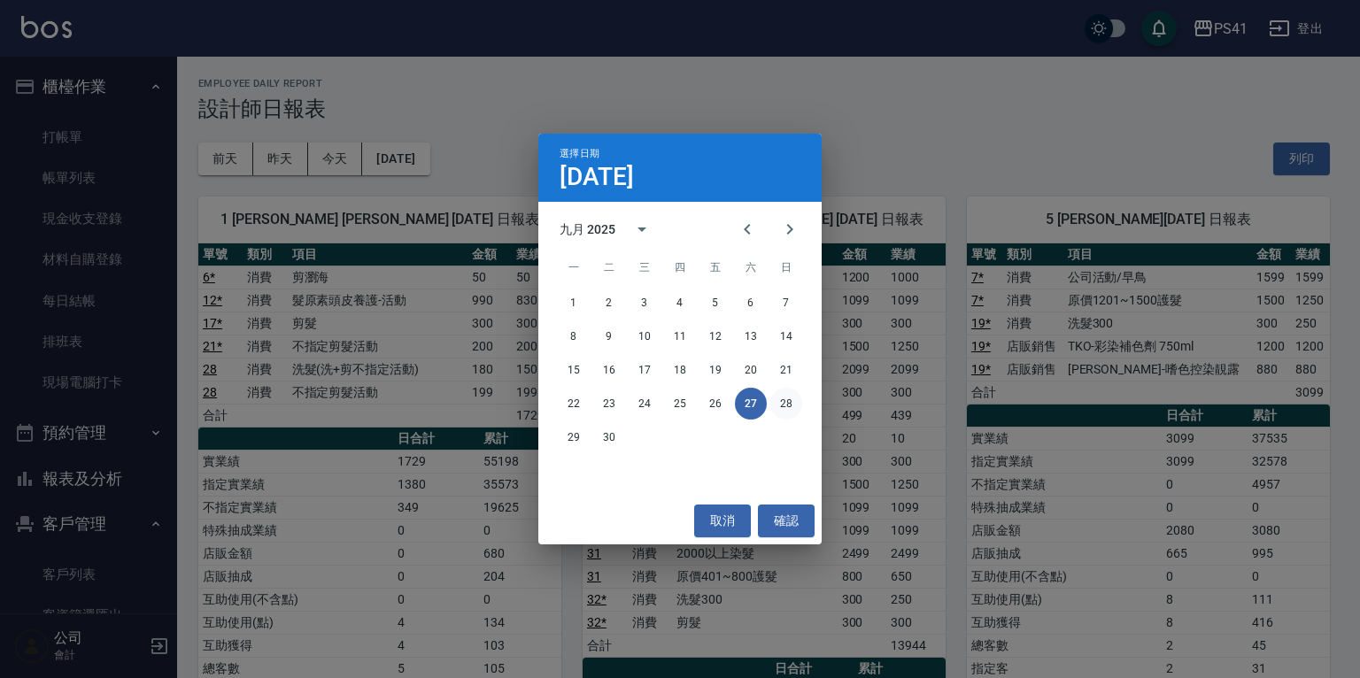
click at [775, 399] on button "28" at bounding box center [786, 404] width 32 height 32
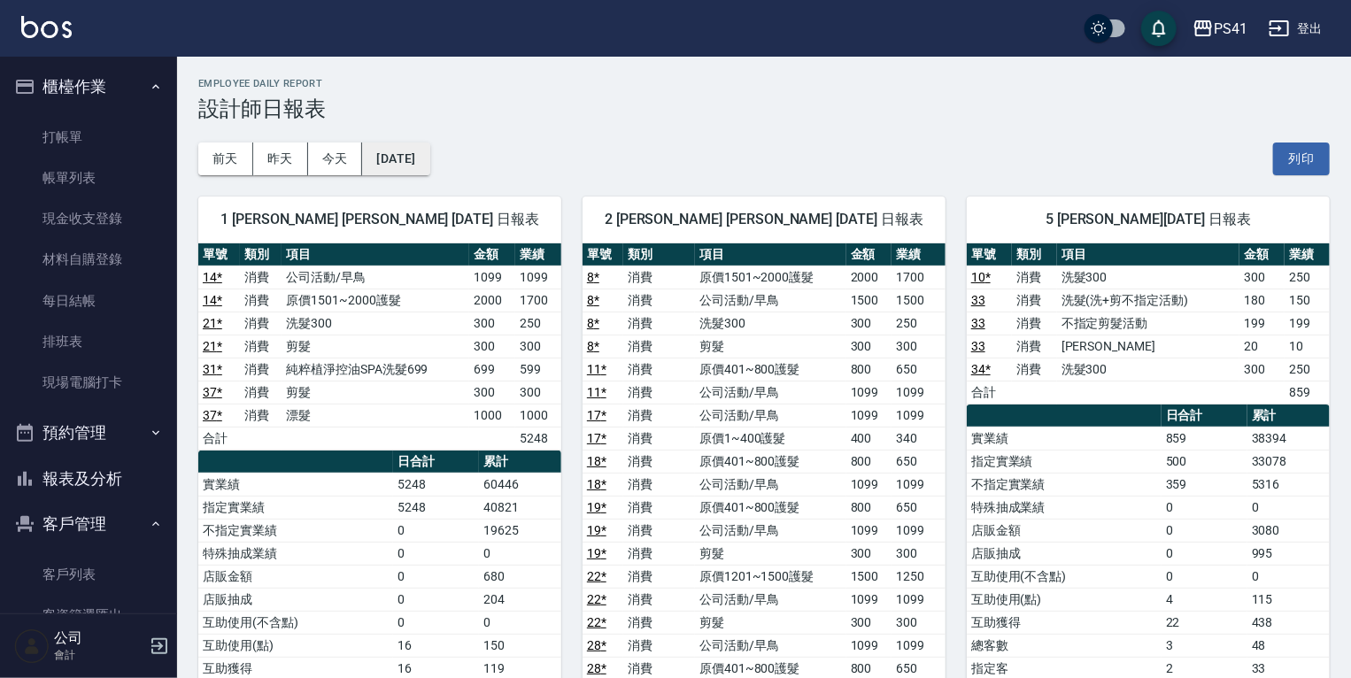
click at [429, 159] on button "2025/09/28" at bounding box center [395, 159] width 67 height 33
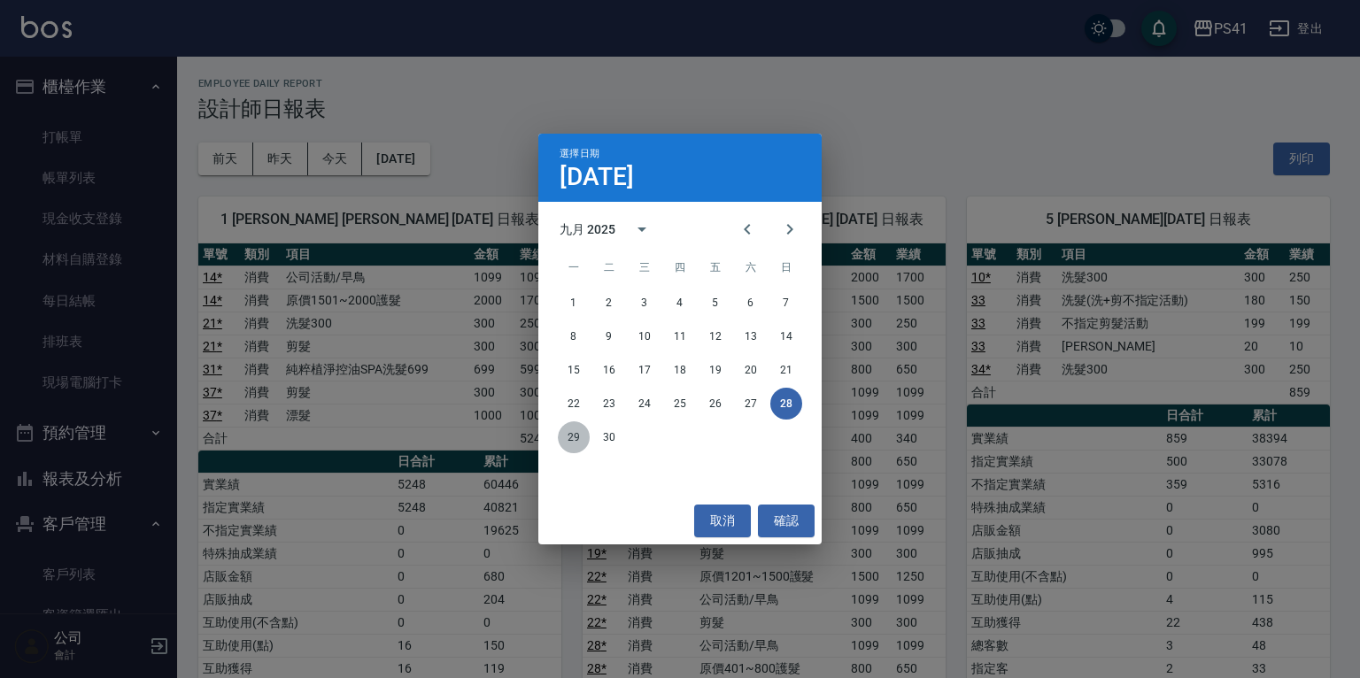
click at [570, 435] on button "29" at bounding box center [574, 437] width 32 height 32
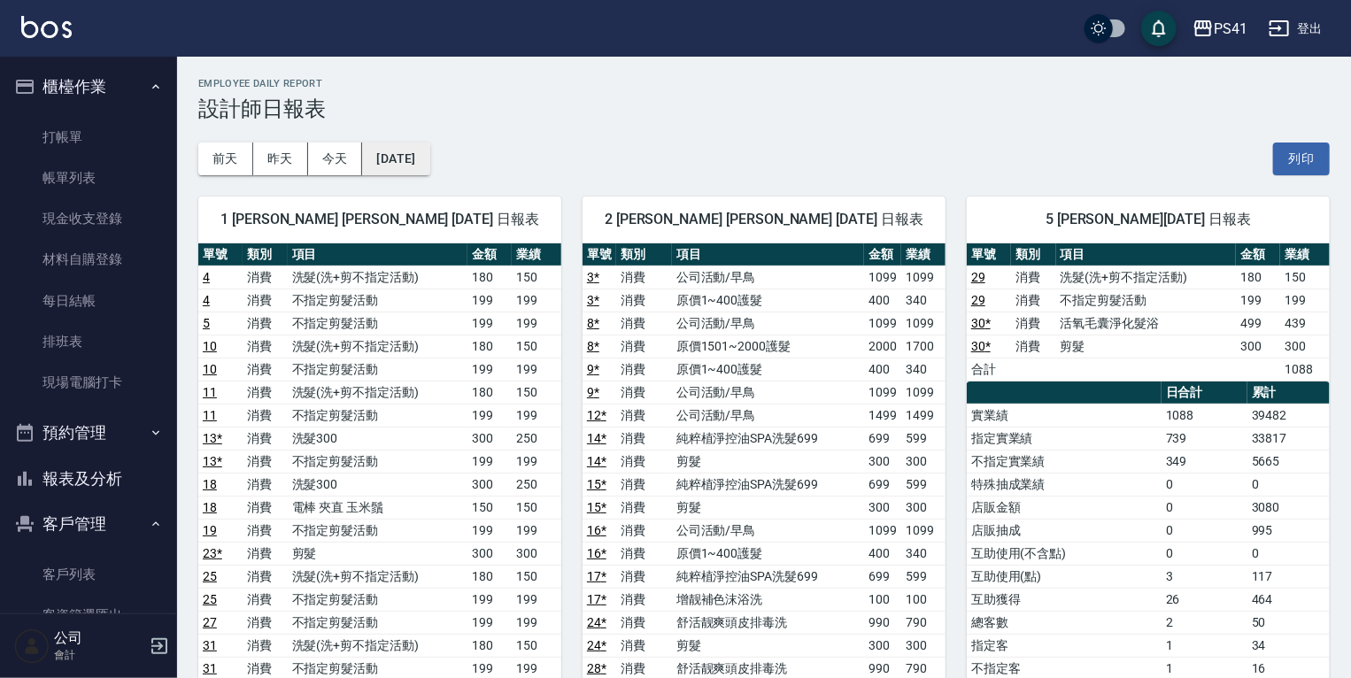
click at [429, 169] on button "2025/09/29" at bounding box center [395, 159] width 67 height 33
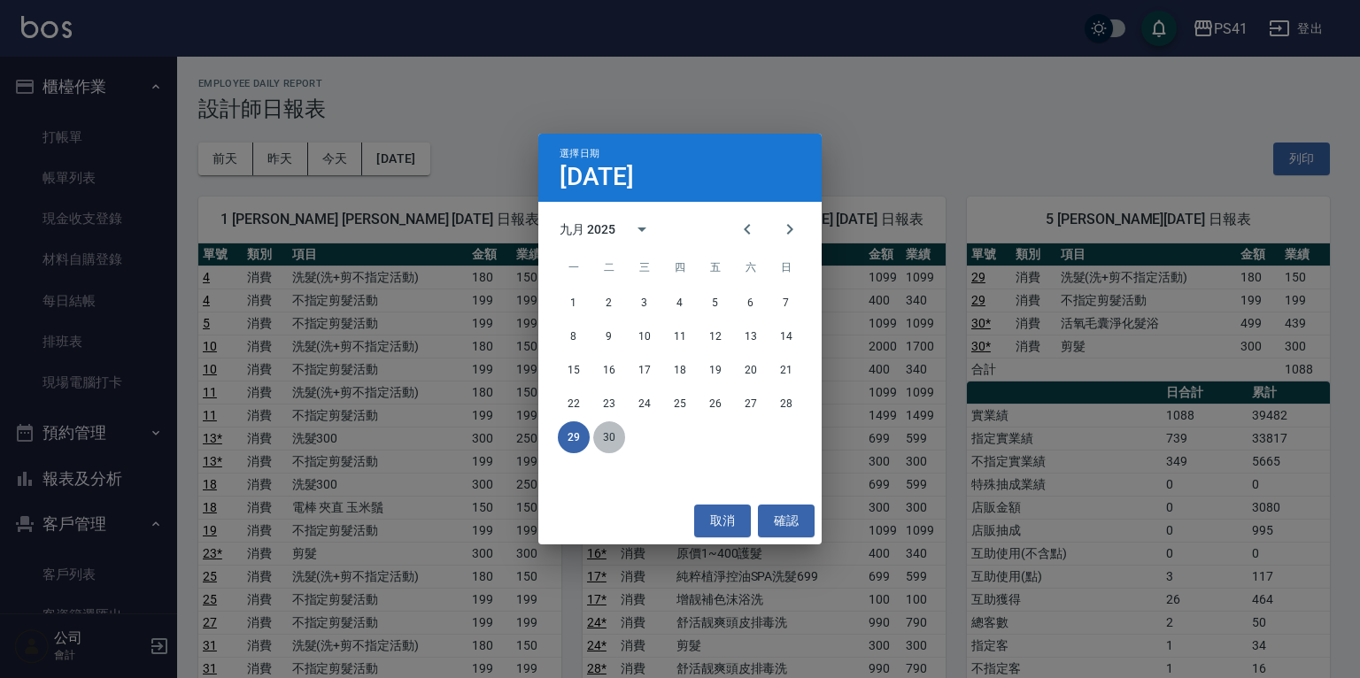
click at [613, 436] on button "30" at bounding box center [609, 437] width 32 height 32
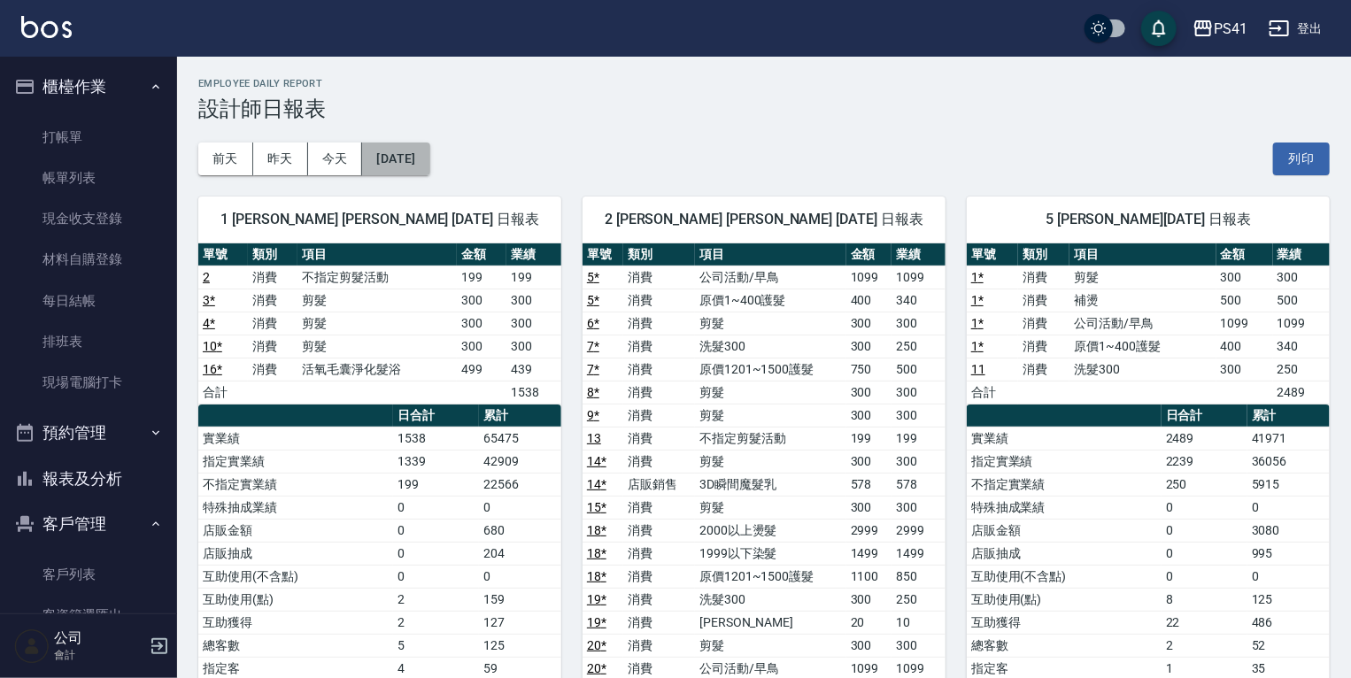
click at [410, 166] on button "2025/09/30" at bounding box center [395, 159] width 67 height 33
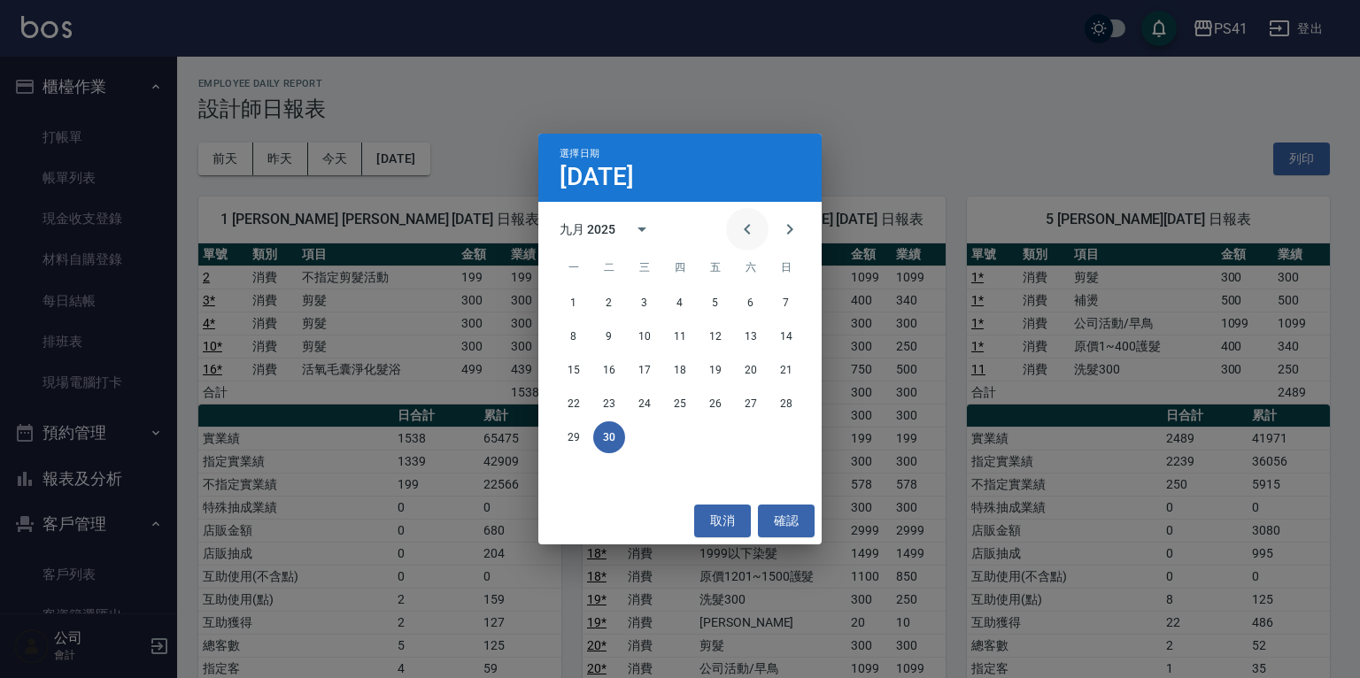
click at [750, 223] on icon "Previous month" at bounding box center [747, 229] width 21 height 21
click at [808, 230] on button "Next month" at bounding box center [789, 229] width 42 height 42
click at [784, 432] on button "31" at bounding box center [786, 437] width 32 height 32
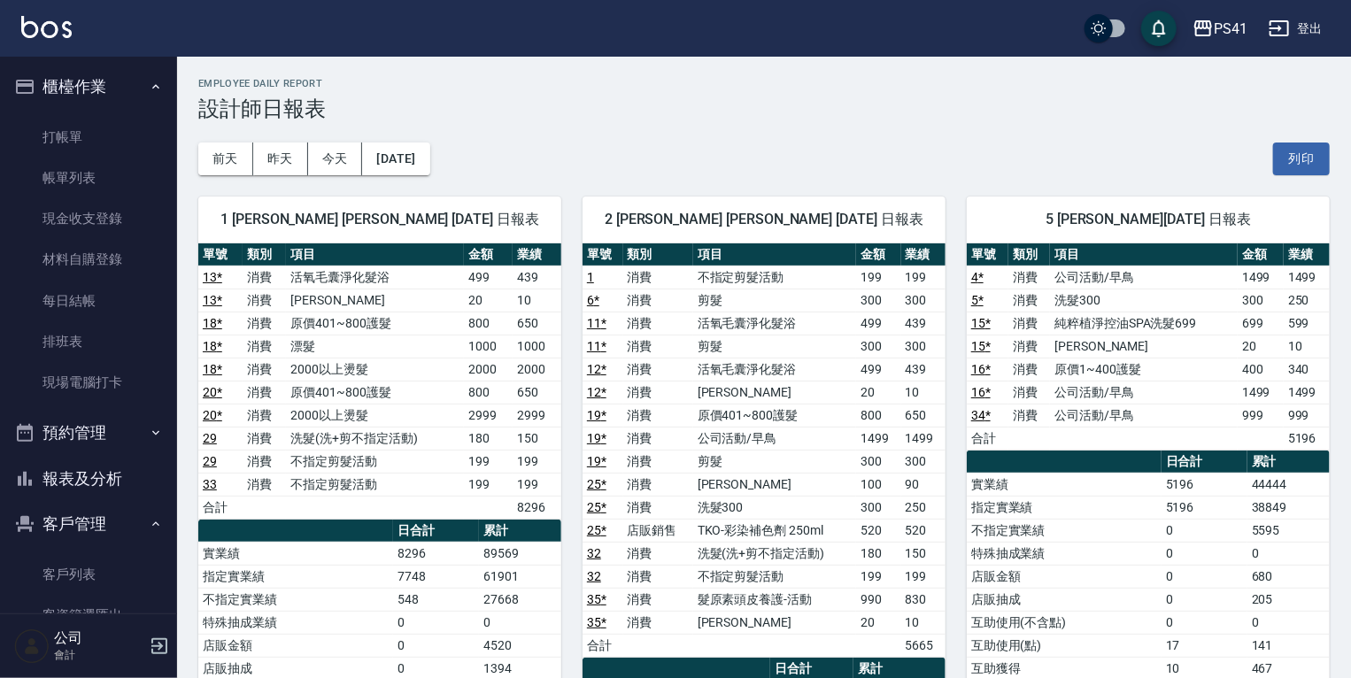
click at [976, 273] on link "4 *" at bounding box center [977, 277] width 12 height 14
click at [988, 368] on link "16 *" at bounding box center [980, 369] width 19 height 14
click at [980, 417] on link "34 *" at bounding box center [980, 415] width 19 height 14
drag, startPoint x: 115, startPoint y: 579, endPoint x: 115, endPoint y: 607, distance: 28.3
click at [115, 579] on link "客戶列表" at bounding box center [88, 574] width 163 height 41
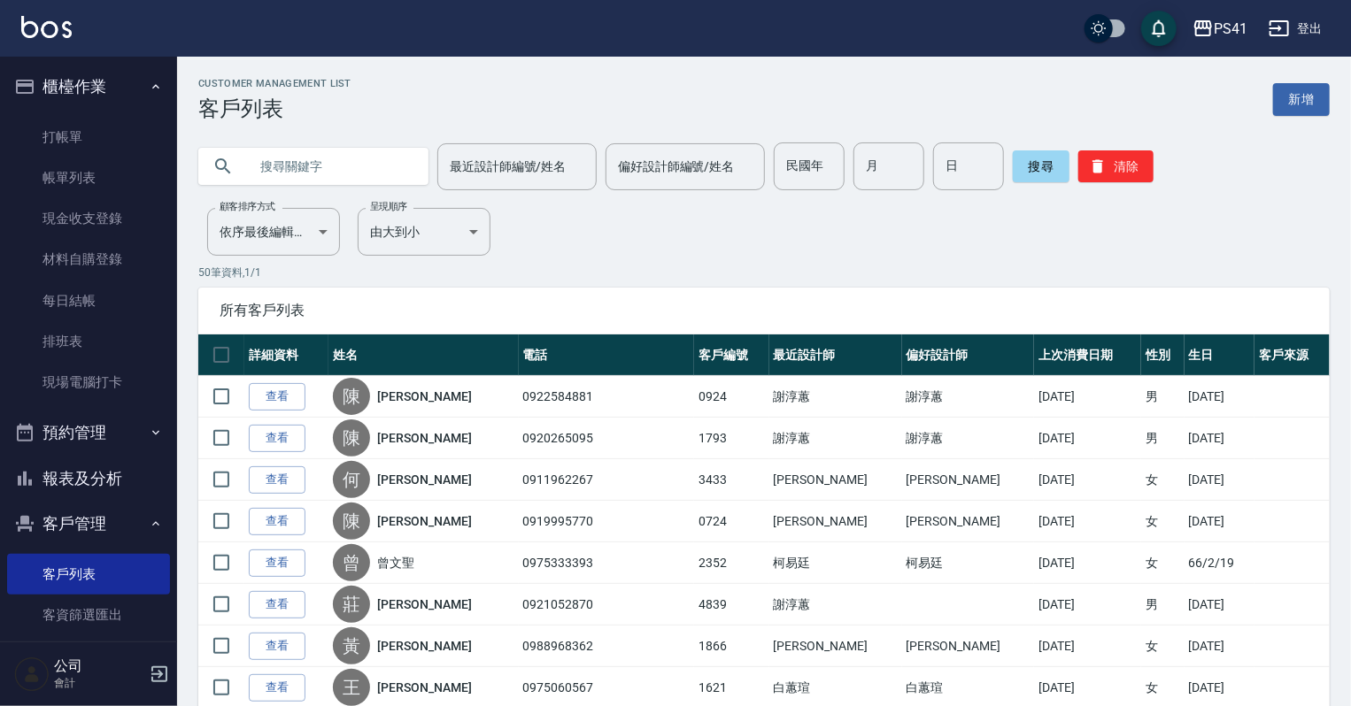
click at [369, 166] on input "text" at bounding box center [331, 167] width 166 height 48
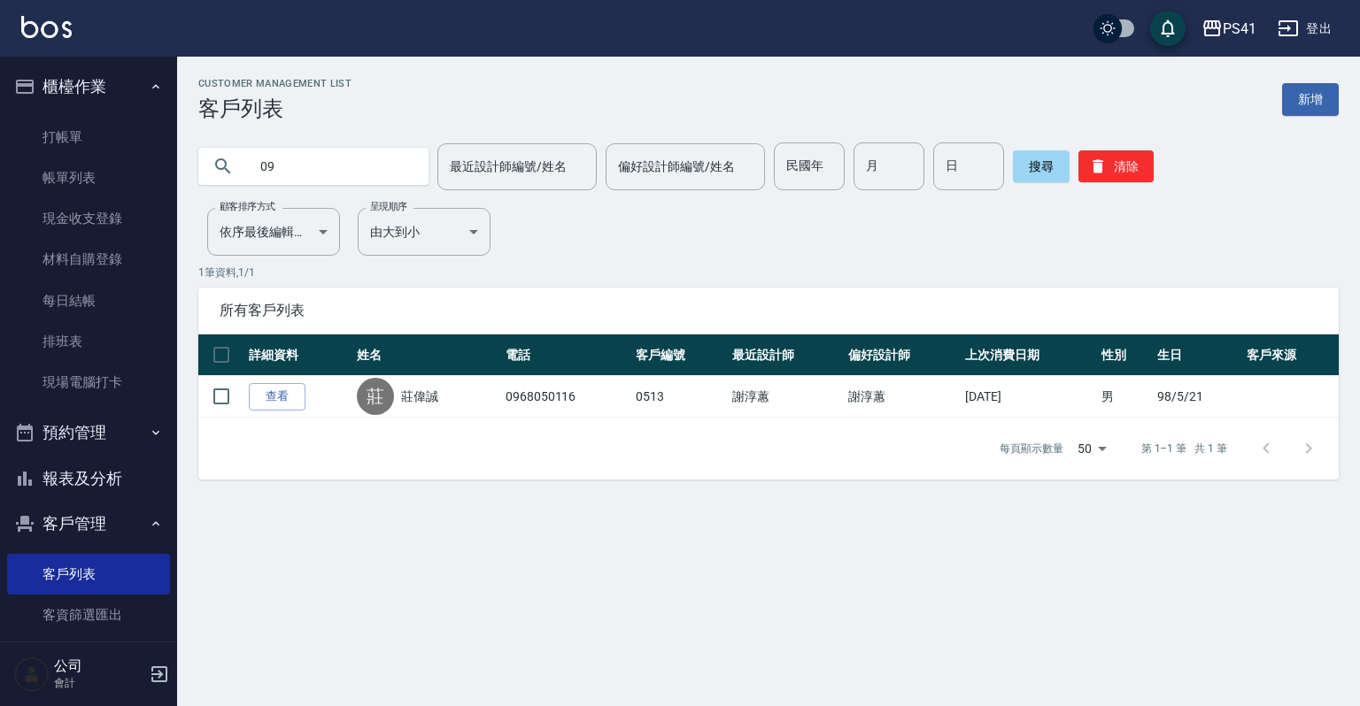
type input "0"
type input "廖雅萍"
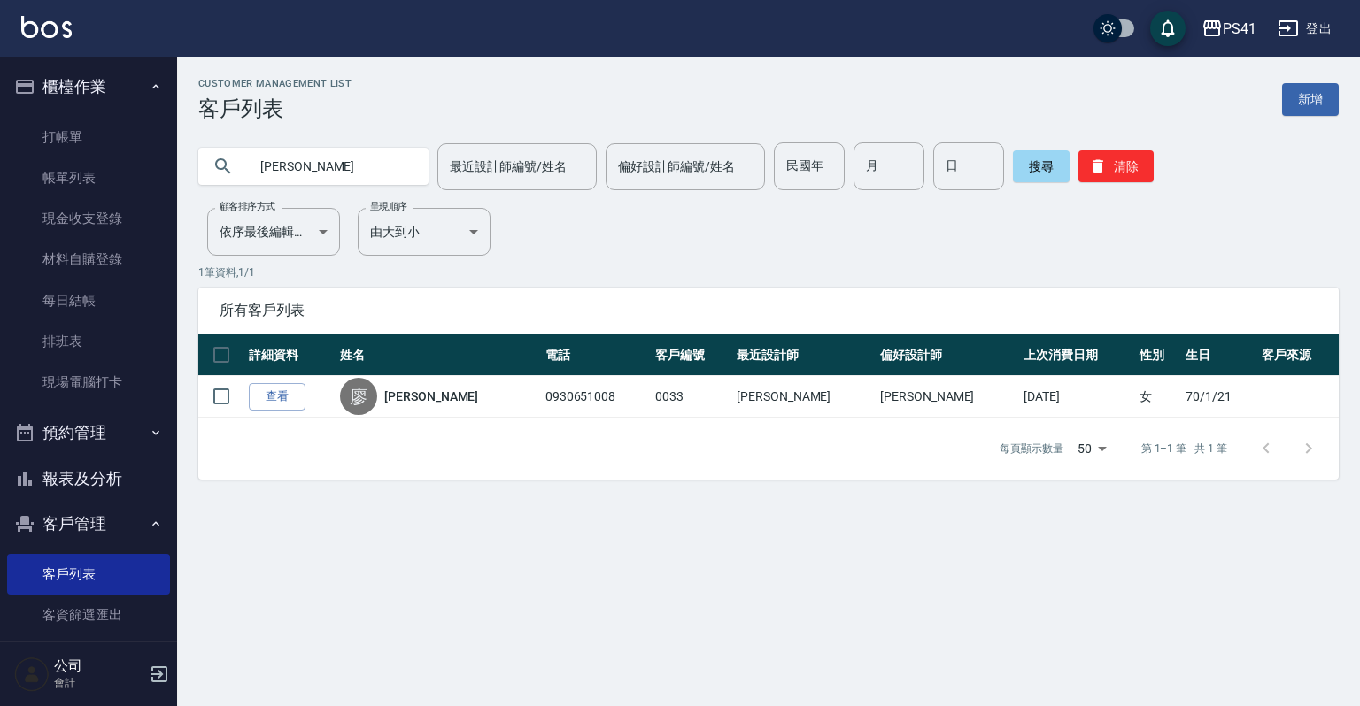
drag, startPoint x: 336, startPoint y: 163, endPoint x: 260, endPoint y: 172, distance: 75.8
click at [260, 172] on input "廖雅萍" at bounding box center [331, 167] width 166 height 48
type input "0911595627"
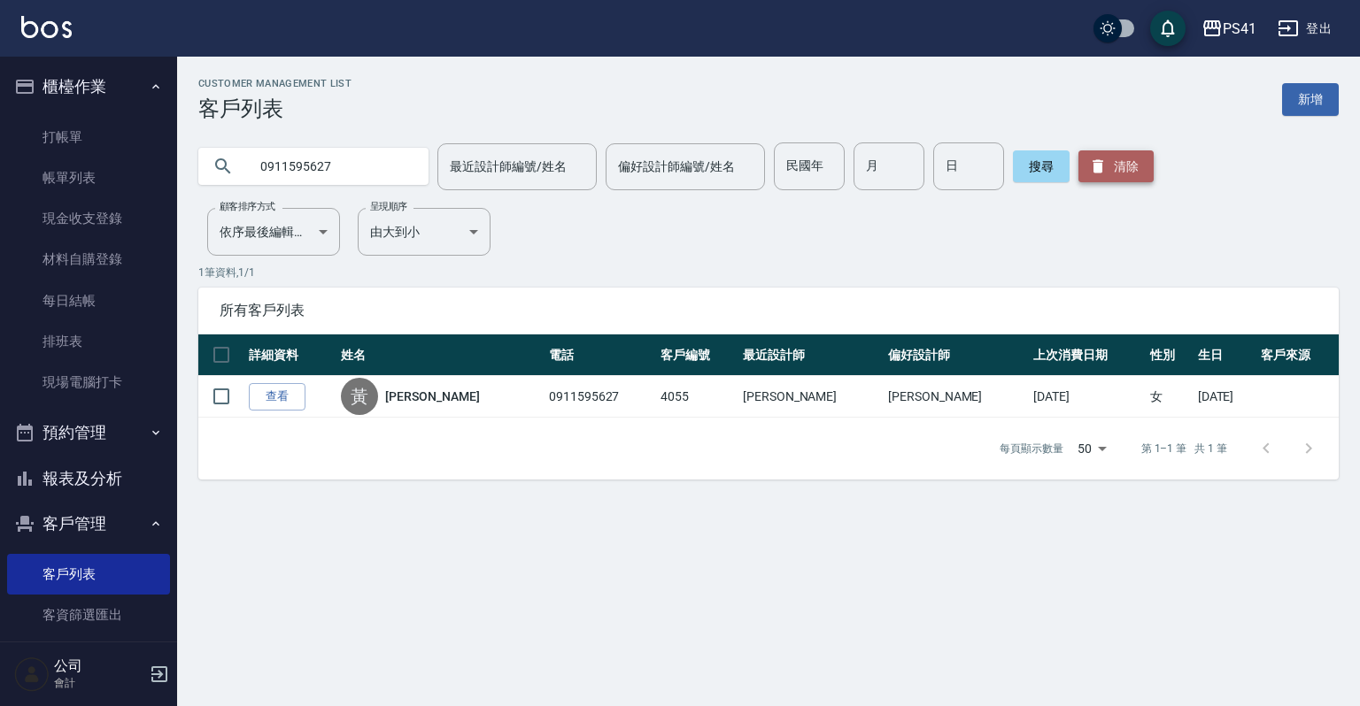
click at [1121, 159] on button "清除" at bounding box center [1115, 166] width 75 height 32
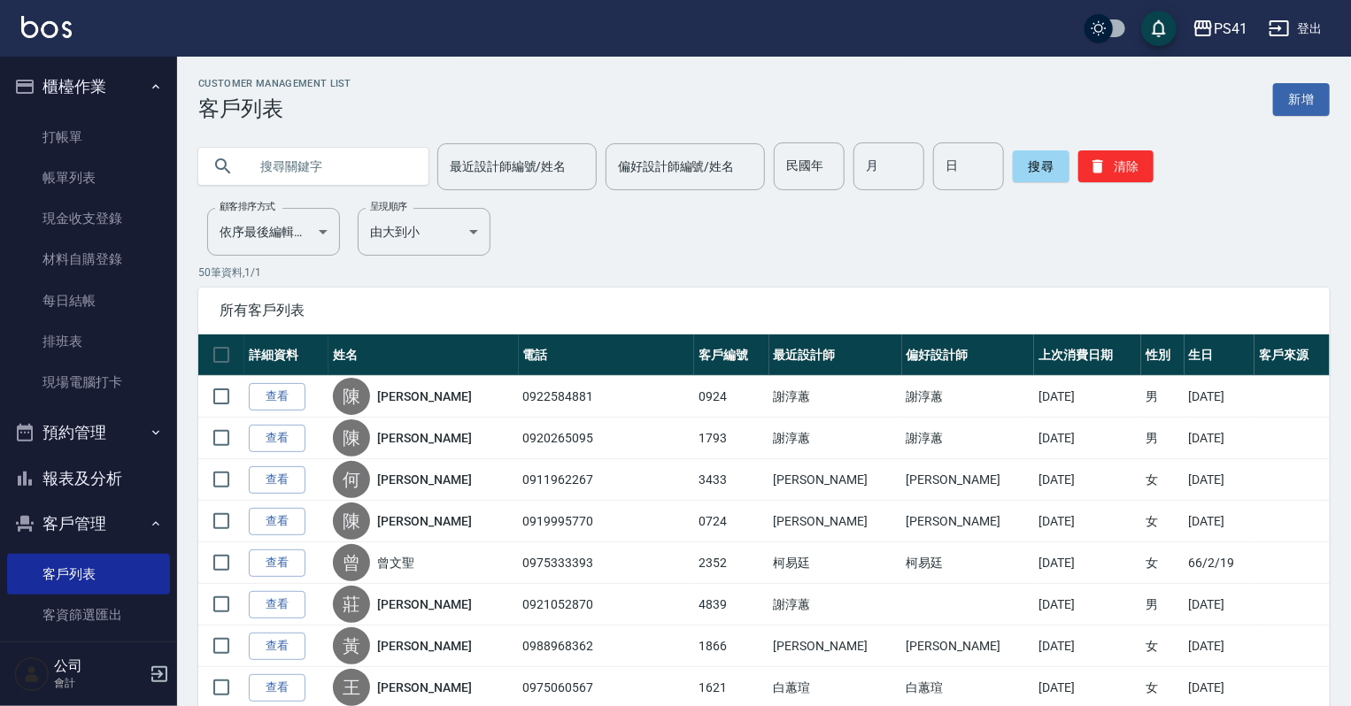
click at [361, 176] on input "text" at bounding box center [331, 167] width 166 height 48
type input "0936230702"
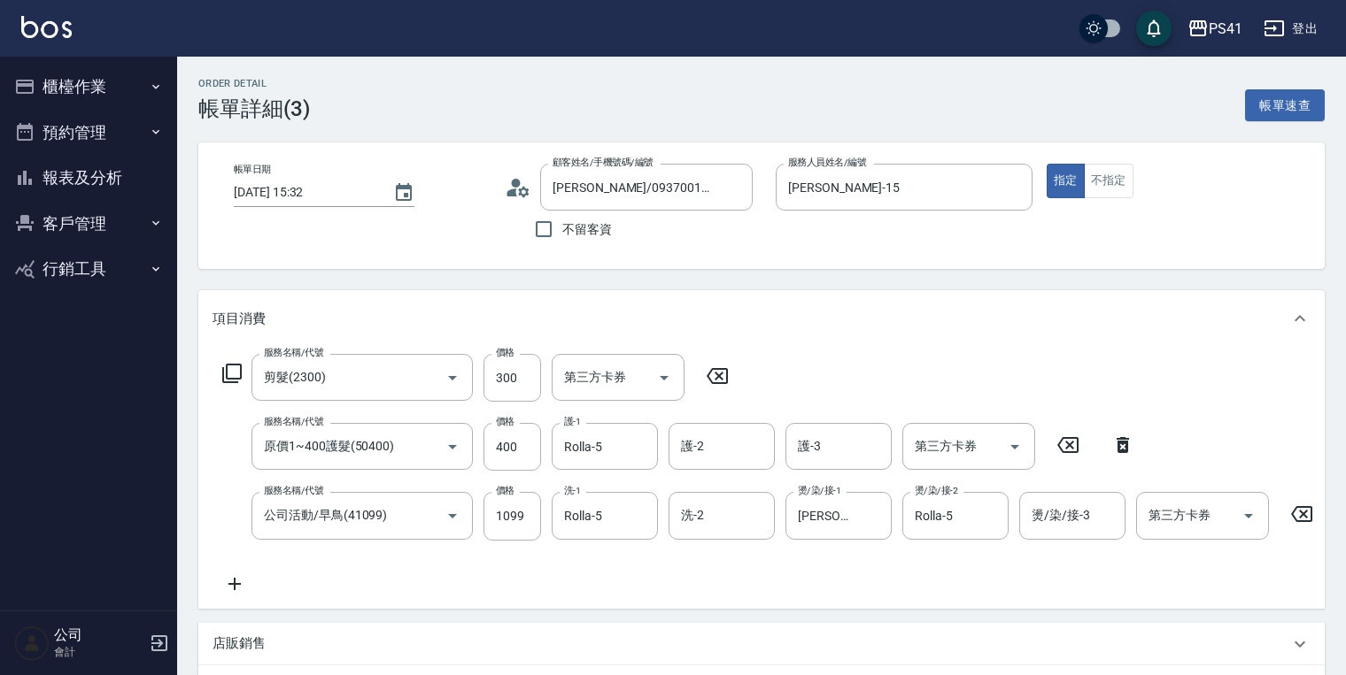
click at [516, 196] on icon at bounding box center [518, 187] width 27 height 27
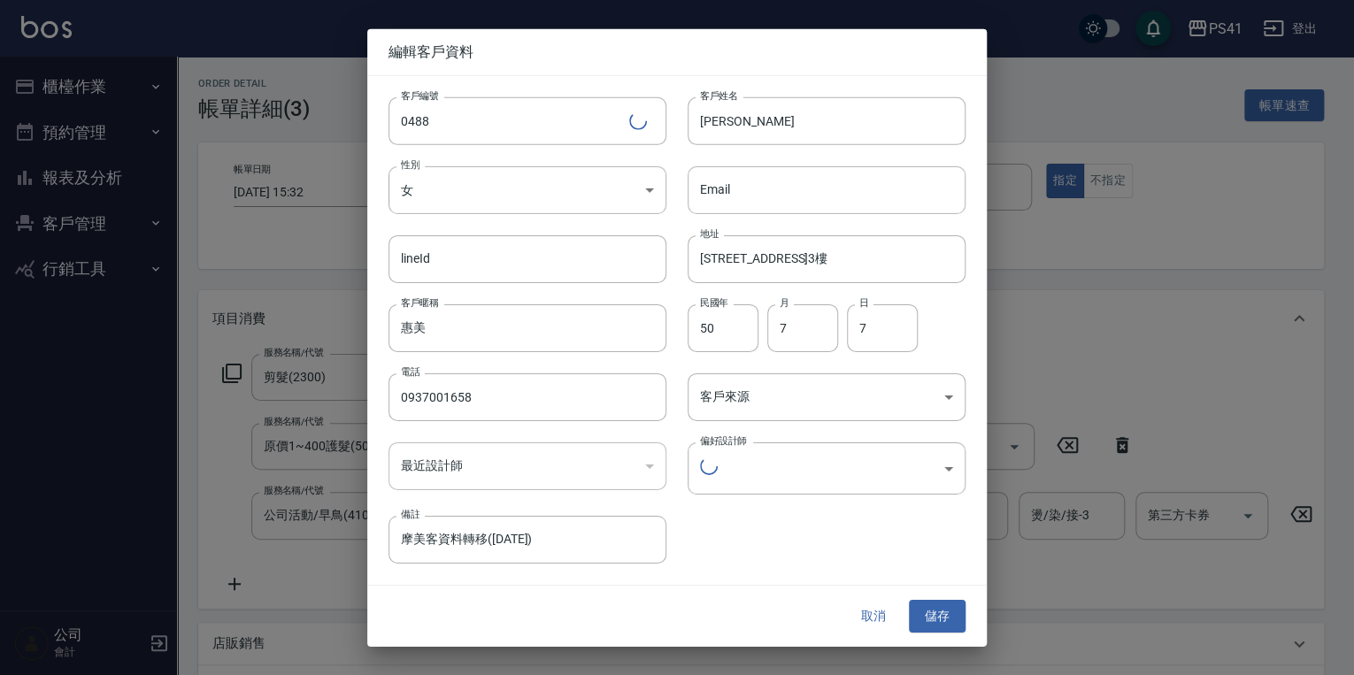
type input "a41d4cf0-59f1-404c-a8bf-2b9d1b27fb85"
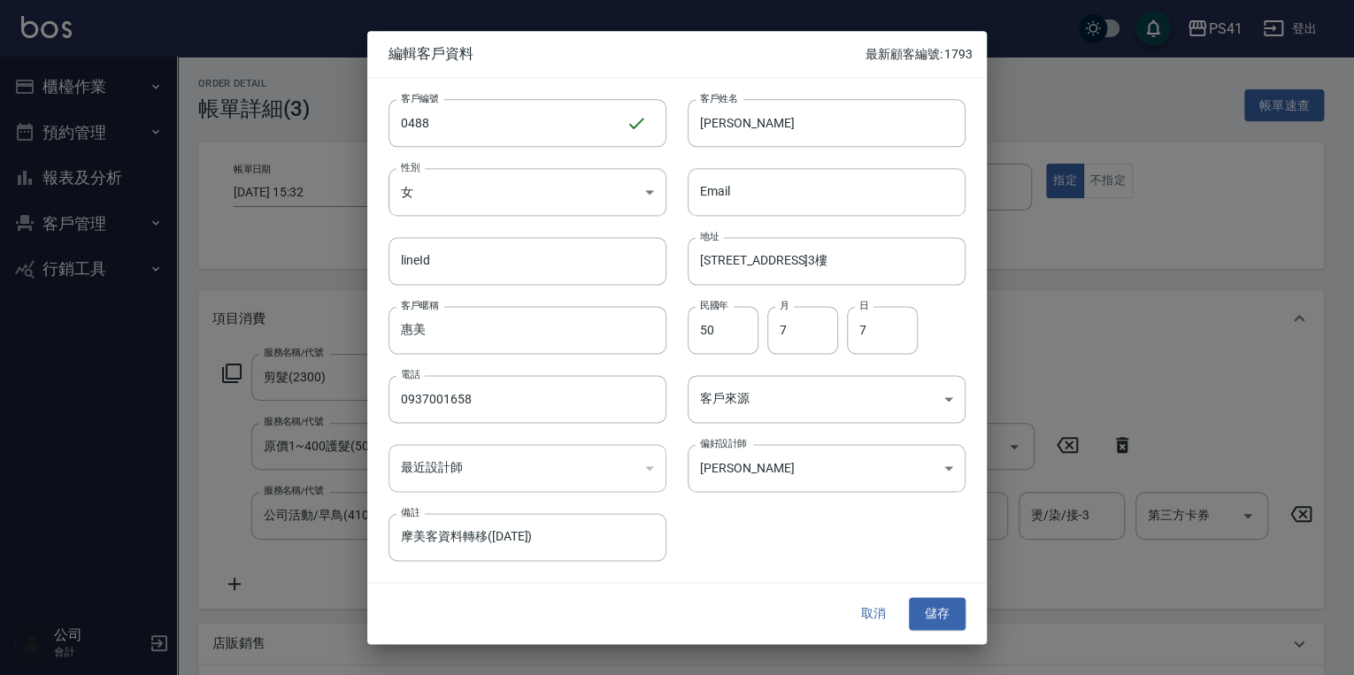
click at [1112, 184] on div at bounding box center [677, 337] width 1354 height 675
click at [861, 621] on button "取消" at bounding box center [873, 614] width 57 height 33
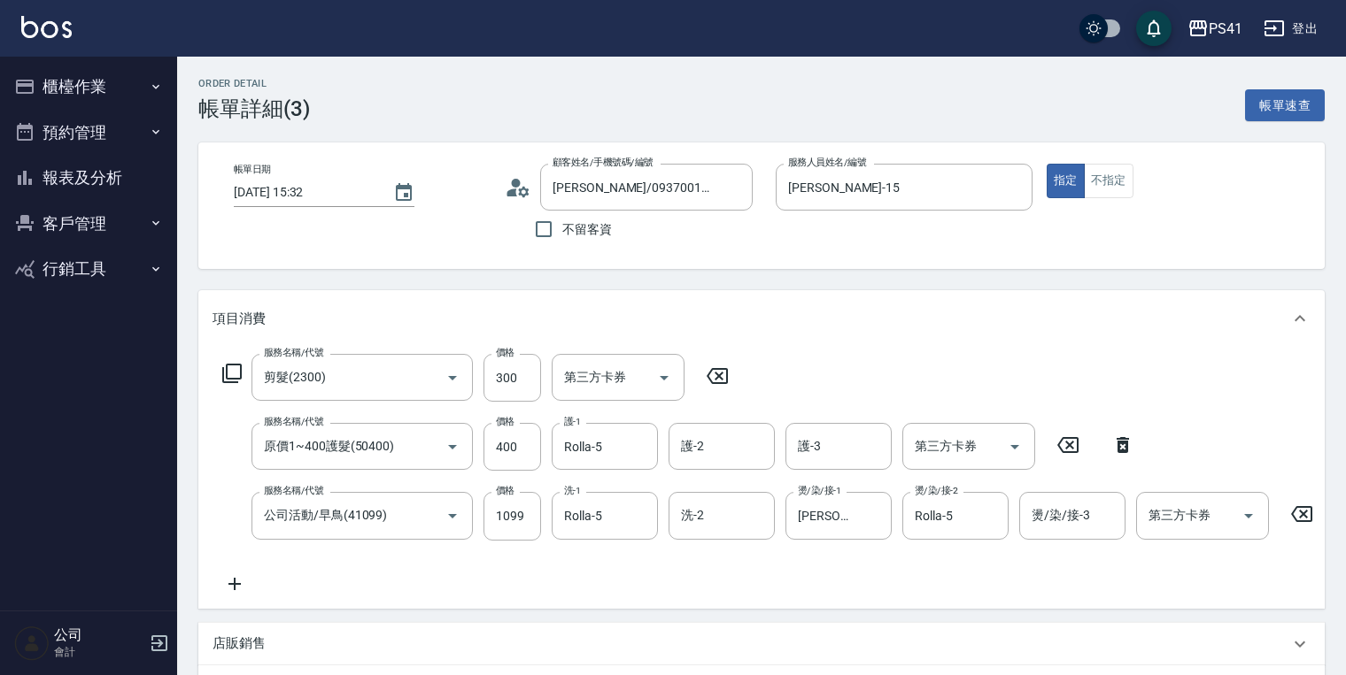
click at [117, 184] on button "報表及分析" at bounding box center [88, 178] width 163 height 46
